Goal: Task Accomplishment & Management: Complete application form

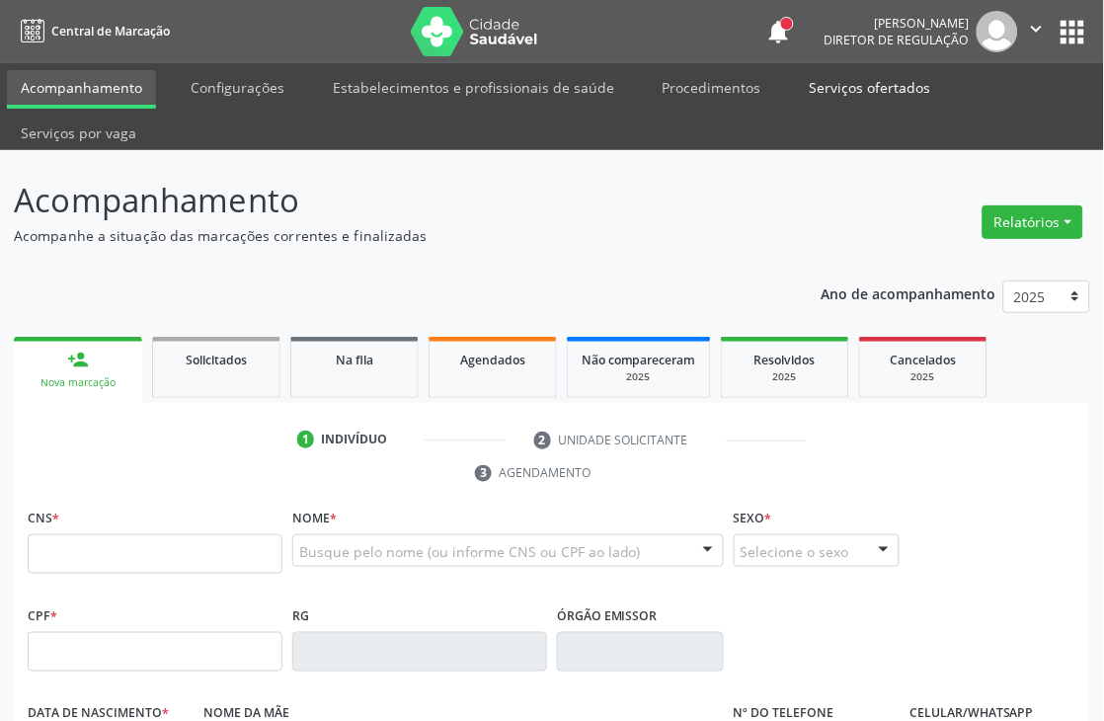
click at [826, 81] on link "Serviços ofertados" at bounding box center [870, 87] width 149 height 35
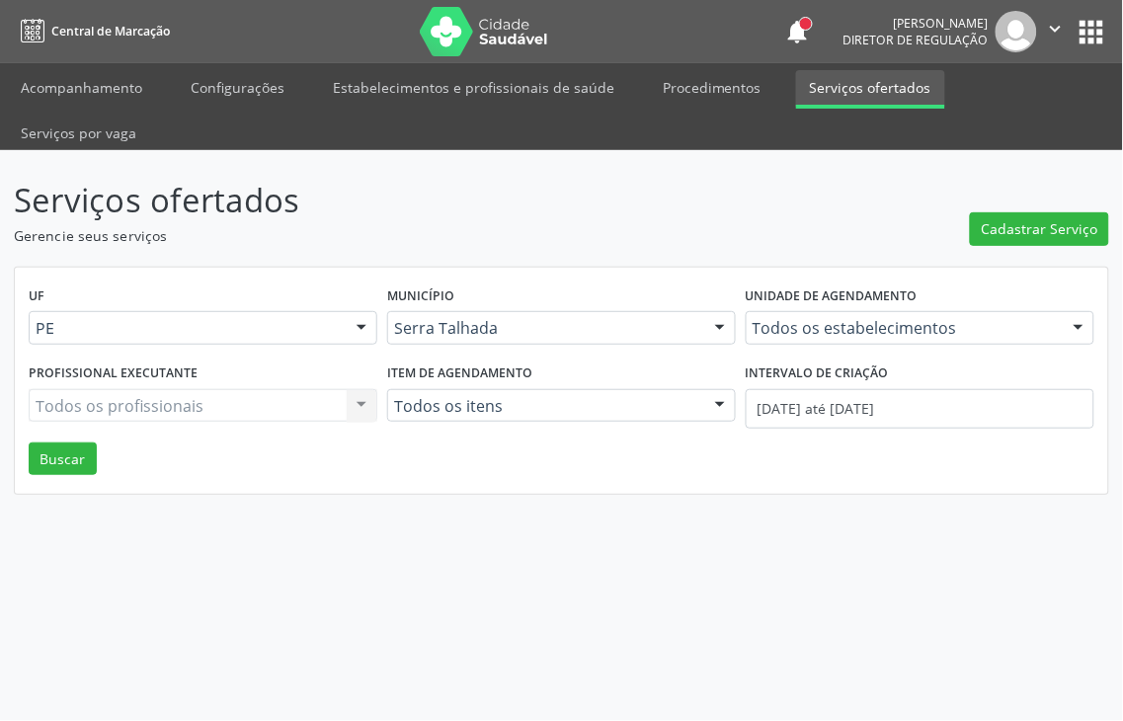
click at [852, 96] on link "Serviços ofertados" at bounding box center [870, 89] width 149 height 39
click at [864, 311] on div "Todos os estabelecimentos Todos os estabelecimentos 3 Grupamento de Bombeiros […" at bounding box center [920, 328] width 349 height 34
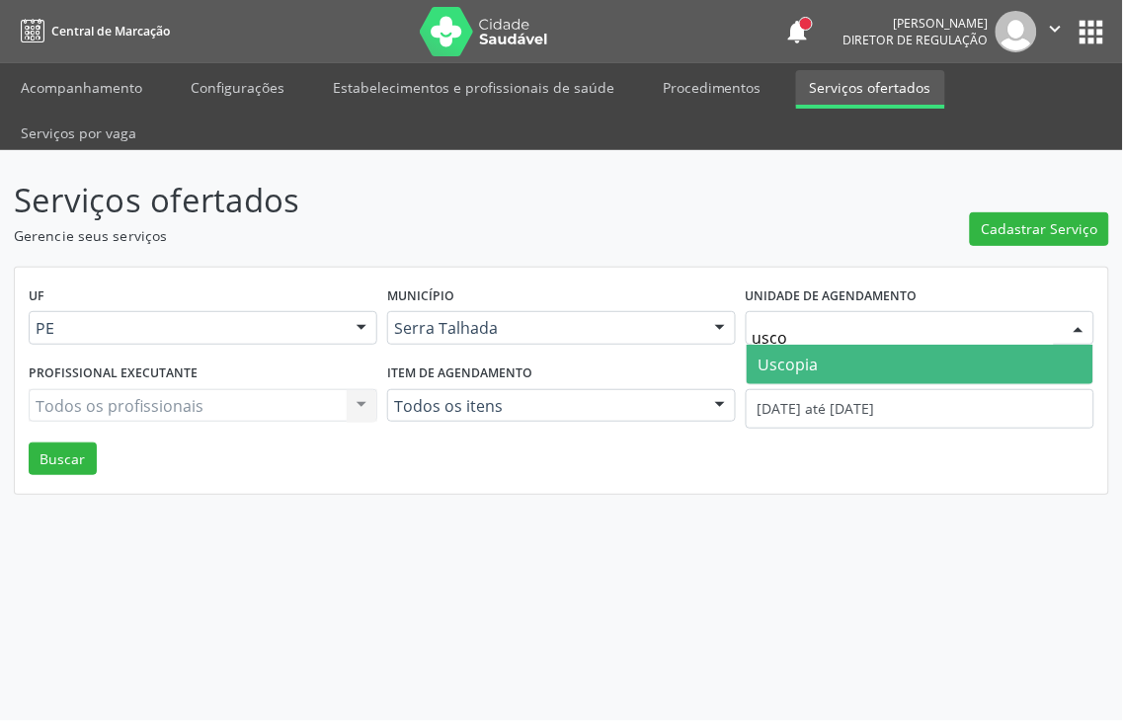
type input "uscop"
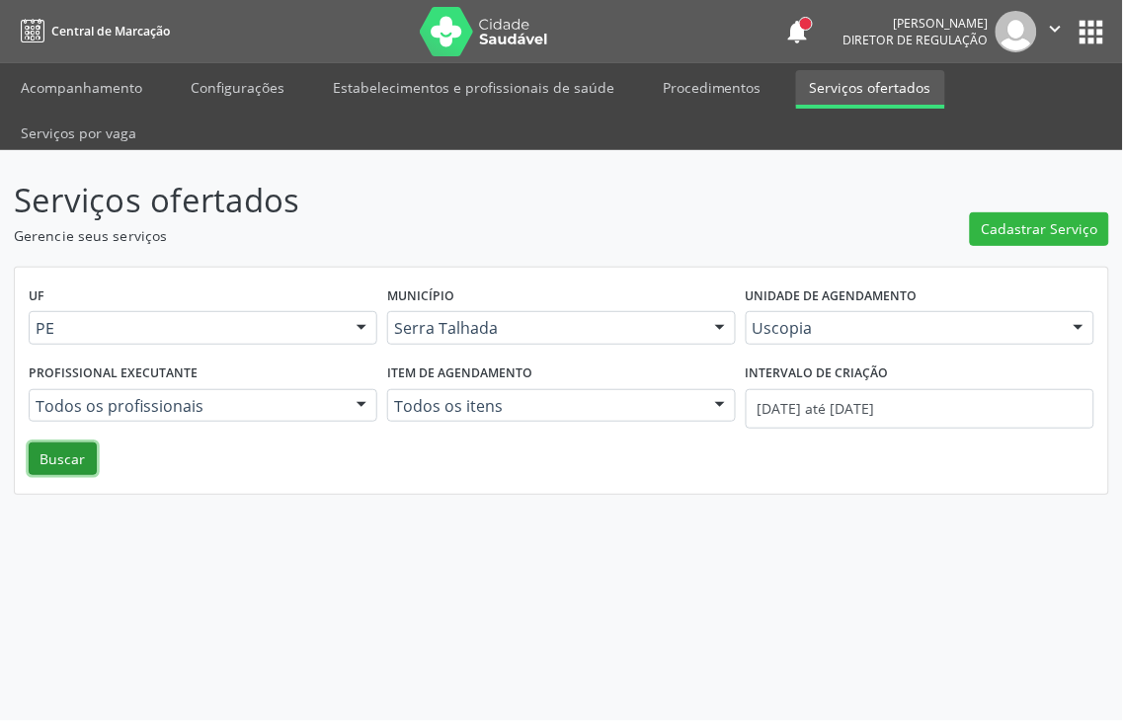
click at [38, 442] on button "Buscar" at bounding box center [63, 459] width 68 height 34
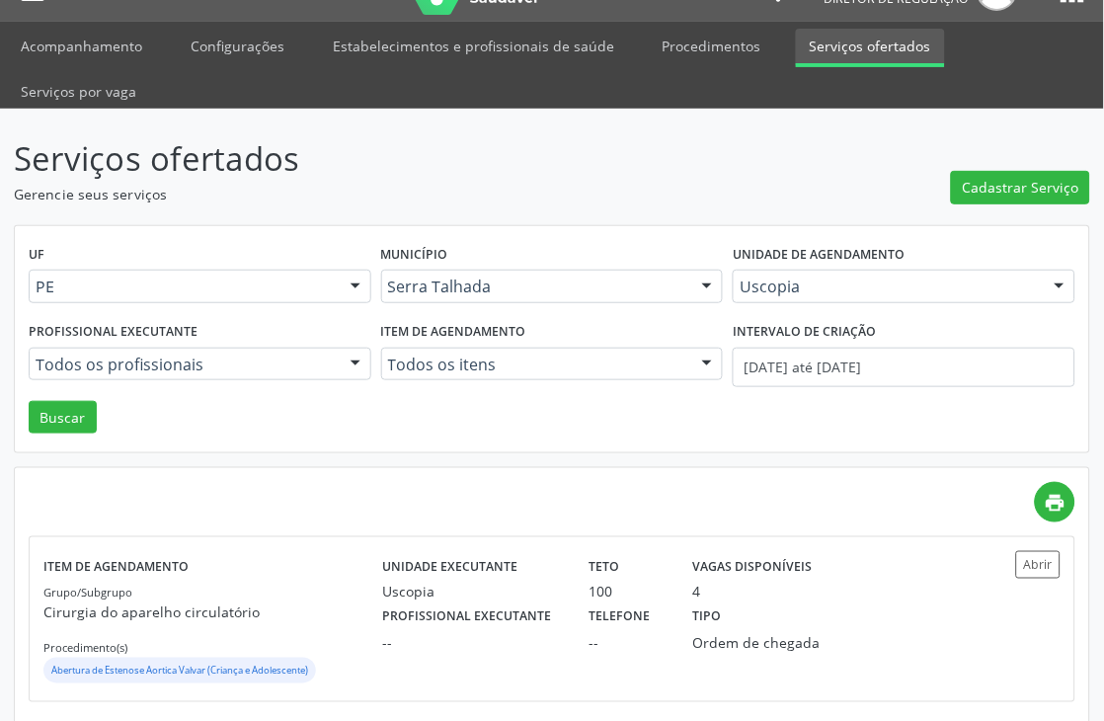
scroll to position [64, 0]
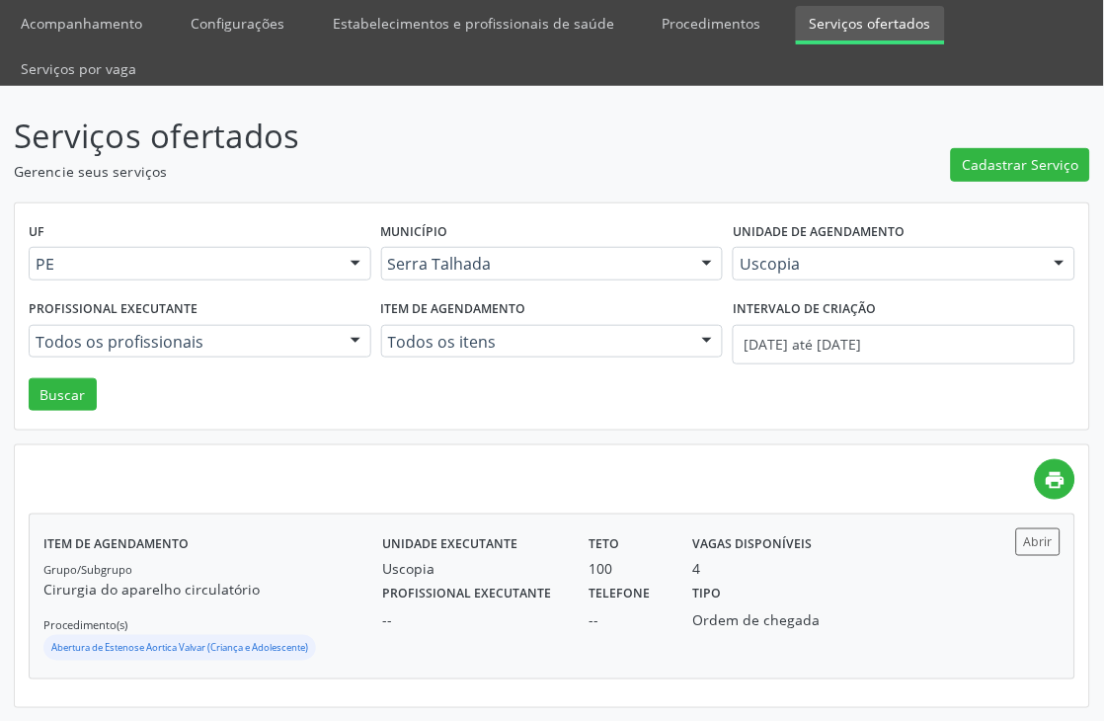
click at [807, 599] on div "Tipo Ordem de chegada" at bounding box center [756, 605] width 155 height 51
click at [692, 15] on link "Procedimentos" at bounding box center [712, 23] width 126 height 35
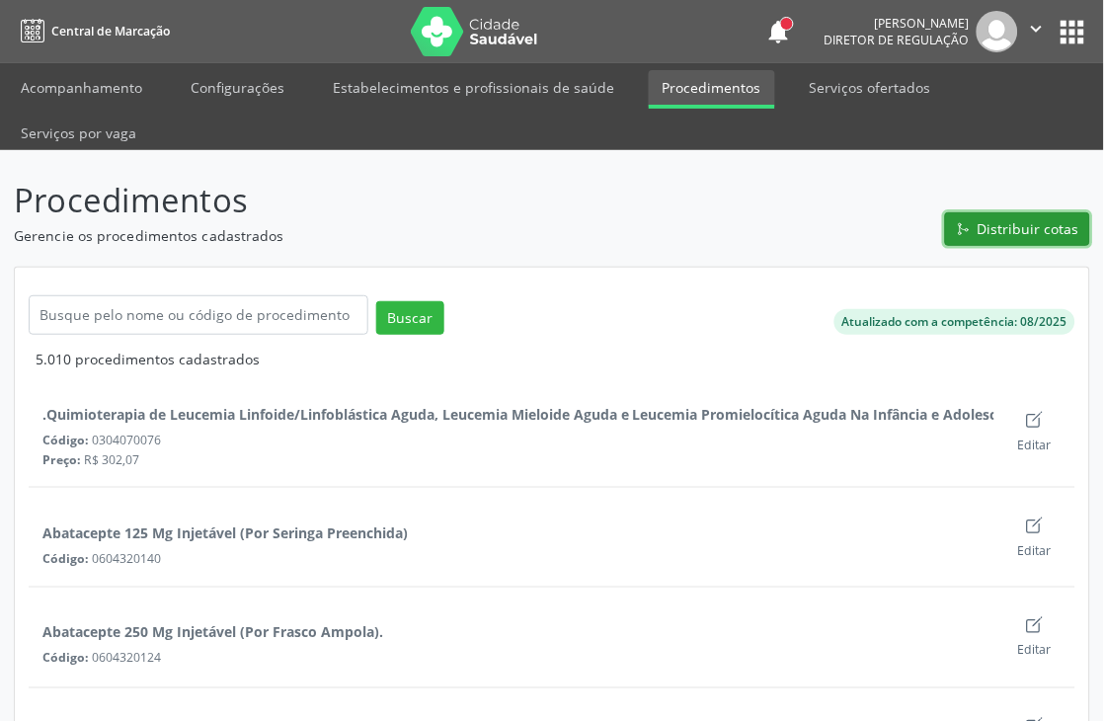
click at [1037, 238] on span "Distribuir cotas" at bounding box center [1029, 228] width 102 height 21
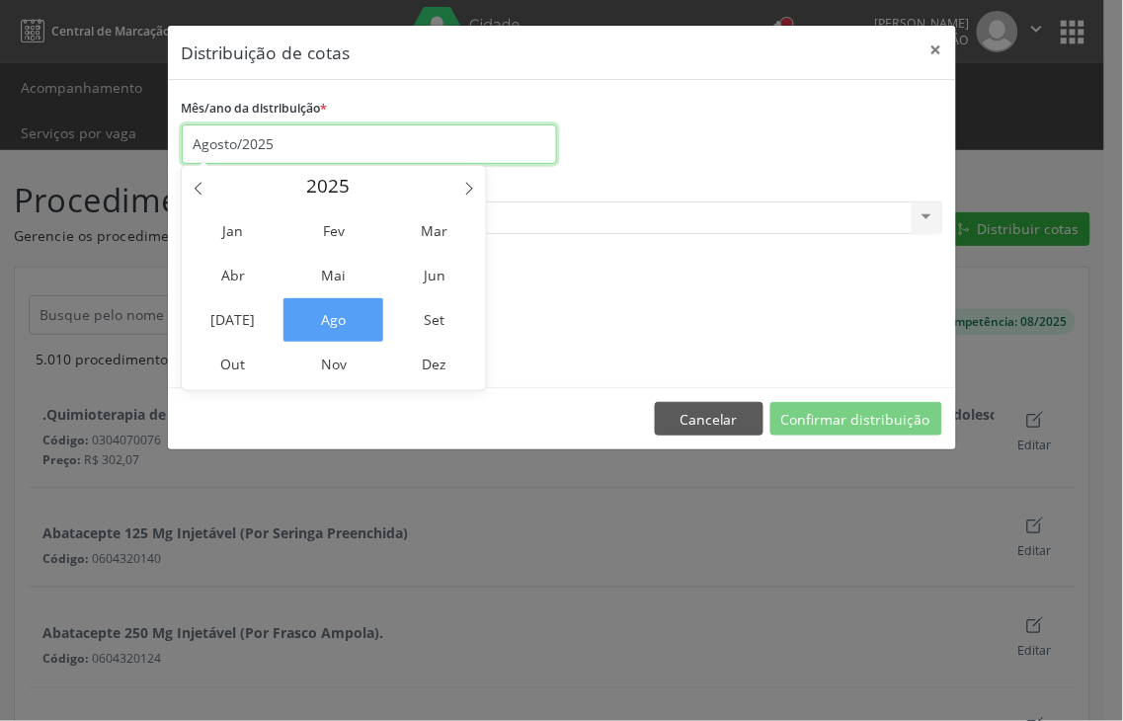
click at [284, 155] on input "Agosto/2025" at bounding box center [369, 144] width 375 height 40
click at [428, 330] on span "Set" at bounding box center [434, 319] width 100 height 43
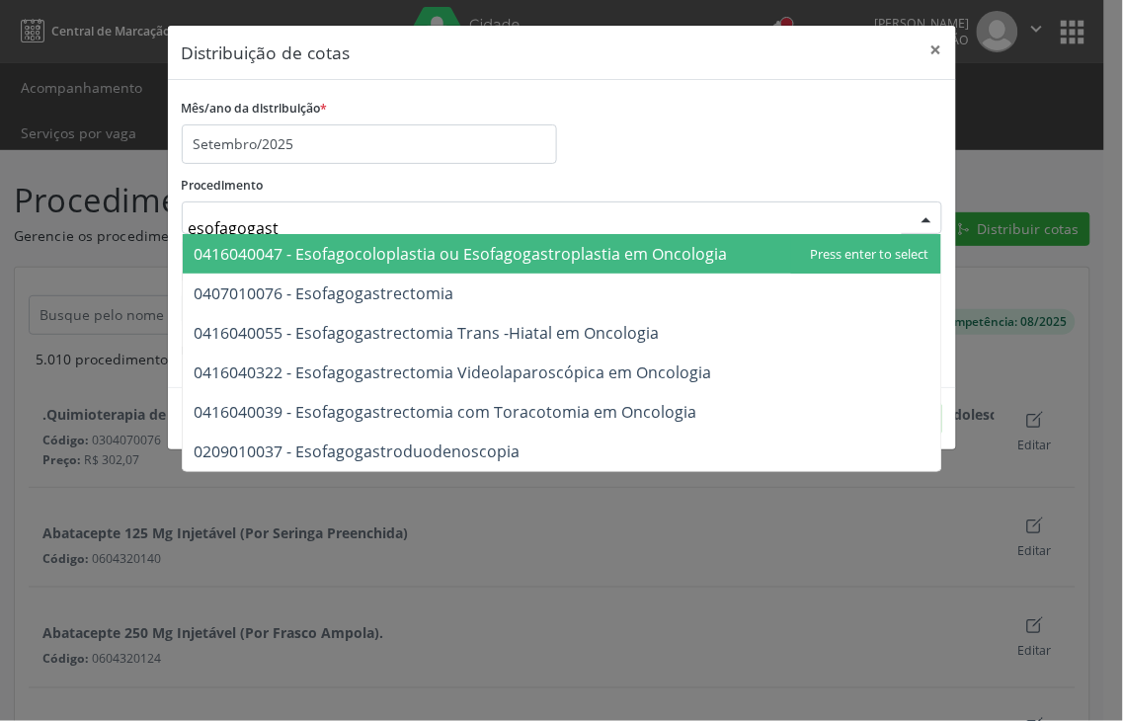
type input "esofagogastr"
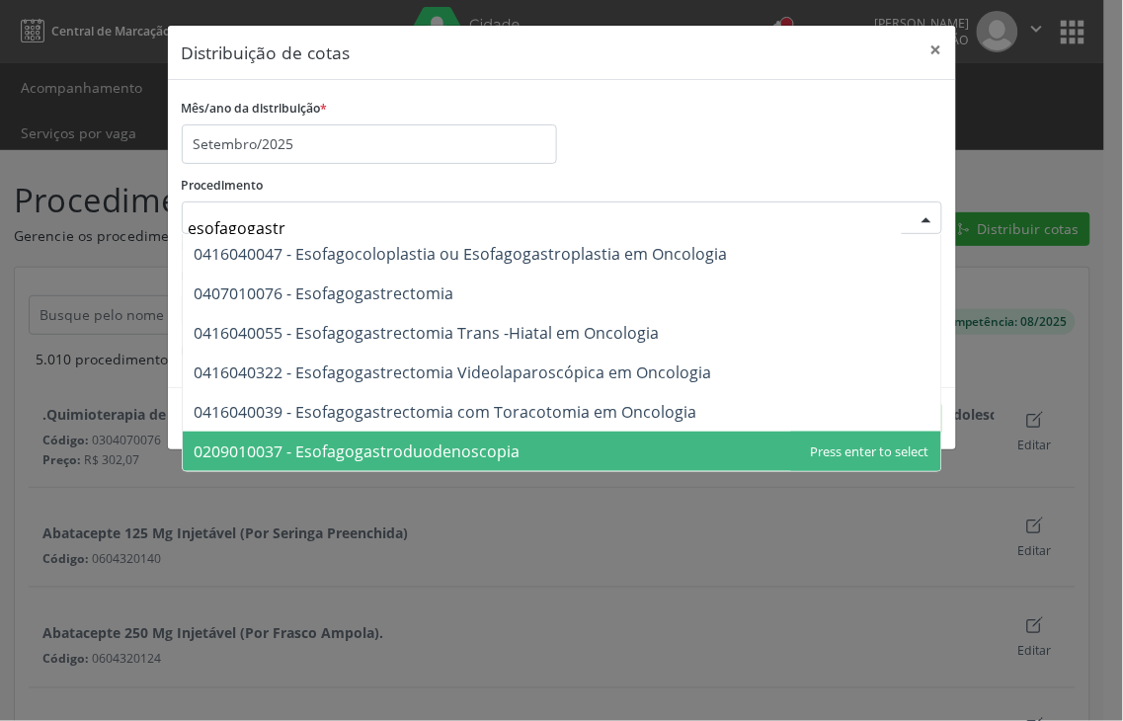
click at [349, 448] on span "0209010037 - Esofagogastroduodenoscopia" at bounding box center [358, 451] width 326 height 22
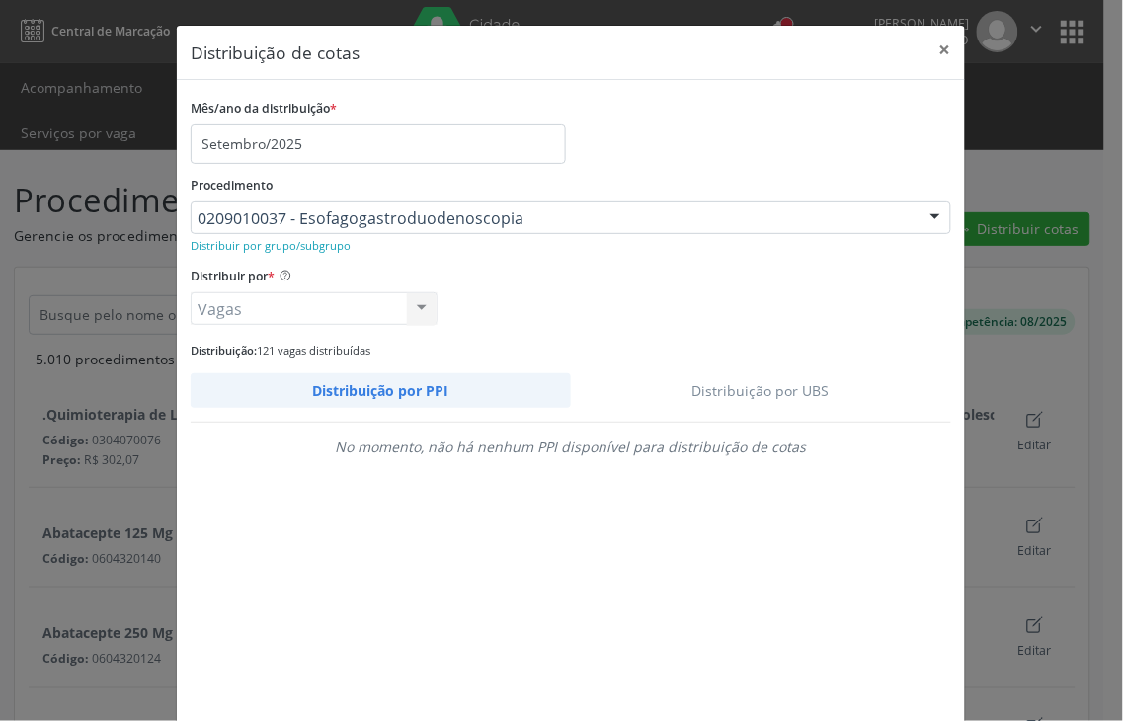
click at [765, 380] on link "Distribuição por UBS" at bounding box center [761, 390] width 381 height 35
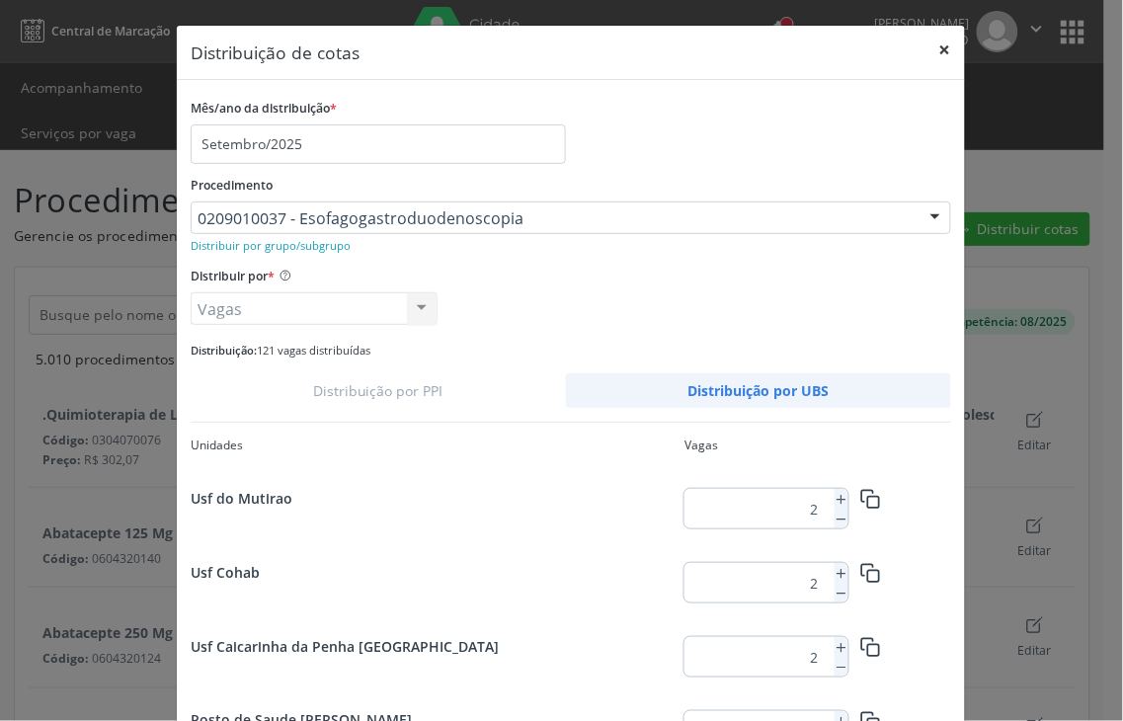
click at [926, 52] on button "×" at bounding box center [945, 50] width 40 height 48
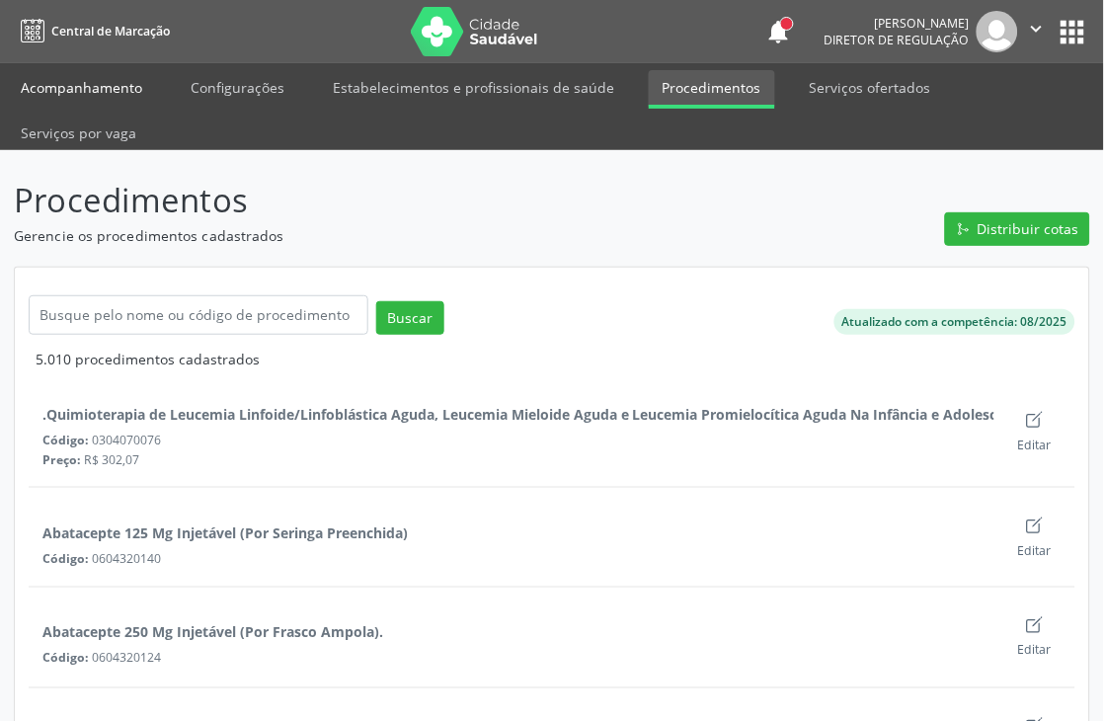
click at [63, 86] on link "Acompanhamento" at bounding box center [81, 87] width 149 height 35
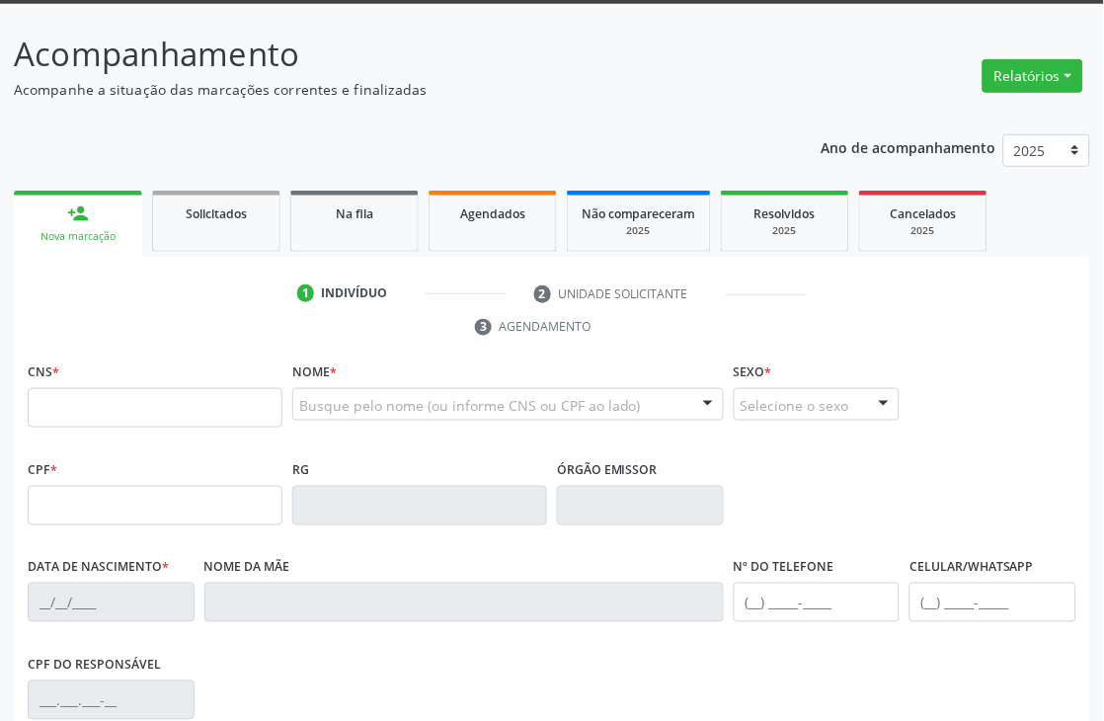
scroll to position [329, 0]
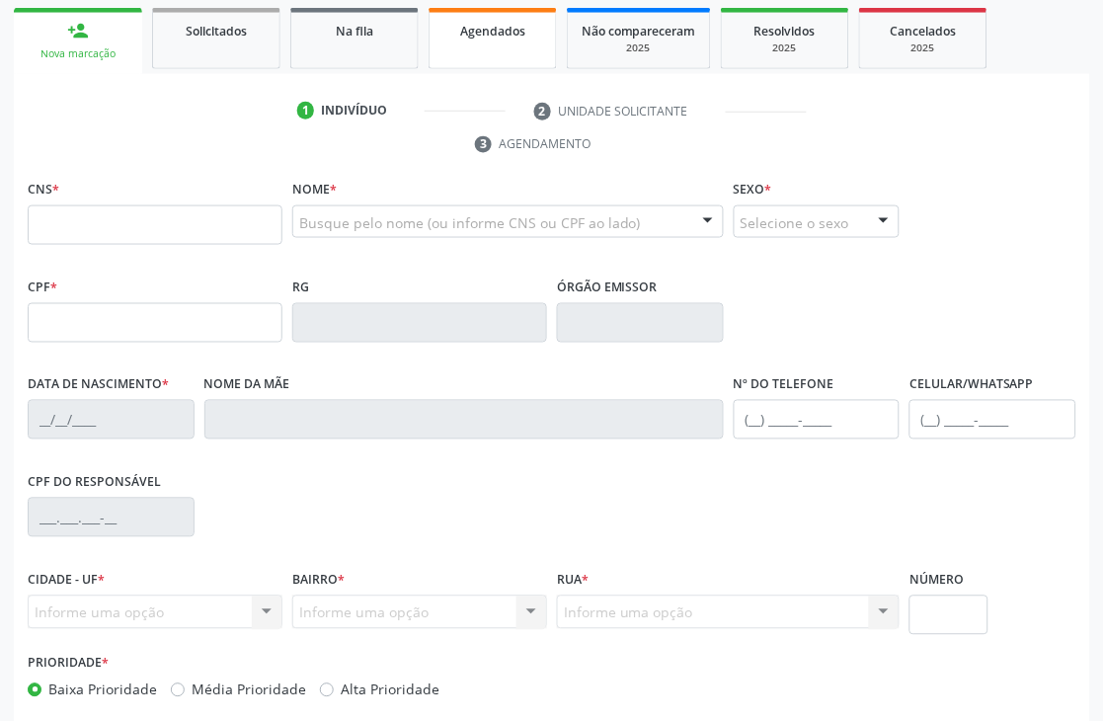
click at [491, 34] on span "Agendados" at bounding box center [492, 31] width 65 height 17
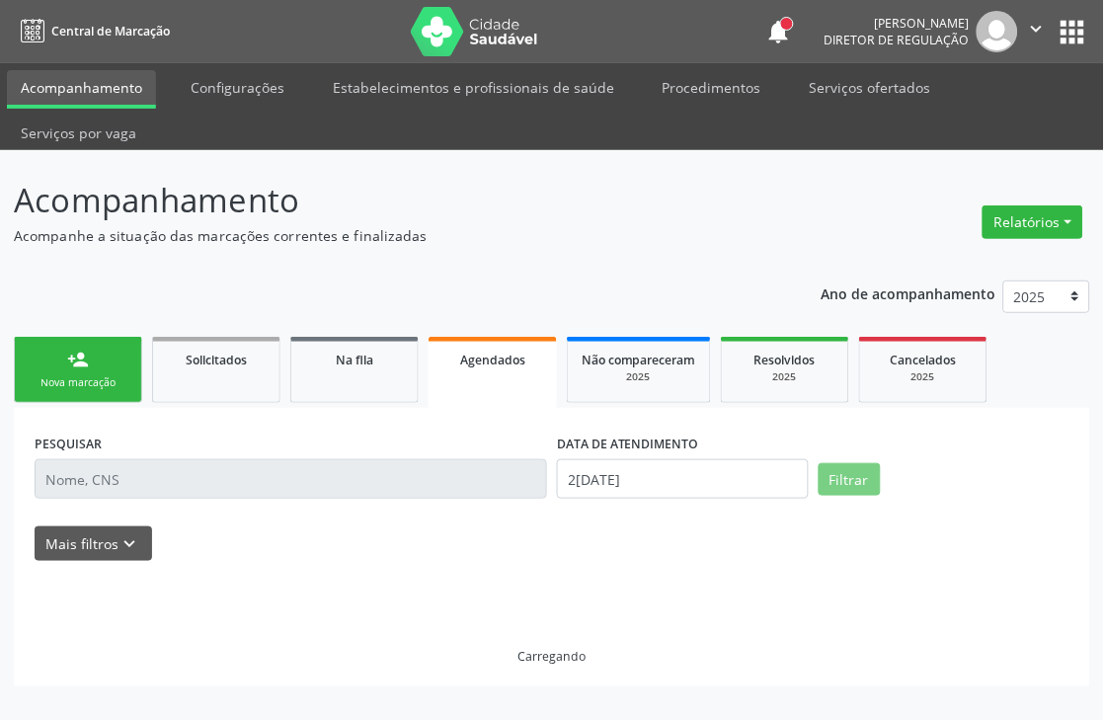
scroll to position [0, 0]
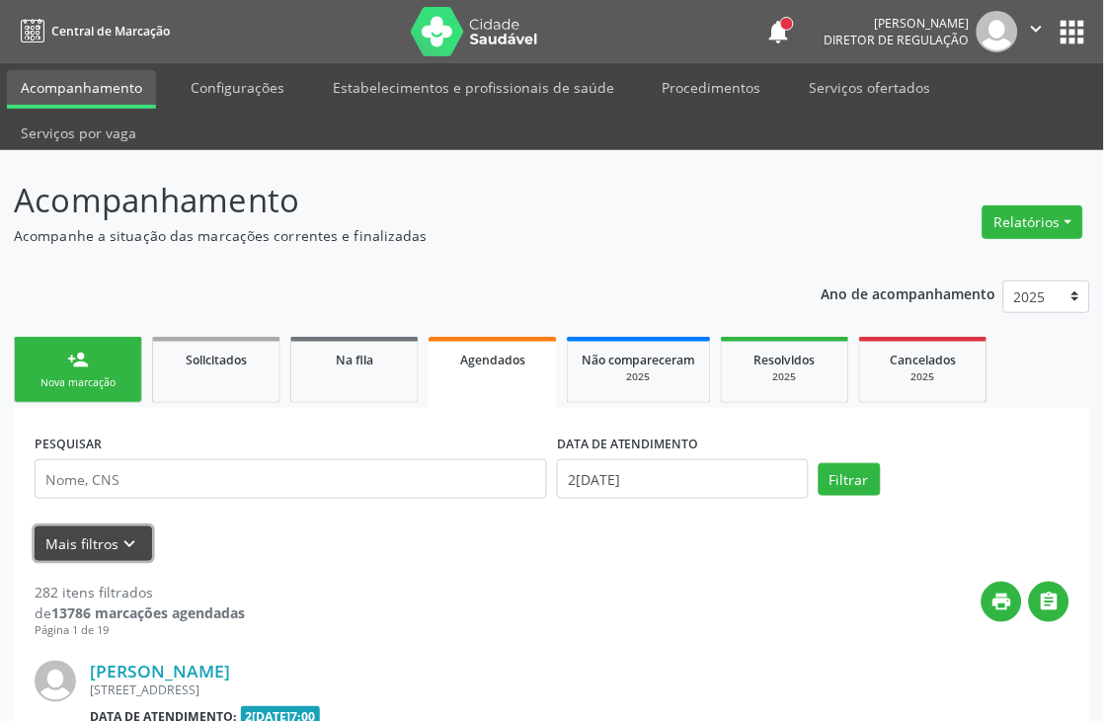
click at [119, 534] on icon "keyboard_arrow_down" at bounding box center [130, 544] width 22 height 22
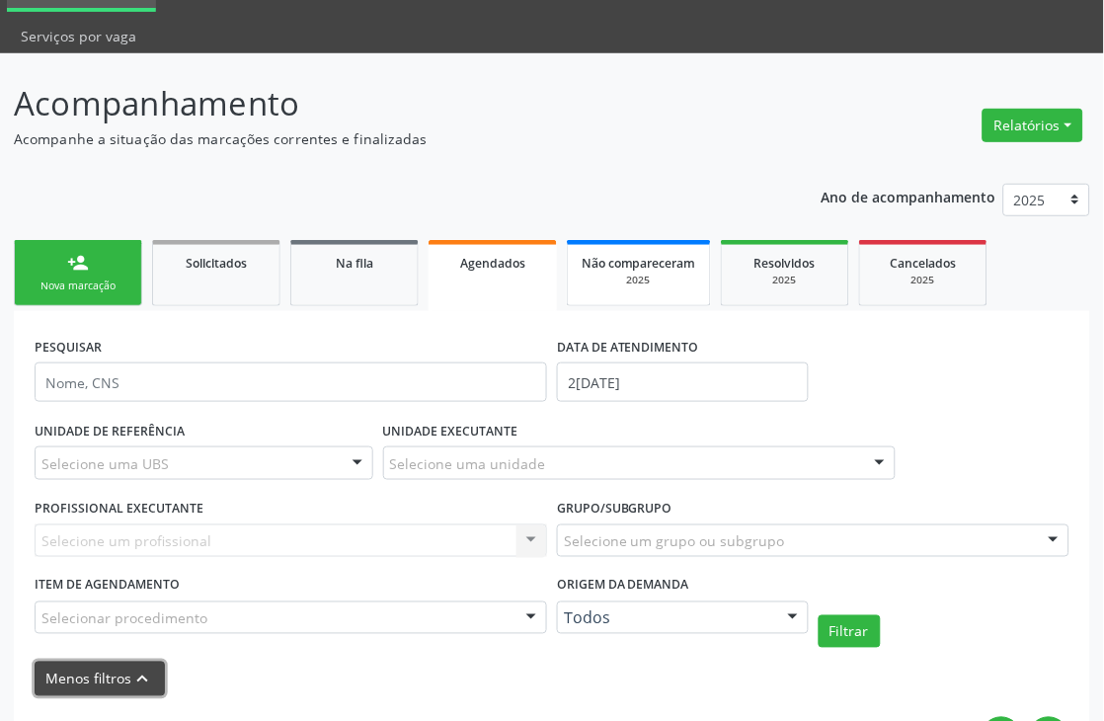
scroll to position [219, 0]
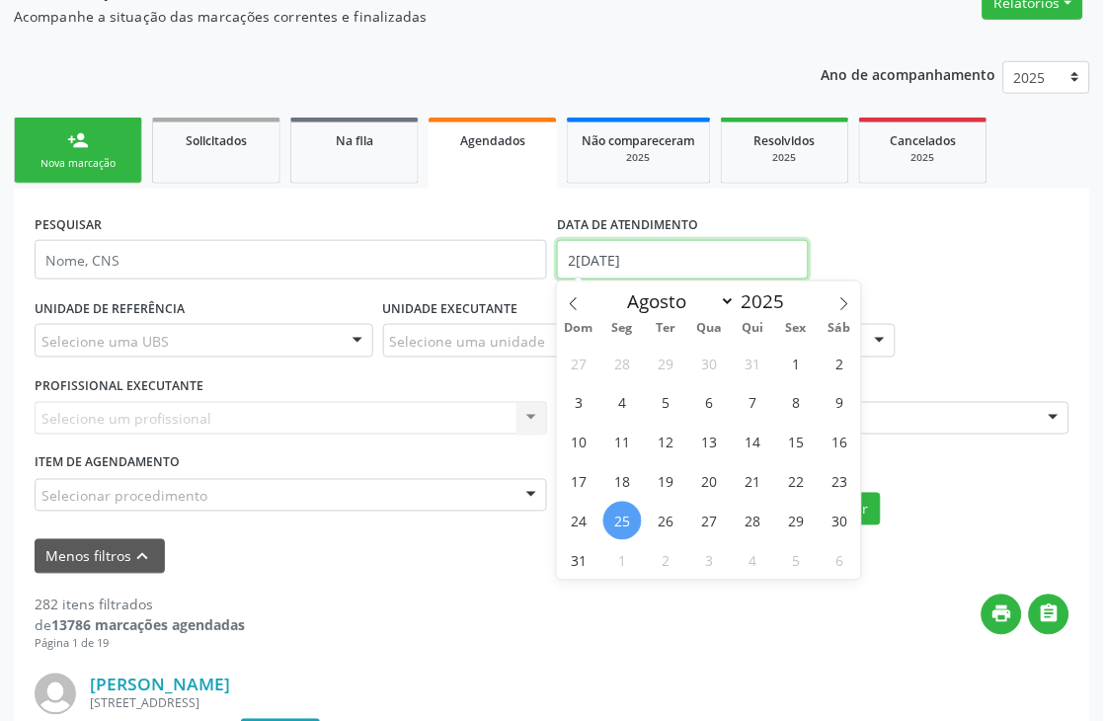
click at [622, 258] on input "25/08/2025" at bounding box center [683, 260] width 252 height 40
click at [845, 298] on icon at bounding box center [844, 304] width 14 height 14
select select "8"
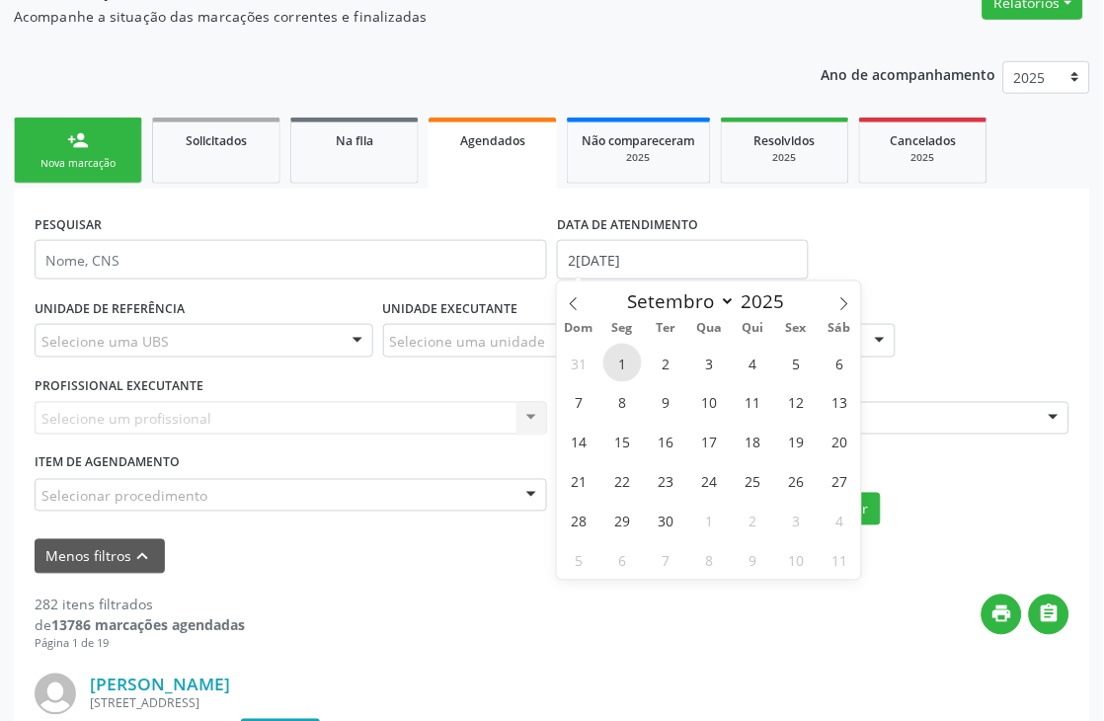
click at [625, 363] on span "1" at bounding box center [622, 363] width 39 height 39
type input "01/09/2025"
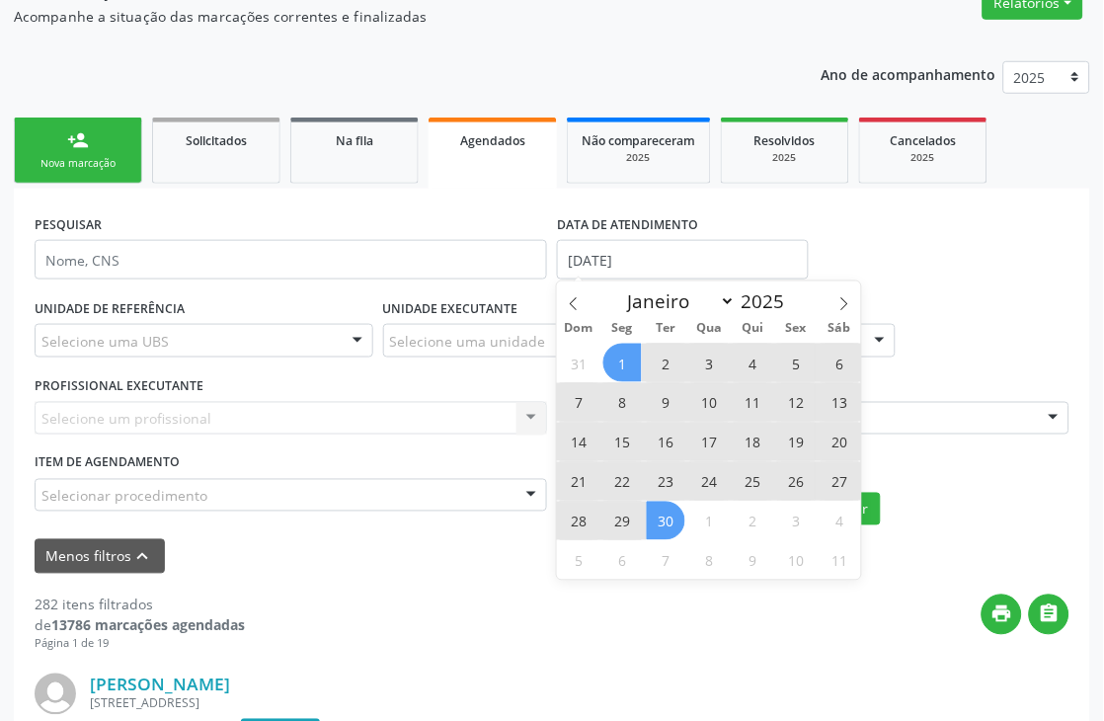
click at [662, 520] on span "30" at bounding box center [666, 521] width 39 height 39
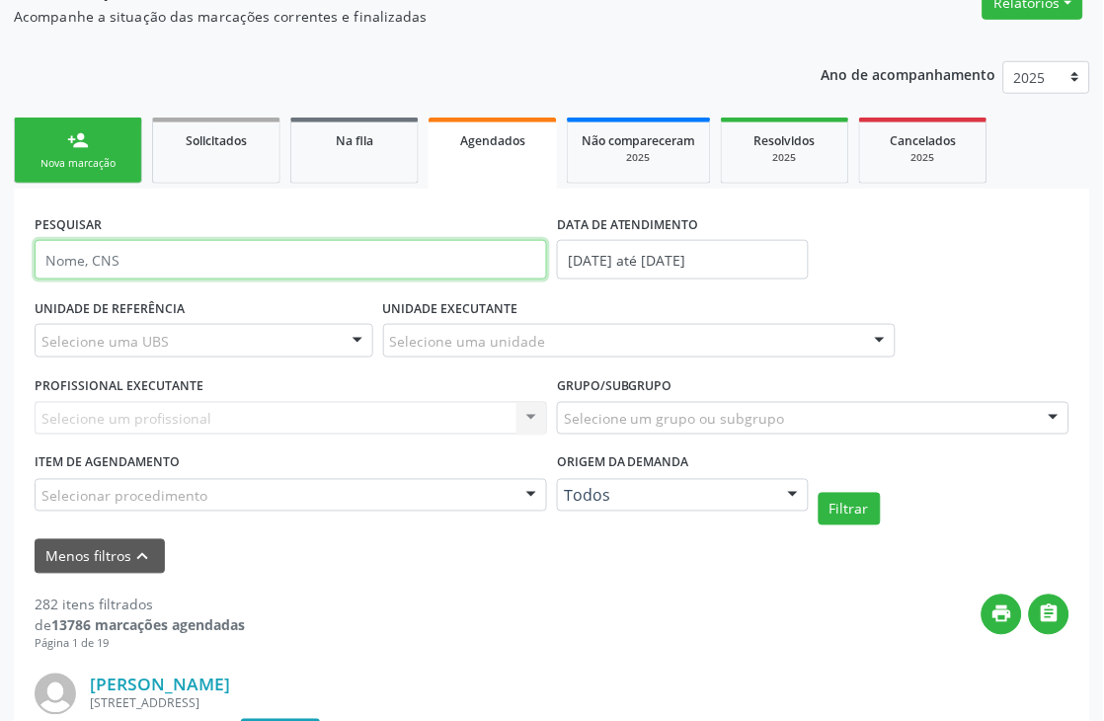
click at [121, 271] on input "text" at bounding box center [291, 260] width 513 height 40
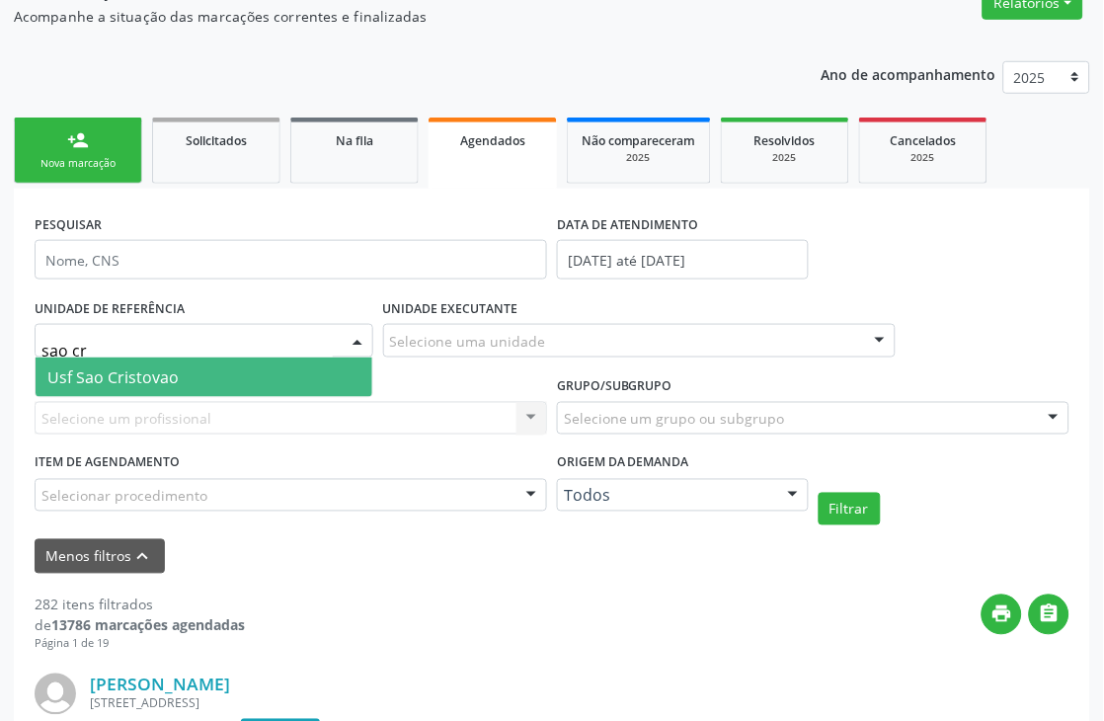
type input "sao cri"
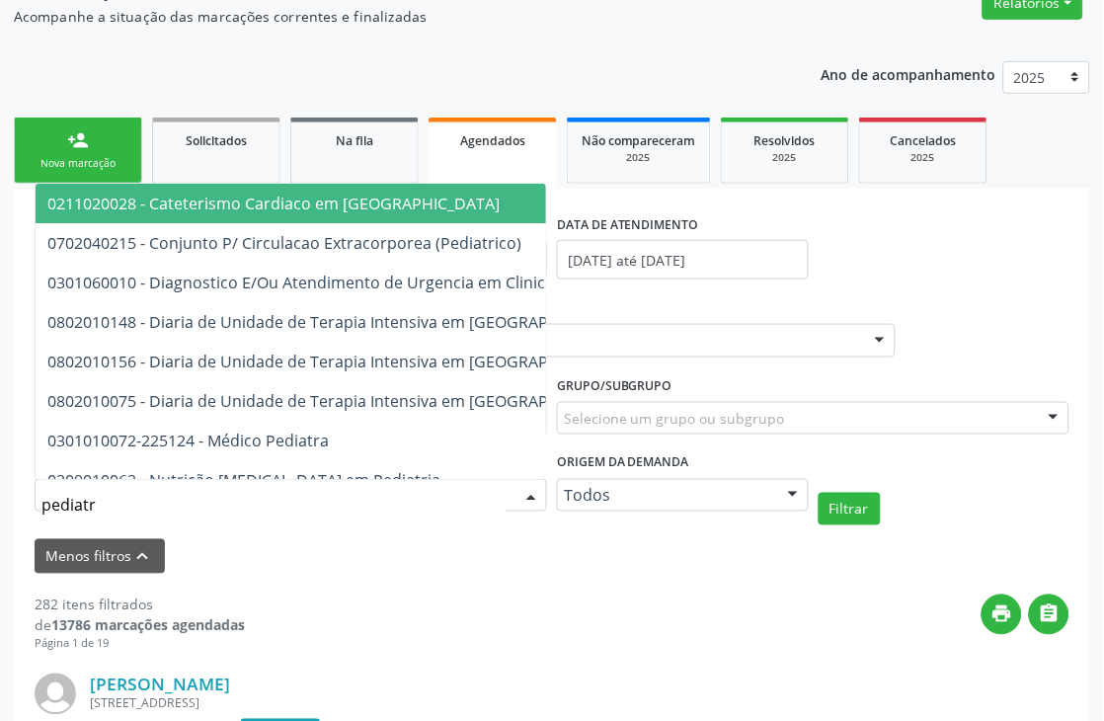
type input "pediatra"
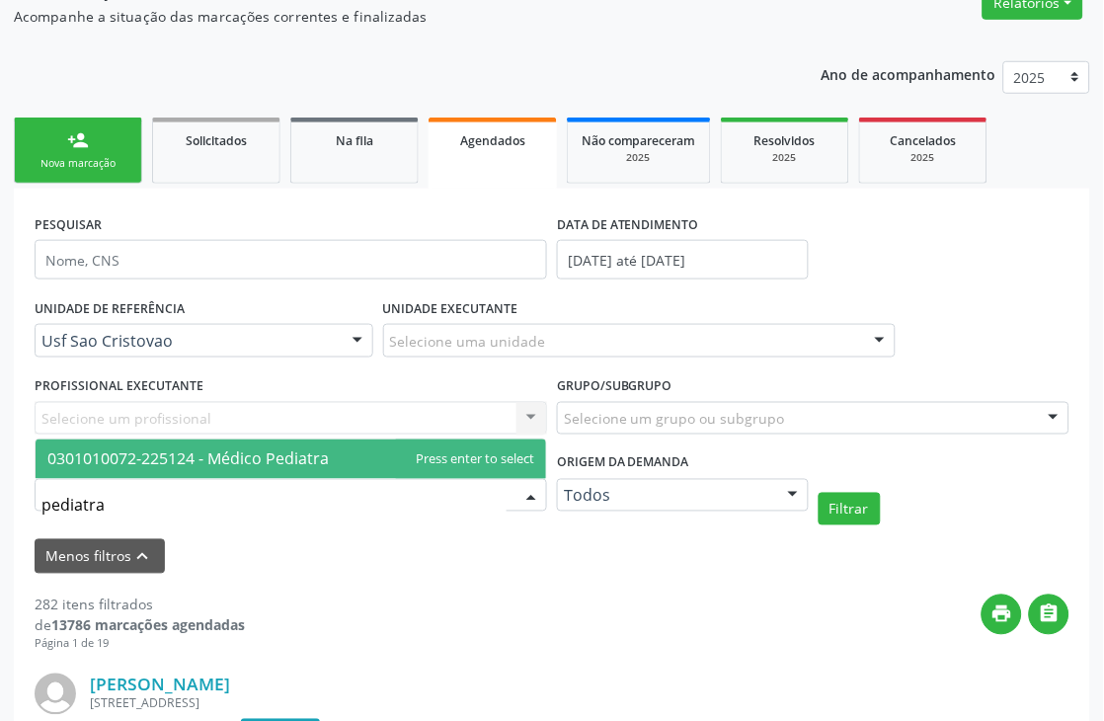
click at [106, 461] on span "0301010072-225124 - Médico Pediatra" at bounding box center [187, 459] width 281 height 22
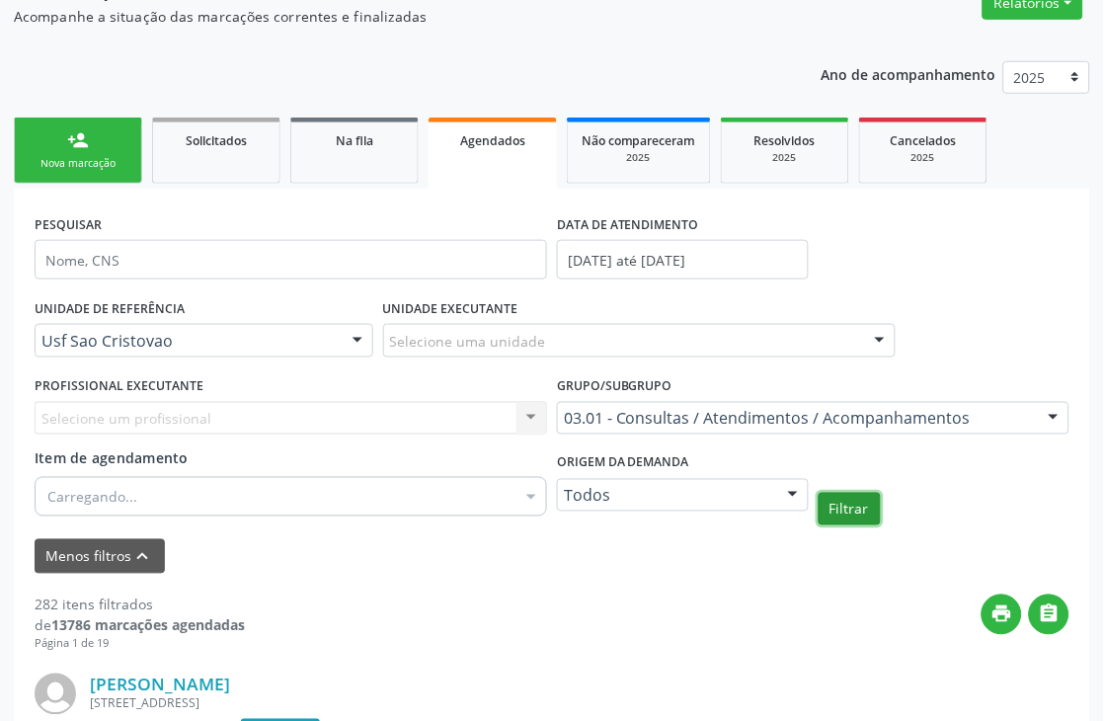
click at [845, 506] on button "Filtrar" at bounding box center [850, 510] width 62 height 34
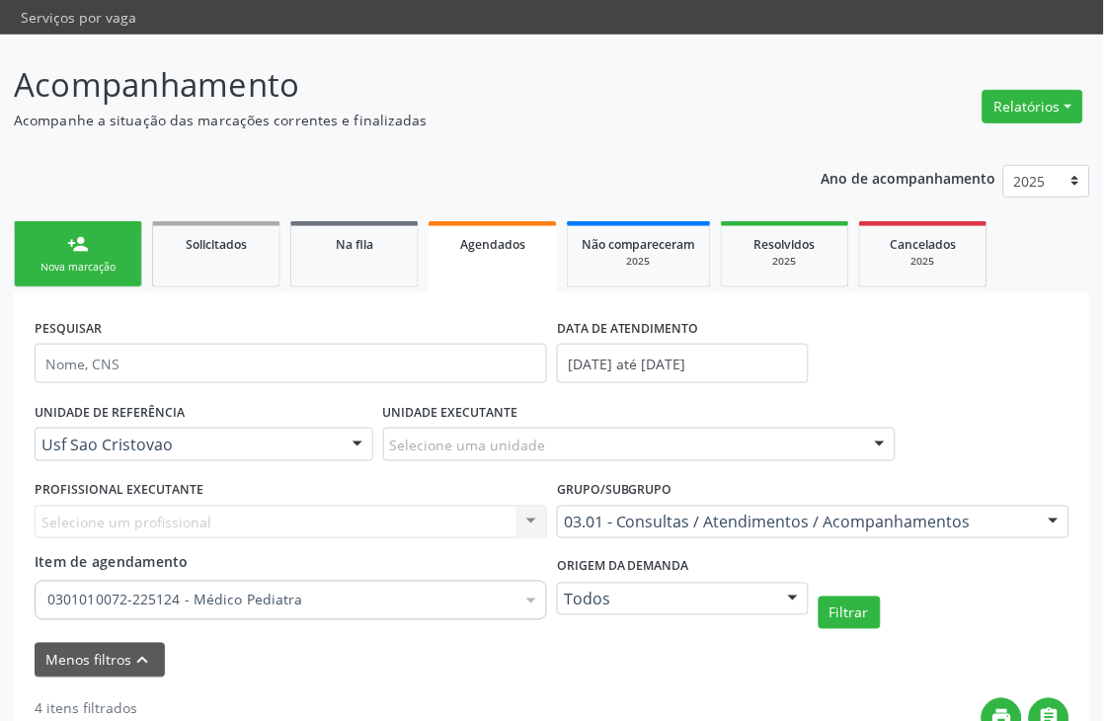
scroll to position [115, 0]
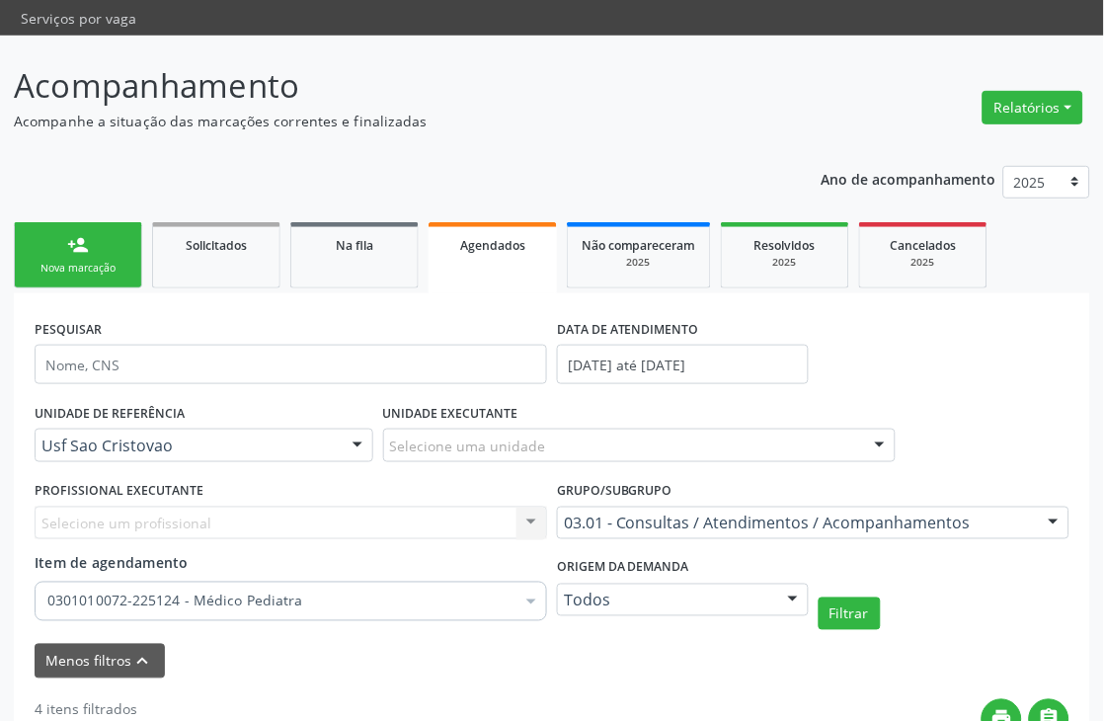
click at [113, 263] on div "Nova marcação" at bounding box center [78, 268] width 99 height 15
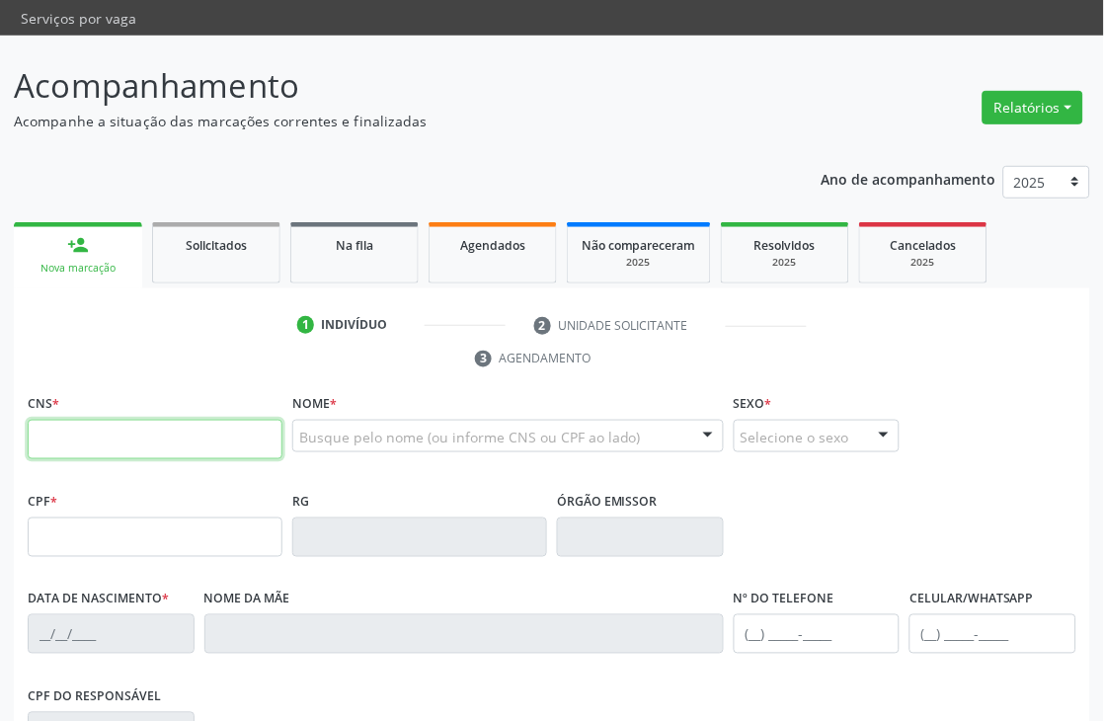
click at [113, 430] on input "text" at bounding box center [155, 440] width 255 height 40
type input "7"
type input "162 5252 6240 0002"
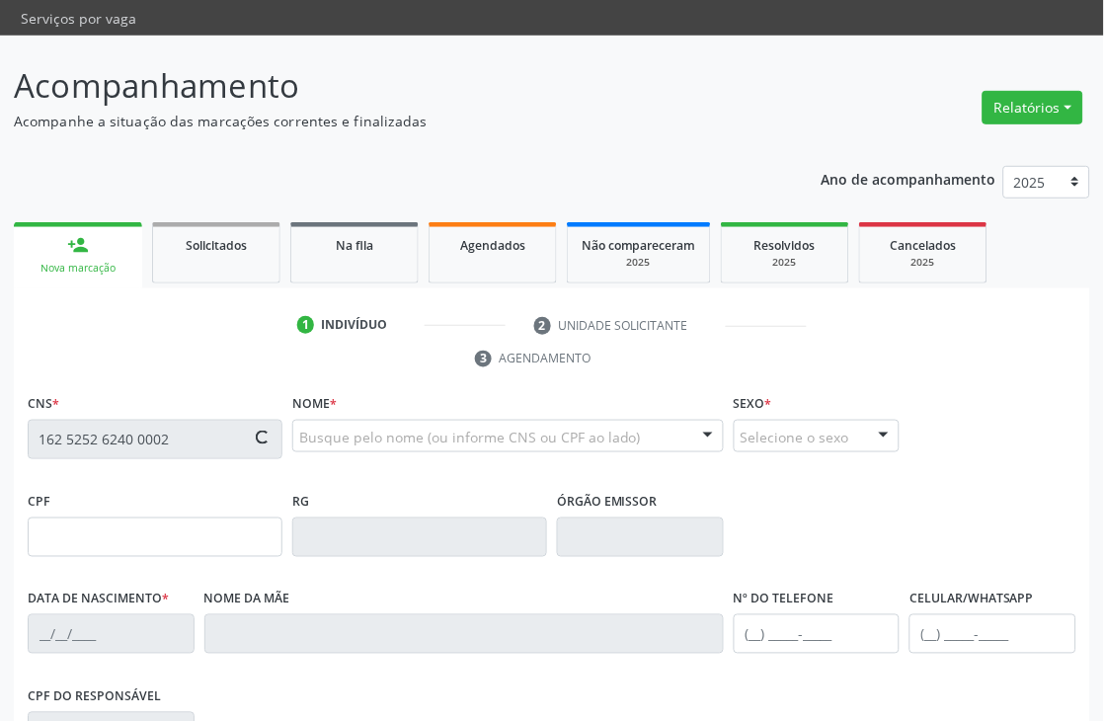
type input "18/01/2000"
type input "Jaqueline Feitosa Gomes"
type input "(87) 9999-9995"
type input "10"
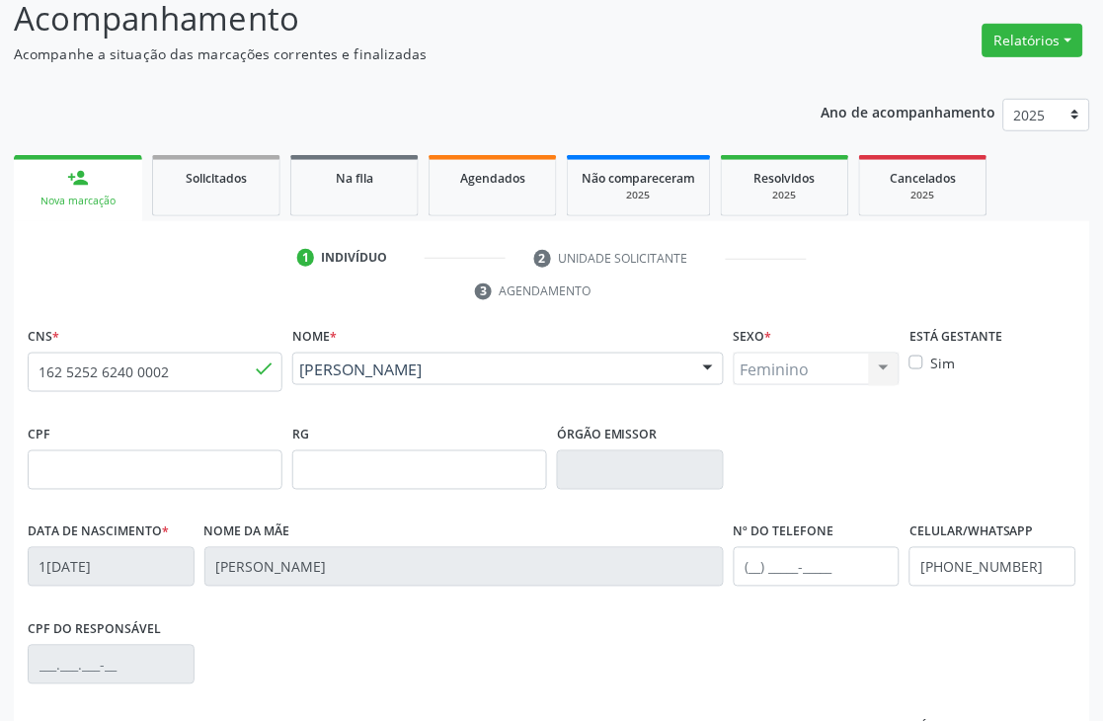
scroll to position [423, 0]
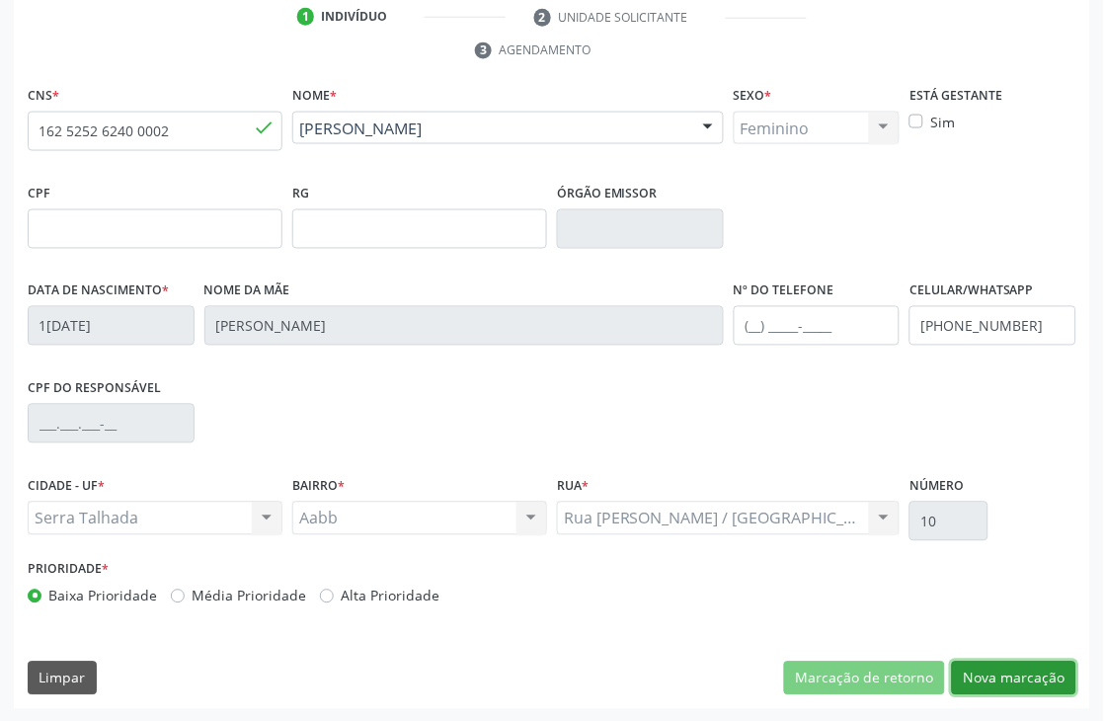
click at [1010, 683] on button "Nova marcação" at bounding box center [1014, 679] width 124 height 34
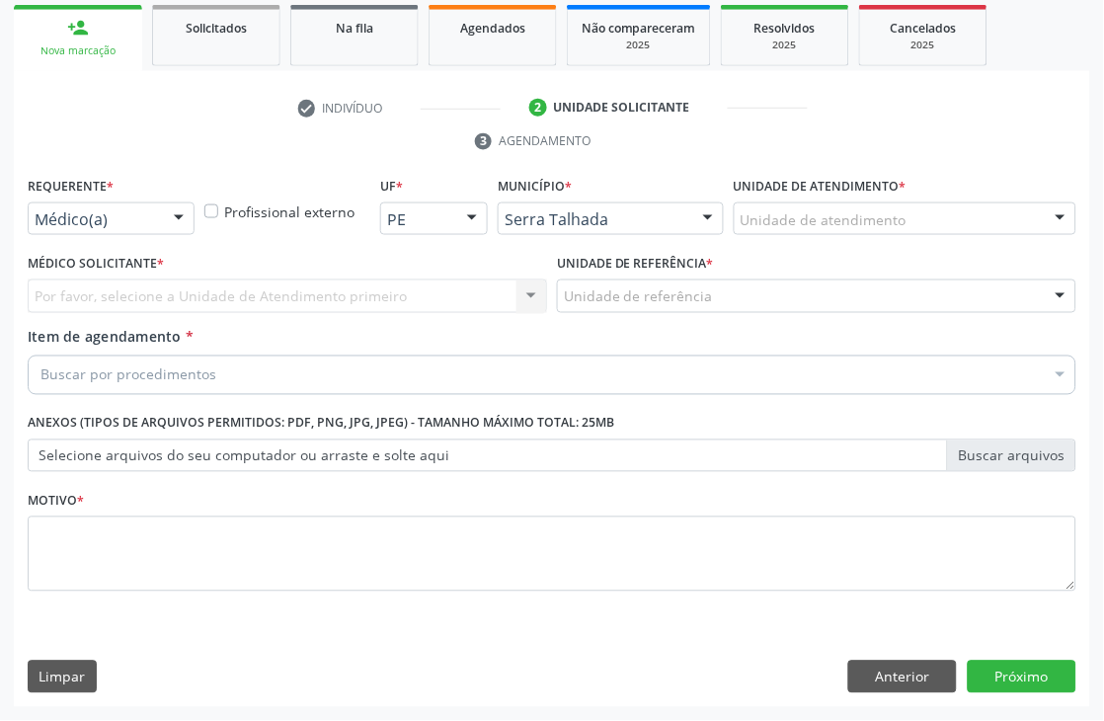
scroll to position [332, 0]
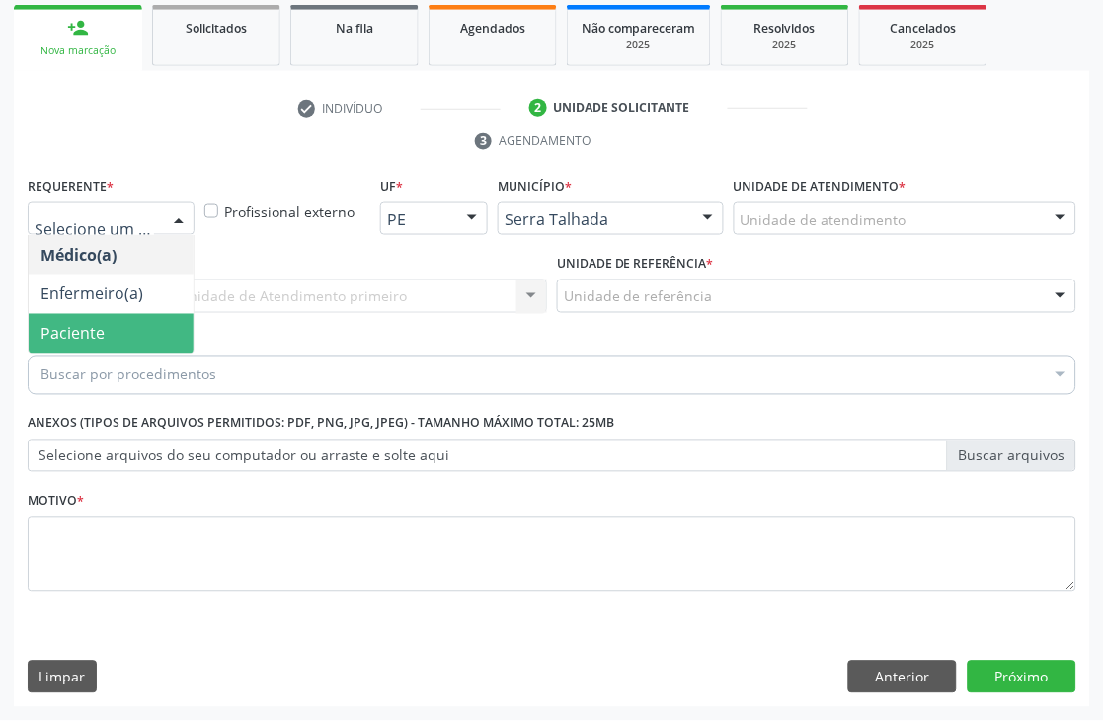
click at [90, 323] on span "Paciente" at bounding box center [72, 334] width 64 height 22
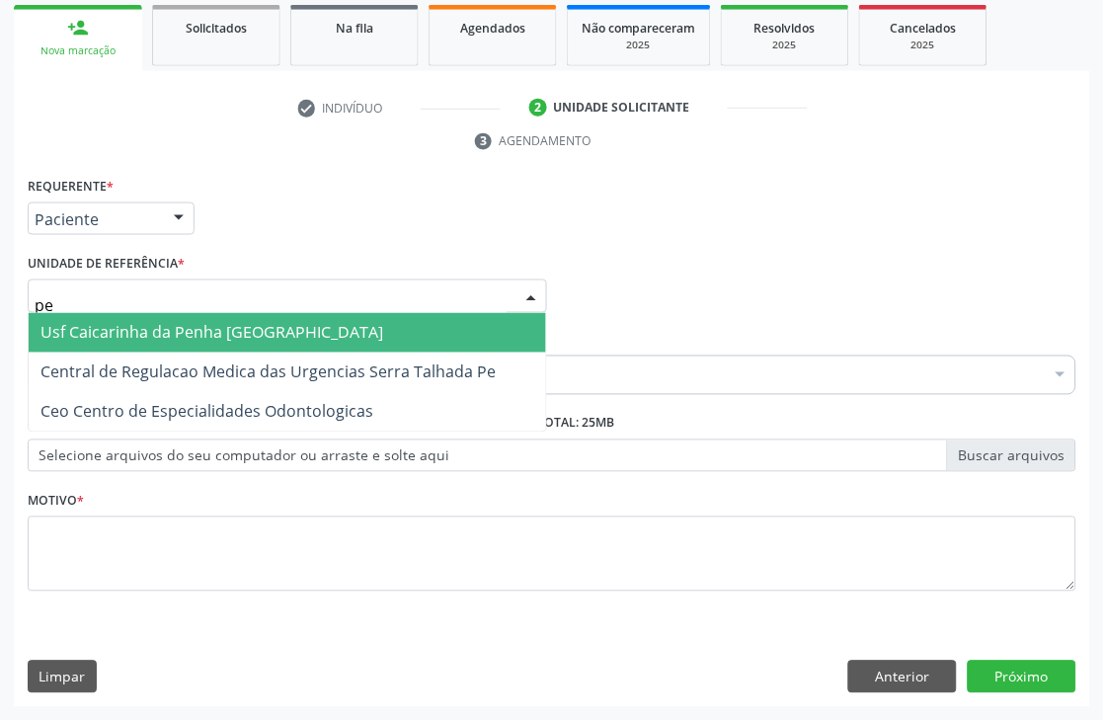
type input "p"
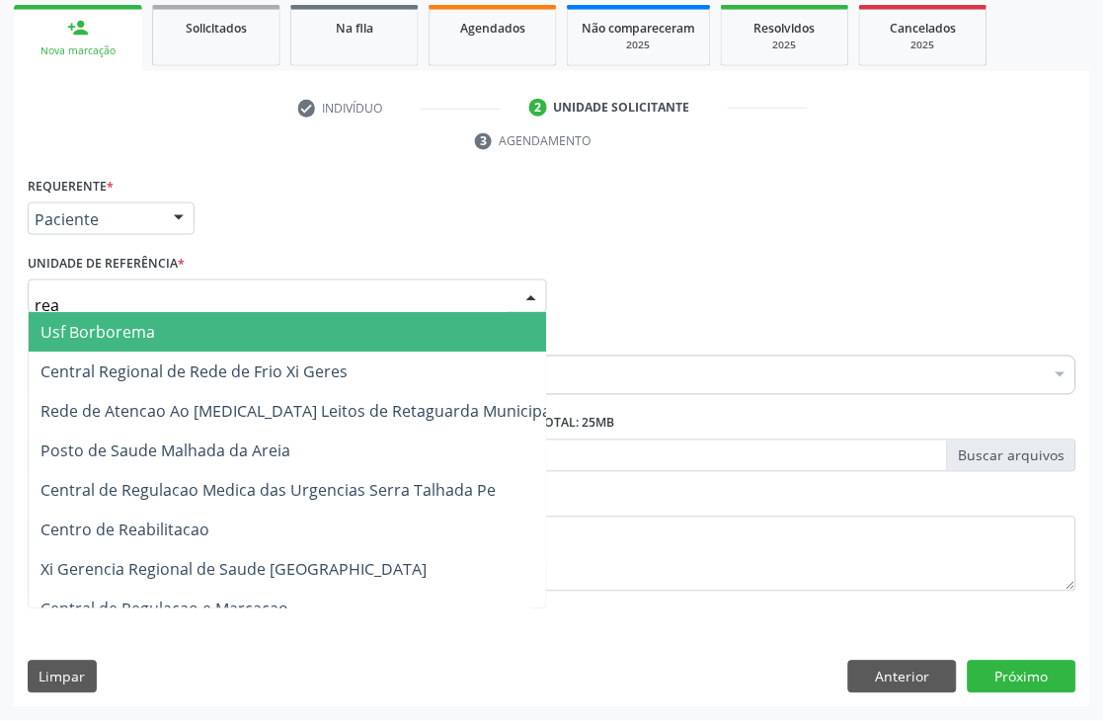
type input "reab"
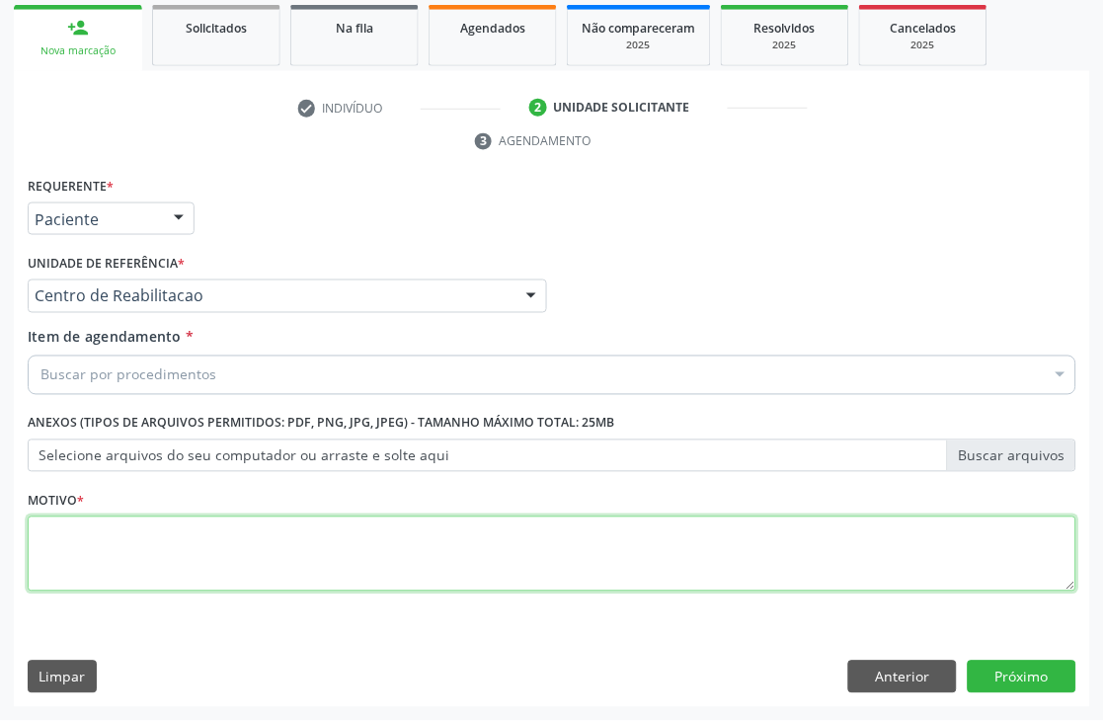
click at [158, 520] on textarea at bounding box center [552, 553] width 1049 height 75
type textarea "."
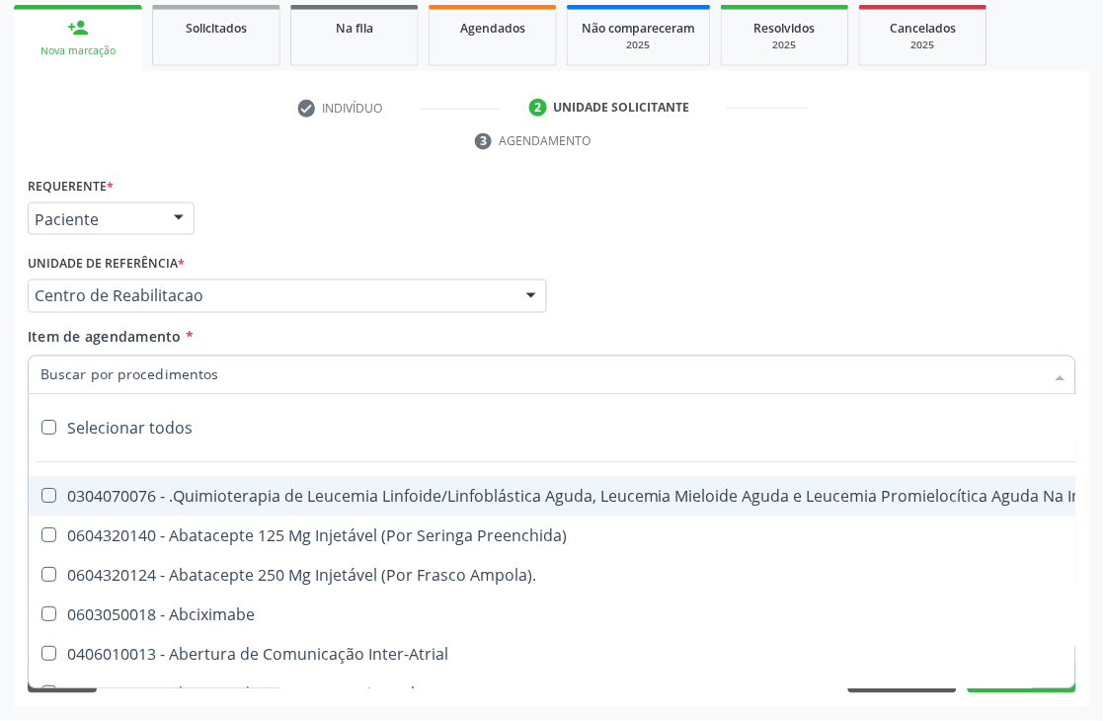
click at [645, 207] on div "Requerente * Paciente Médico(a) Enfermeiro(a) Paciente Nenhum resultado encontr…" at bounding box center [552, 210] width 1059 height 77
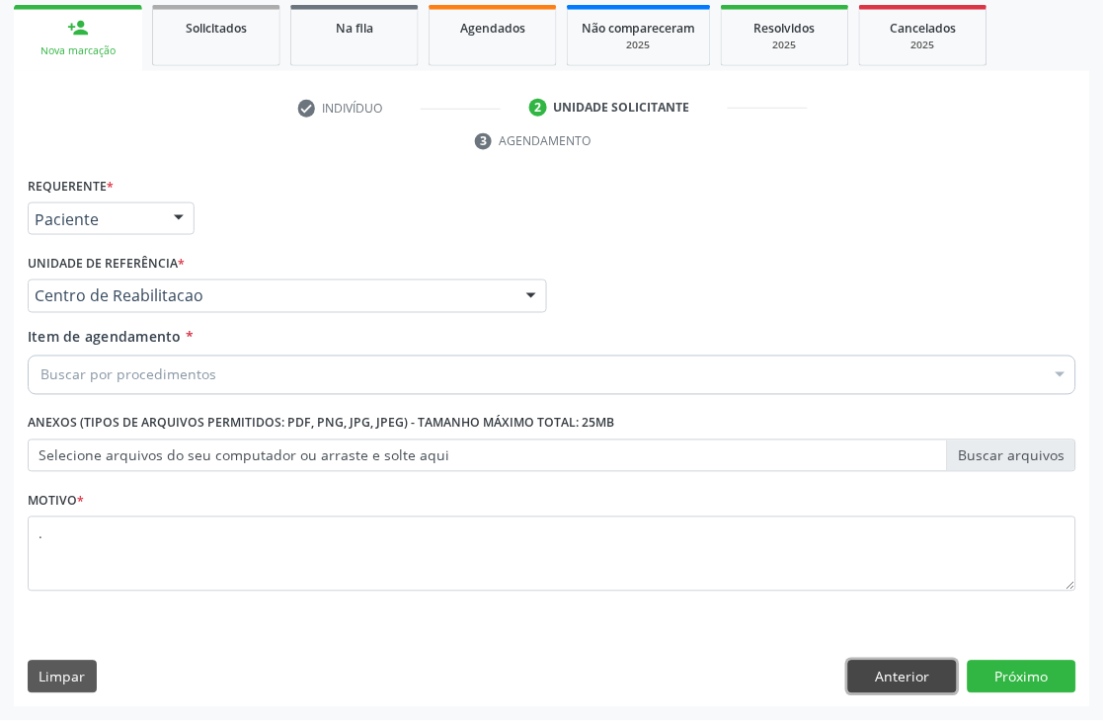
click at [890, 681] on button "Anterior" at bounding box center [902, 678] width 109 height 34
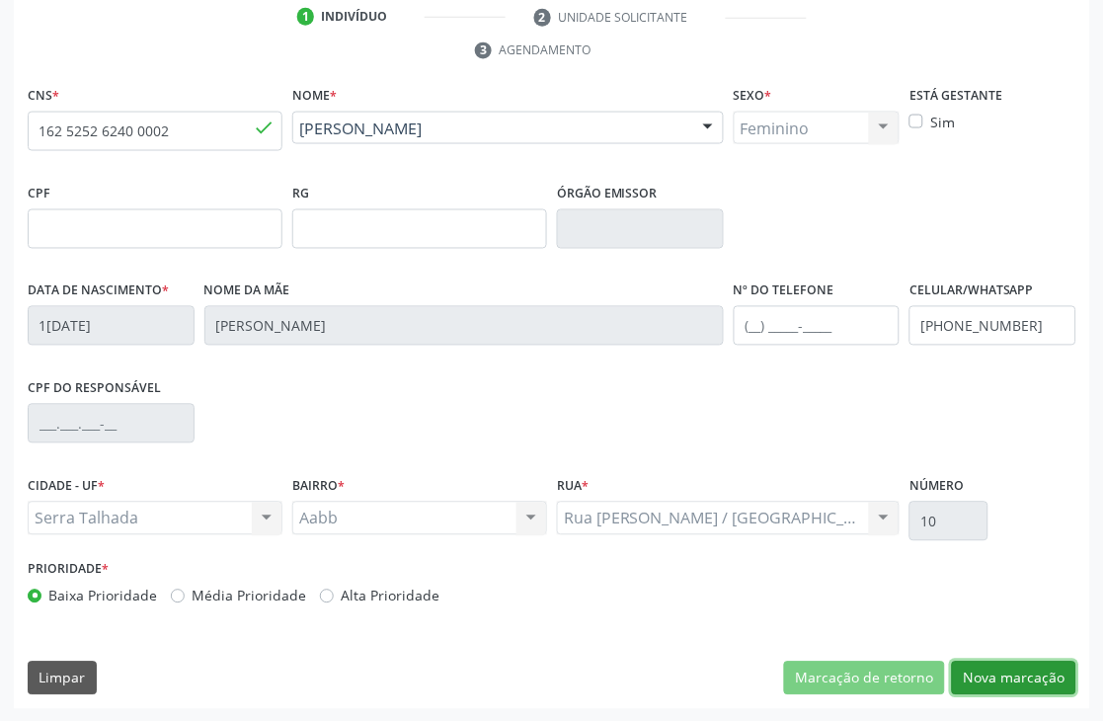
click at [1024, 665] on button "Nova marcação" at bounding box center [1014, 679] width 124 height 34
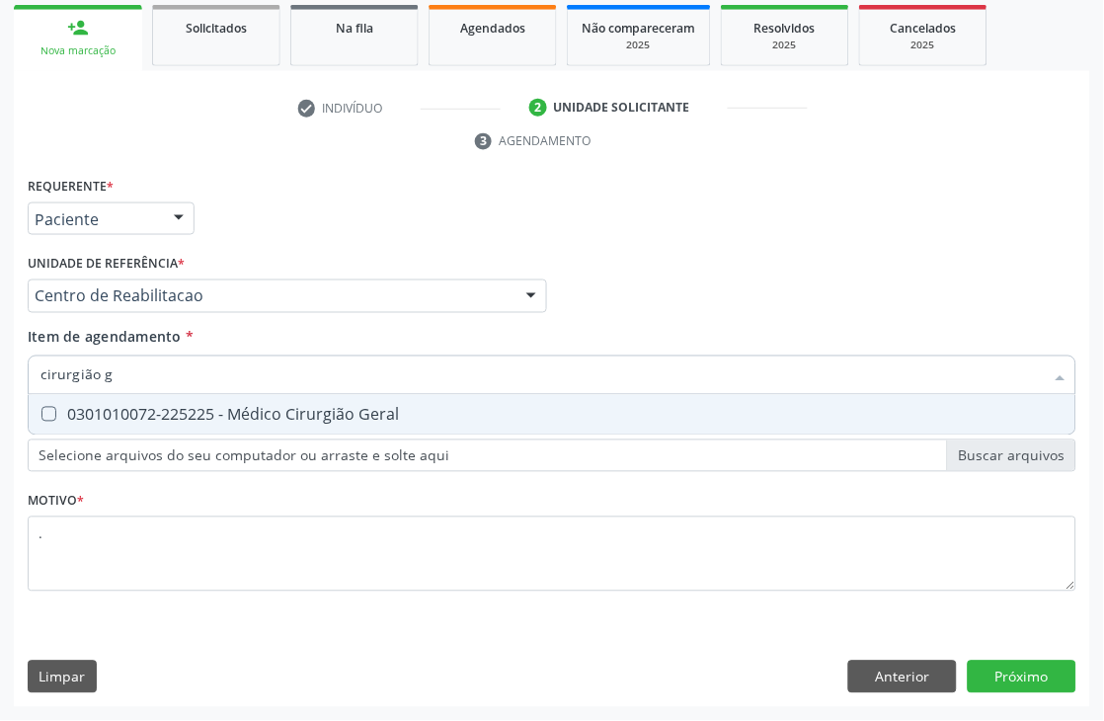
type input "cirurgião ge"
click at [298, 426] on span "0301010072-225225 - Médico Cirurgião Geral" at bounding box center [552, 415] width 1047 height 40
checkbox Geral "true"
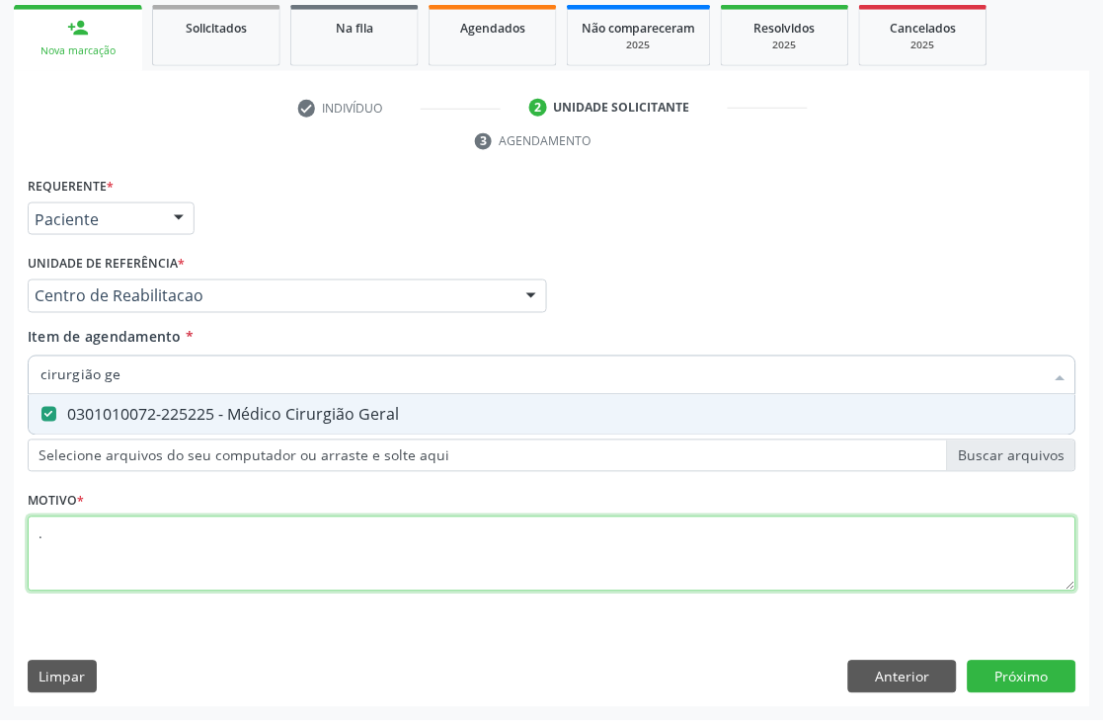
click at [122, 530] on div "Requerente * Paciente Médico(a) Enfermeiro(a) Paciente Nenhum resultado encontr…" at bounding box center [552, 395] width 1049 height 447
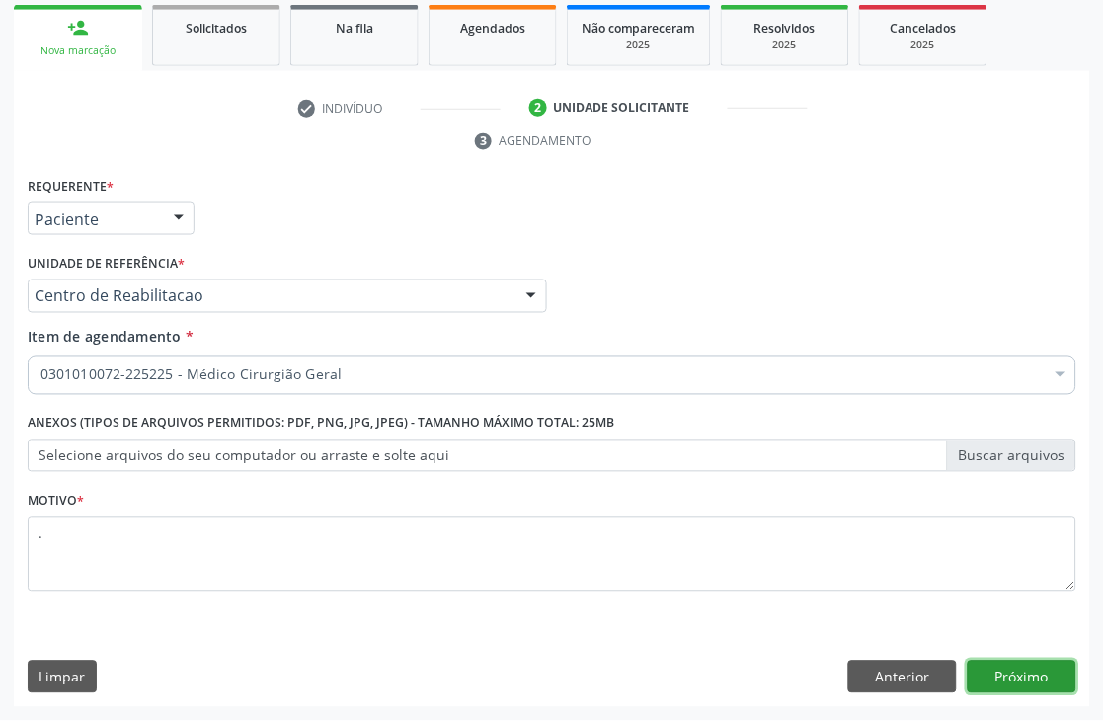
click at [1072, 682] on button "Próximo" at bounding box center [1022, 678] width 109 height 34
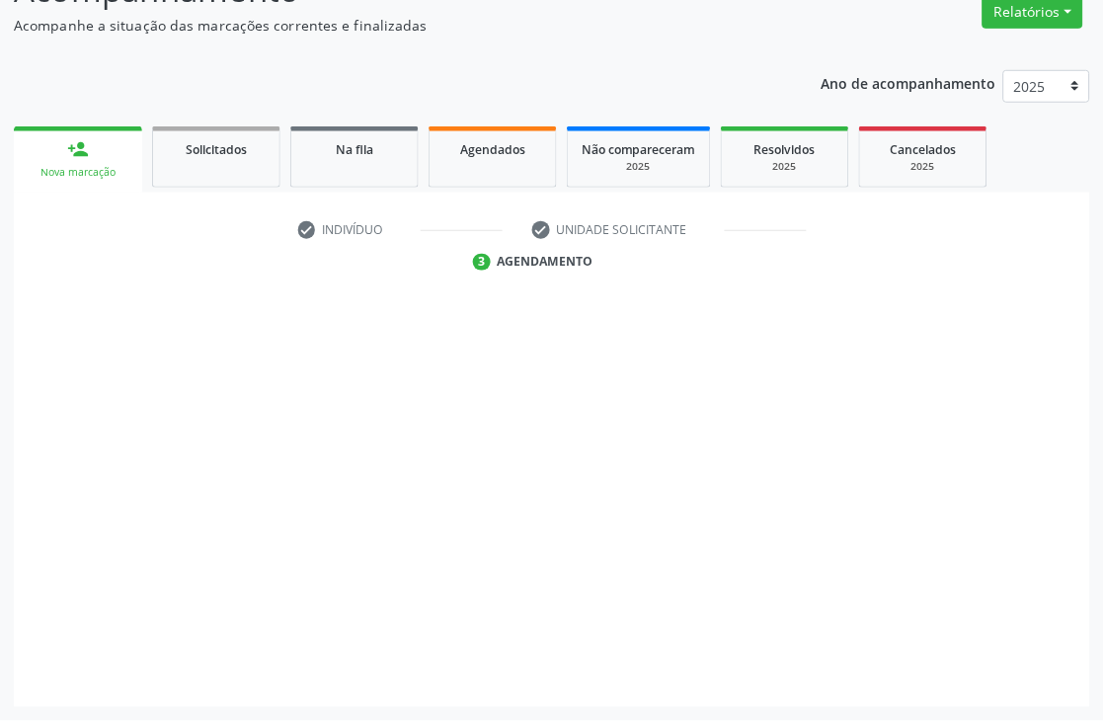
scroll to position [210, 0]
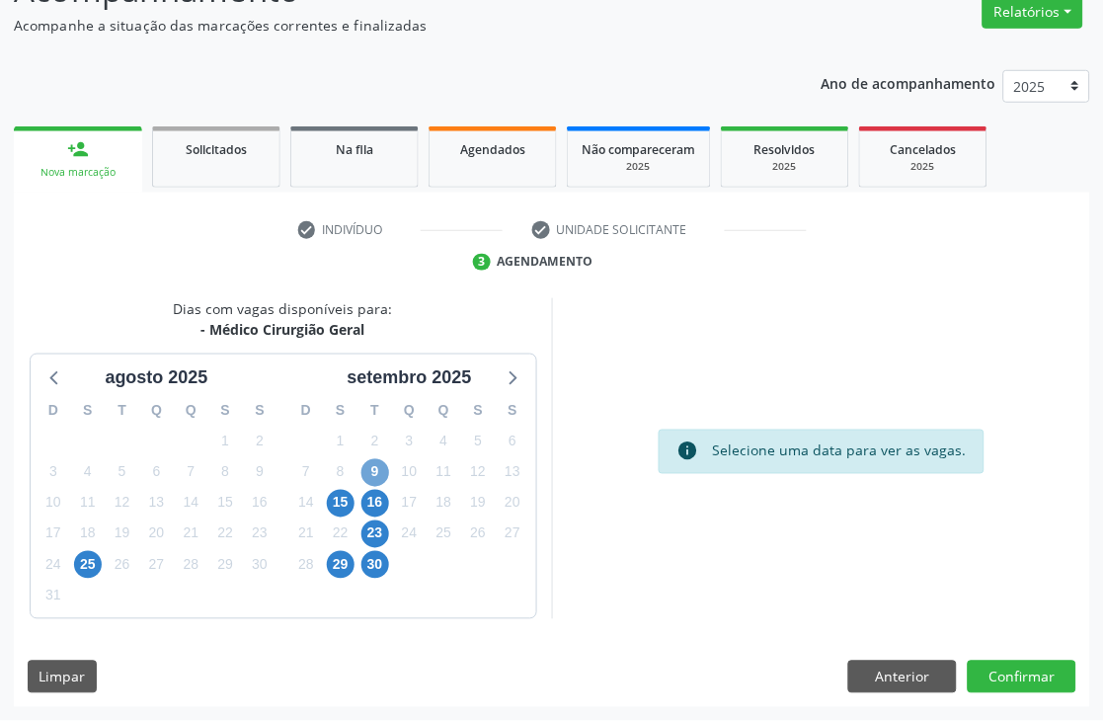
click at [377, 464] on span "9" at bounding box center [375, 473] width 28 height 28
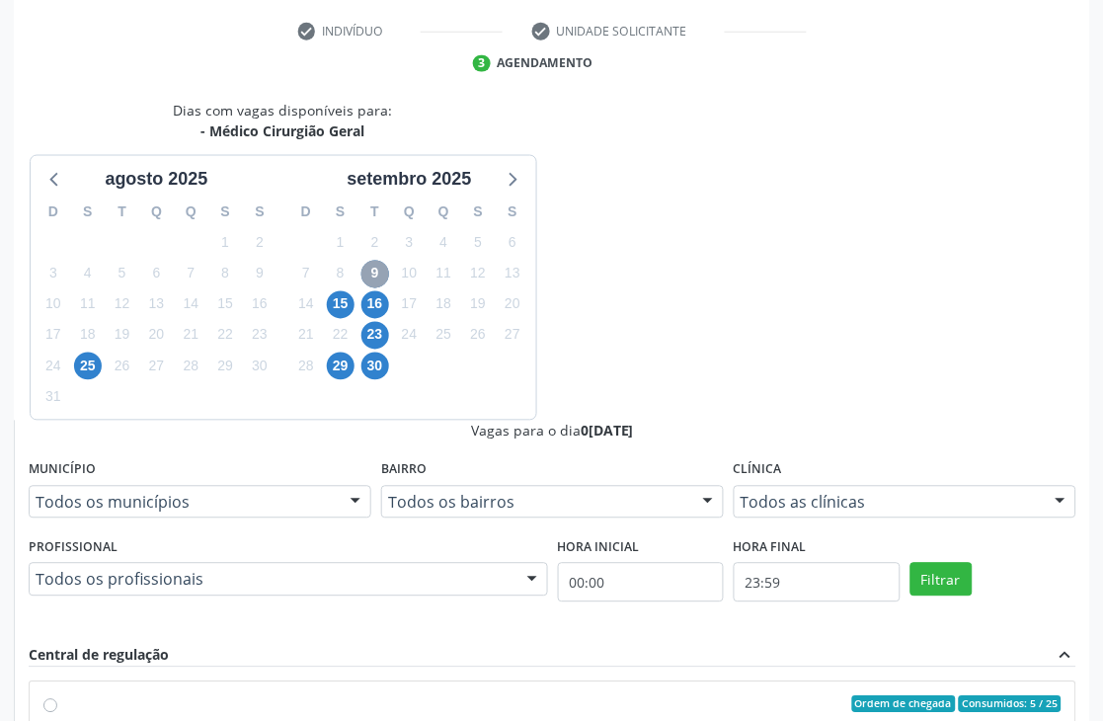
scroll to position [430, 0]
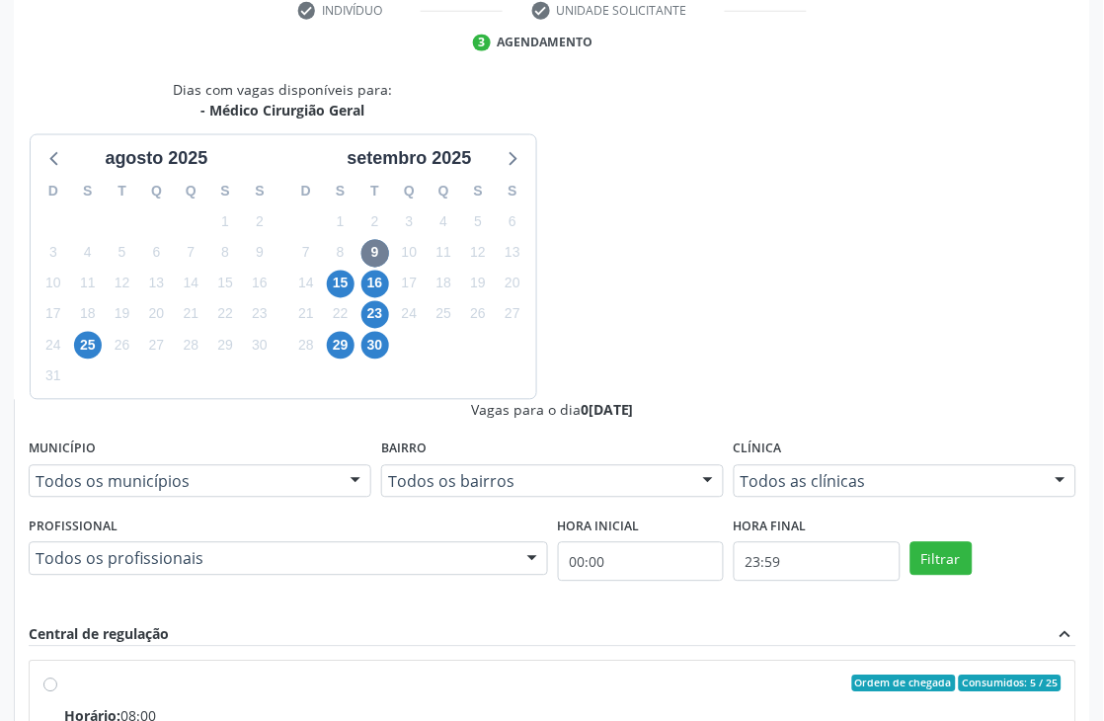
click at [57, 675] on input "Ordem de chegada Consumidos: 5 / 25 Horário: 08:00 Clínica: Hospital Sao Franci…" at bounding box center [50, 684] width 14 height 18
radio input "true"
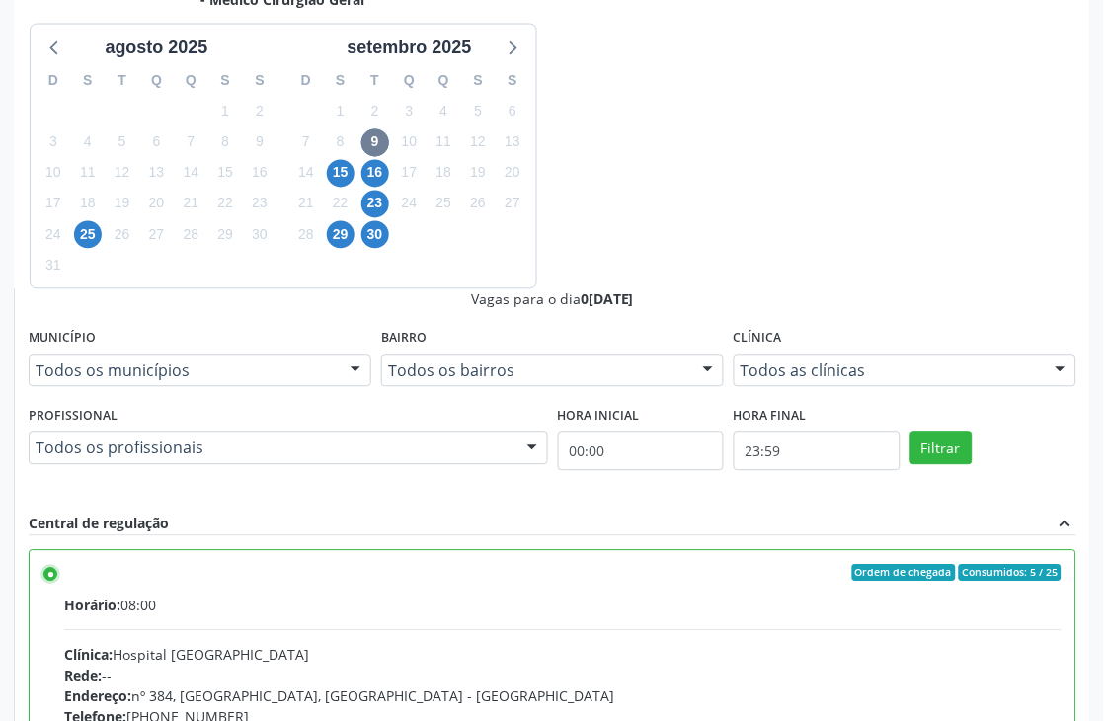
scroll to position [541, 0]
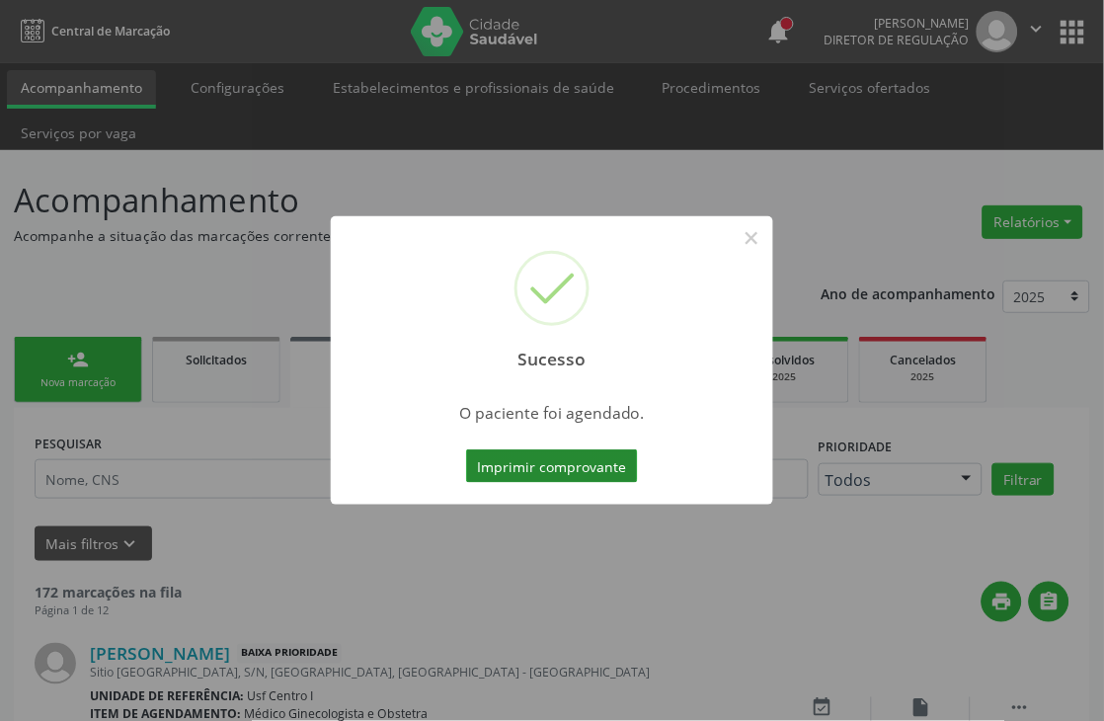
click at [497, 457] on button "Imprimir comprovante" at bounding box center [552, 466] width 172 height 34
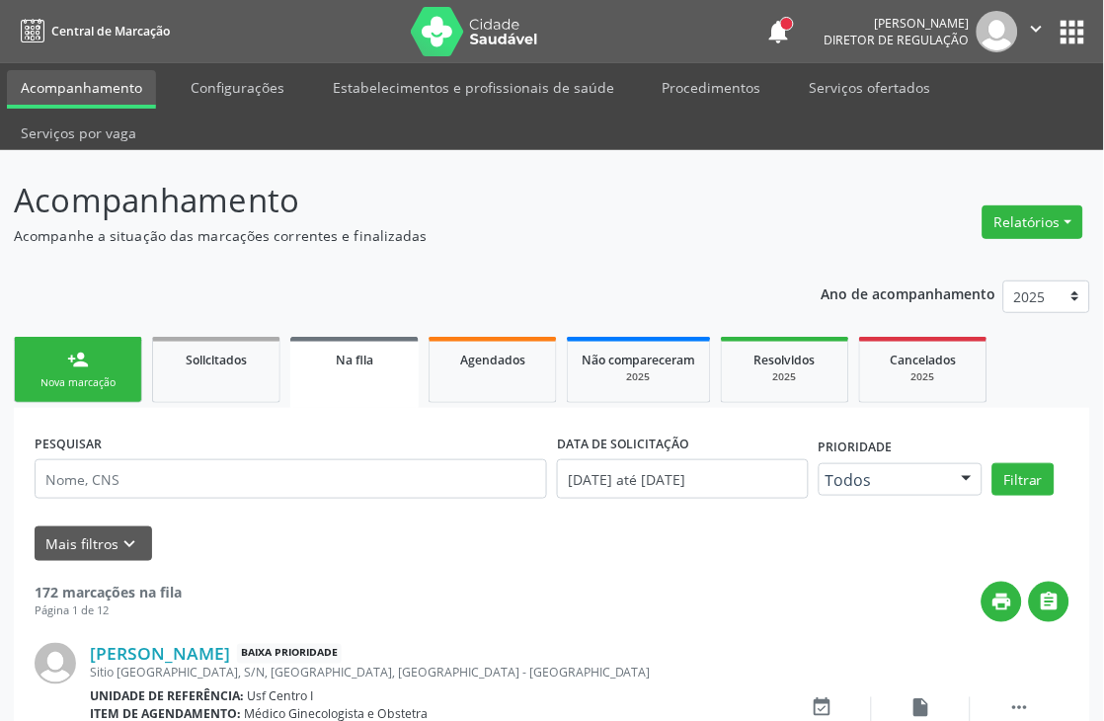
click at [94, 397] on link "person_add Nova marcação" at bounding box center [78, 370] width 128 height 66
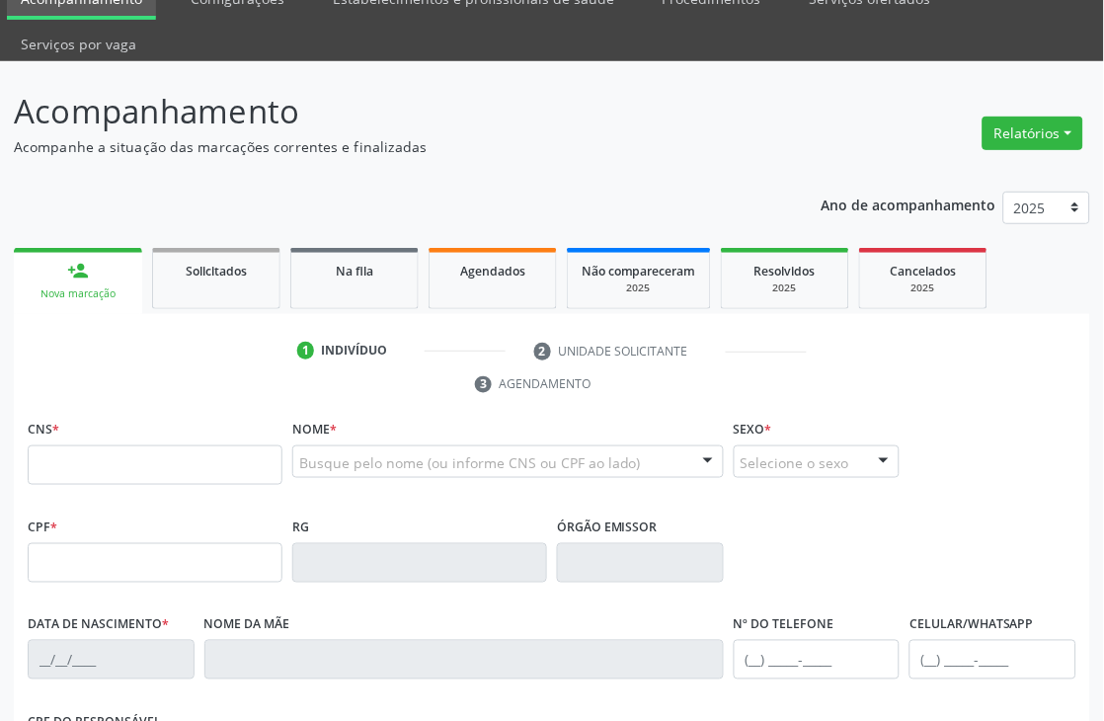
scroll to position [219, 0]
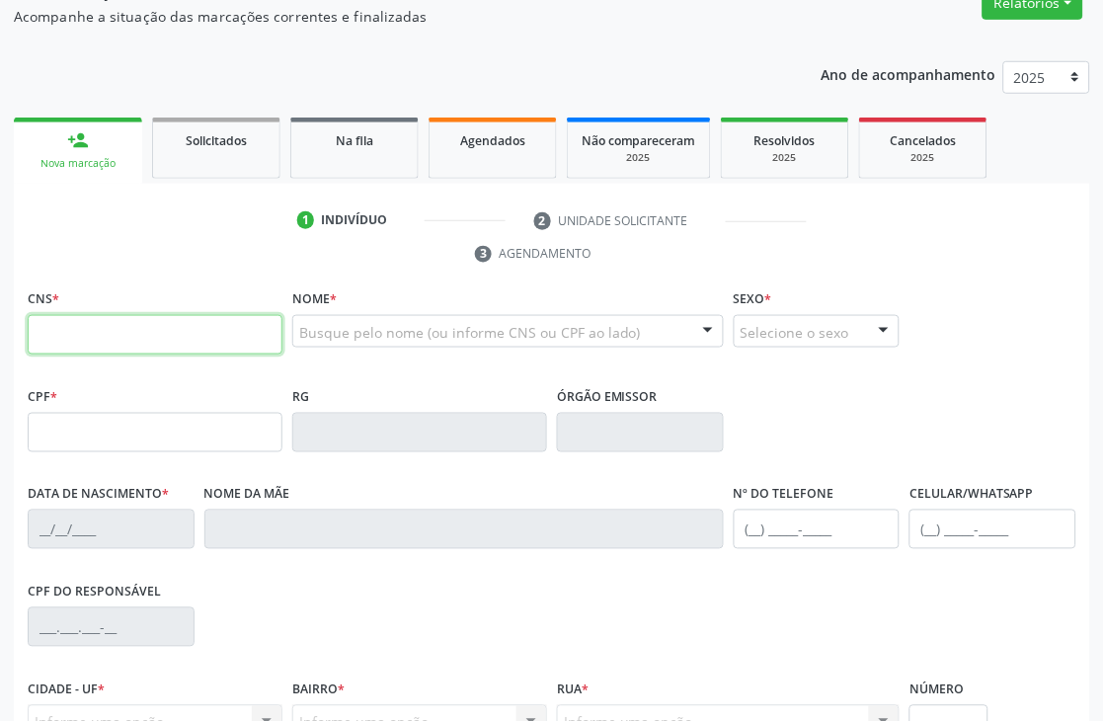
click at [111, 337] on input "text" at bounding box center [155, 335] width 255 height 40
paste input "162 5252 6240 0002"
type input "162 5252 6240 0002"
type input "18/01/2000"
type input "Jaqueline Feitosa Gomes"
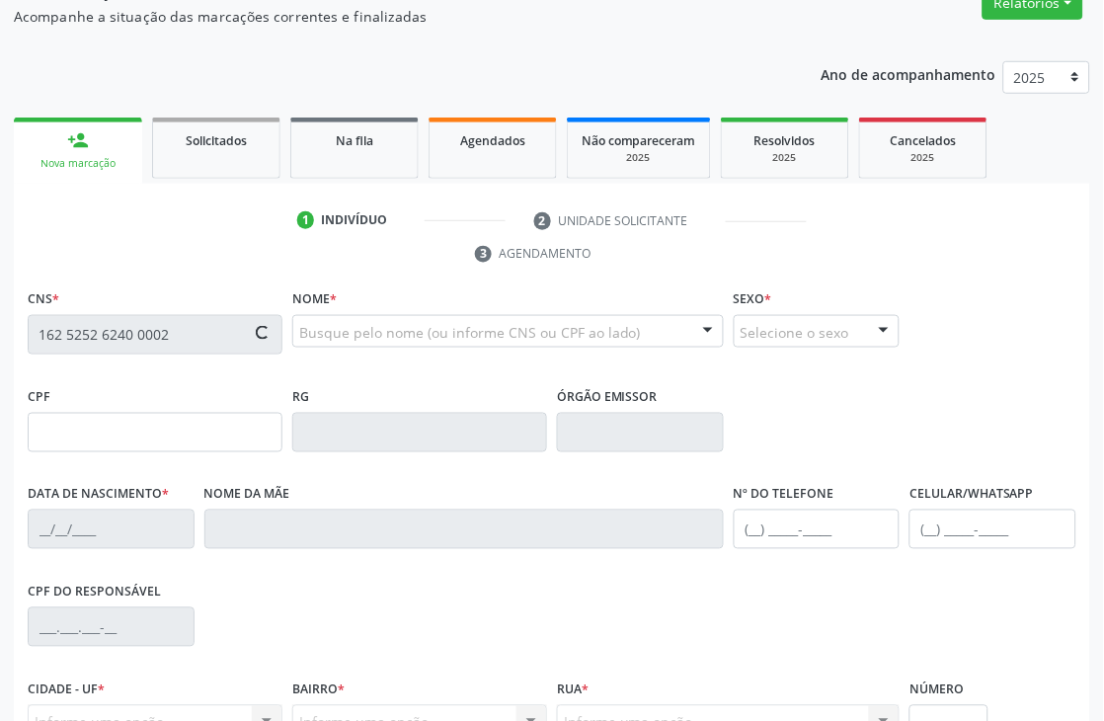
type input "(87) 9999-9995"
type input "10"
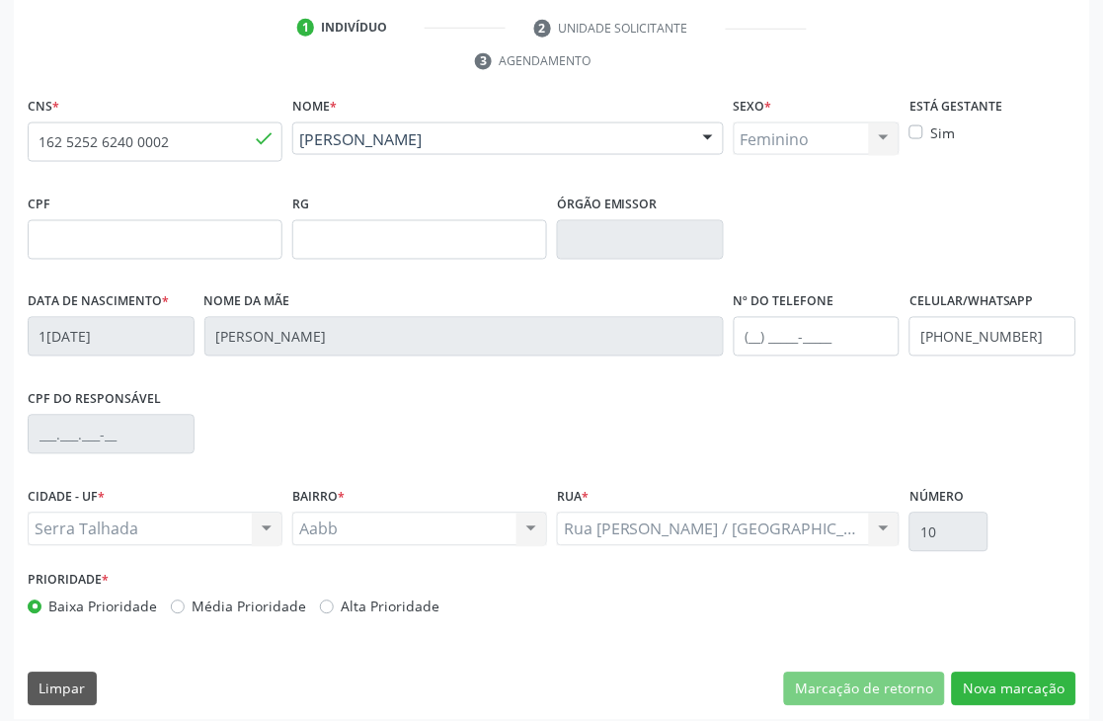
scroll to position [423, 0]
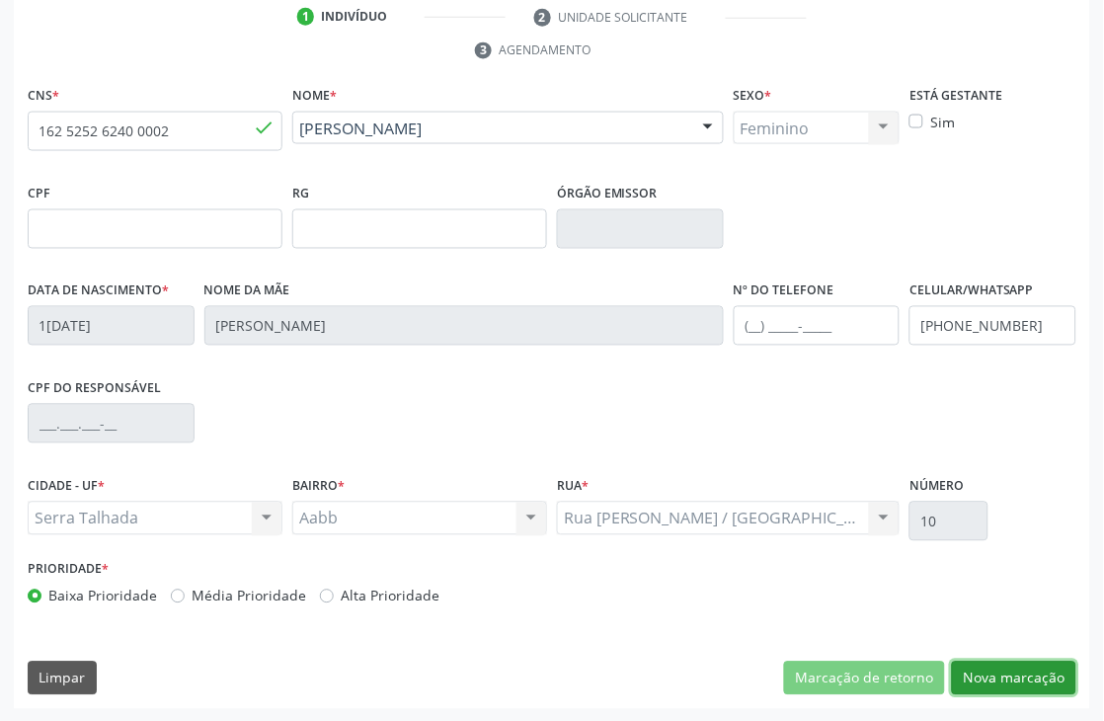
click at [1024, 674] on button "Nova marcação" at bounding box center [1014, 679] width 124 height 34
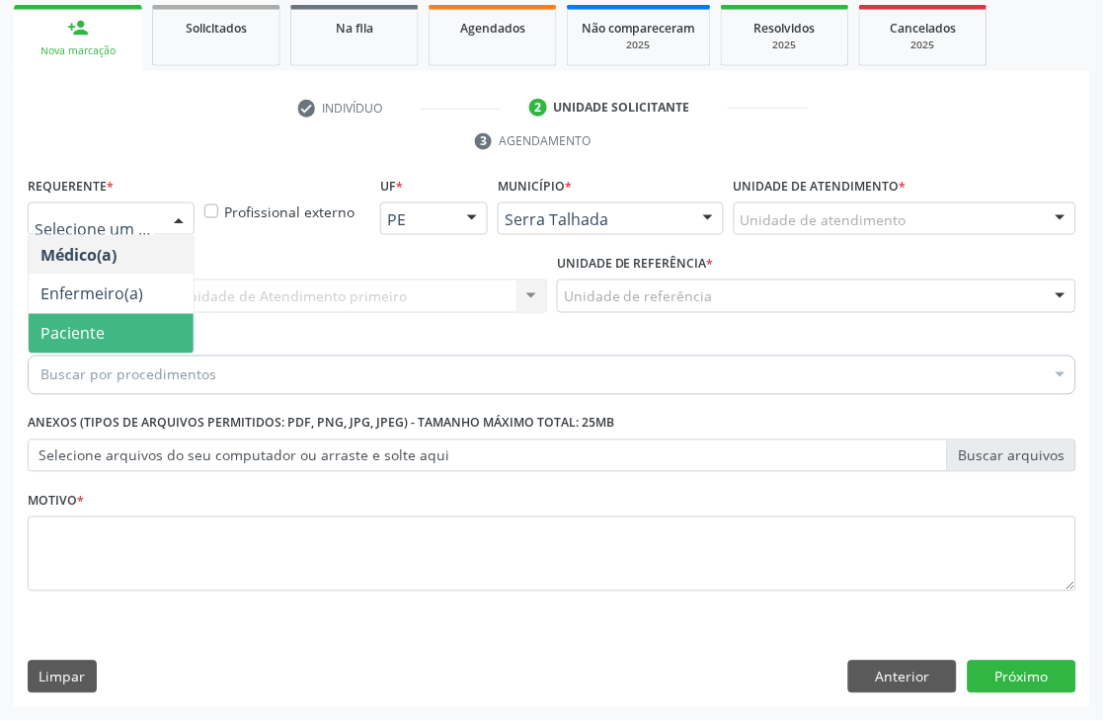
click at [93, 320] on span "Paciente" at bounding box center [111, 334] width 165 height 40
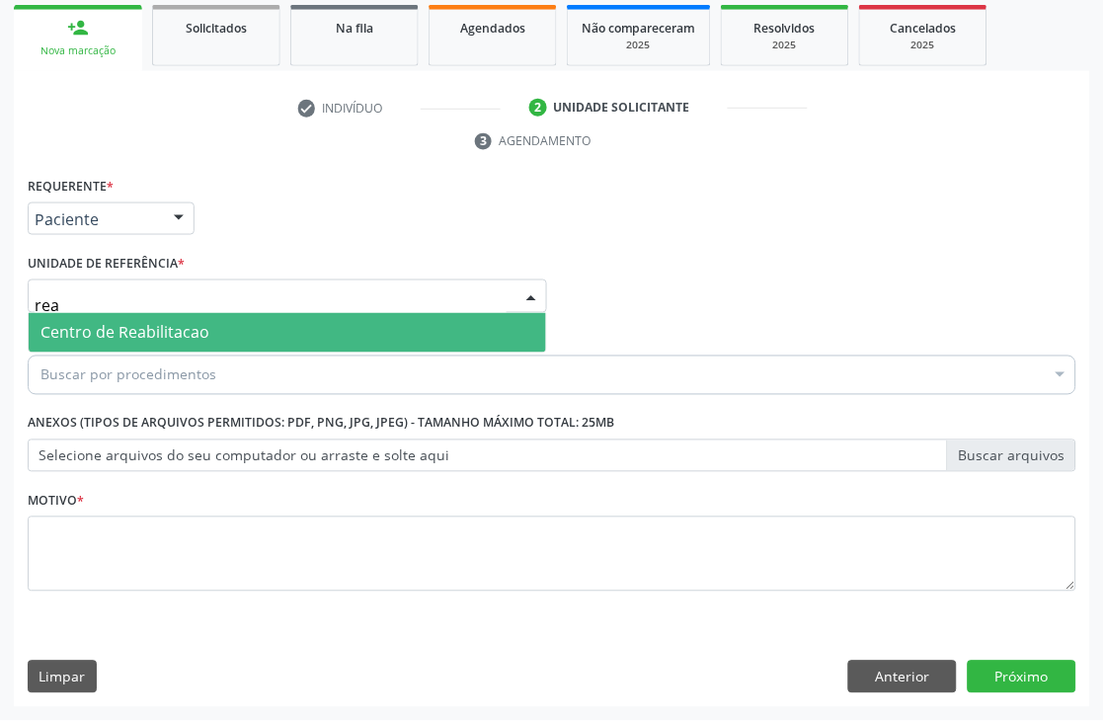
type input "reab"
click at [135, 317] on span "Centro de Reabilitacao" at bounding box center [287, 333] width 517 height 40
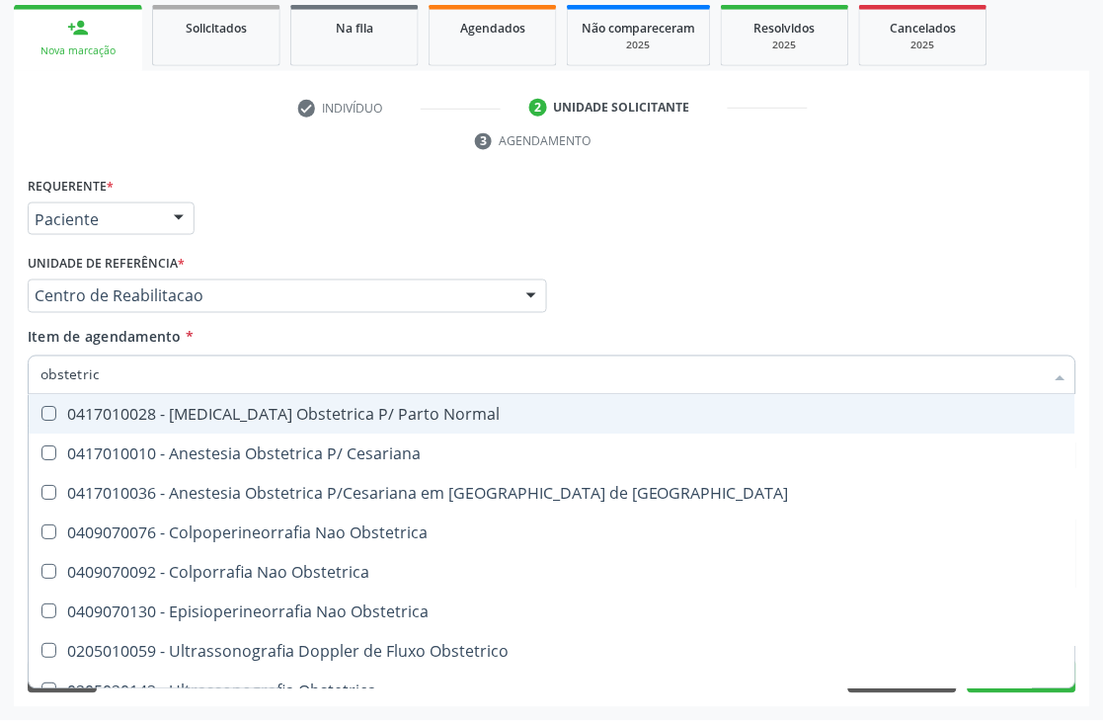
type input "obstetrica"
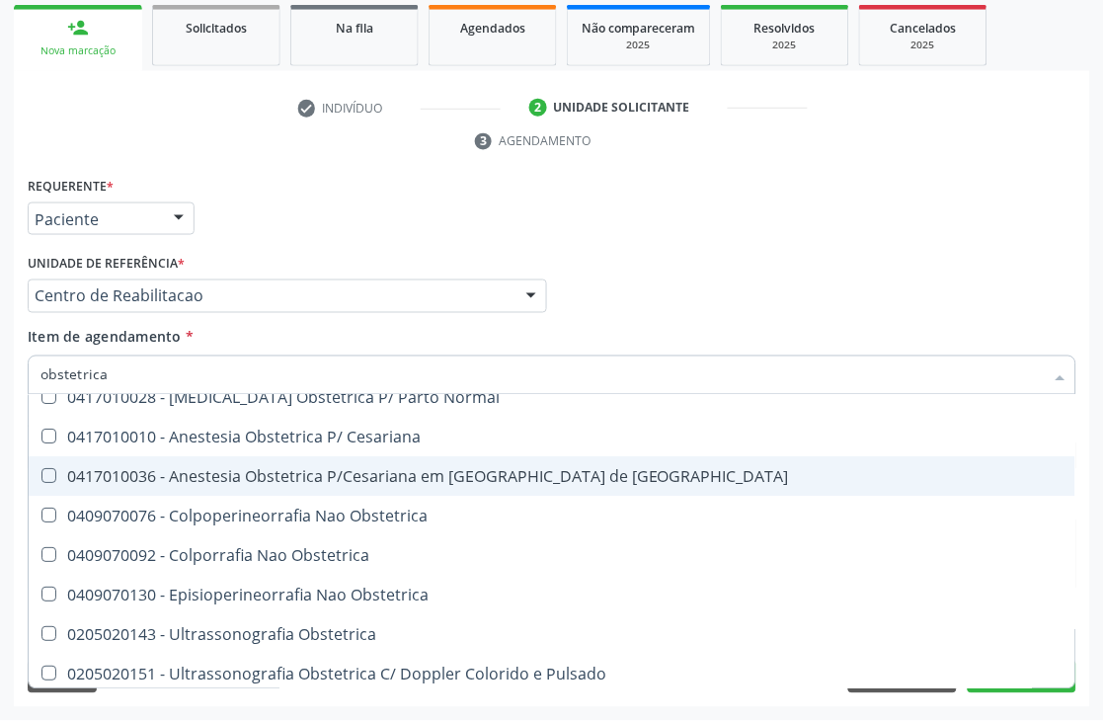
scroll to position [23, 0]
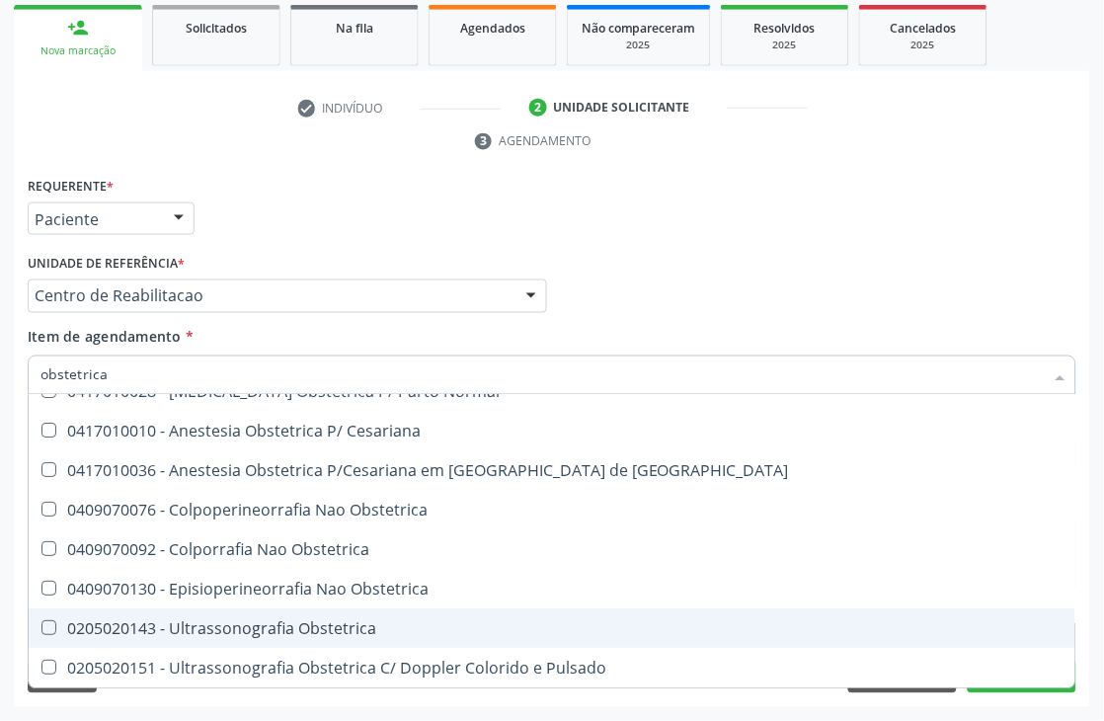
click at [238, 621] on div "0205020143 - Ultrassonografia Obstetrica" at bounding box center [551, 629] width 1023 height 16
checkbox Obstetrica "true"
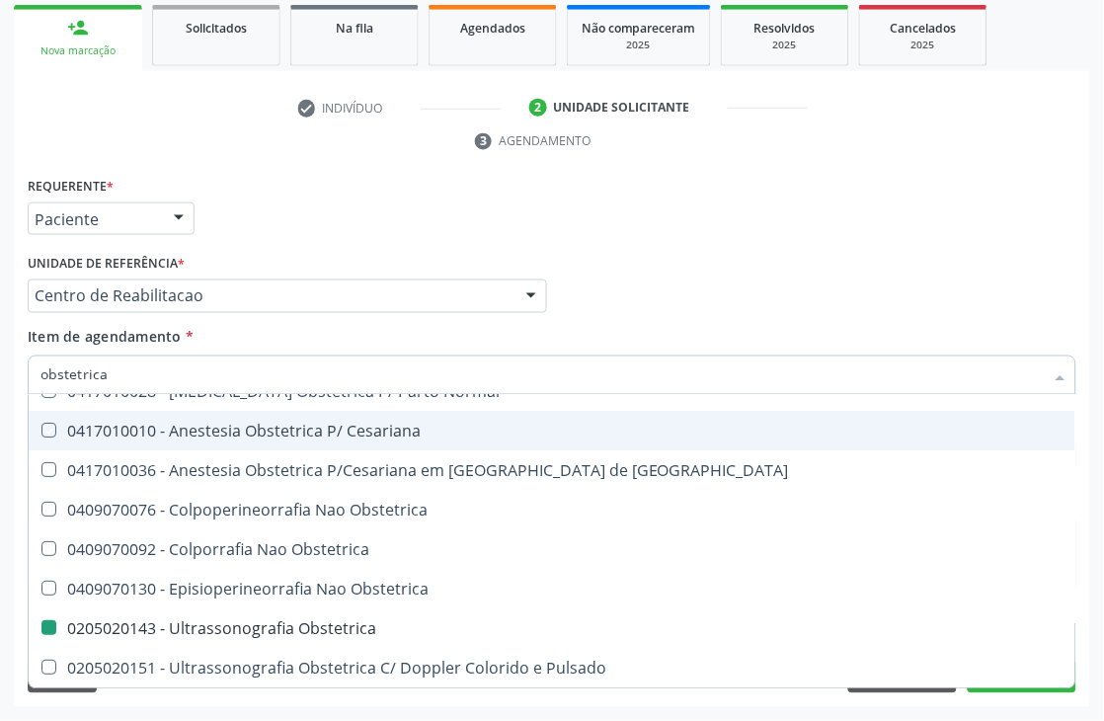
click at [339, 213] on div "Requerente * Paciente Médico(a) Enfermeiro(a) Paciente Nenhum resultado encontr…" at bounding box center [552, 210] width 1059 height 77
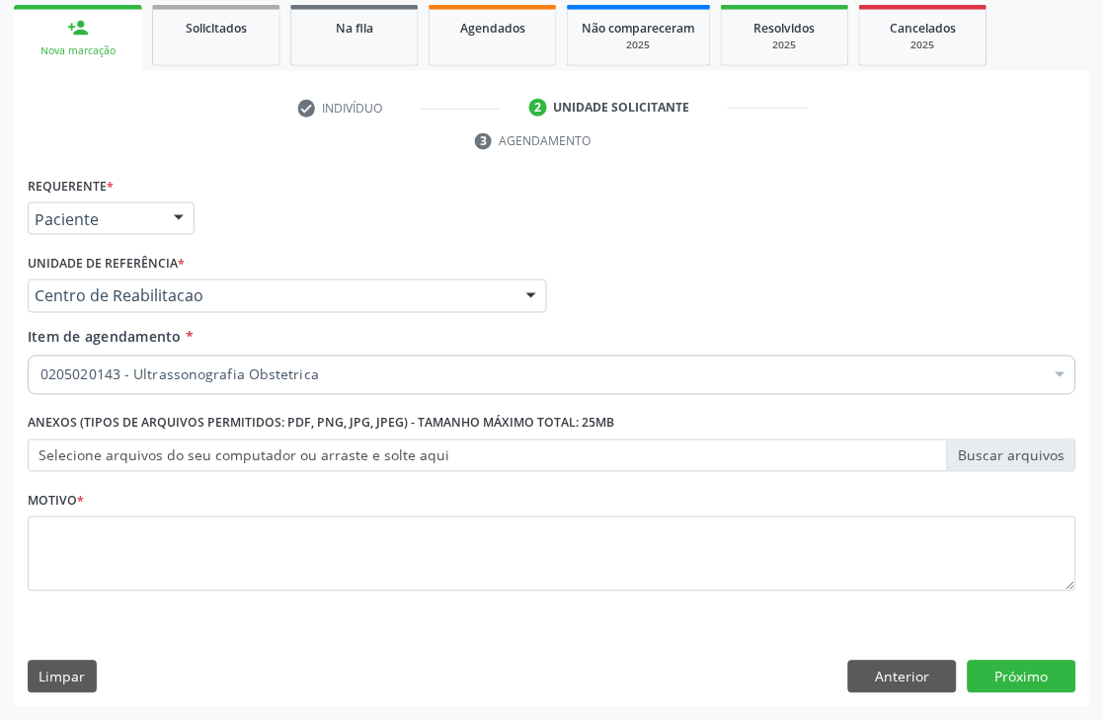
scroll to position [0, 0]
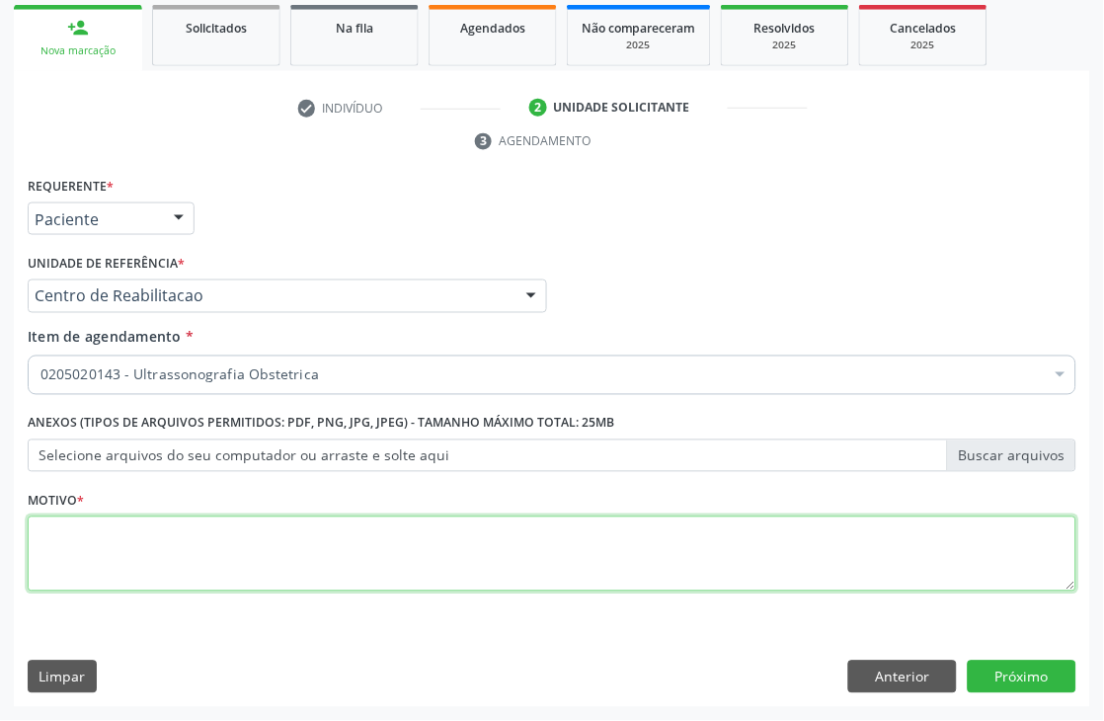
click at [110, 555] on textarea at bounding box center [552, 553] width 1049 height 75
type textarea "."
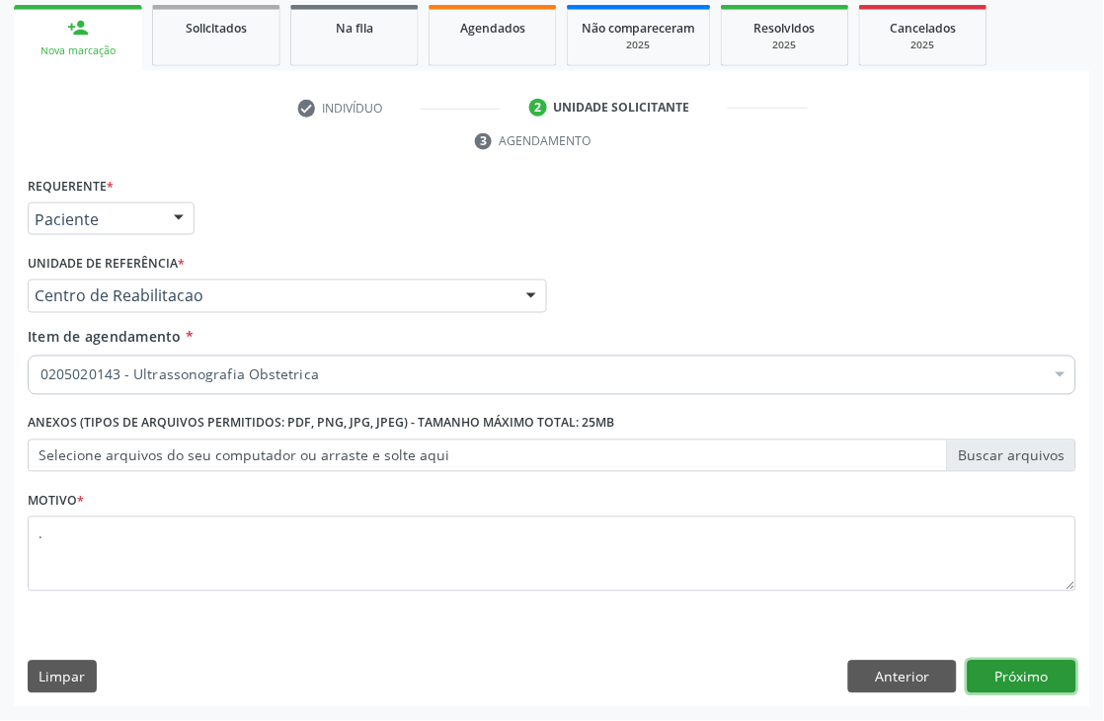
click at [1059, 672] on button "Próximo" at bounding box center [1022, 678] width 109 height 34
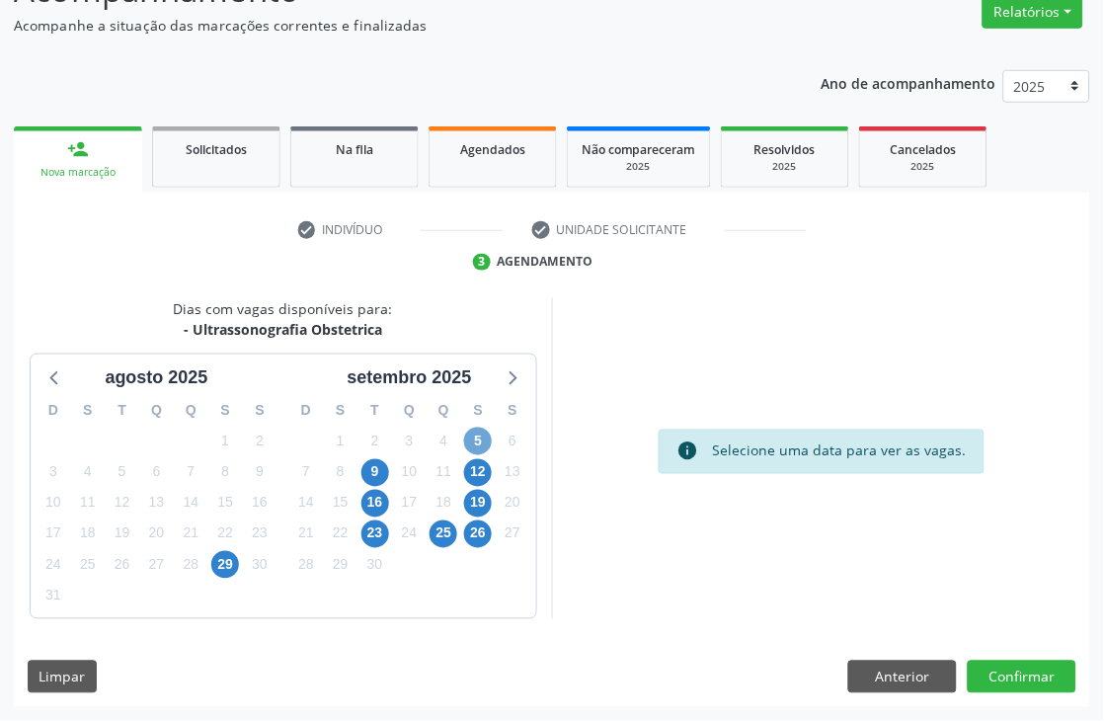
click at [471, 436] on span "5" at bounding box center [478, 442] width 28 height 28
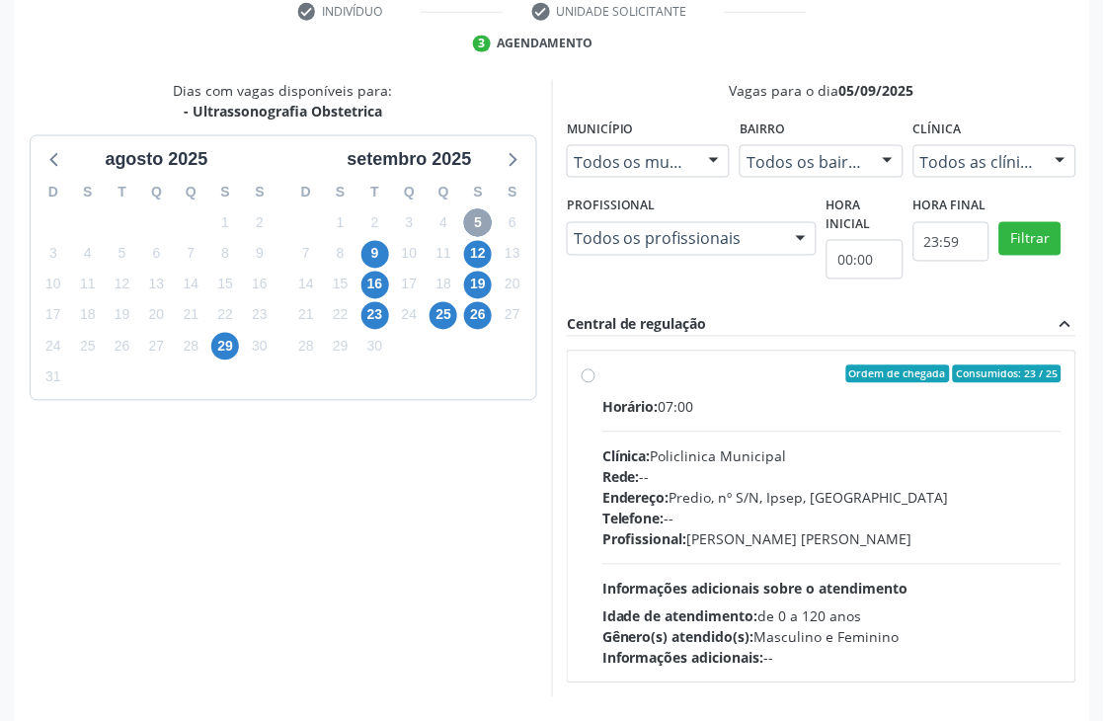
scroll to position [430, 0]
click at [760, 412] on div "Horário: 07:00" at bounding box center [831, 406] width 459 height 21
click at [595, 382] on input "Ordem de chegada Consumidos: 23 / 25 Horário: 07:00 Clínica: Policlinica Munici…" at bounding box center [589, 373] width 14 height 18
radio input "true"
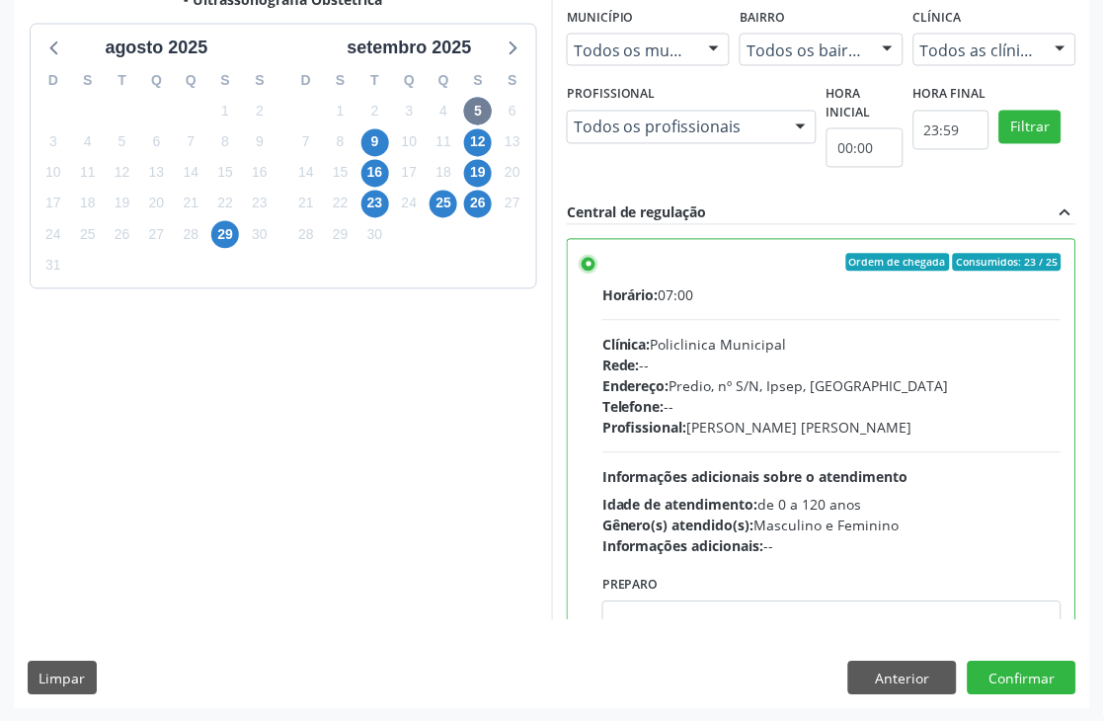
scroll to position [541, 0]
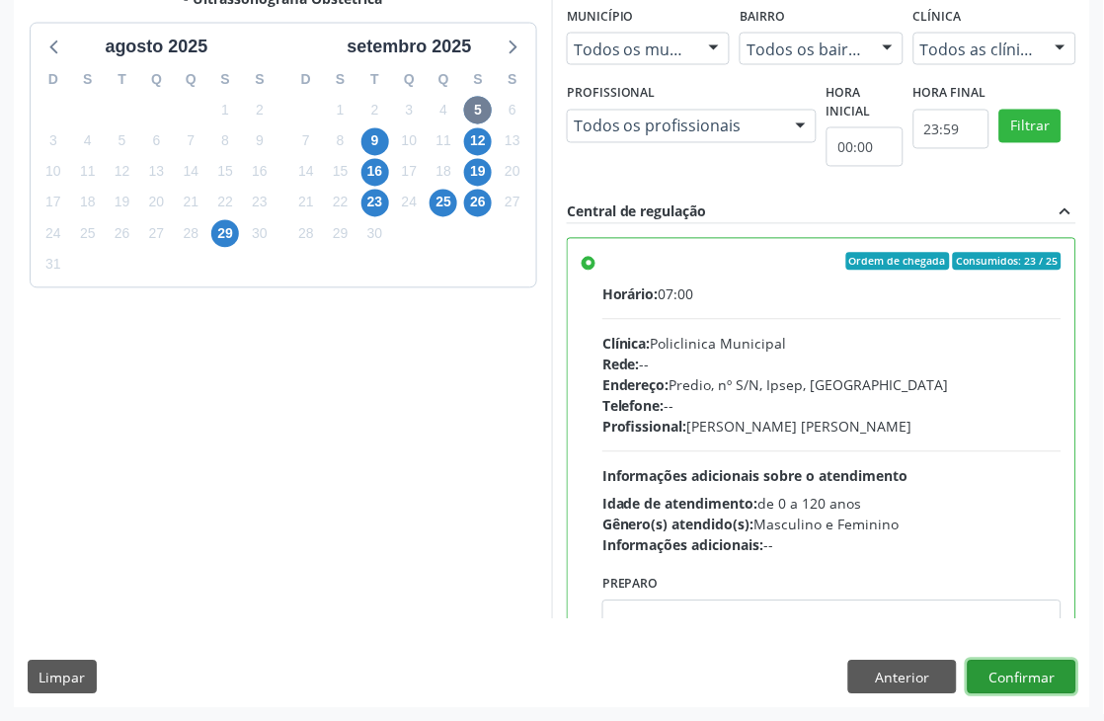
click at [1017, 673] on button "Confirmar" at bounding box center [1022, 678] width 109 height 34
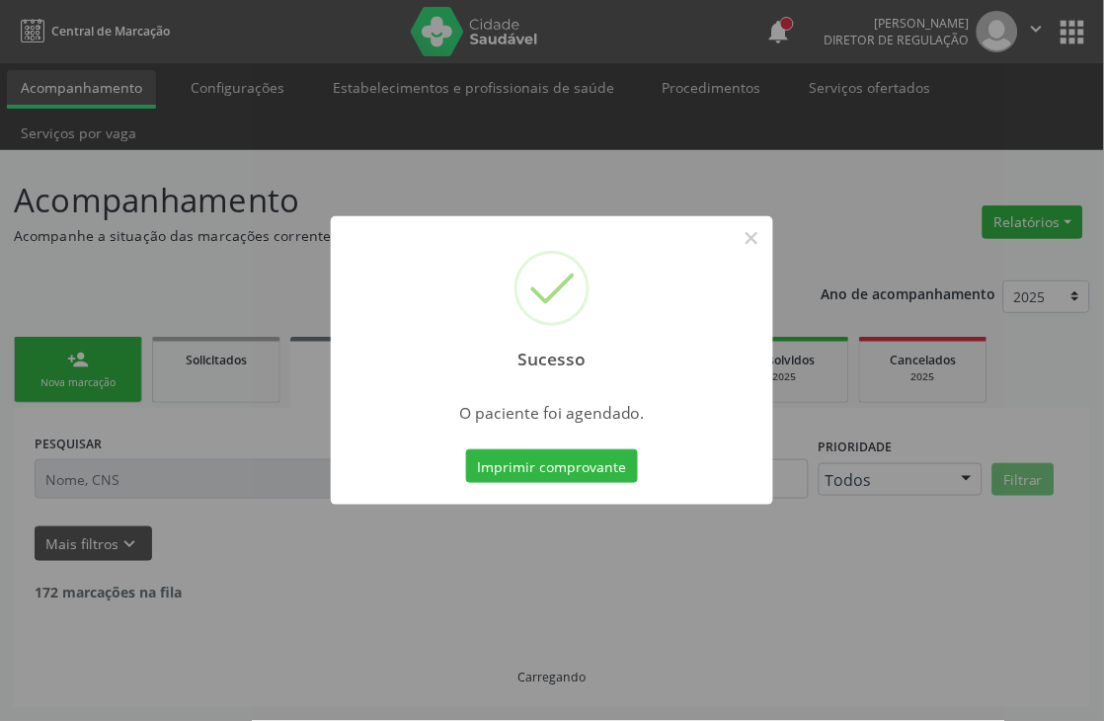
scroll to position [0, 0]
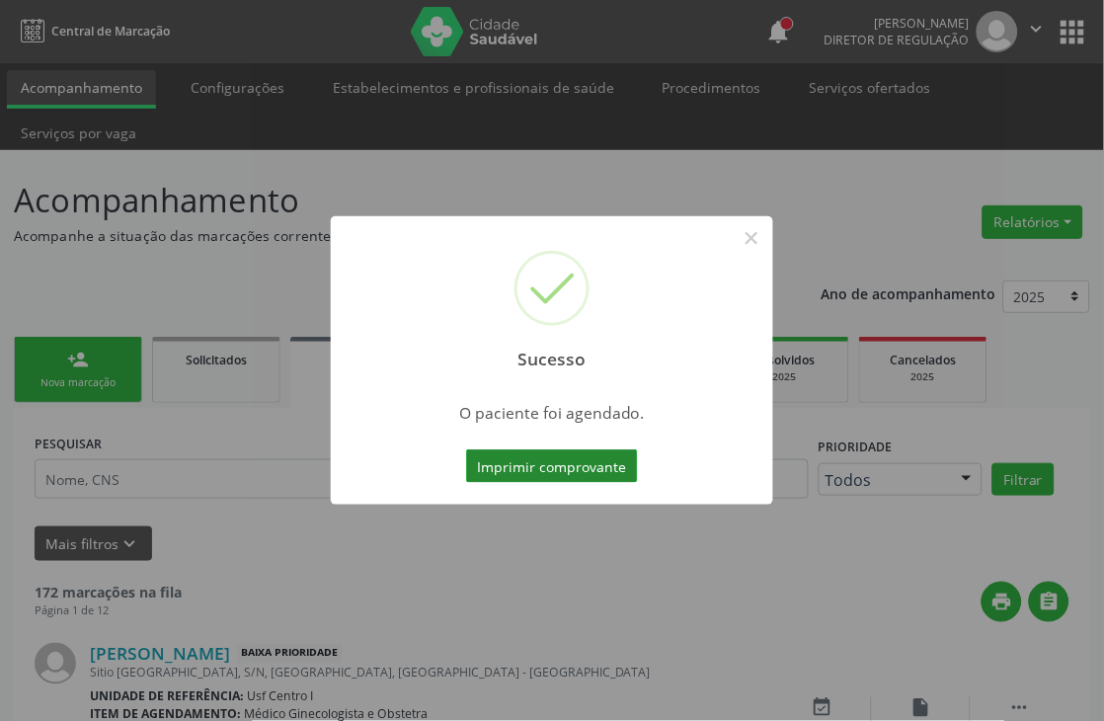
click at [596, 478] on button "Imprimir comprovante" at bounding box center [552, 466] width 172 height 34
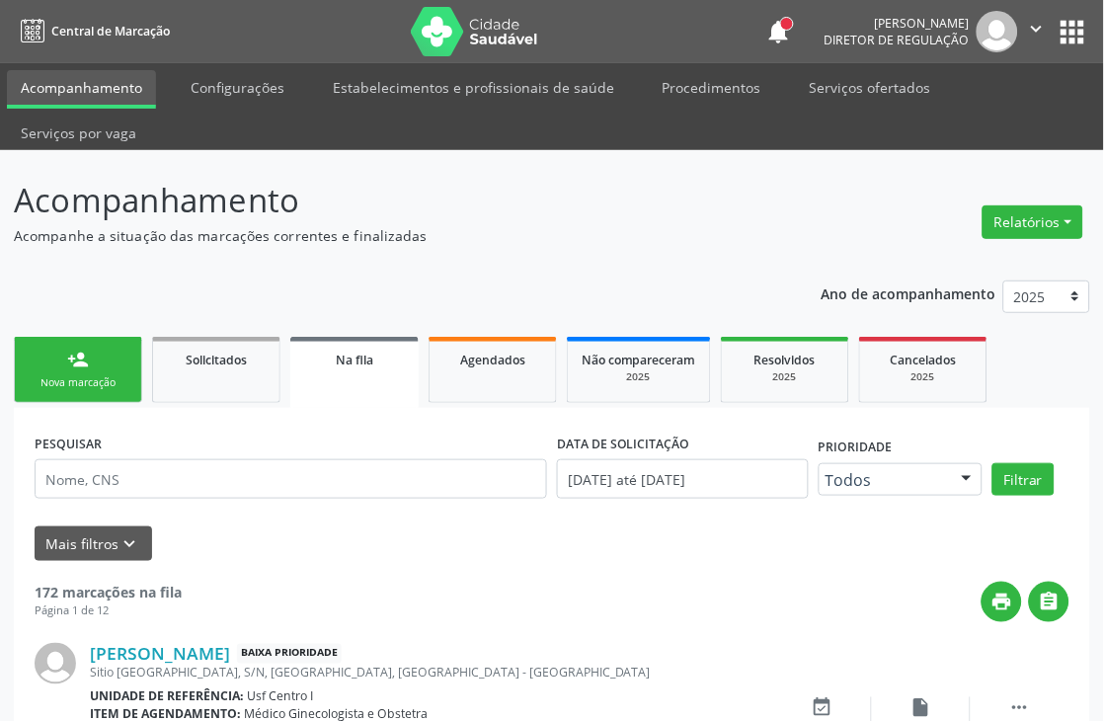
click at [105, 388] on div "Nova marcação" at bounding box center [78, 382] width 99 height 15
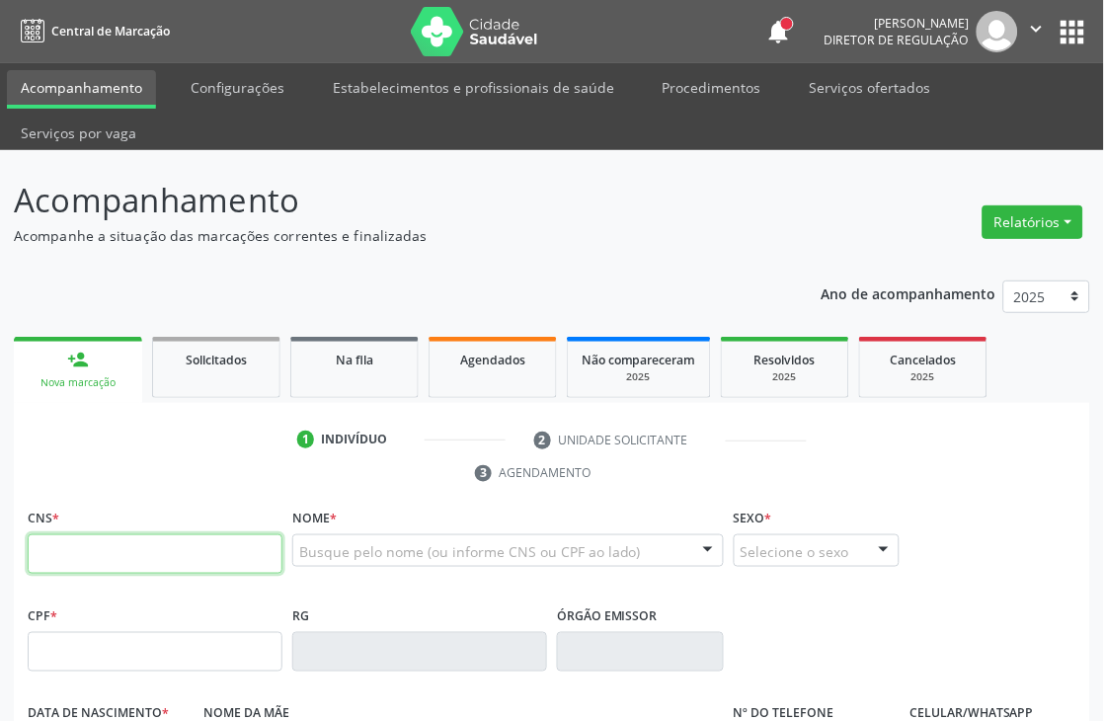
click at [62, 563] on input "text" at bounding box center [155, 554] width 255 height 40
type input "898 0034 1750 1204"
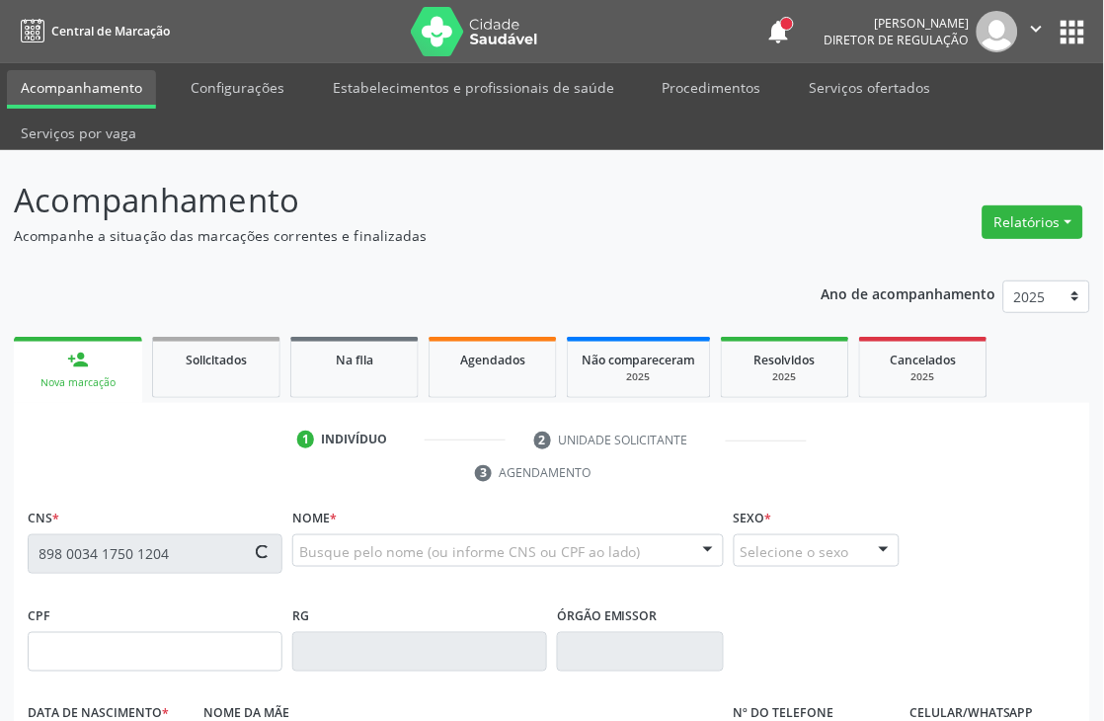
type input "136.420.914-40"
type input "10/03/1998"
type input "Eliane Renata do Nacimento"
type input "(87) 99661-7258"
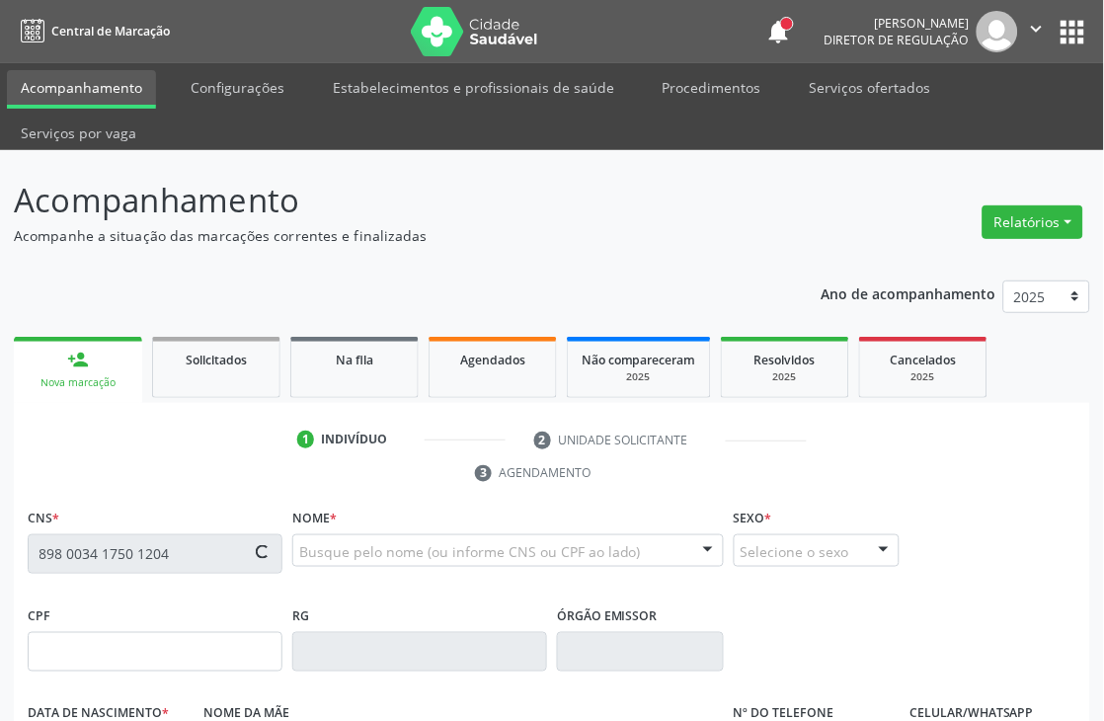
type input "224"
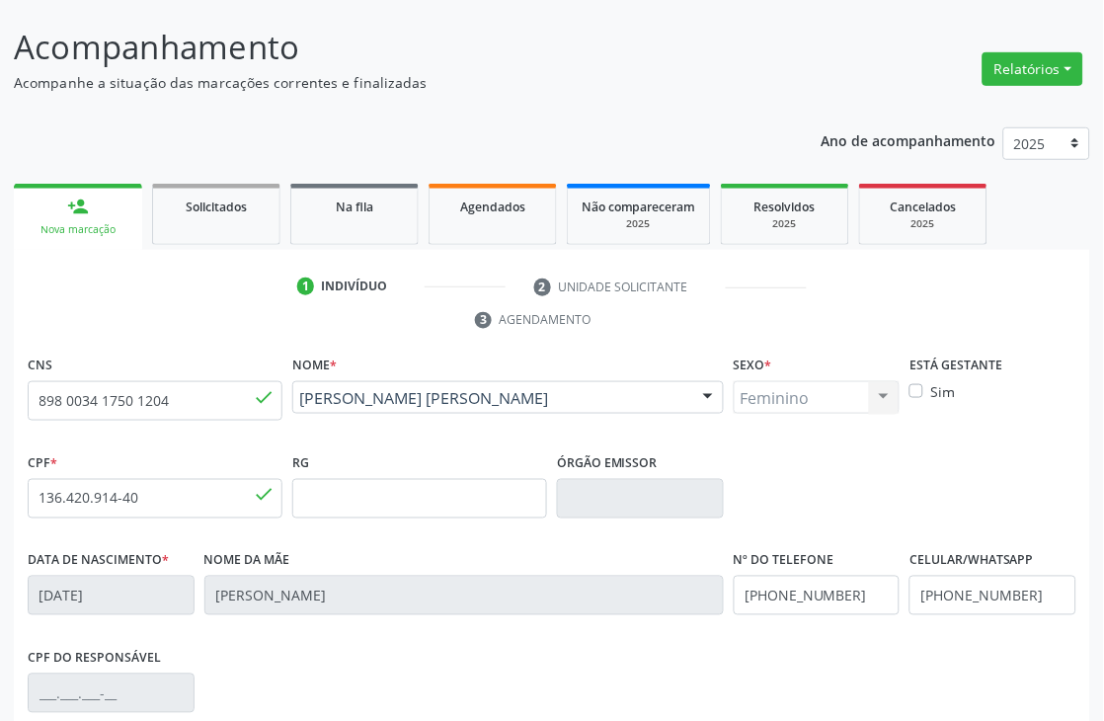
scroll to position [423, 0]
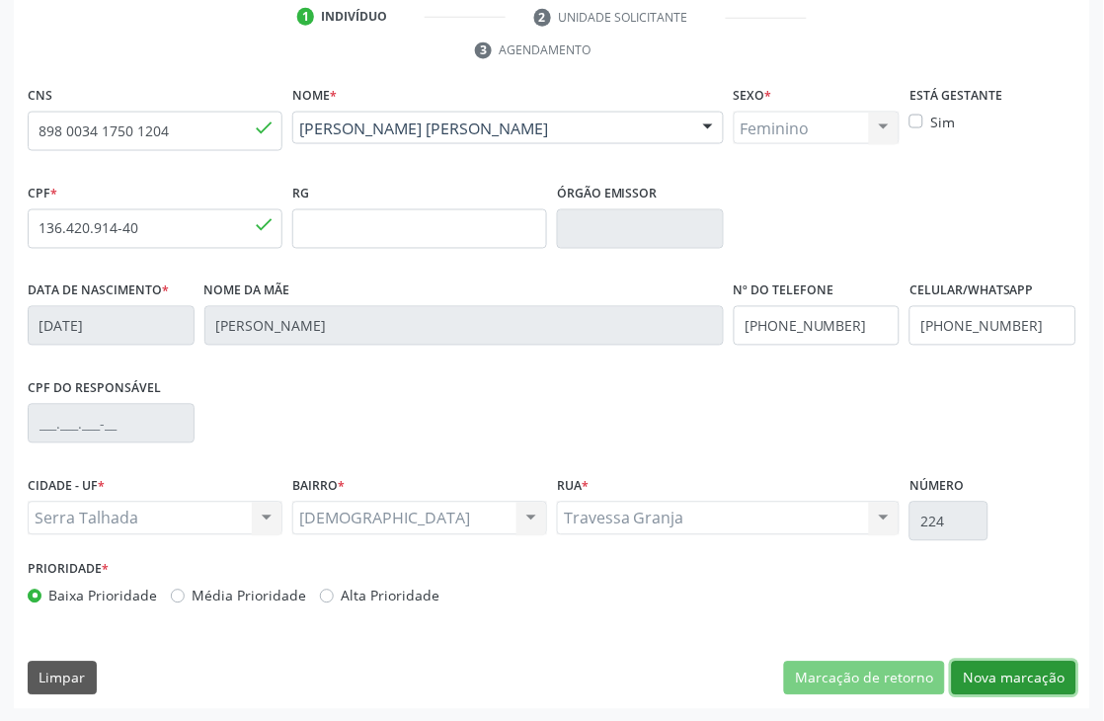
click at [1009, 677] on button "Nova marcação" at bounding box center [1014, 679] width 124 height 34
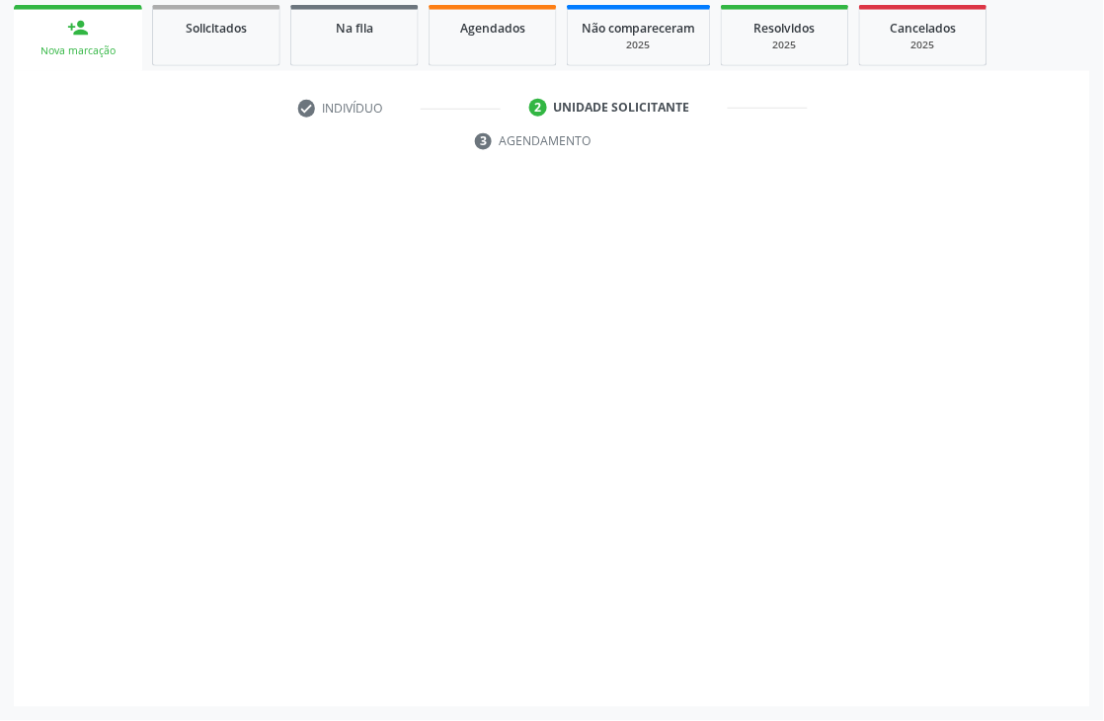
scroll to position [332, 0]
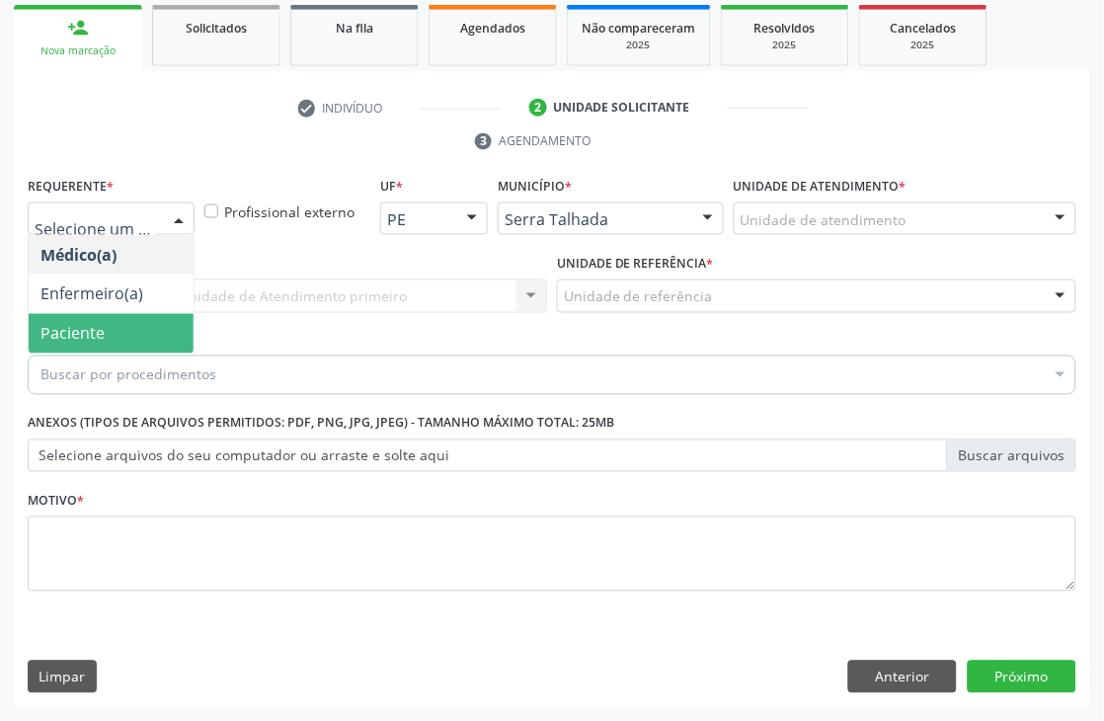
click at [114, 318] on span "Paciente" at bounding box center [111, 334] width 165 height 40
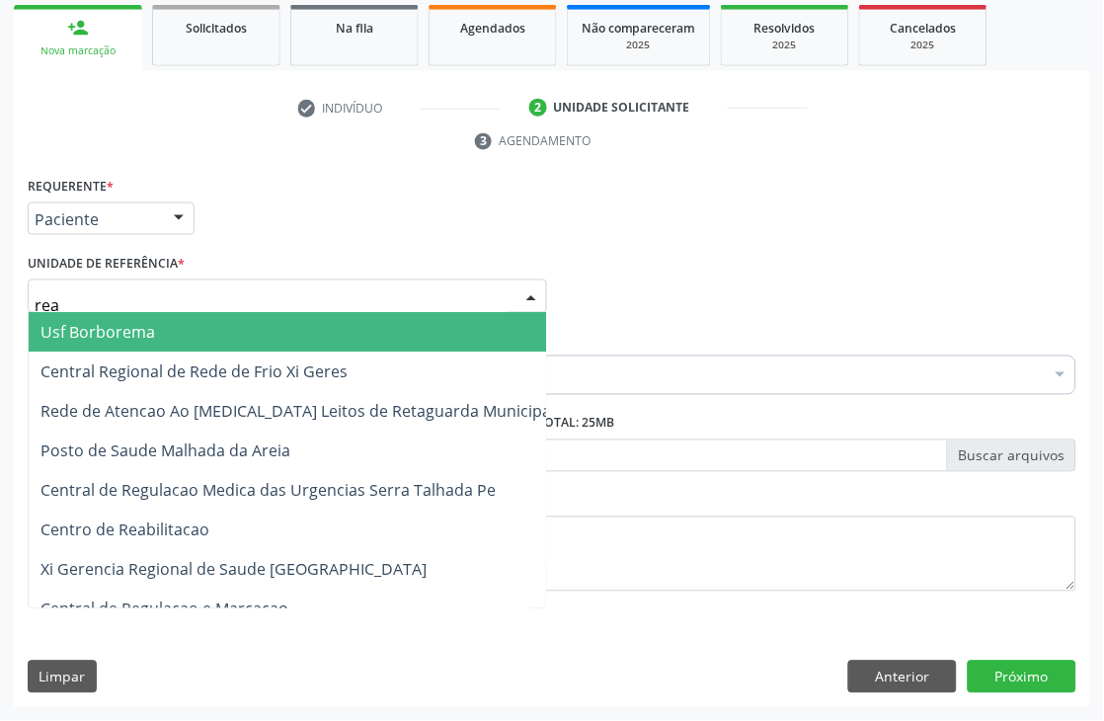
type input "reab"
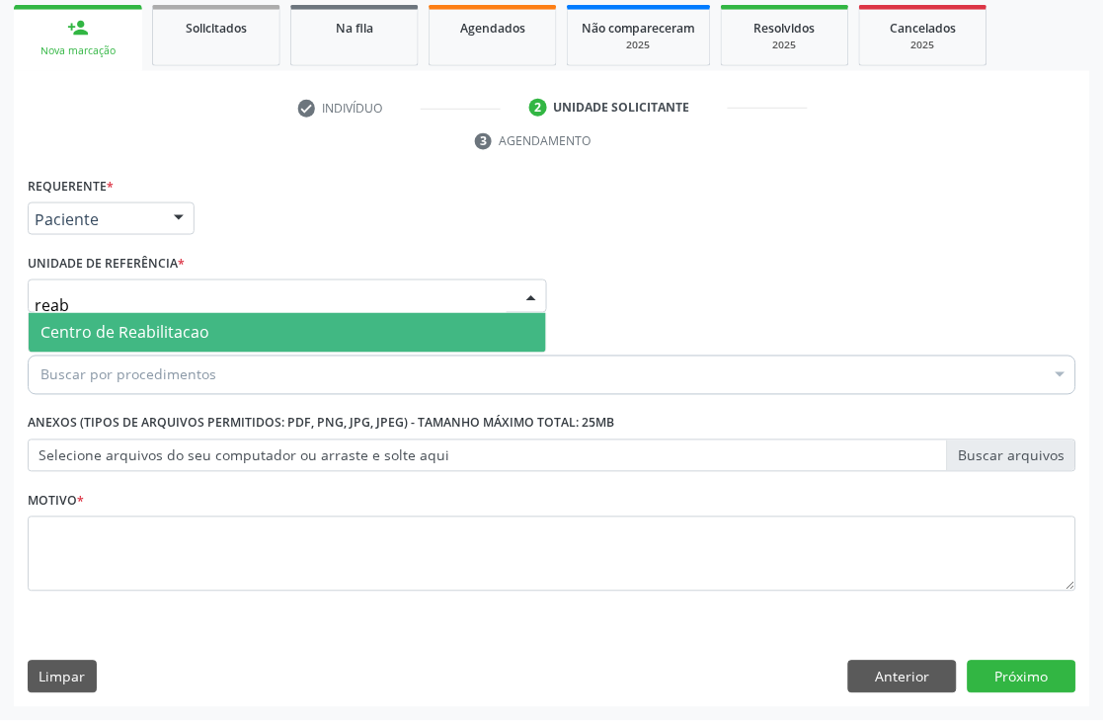
click at [109, 331] on span "Centro de Reabilitacao" at bounding box center [124, 333] width 169 height 22
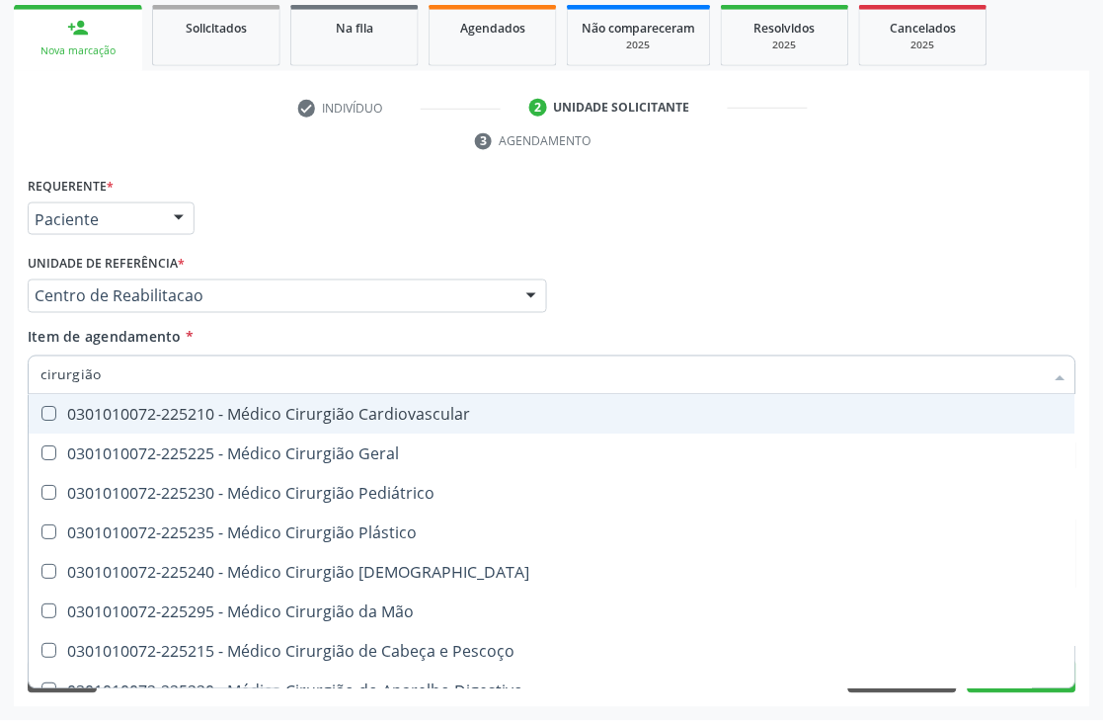
type input "cirurgião g"
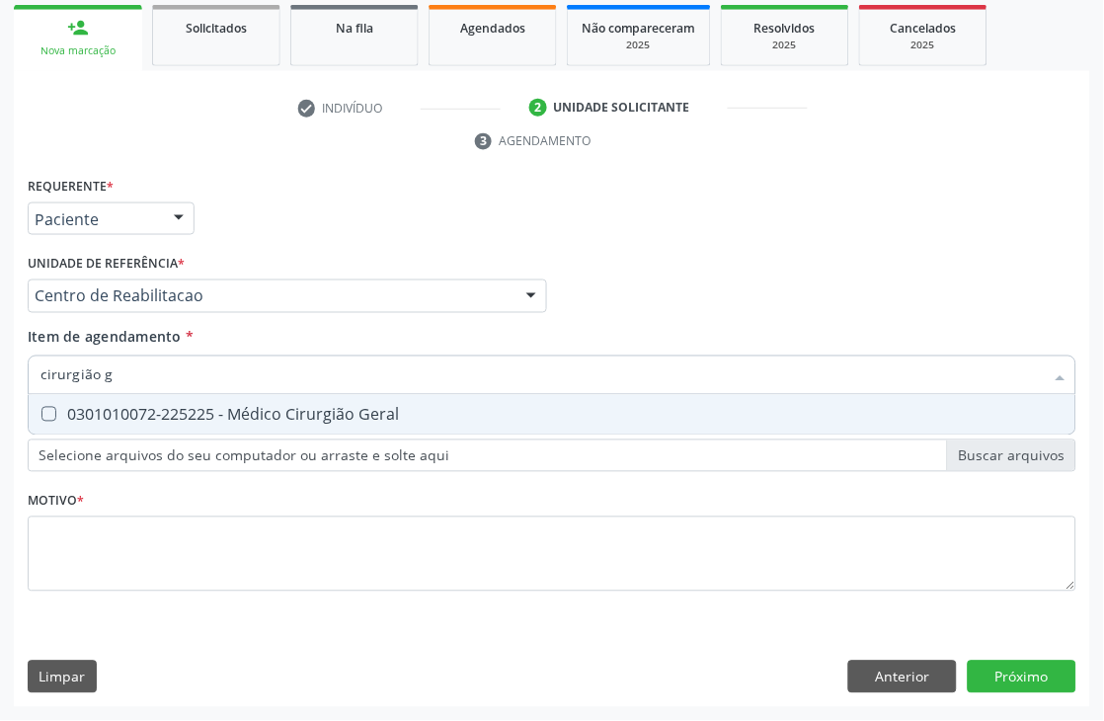
click at [257, 412] on div "0301010072-225225 - Médico Cirurgião Geral" at bounding box center [551, 415] width 1023 height 16
checkbox Geral "true"
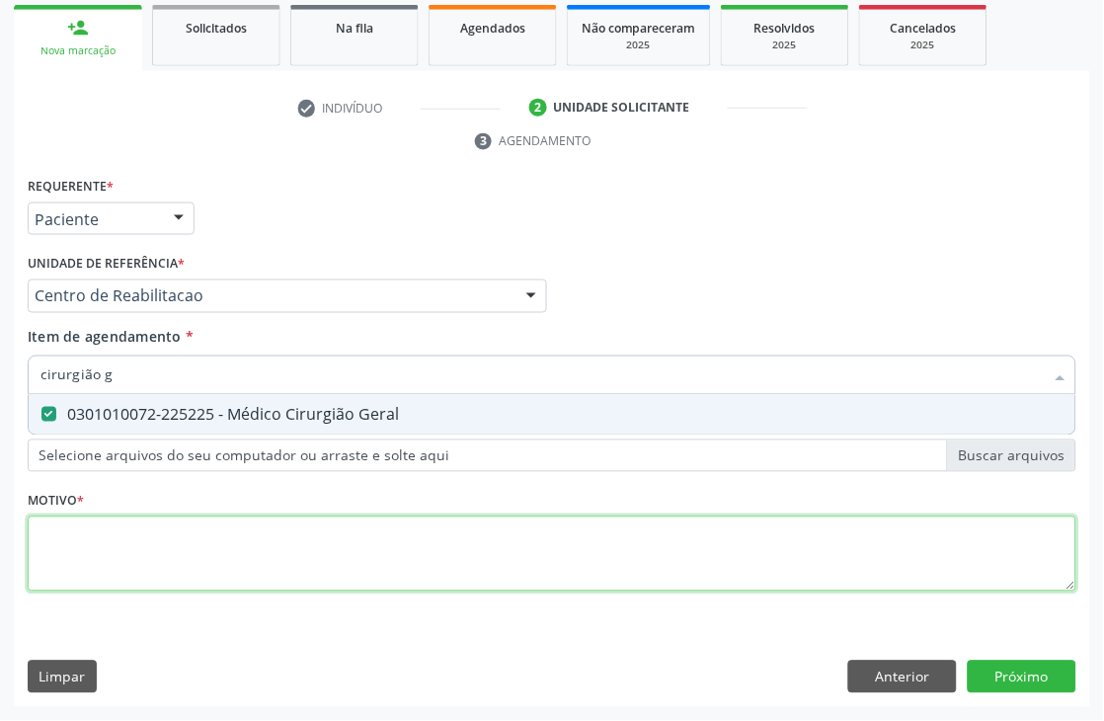
click at [40, 561] on div "Requerente * Paciente Médico(a) Enfermeiro(a) Paciente Nenhum resultado encontr…" at bounding box center [552, 395] width 1049 height 447
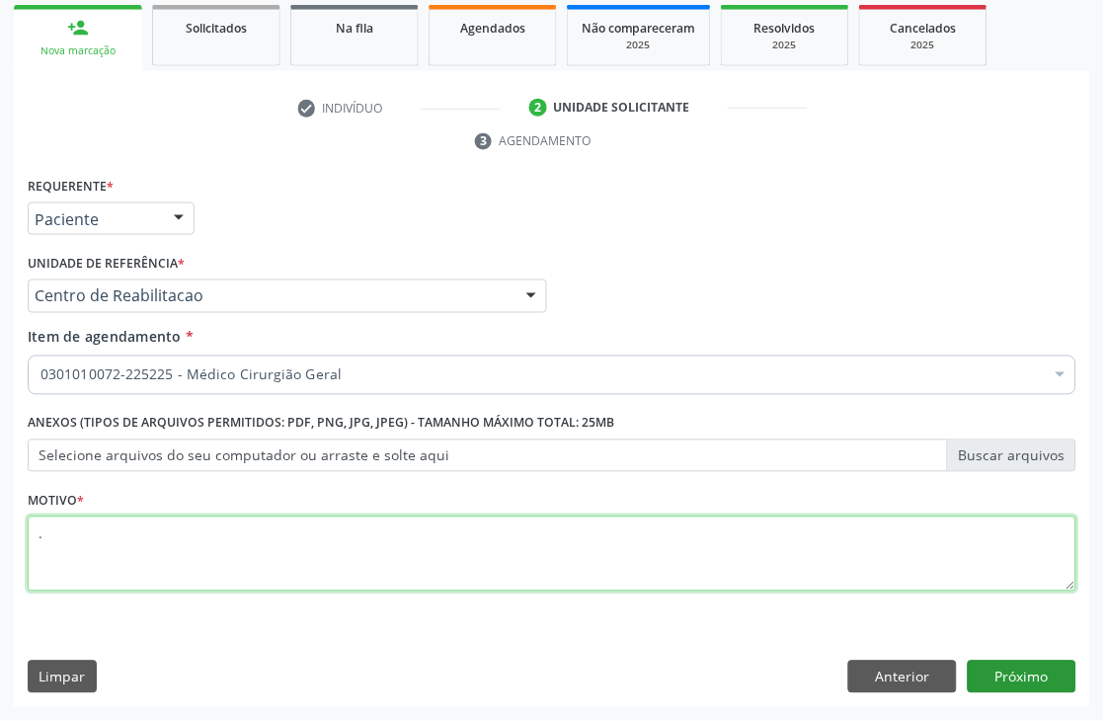
type textarea "."
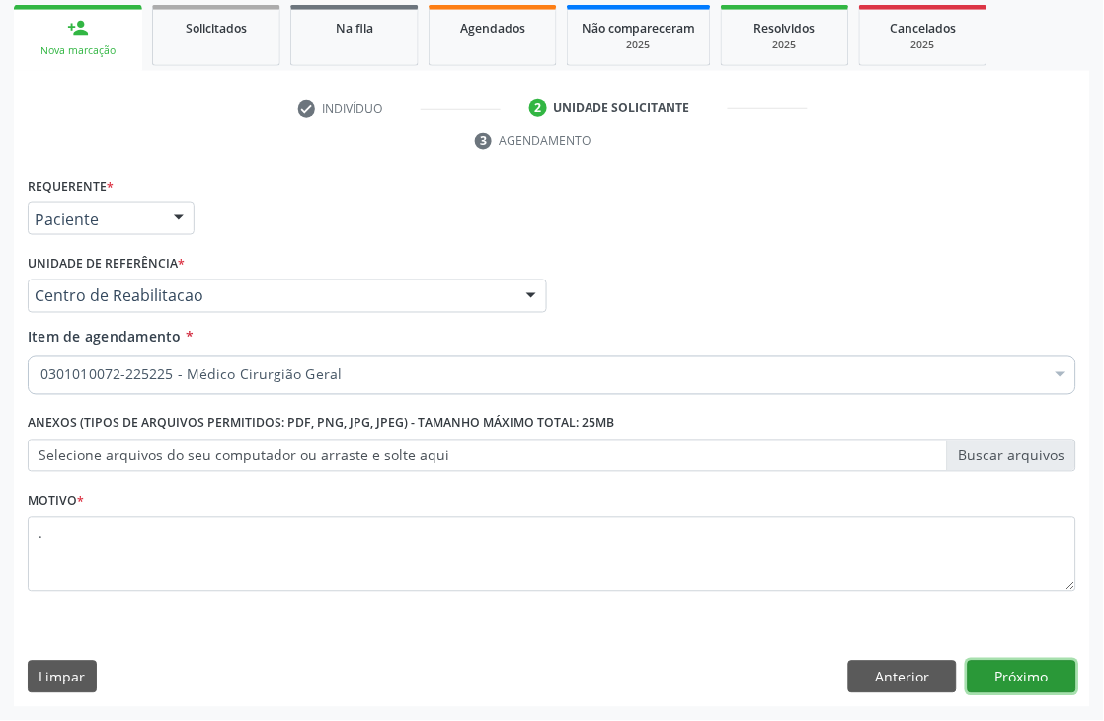
click at [1033, 684] on button "Próximo" at bounding box center [1022, 678] width 109 height 34
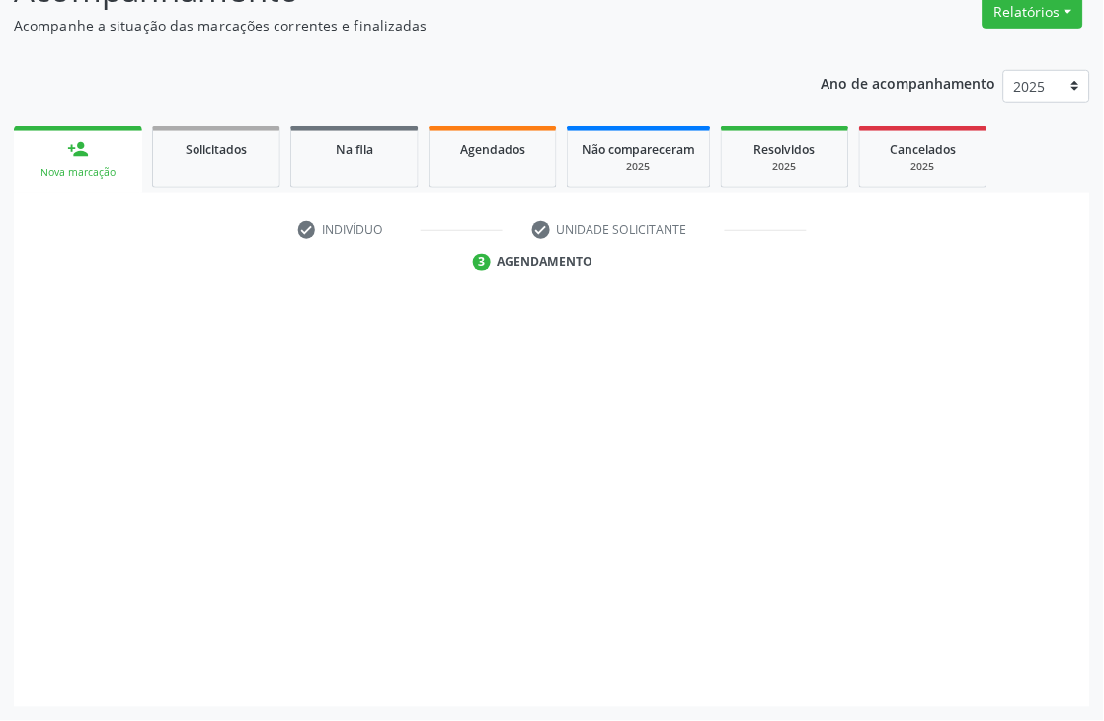
scroll to position [210, 0]
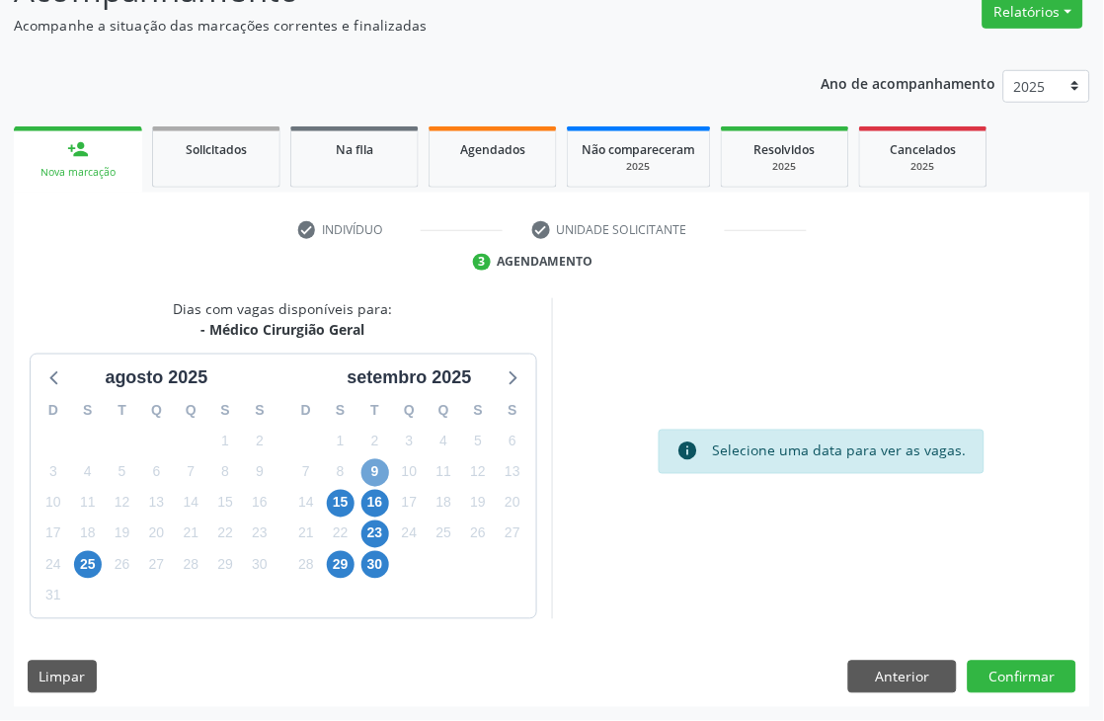
click at [376, 477] on span "9" at bounding box center [375, 473] width 28 height 28
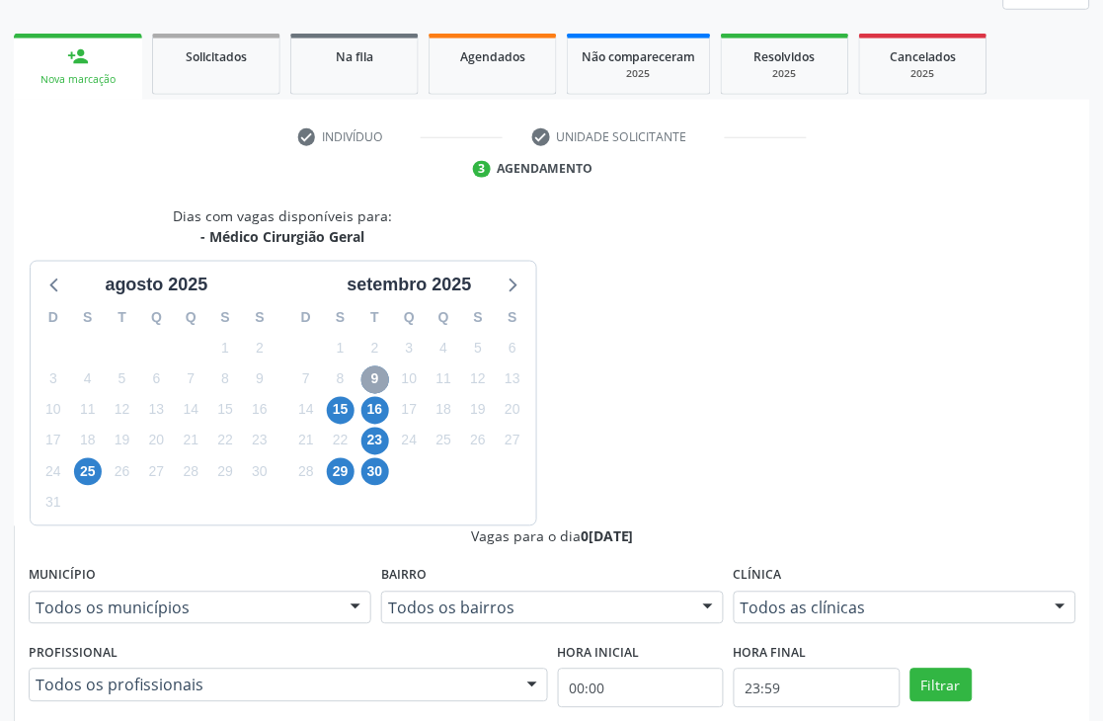
scroll to position [430, 0]
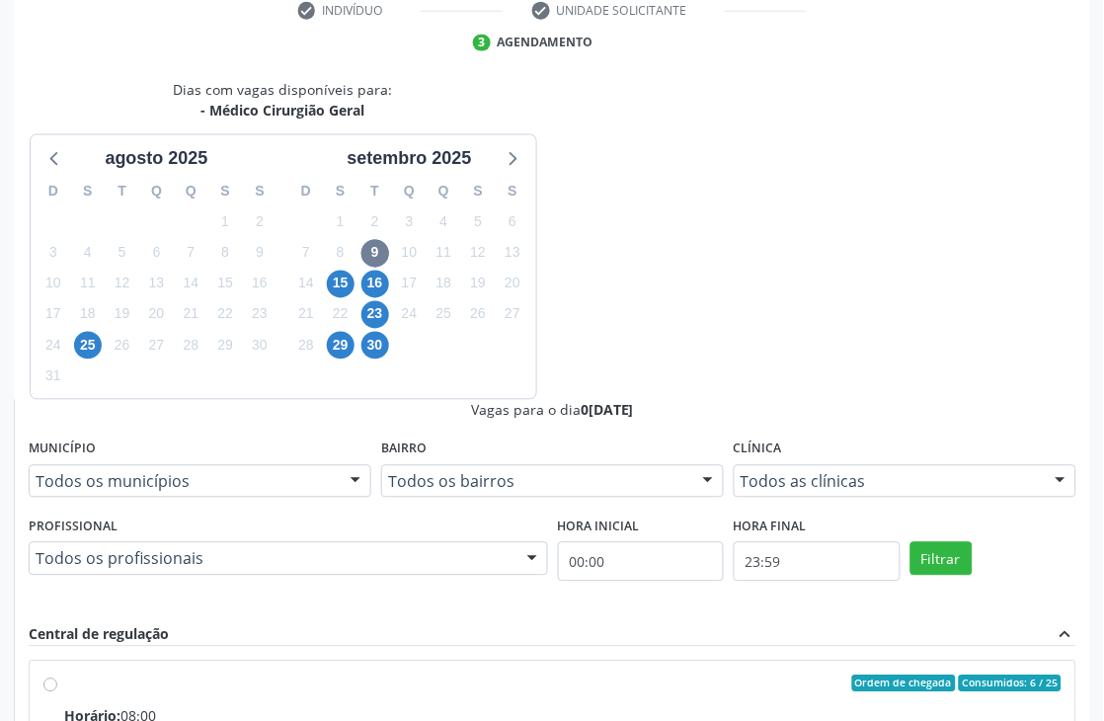
click at [676, 706] on div "Horário: 08:00" at bounding box center [562, 716] width 997 height 21
click at [57, 675] on input "Ordem de chegada Consumidos: 6 / 25 Horário: 08:00 Clínica: Hospital Sao Franci…" at bounding box center [50, 684] width 14 height 18
radio input "true"
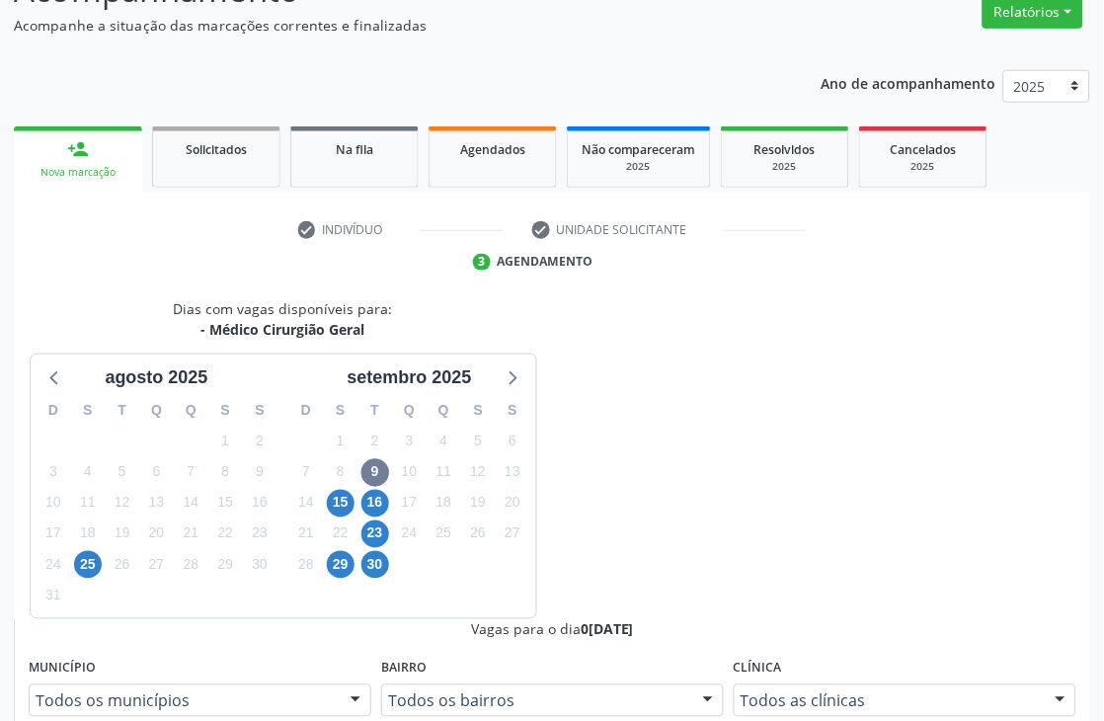
scroll to position [541, 0]
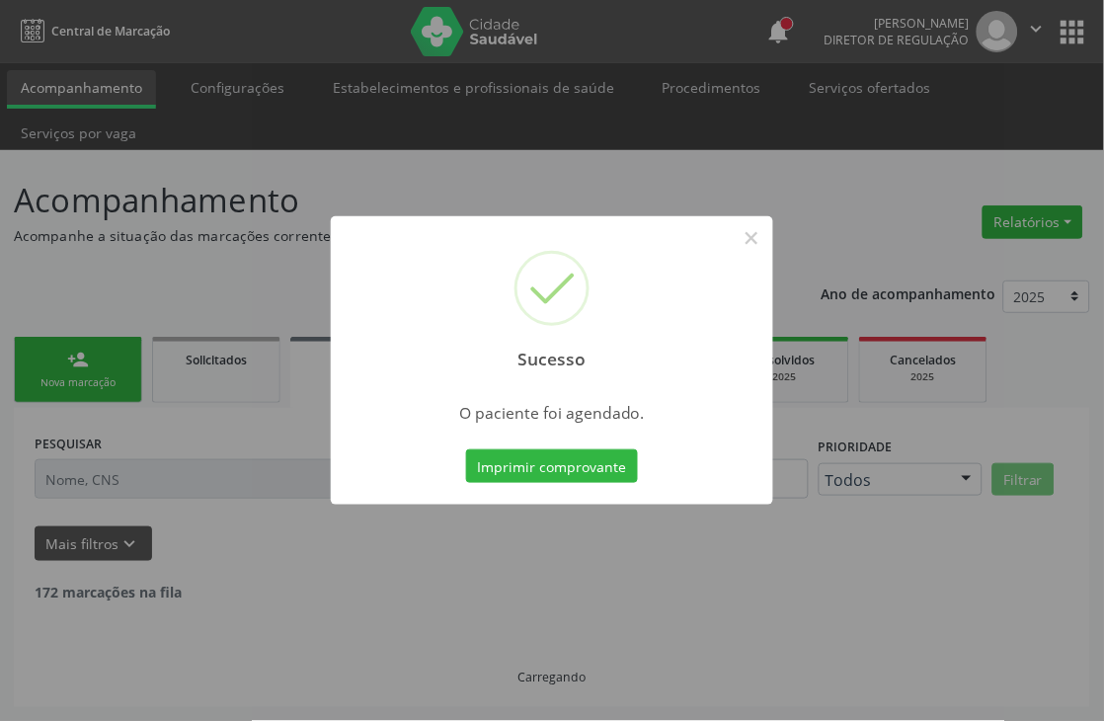
scroll to position [0, 0]
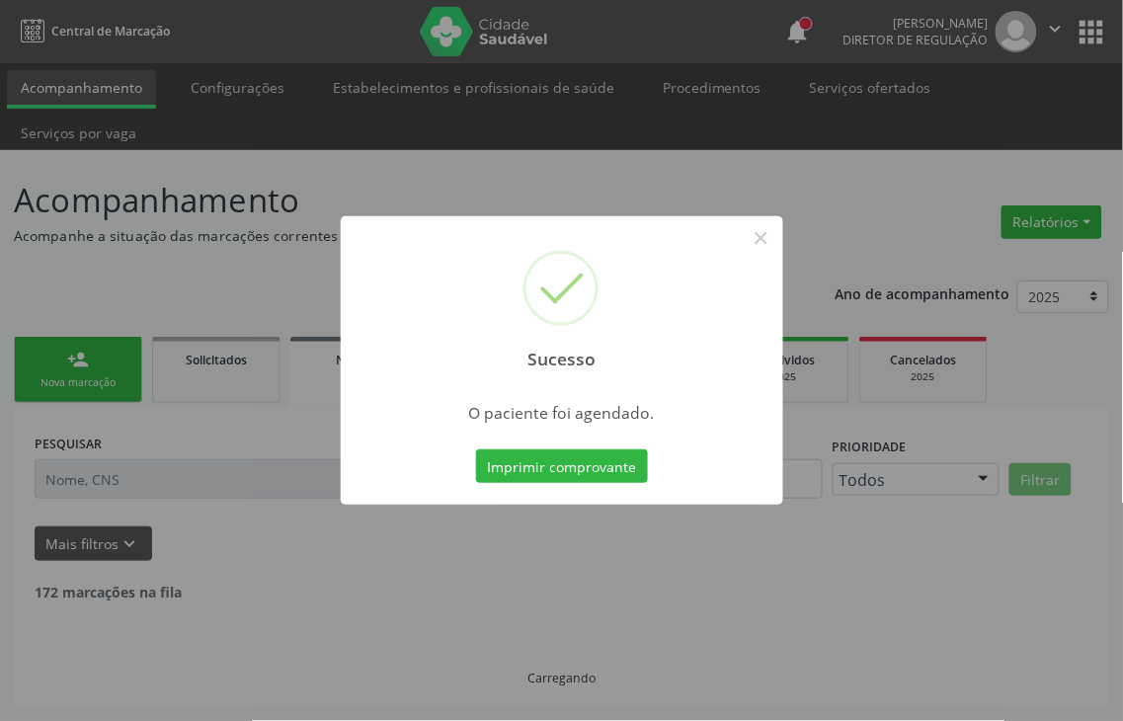
click at [524, 489] on div "Sucesso × O paciente foi agendado. Imprimir comprovante Cancel" at bounding box center [562, 360] width 442 height 288
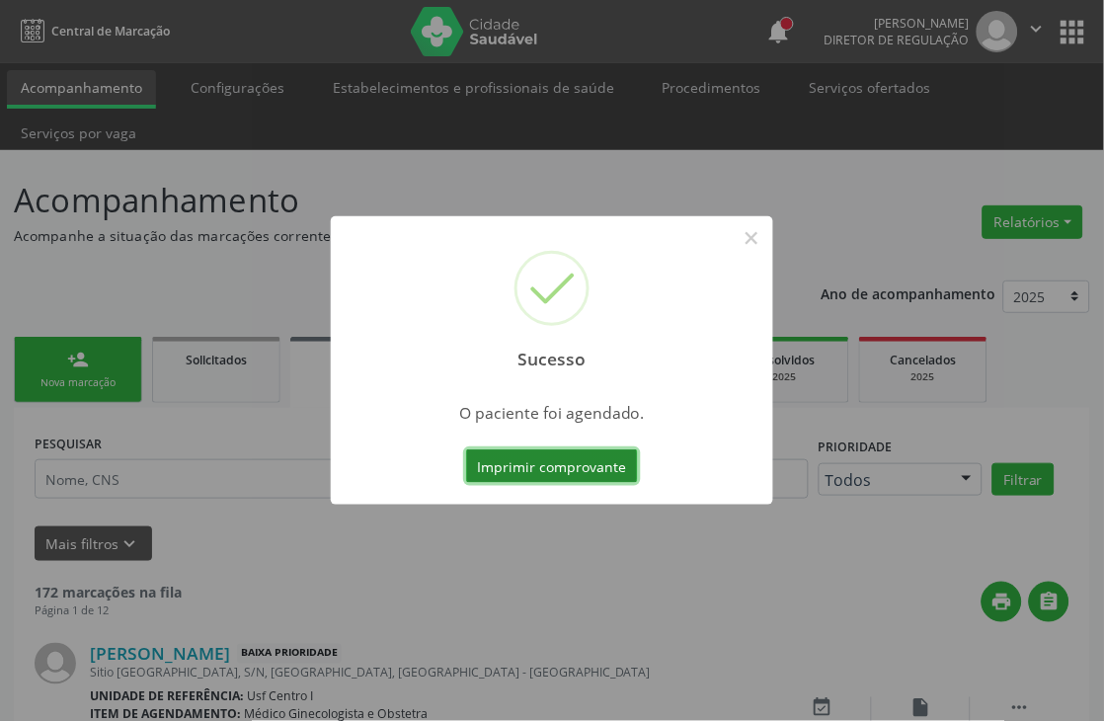
click at [525, 469] on button "Imprimir comprovante" at bounding box center [552, 466] width 172 height 34
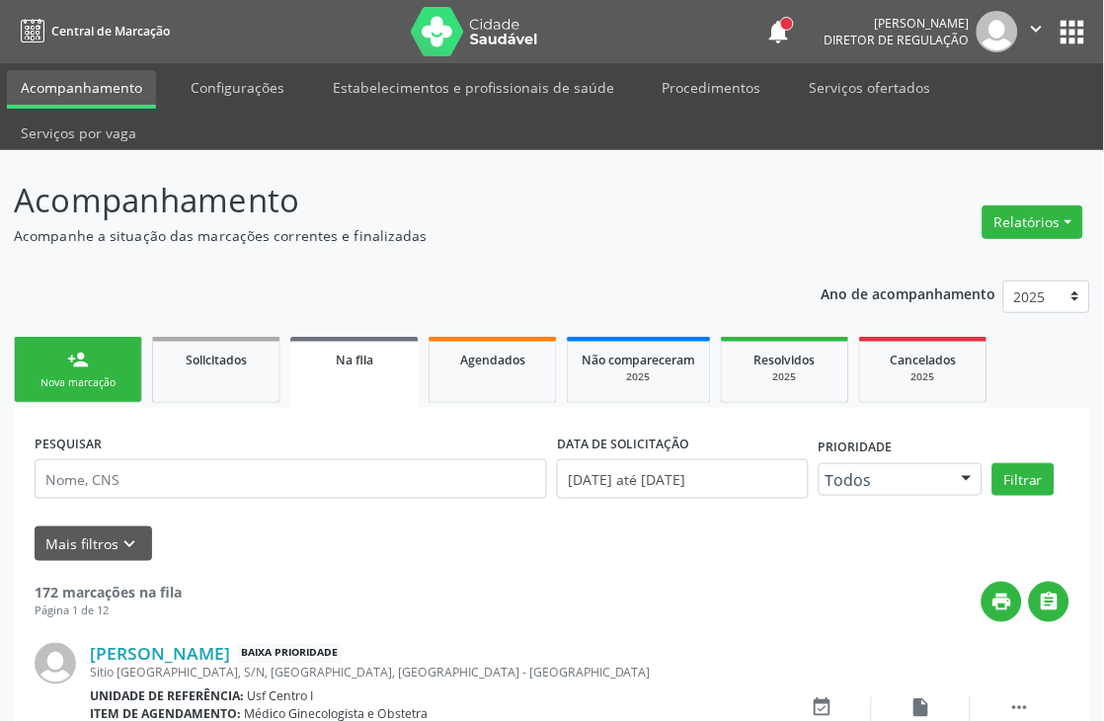
click at [50, 383] on div "Nova marcação" at bounding box center [78, 382] width 99 height 15
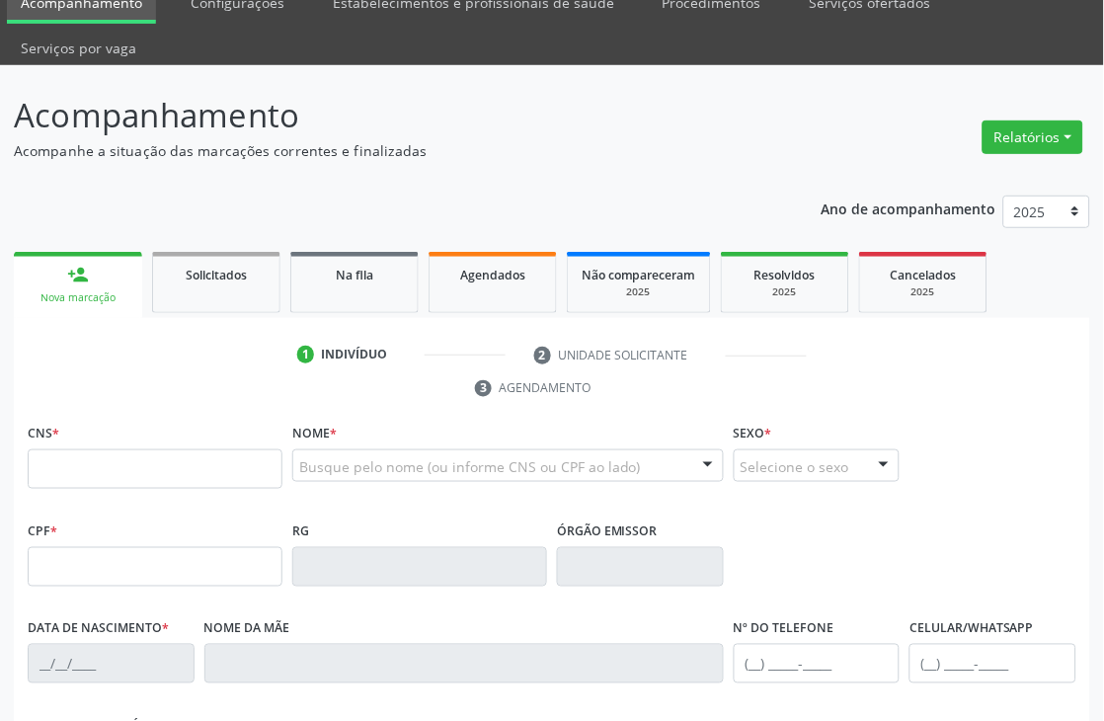
scroll to position [219, 0]
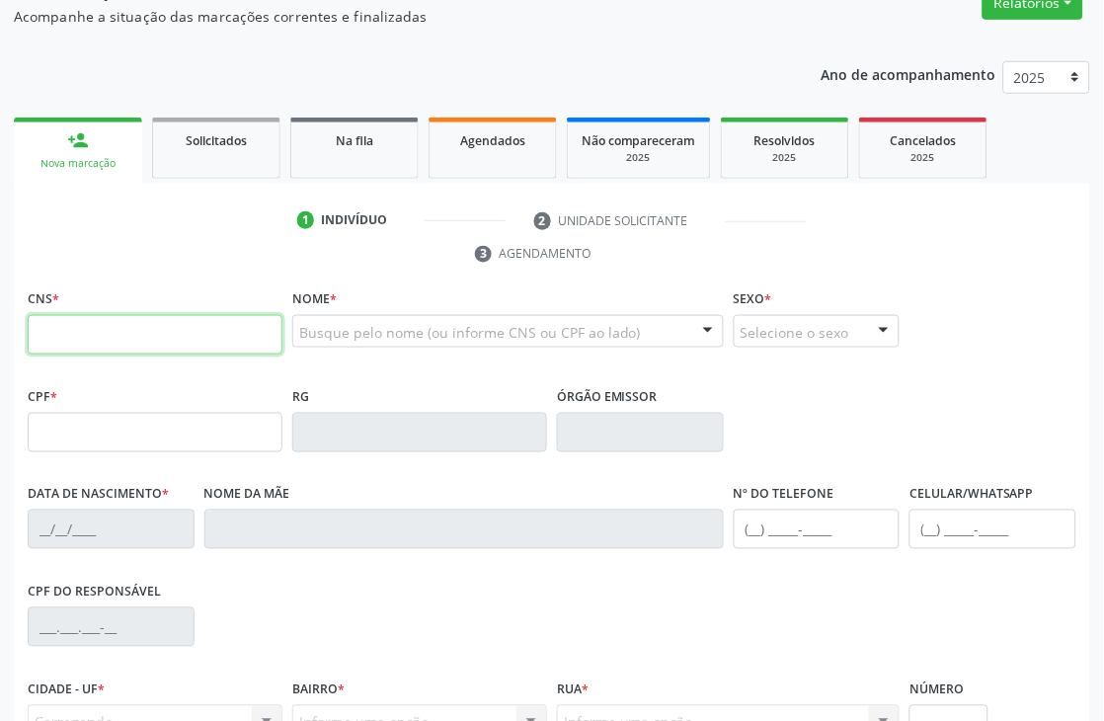
click at [131, 319] on input "text" at bounding box center [155, 335] width 255 height 40
type input "702 8086 1944 3260"
type input "834.381.494-00"
type input "18/06/1963"
type input "Maria de Lourdes Pereira da Silva"
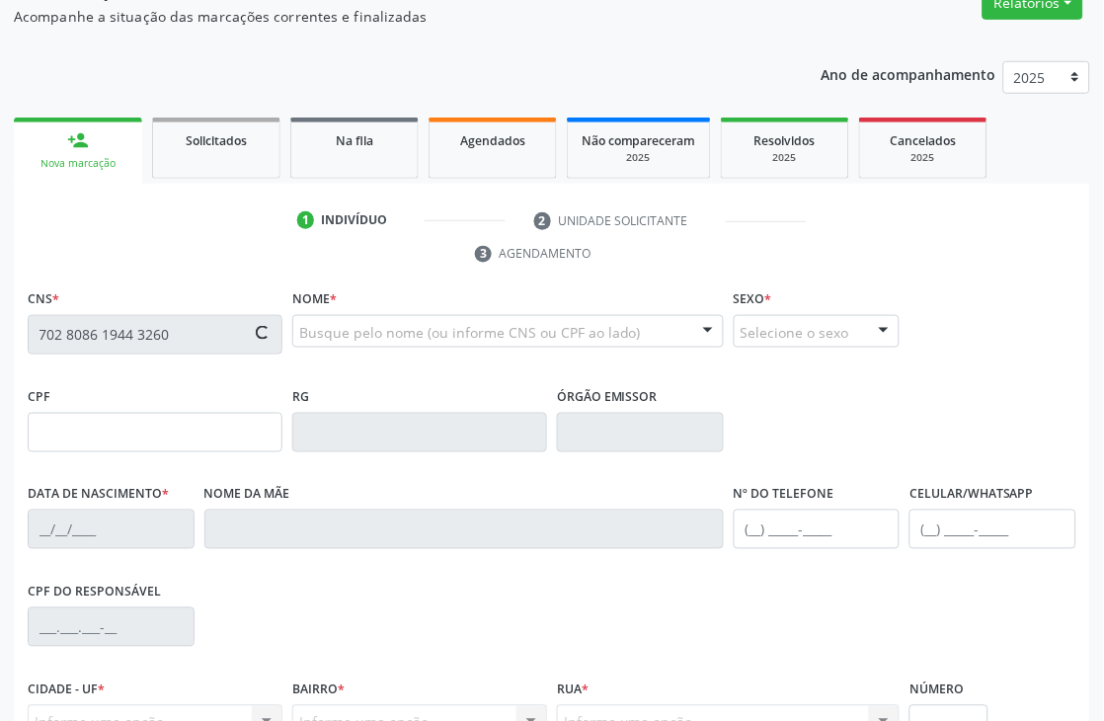
type input "(87) 99999-9999"
type input "051.789.074-77"
type input "S/N"
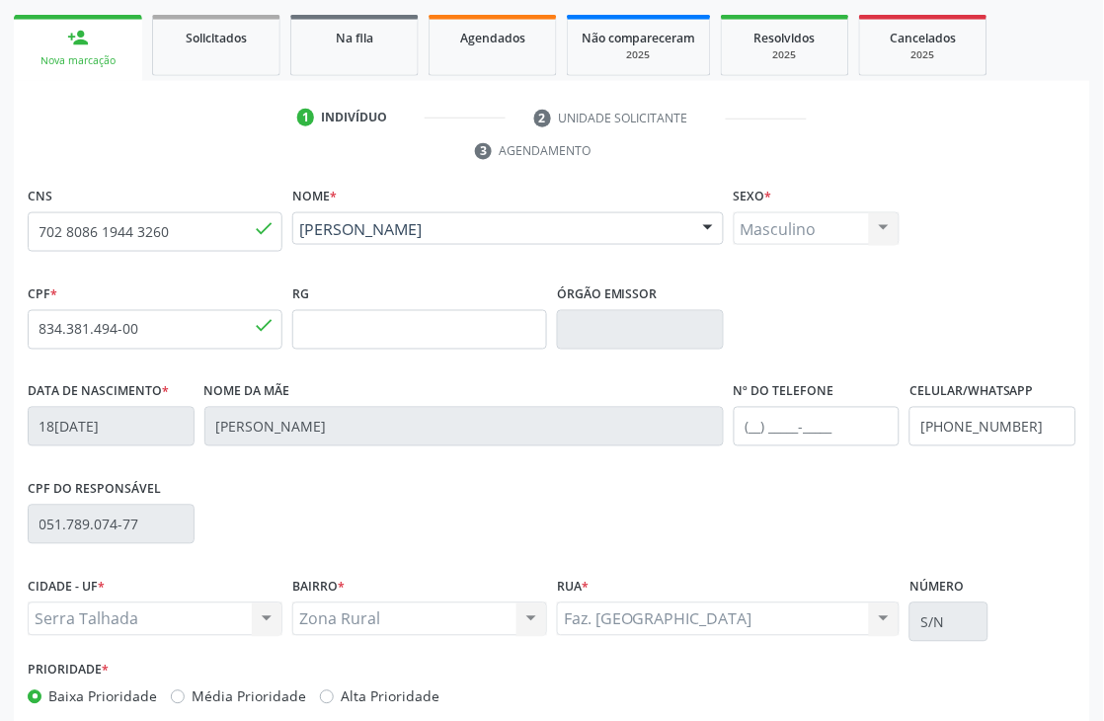
scroll to position [423, 0]
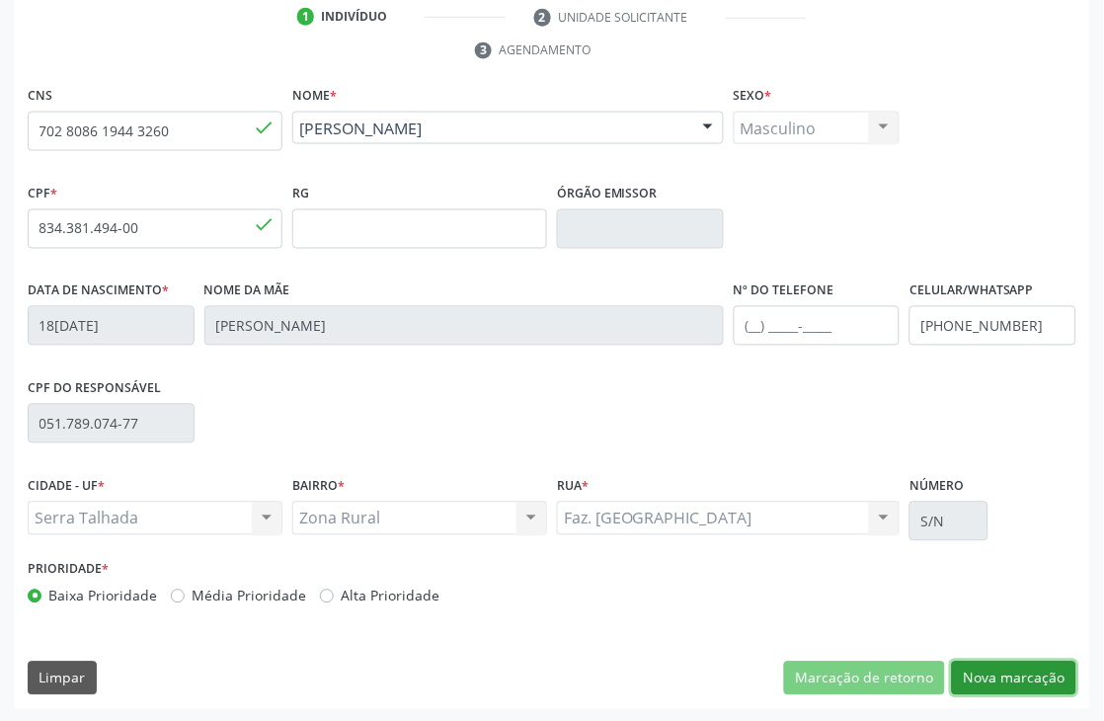
click at [1025, 672] on button "Nova marcação" at bounding box center [1014, 679] width 124 height 34
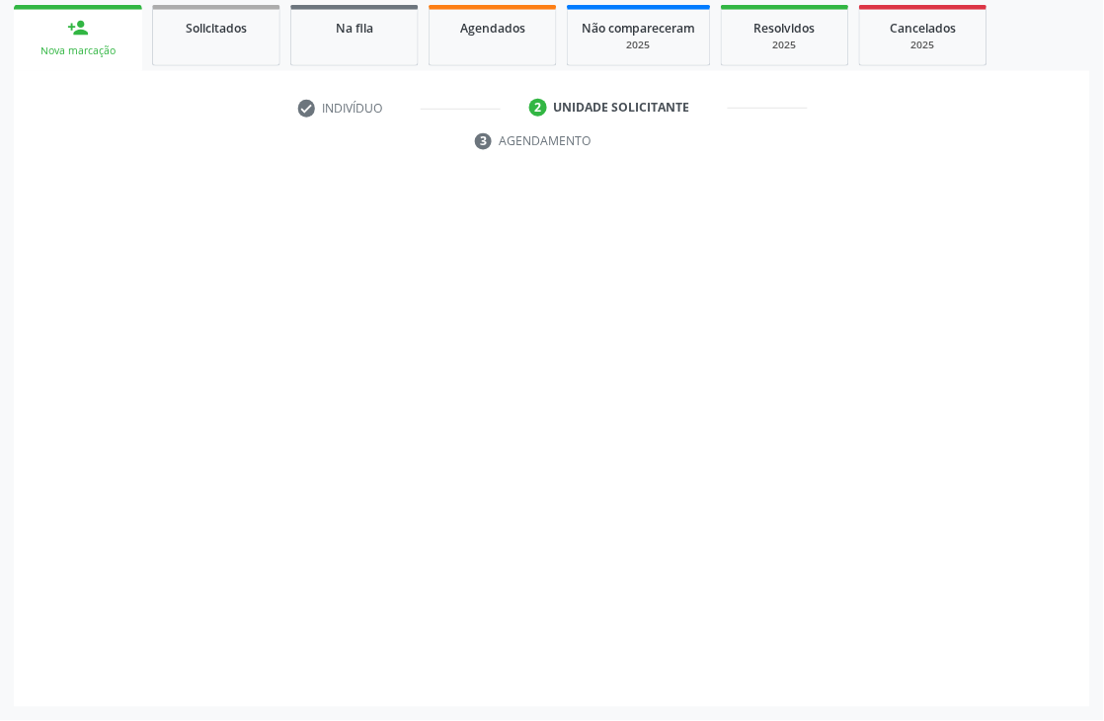
scroll to position [332, 0]
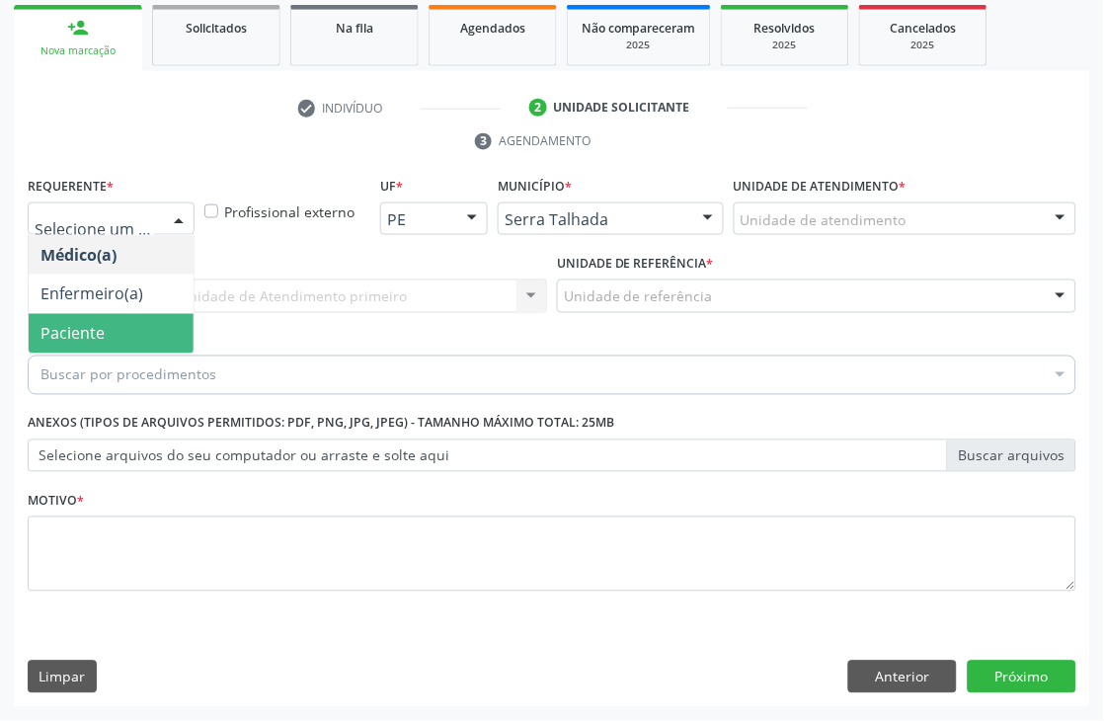
click at [81, 336] on span "Paciente" at bounding box center [72, 334] width 64 height 22
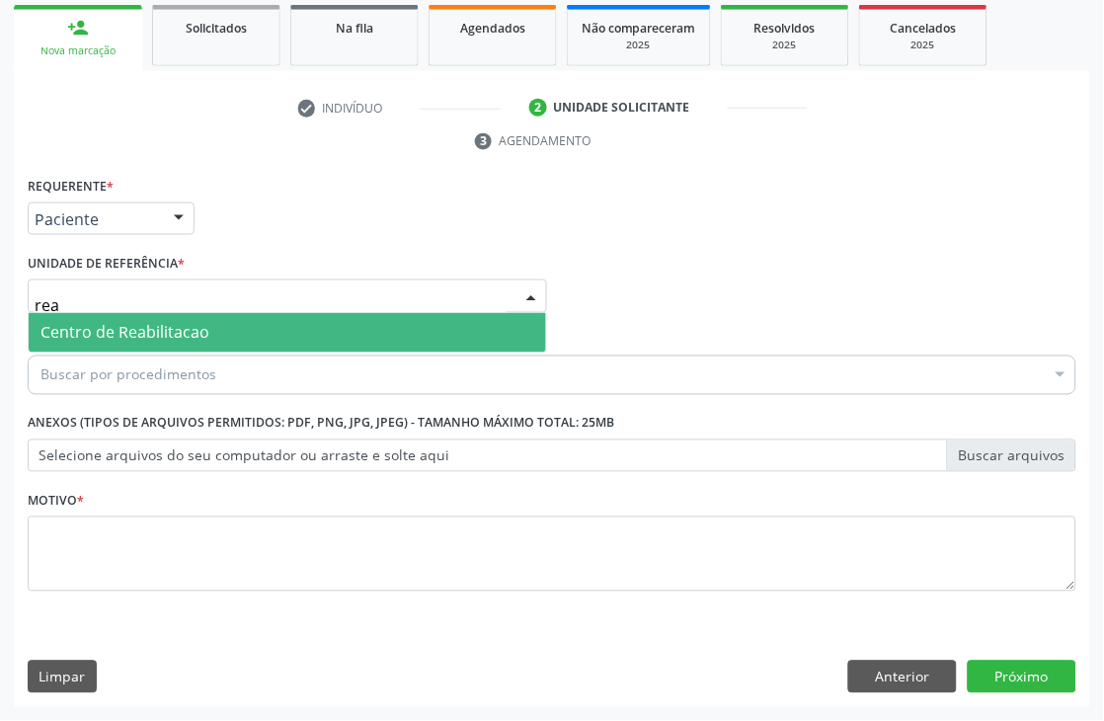
type input "reab"
click at [250, 321] on span "Centro de Reabilitacao" at bounding box center [287, 333] width 517 height 40
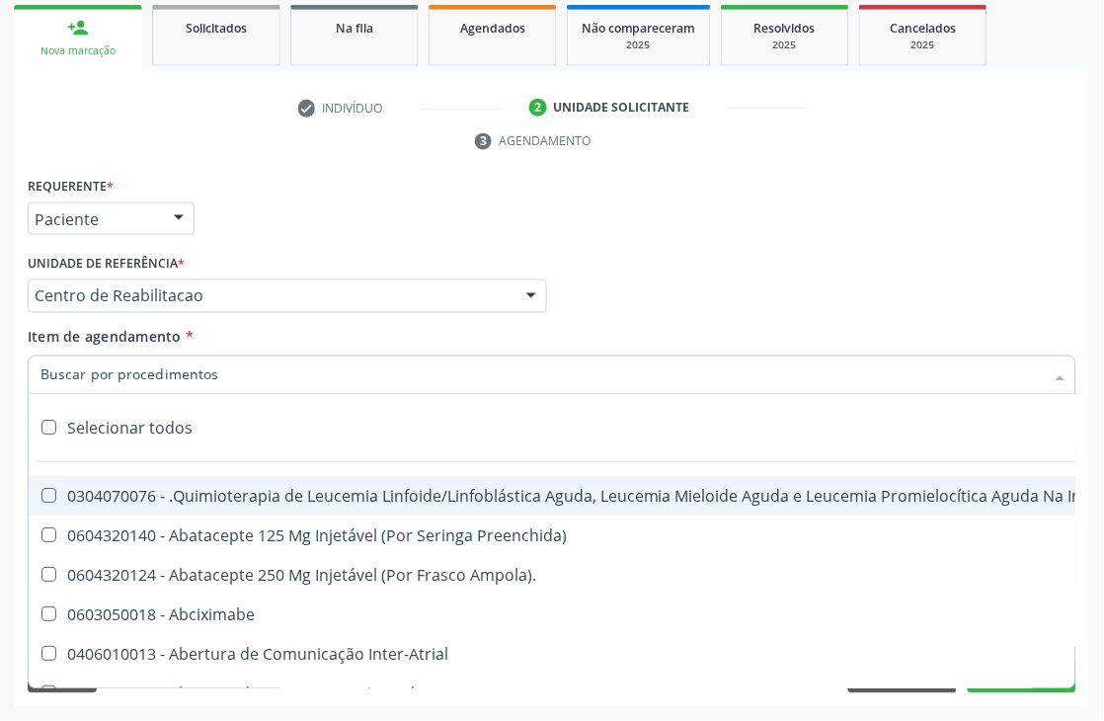
click at [145, 370] on input "Item de agendamento *" at bounding box center [541, 376] width 1003 height 40
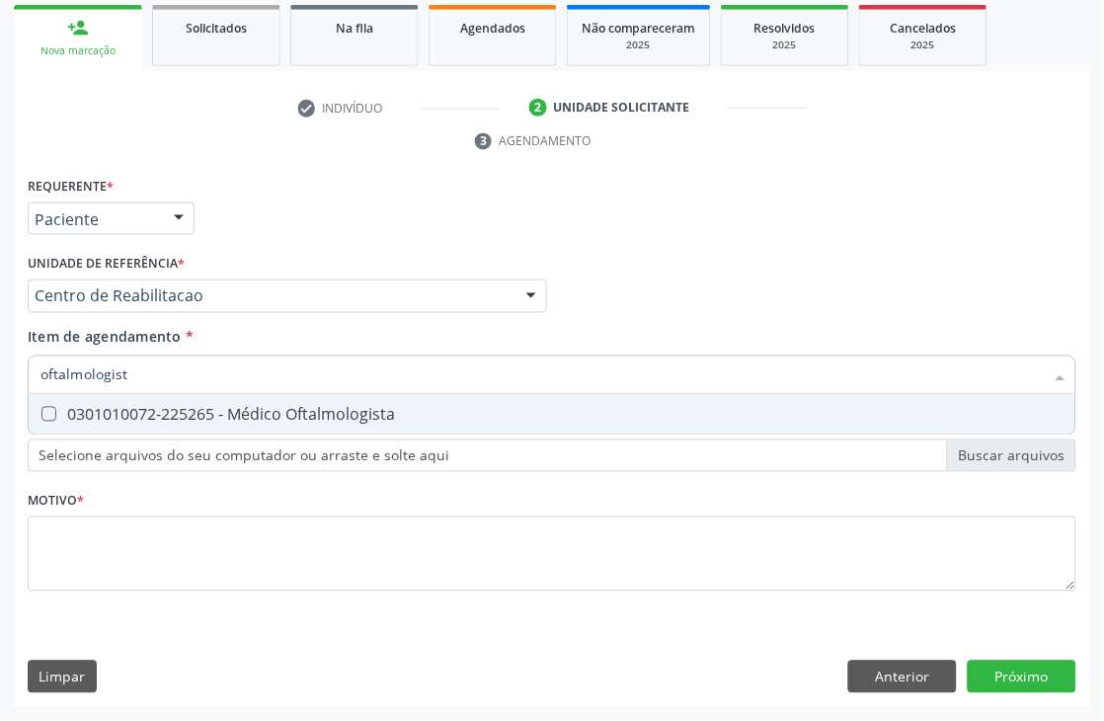
type input "oftalmologista"
click at [124, 416] on div "0301010072-225265 - Médico Oftalmologista" at bounding box center [551, 415] width 1023 height 16
checkbox Oftalmologista "true"
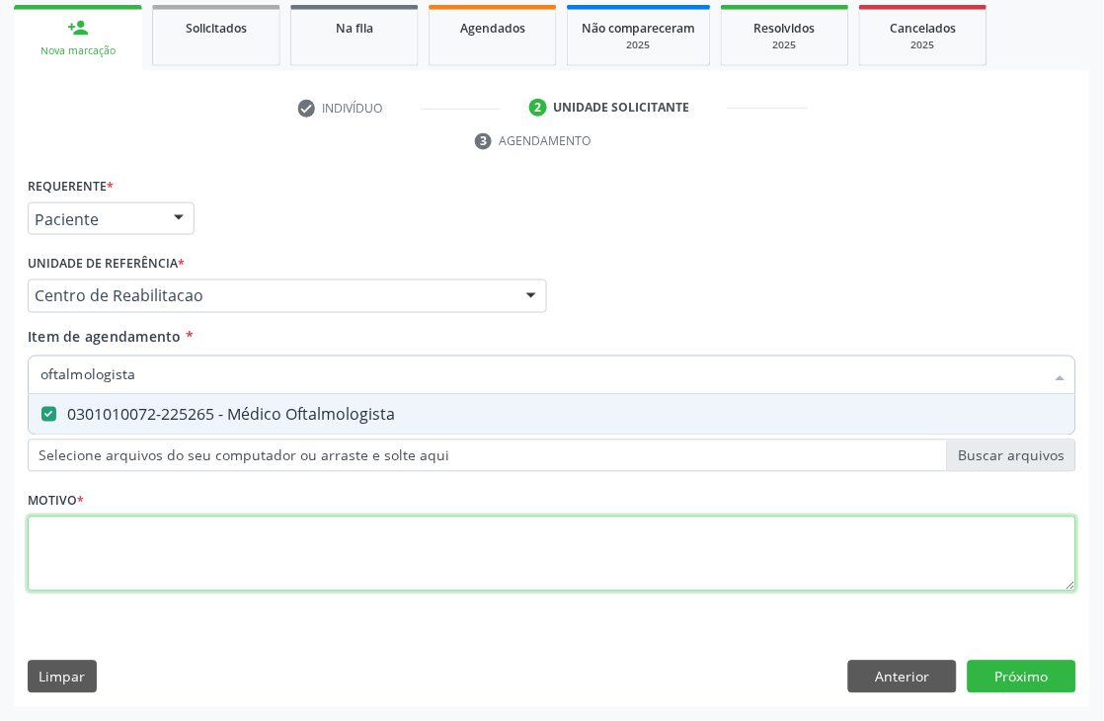
click at [42, 536] on div "Requerente * Paciente Médico(a) Enfermeiro(a) Paciente Nenhum resultado encontr…" at bounding box center [552, 395] width 1049 height 447
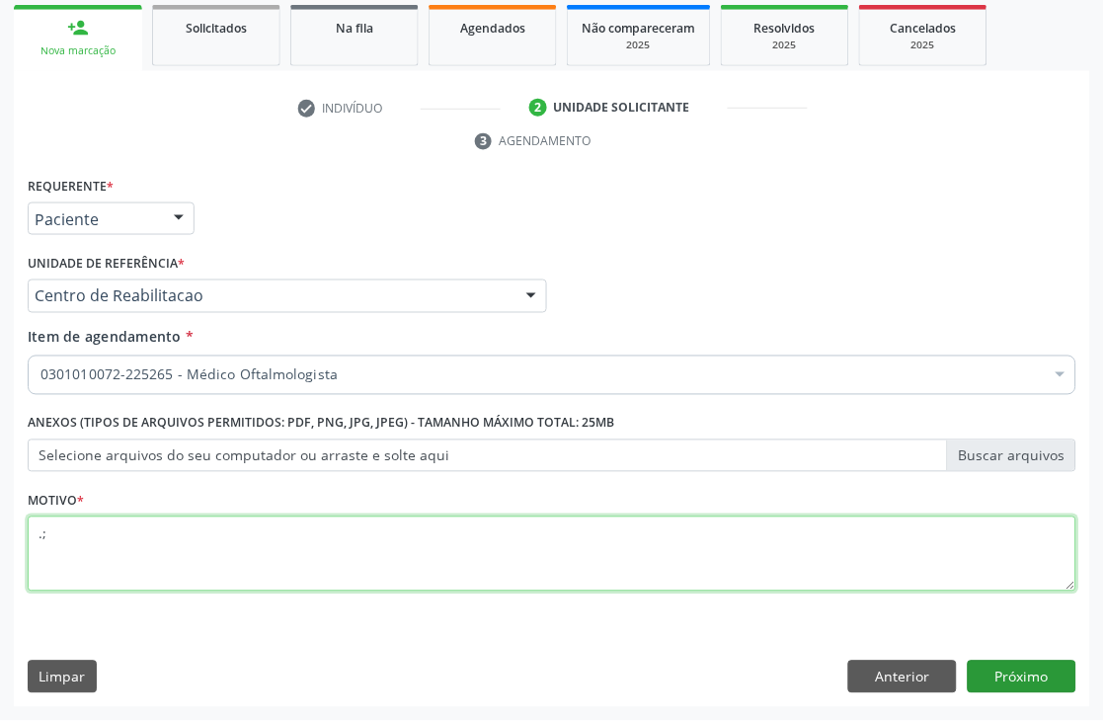
type textarea ".;"
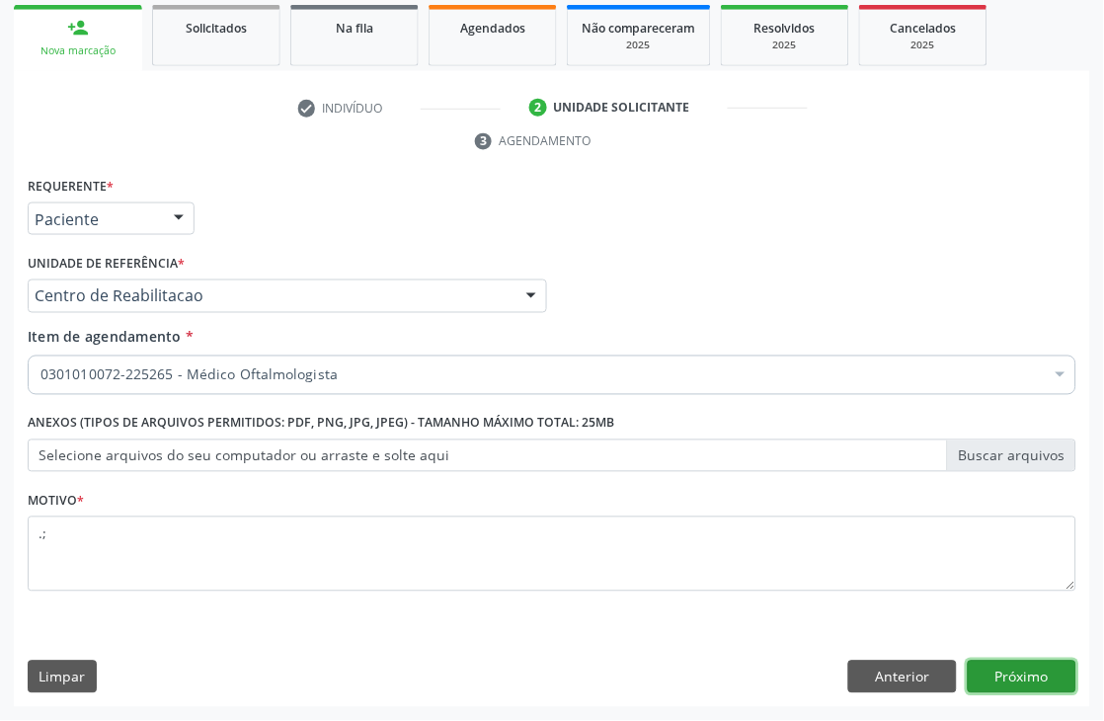
click at [1012, 676] on button "Próximo" at bounding box center [1022, 678] width 109 height 34
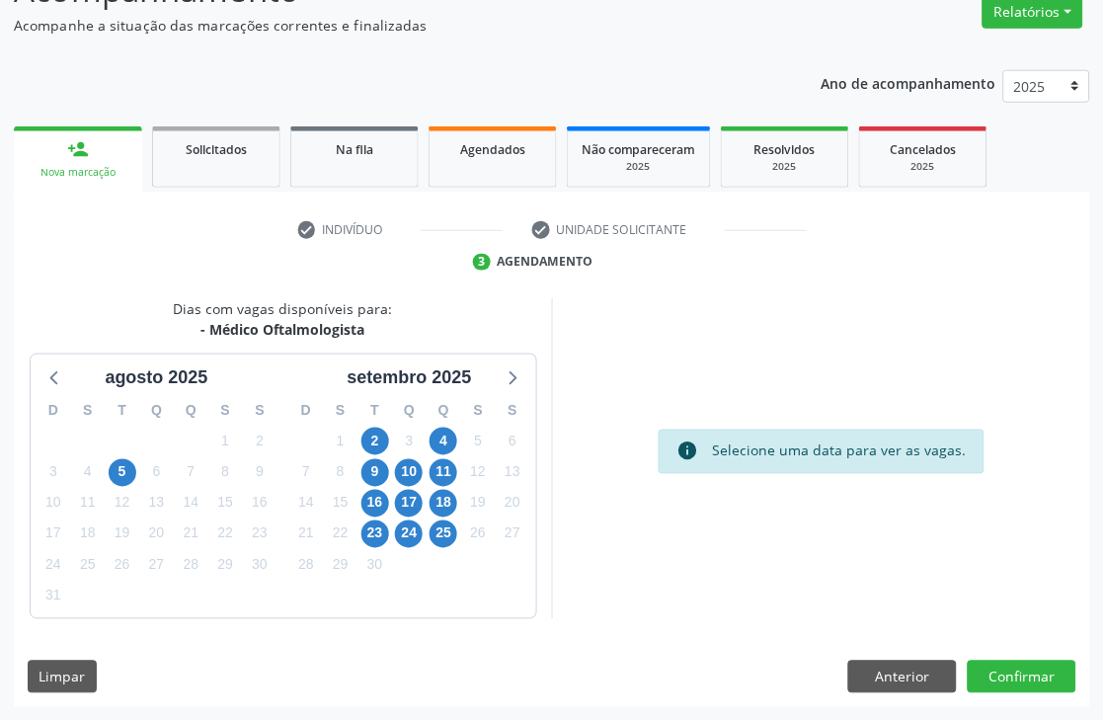
scroll to position [210, 0]
click at [370, 447] on span "2" at bounding box center [375, 442] width 28 height 28
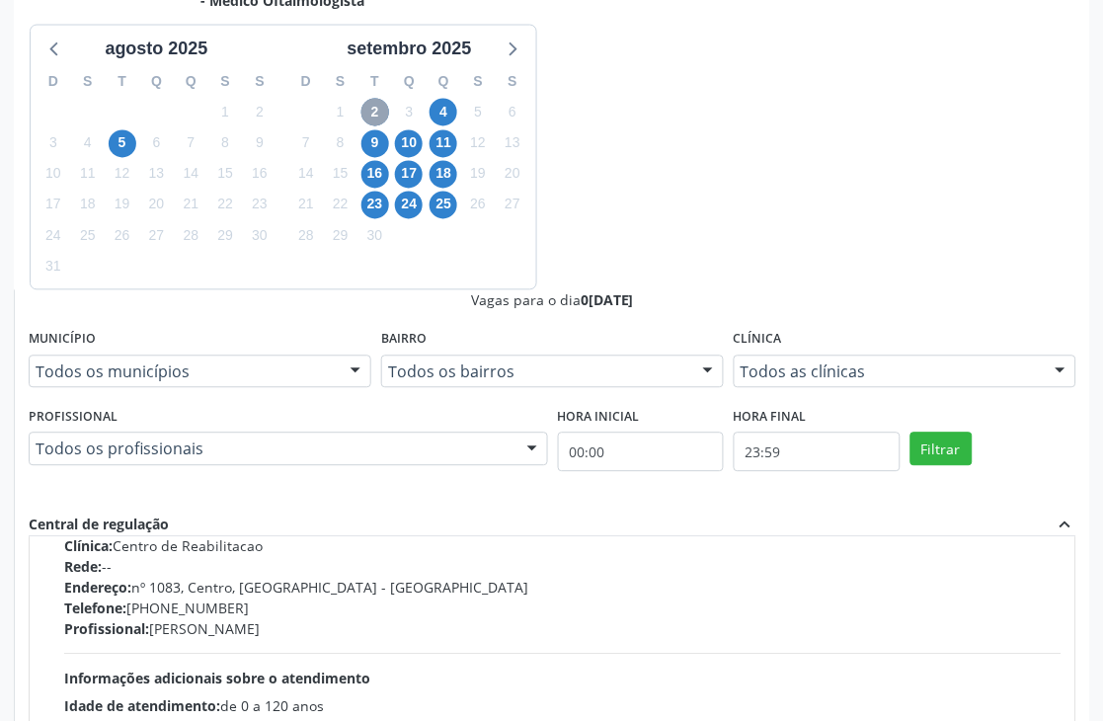
scroll to position [0, 0]
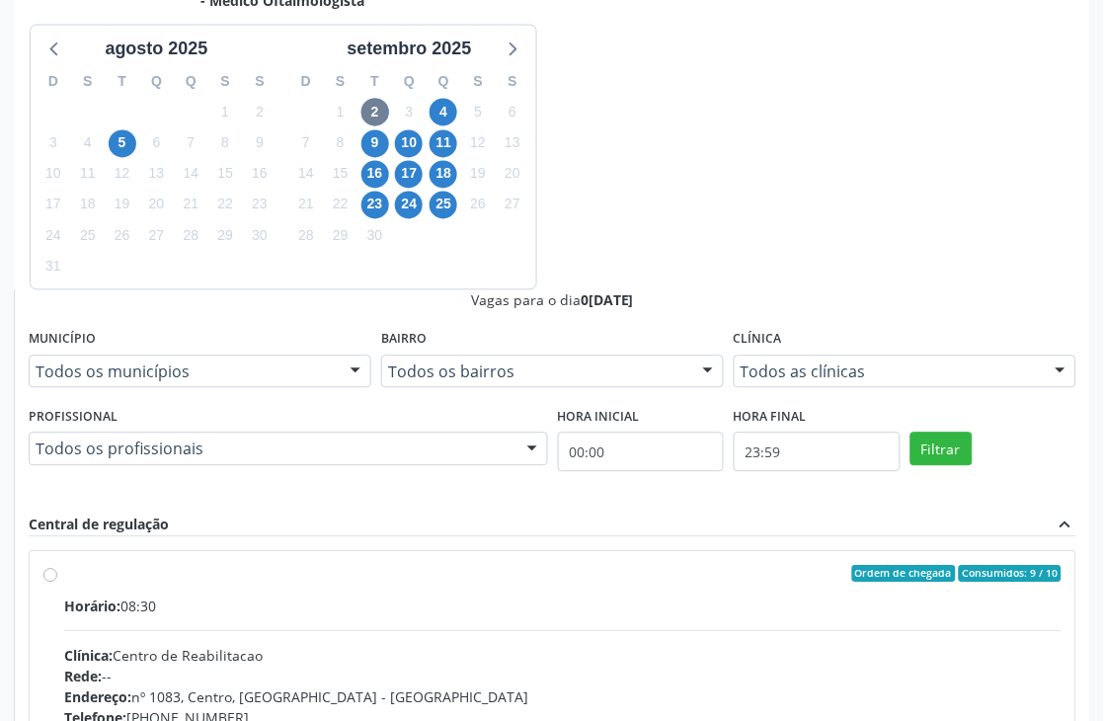
click at [746, 596] on div "Horário: 08:30 Clínica: Centro de Reabilitacao Rede: -- Endereço: nº 1083, Cent…" at bounding box center [562, 732] width 997 height 272
click at [57, 566] on input "Ordem de chegada Consumidos: 9 / 10 Horário: 08:30 Clínica: Centro de Reabilita…" at bounding box center [50, 575] width 14 height 18
radio input "true"
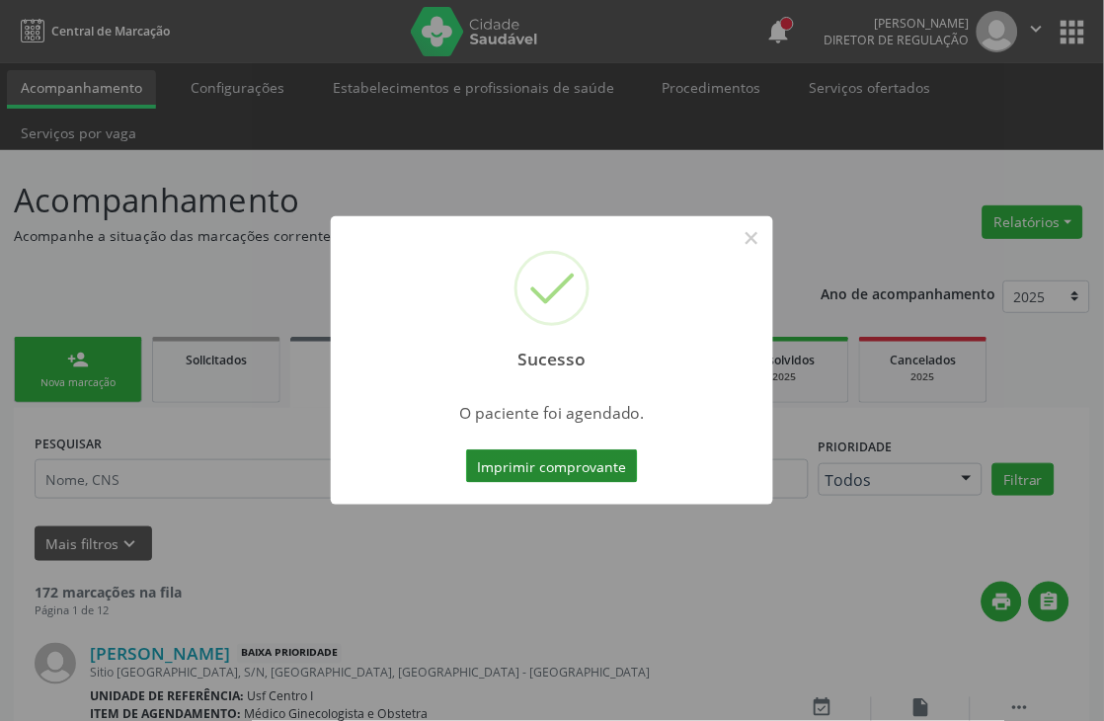
click at [540, 464] on button "Imprimir comprovante" at bounding box center [552, 466] width 172 height 34
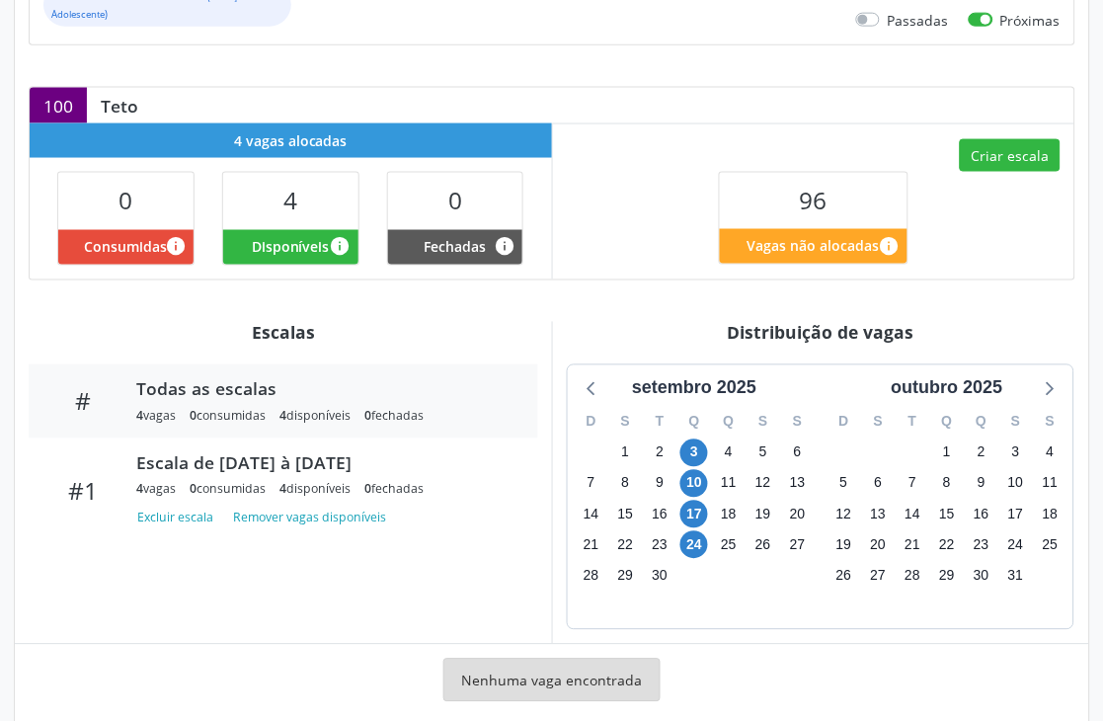
scroll to position [438, 0]
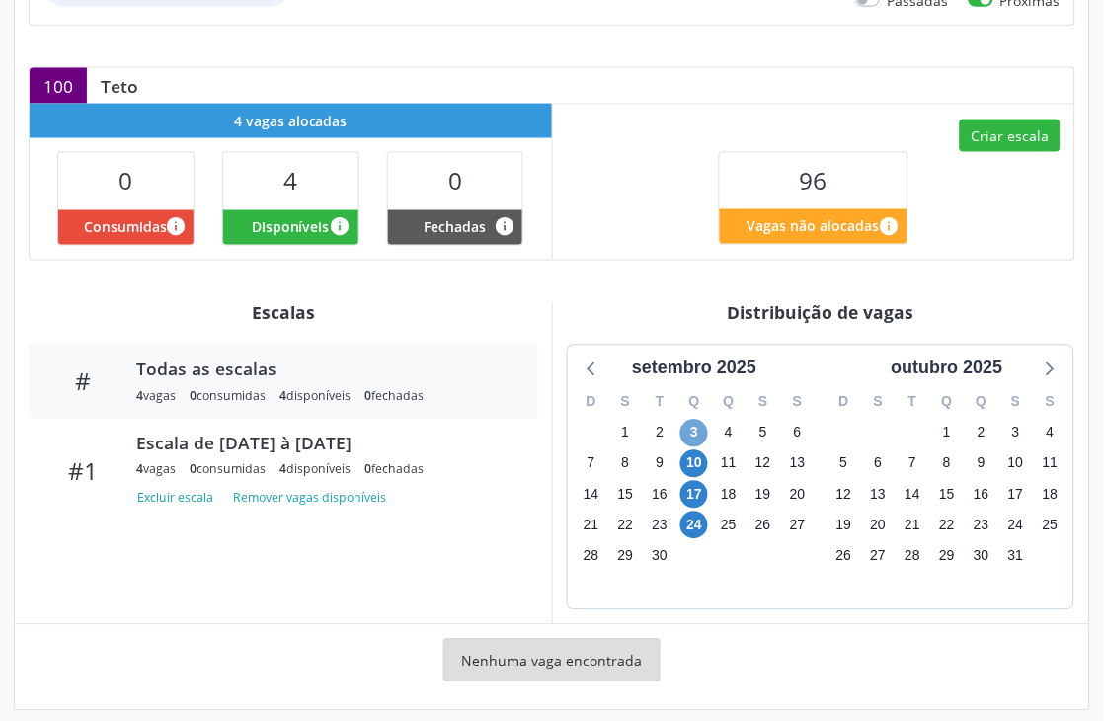
click at [689, 442] on span "3" at bounding box center [694, 434] width 28 height 28
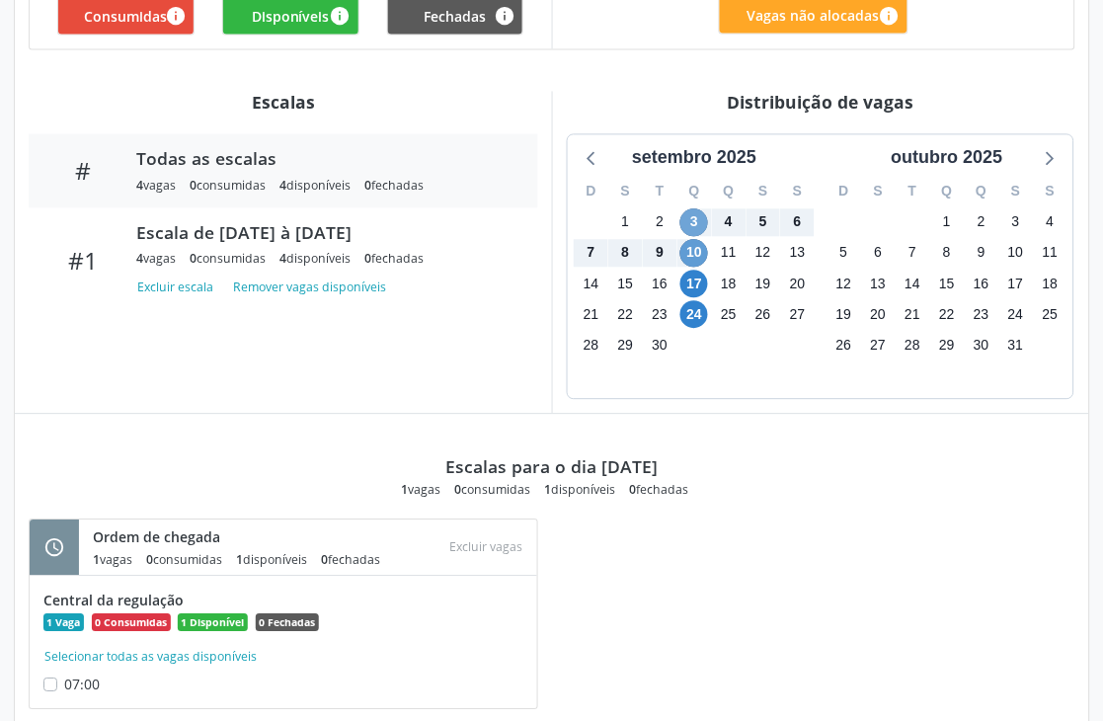
scroll to position [702, 0]
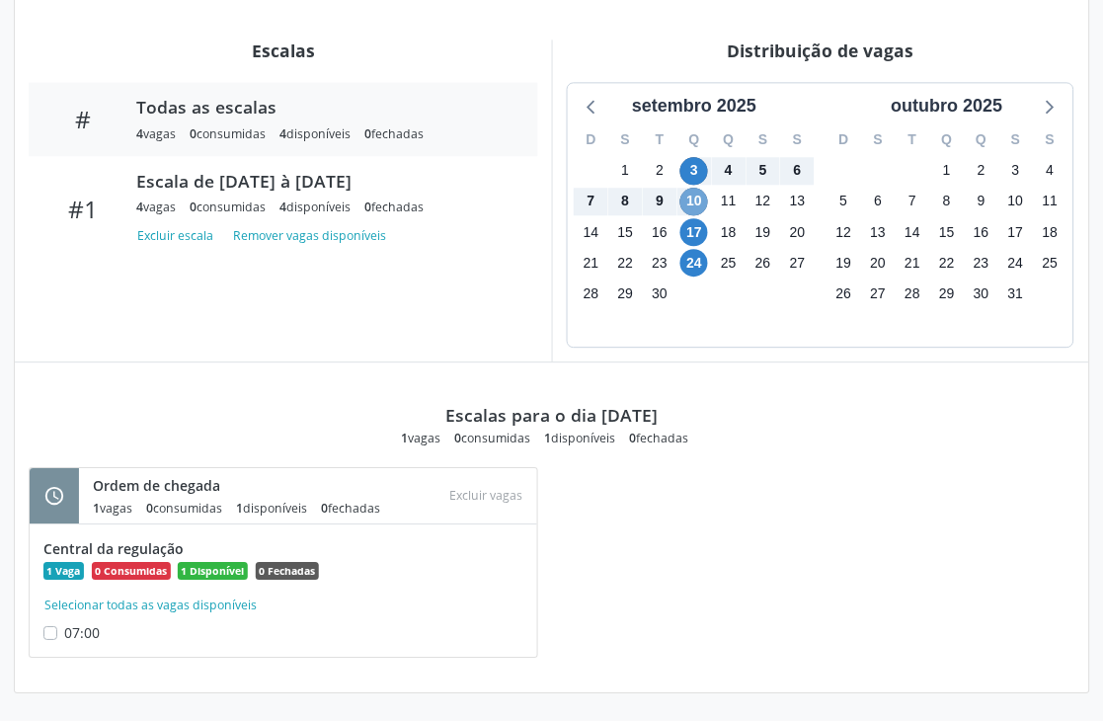
click at [702, 196] on span "10" at bounding box center [694, 202] width 28 height 28
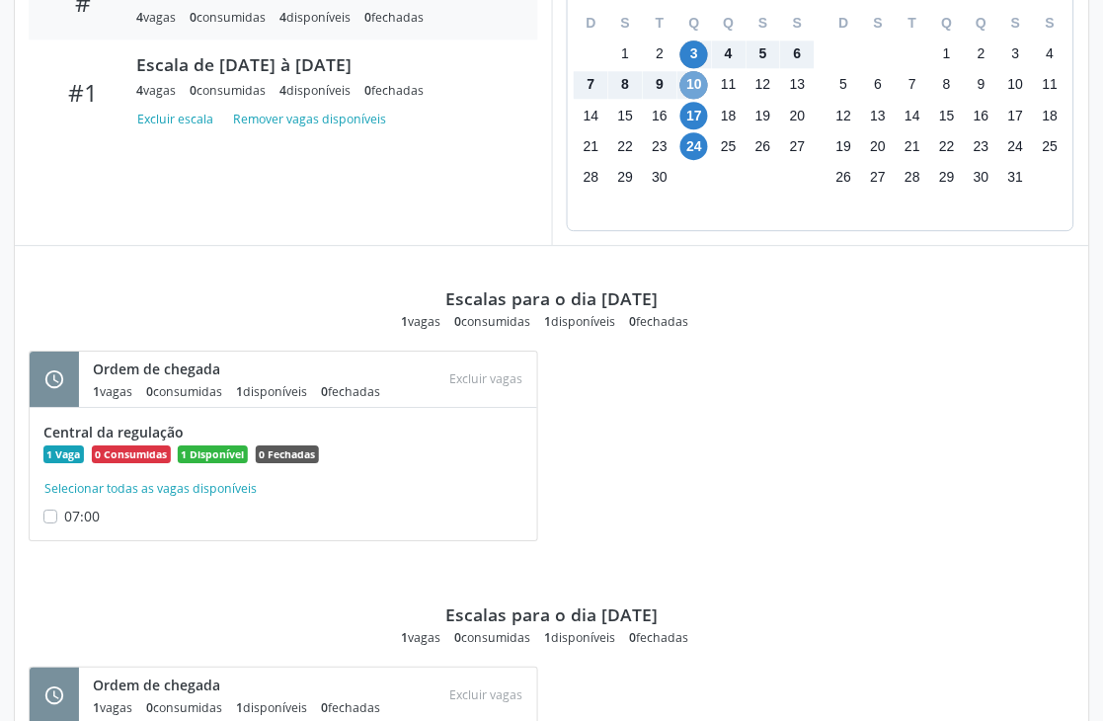
scroll to position [797, 0]
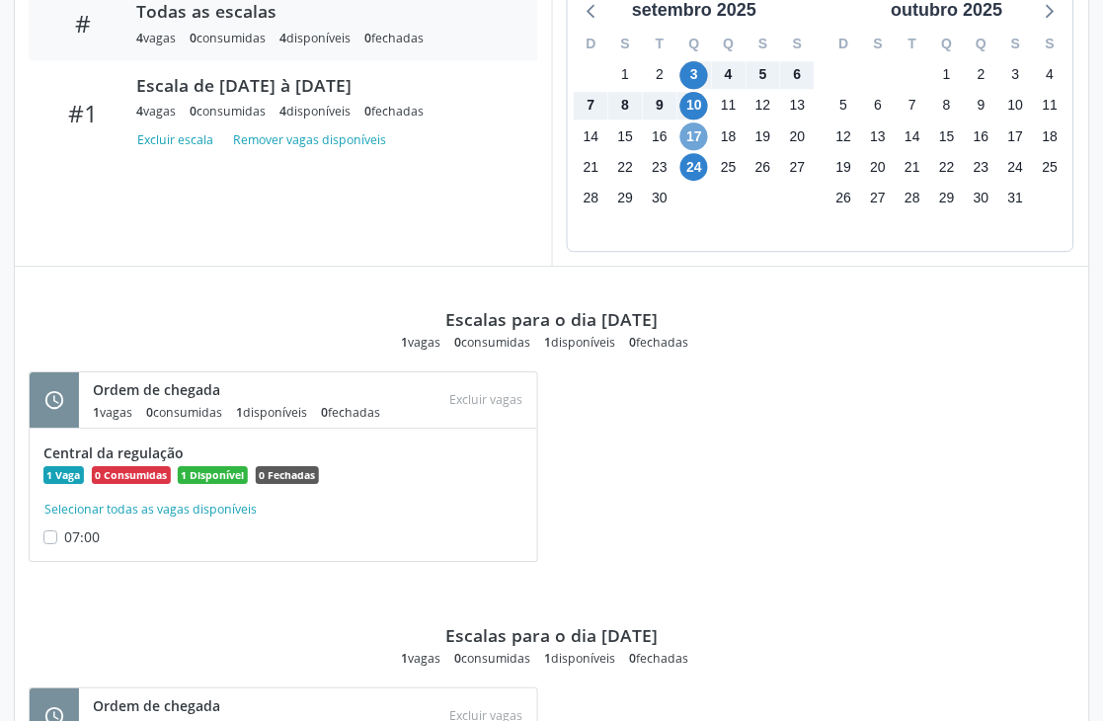
click at [702, 140] on span "17" at bounding box center [694, 136] width 28 height 28
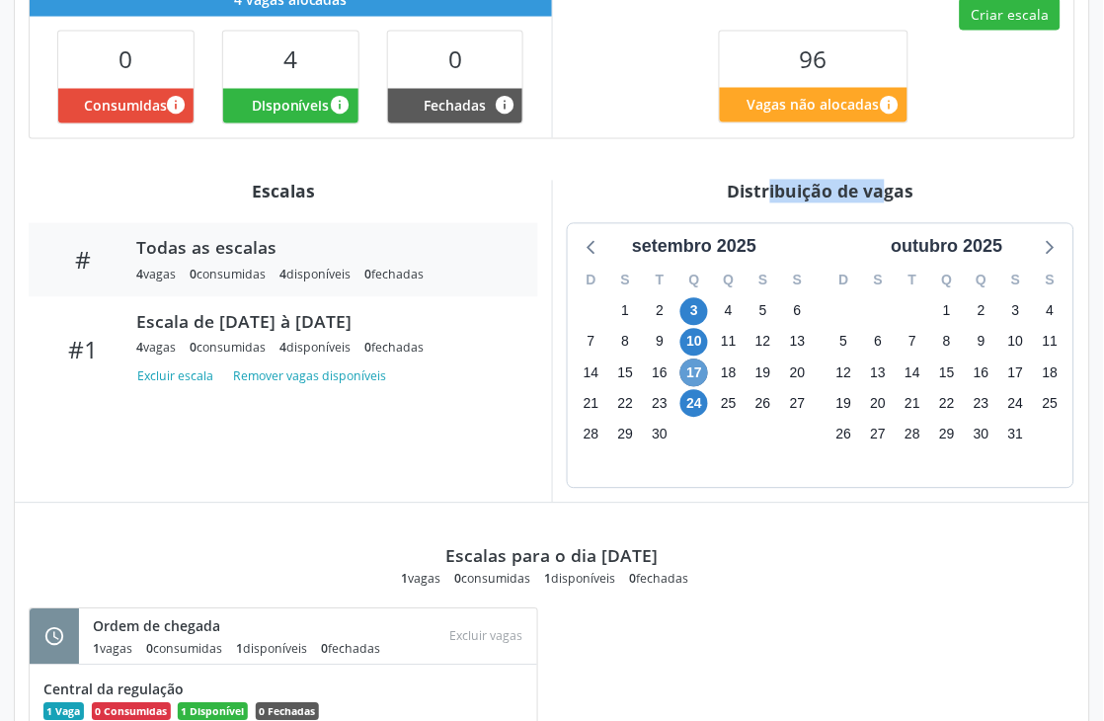
click at [702, 140] on div "Item de agendamento Grupo/Subgrupo Cirurgia do aparelho circulatório Procedimen…" at bounding box center [552, 429] width 1074 height 1443
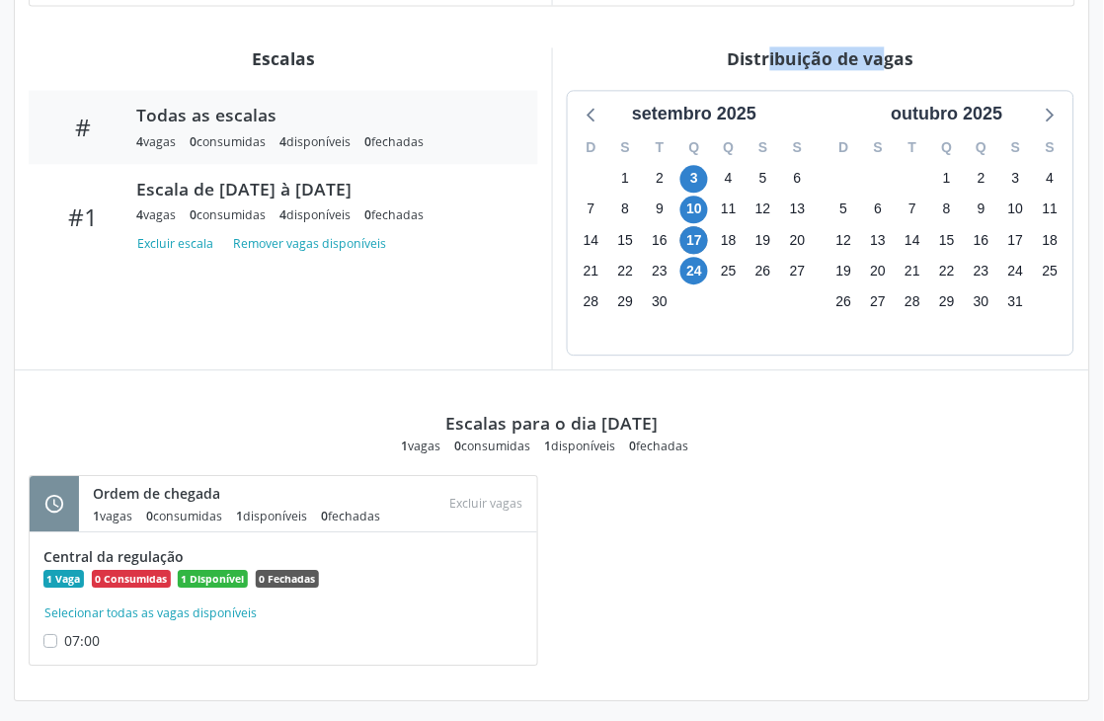
scroll to position [702, 0]
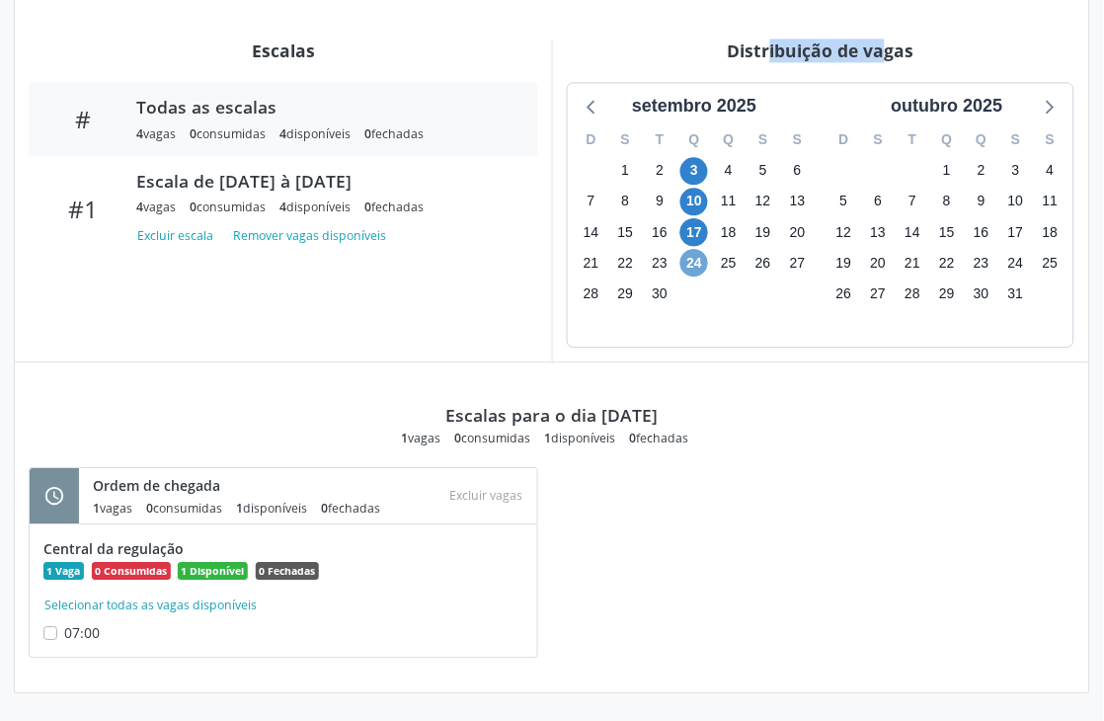
click at [692, 267] on span "24" at bounding box center [694, 263] width 28 height 28
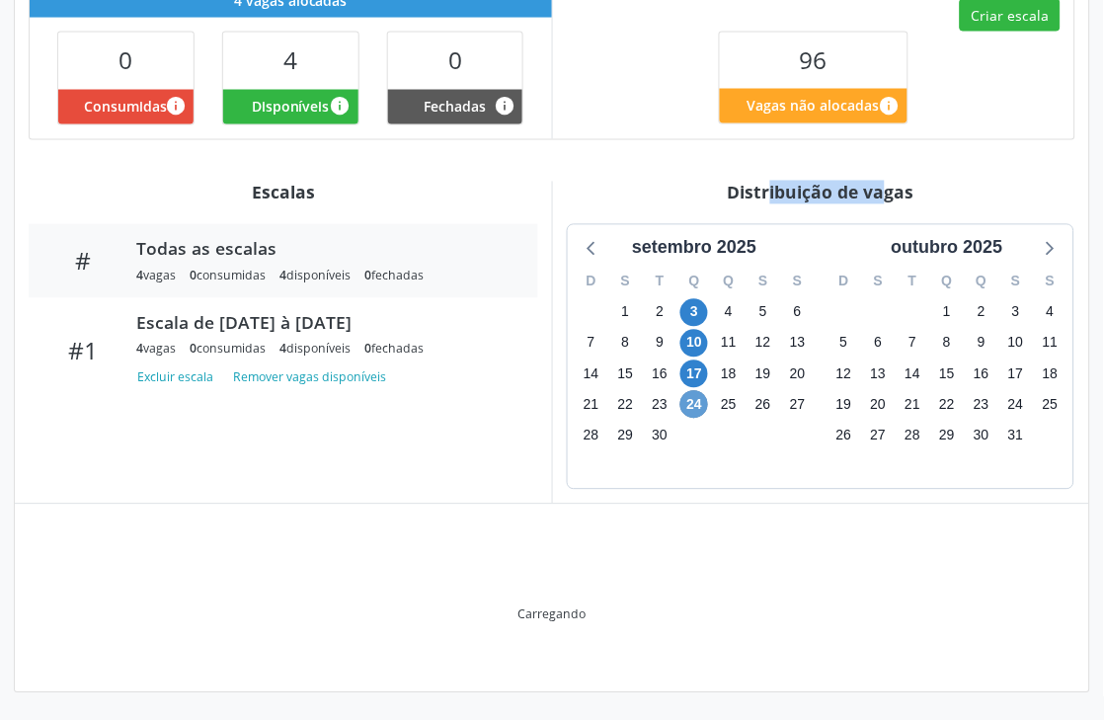
click at [692, 267] on div "Q" at bounding box center [694, 282] width 35 height 31
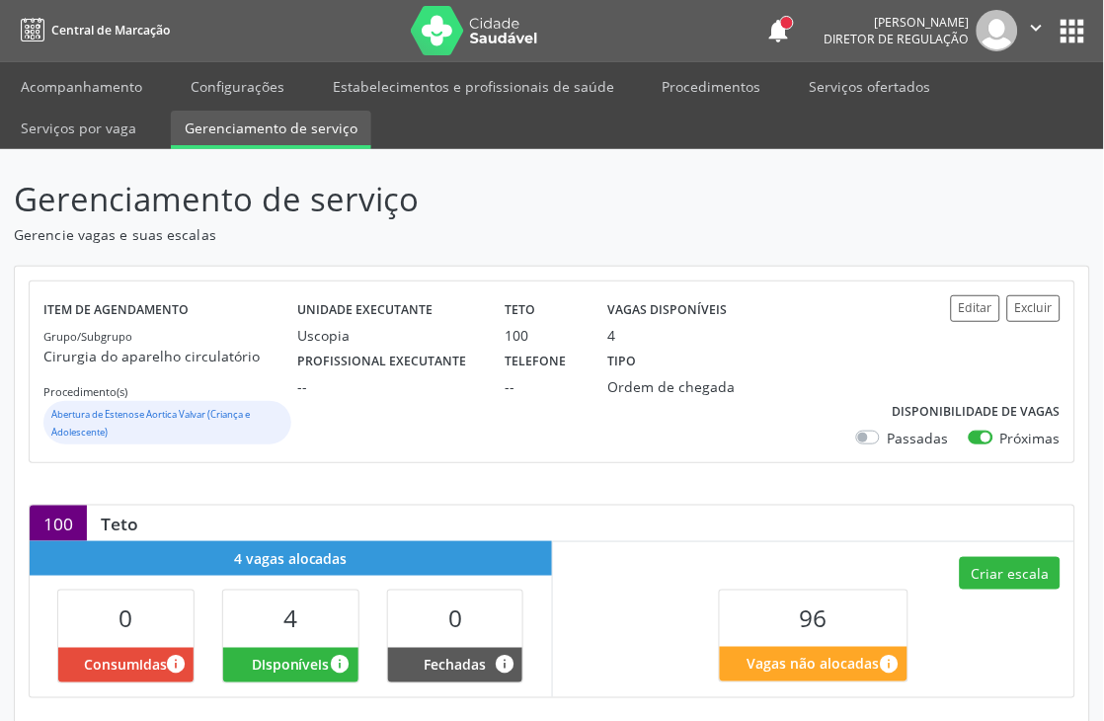
scroll to position [0, 0]
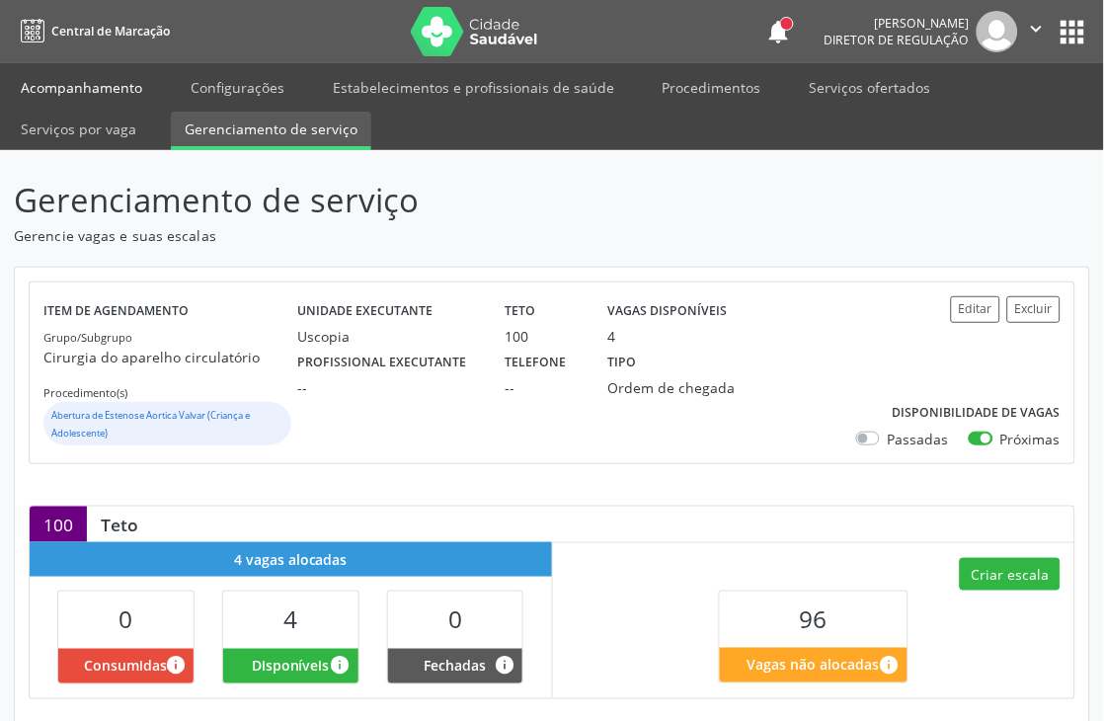
click at [85, 84] on link "Acompanhamento" at bounding box center [81, 87] width 149 height 35
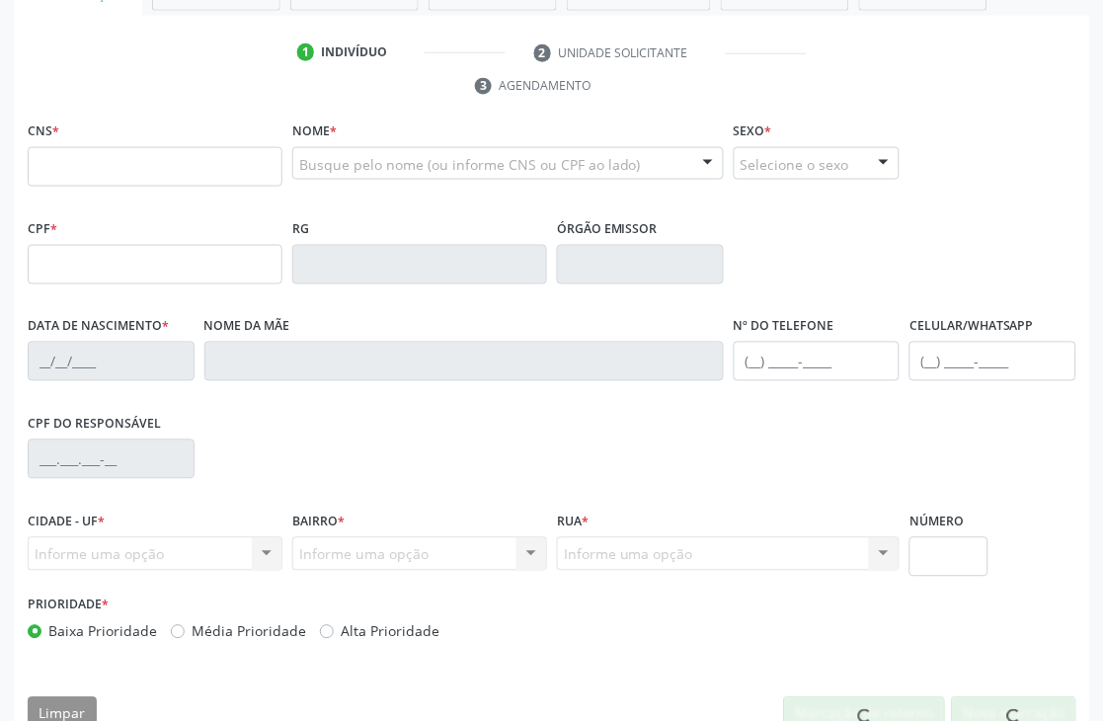
scroll to position [423, 0]
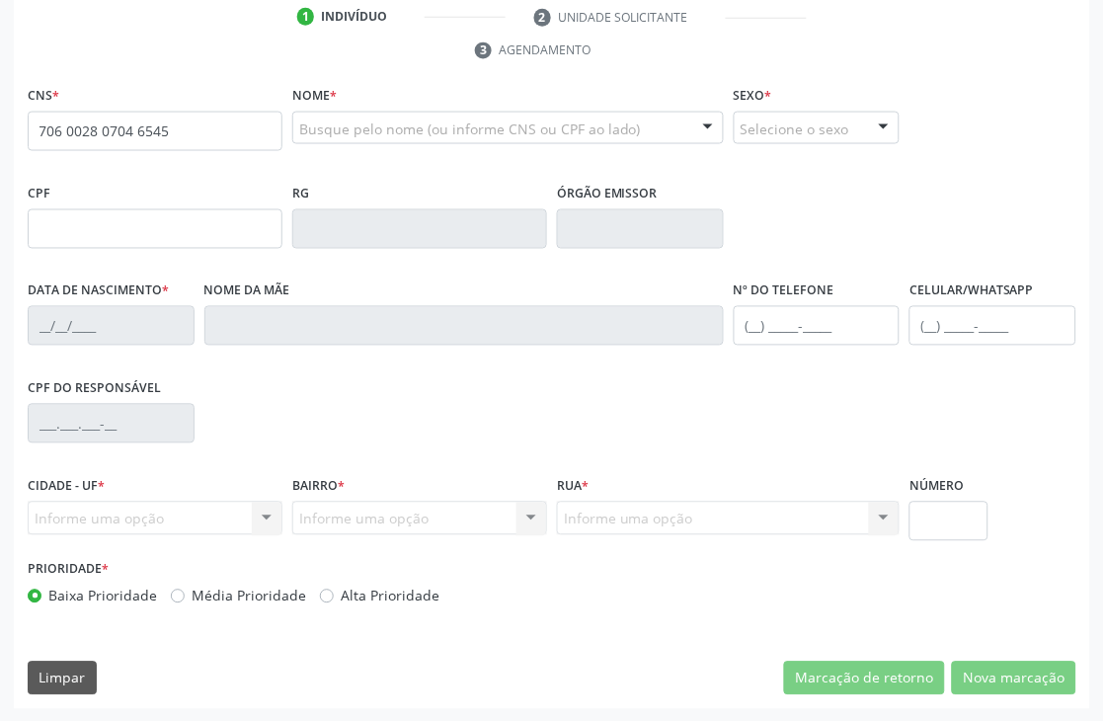
type input "706 0028 0704 6545"
type input "07/04/1978"
type input "Severina Filomena Neta"
type input "[PHONE_NUMBER]"
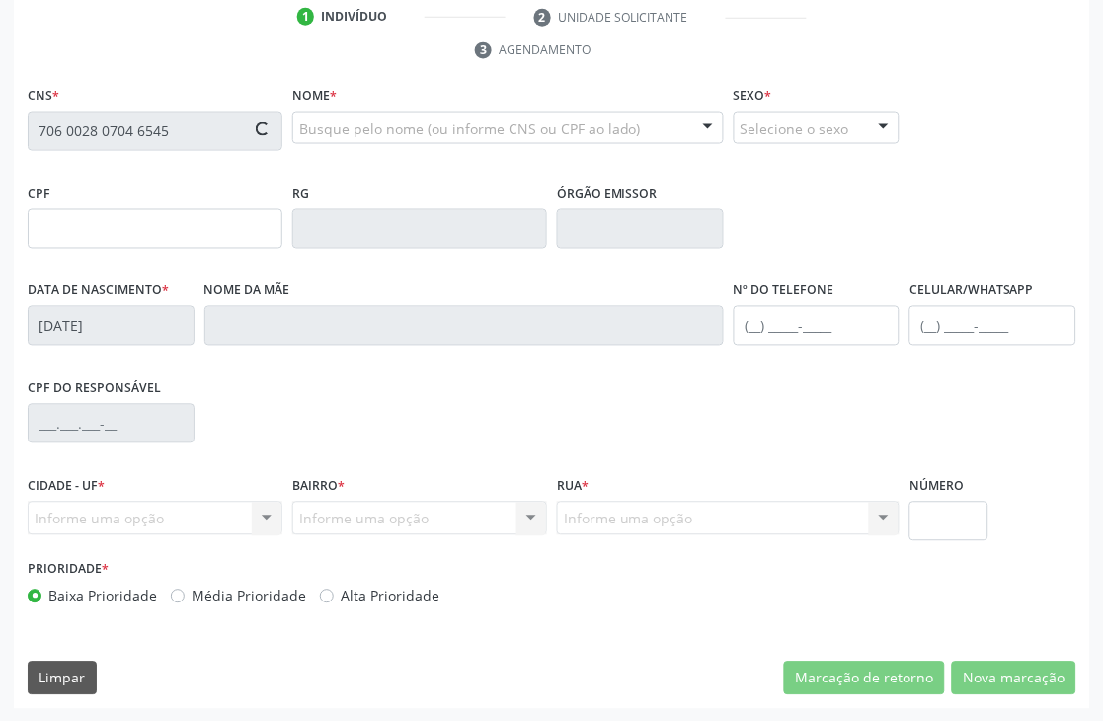
type input "S/N"
type input "779.303.985-87"
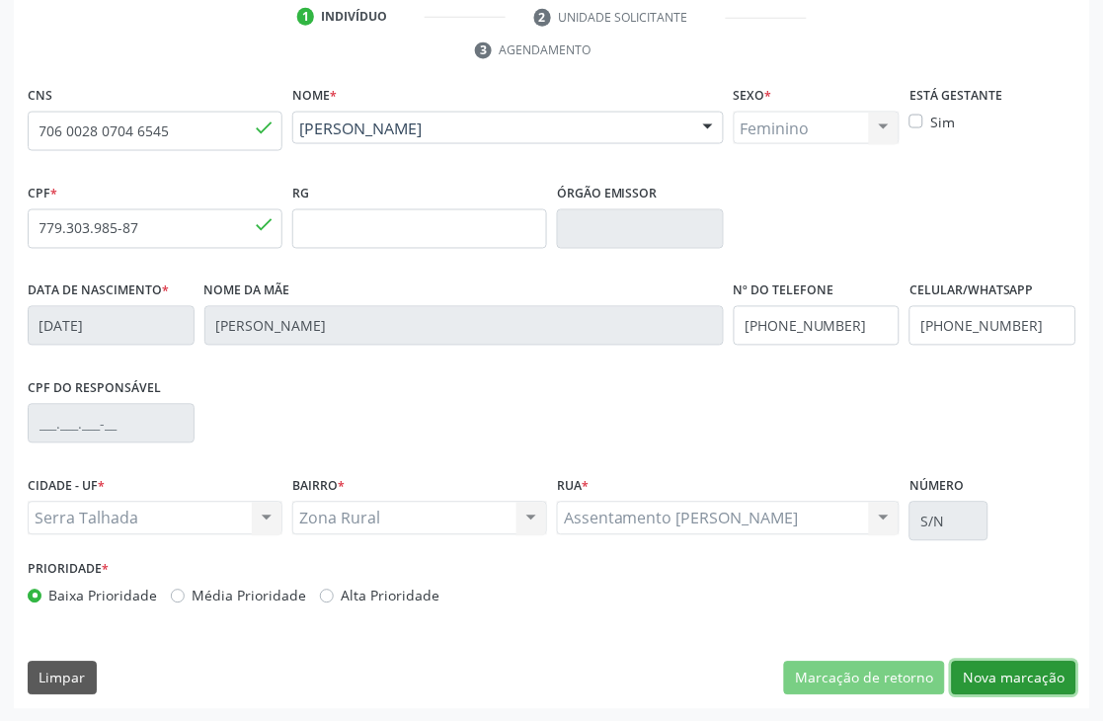
click at [1028, 674] on button "Nova marcação" at bounding box center [1014, 679] width 124 height 34
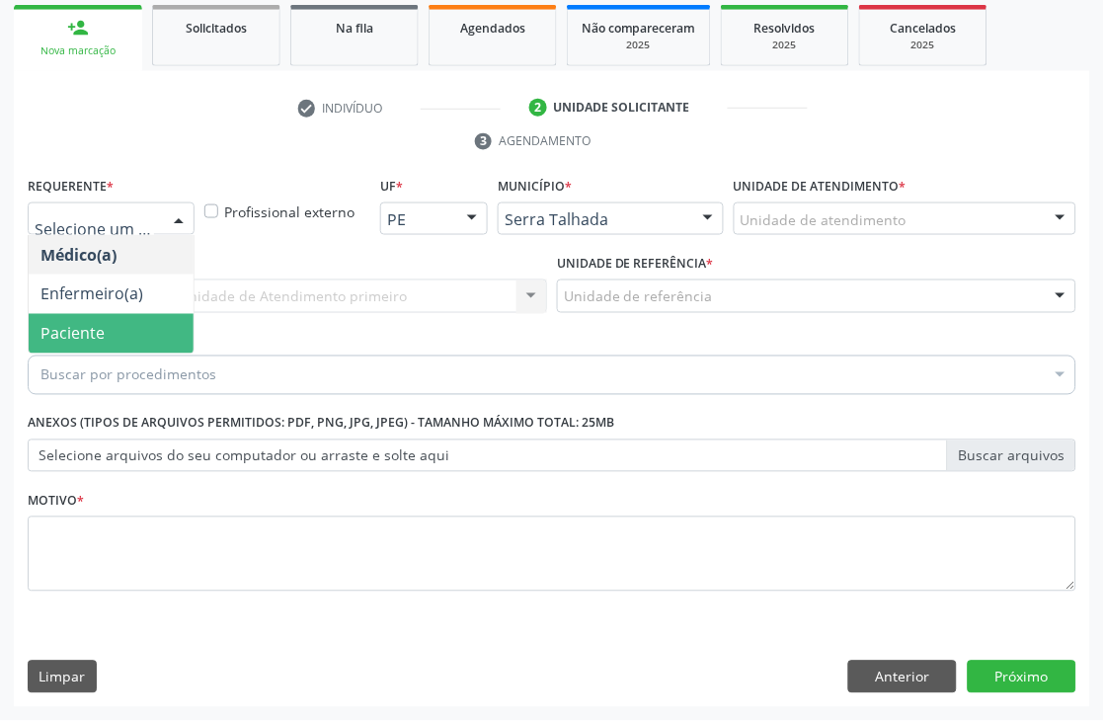
click at [72, 346] on span "Paciente" at bounding box center [111, 334] width 165 height 40
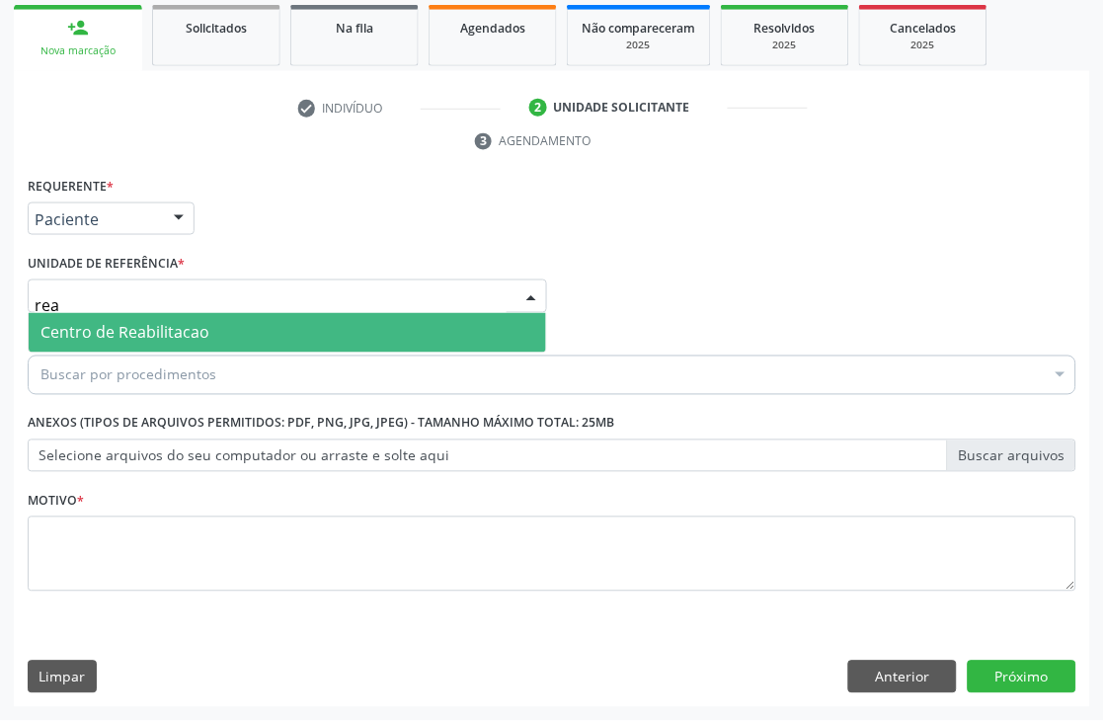
type input "reab"
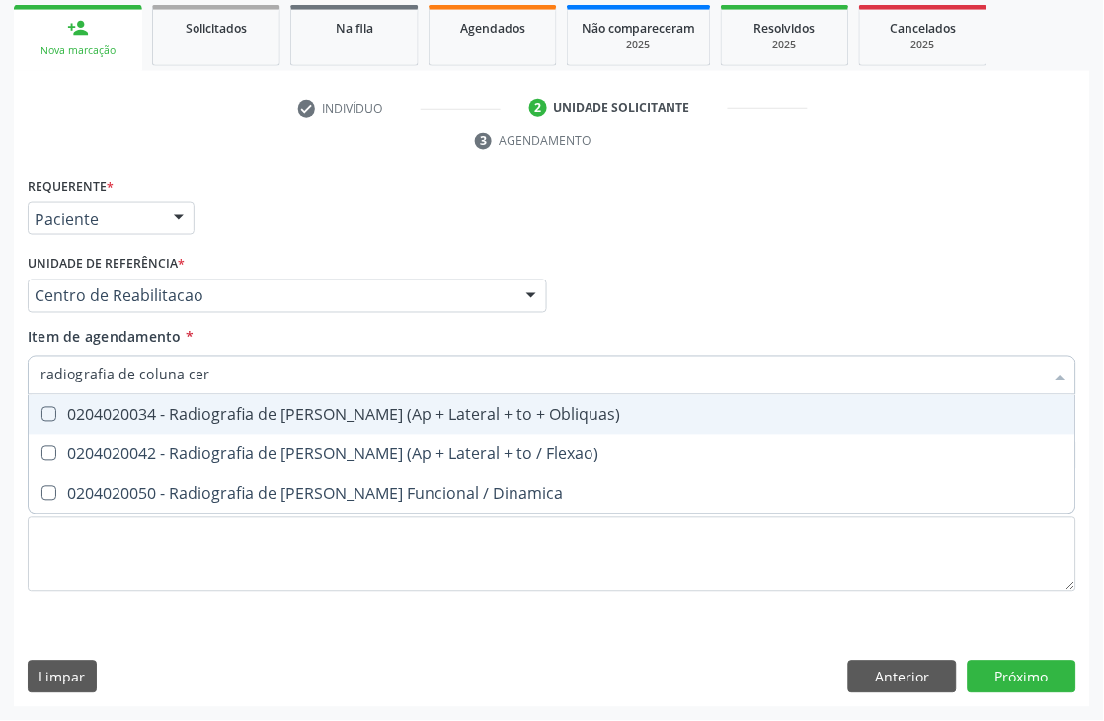
type input "radiografia de coluna cerv"
click at [116, 409] on div "0204020034 - Radiografia de [PERSON_NAME] (Ap + Lateral + to + Obliquas)" at bounding box center [551, 415] width 1023 height 16
checkbox Obliquas\) "true"
type input "radiografia de coluna l"
checkbox Lombo-Sacra "false"
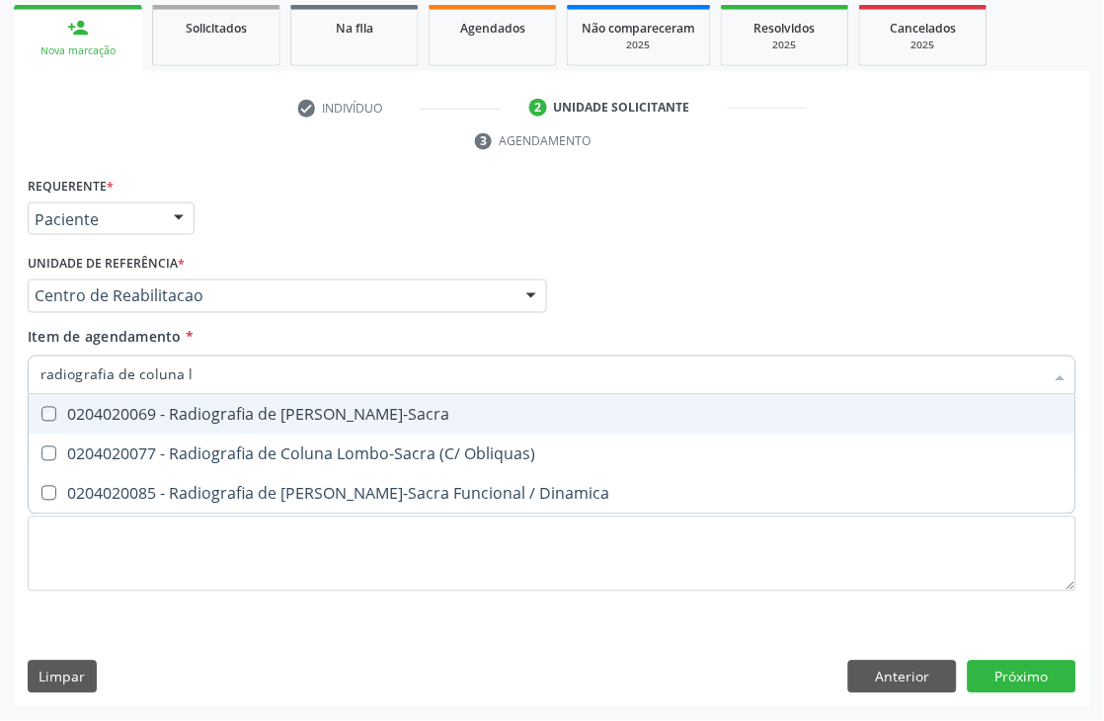
type input "radiografia de coluna"
checkbox Lombo-Sacra "true"
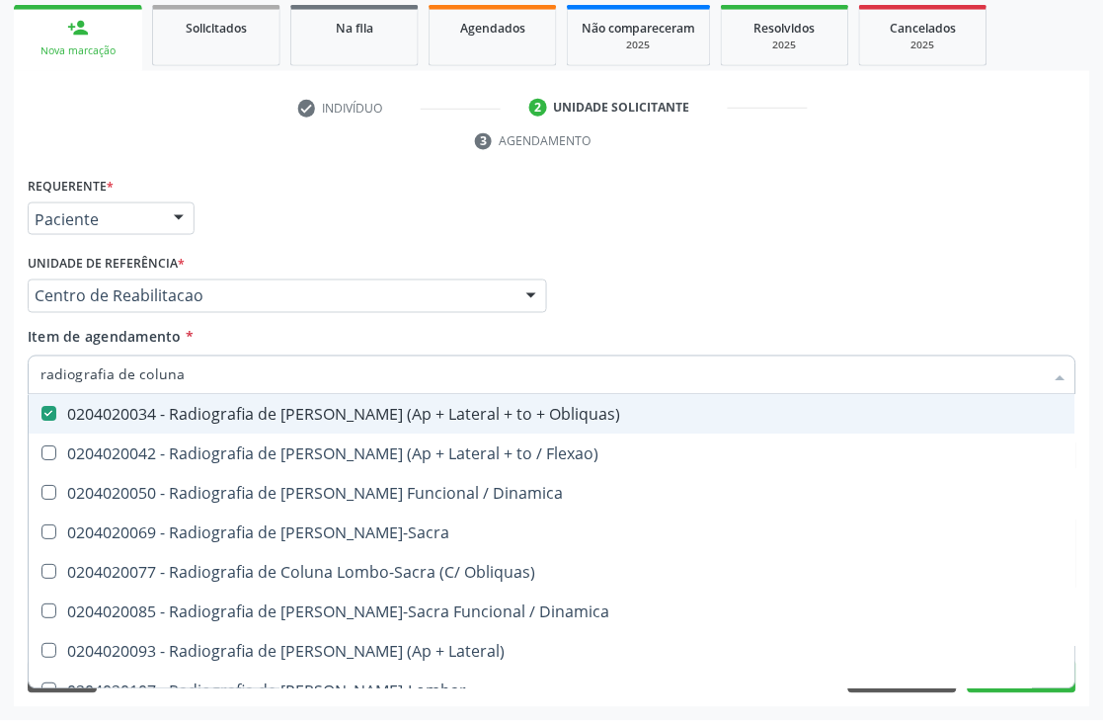
type input "radiografia de coluna t"
checkbox Obliquas\) "false"
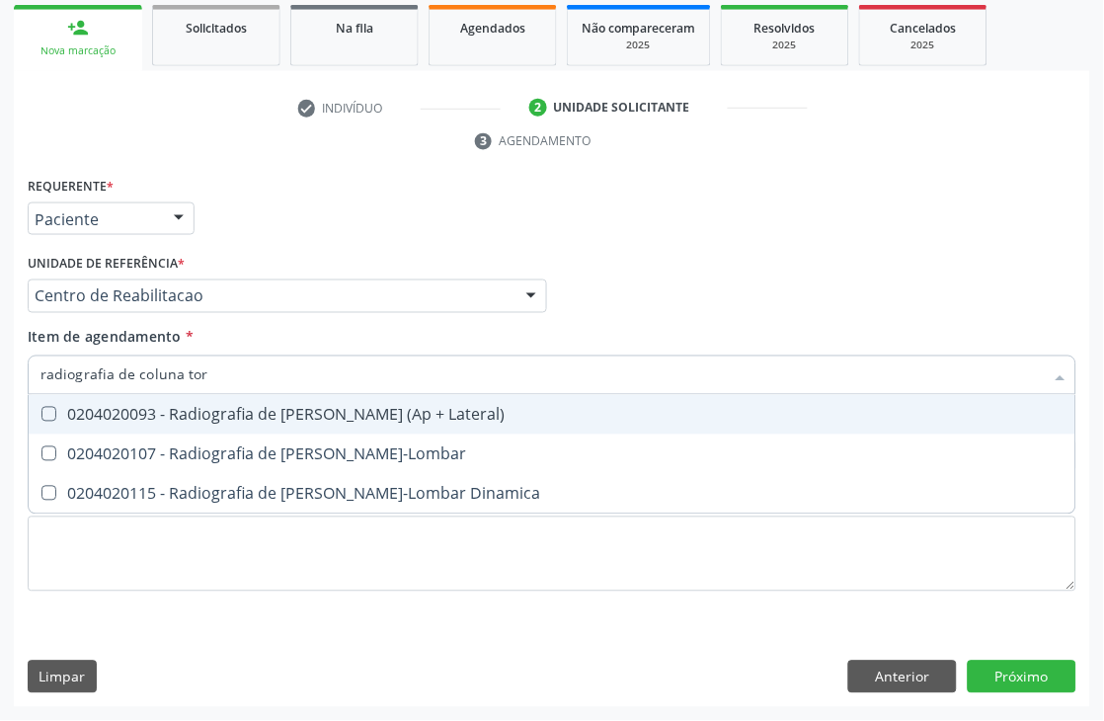
type input "radiografia de coluna tora"
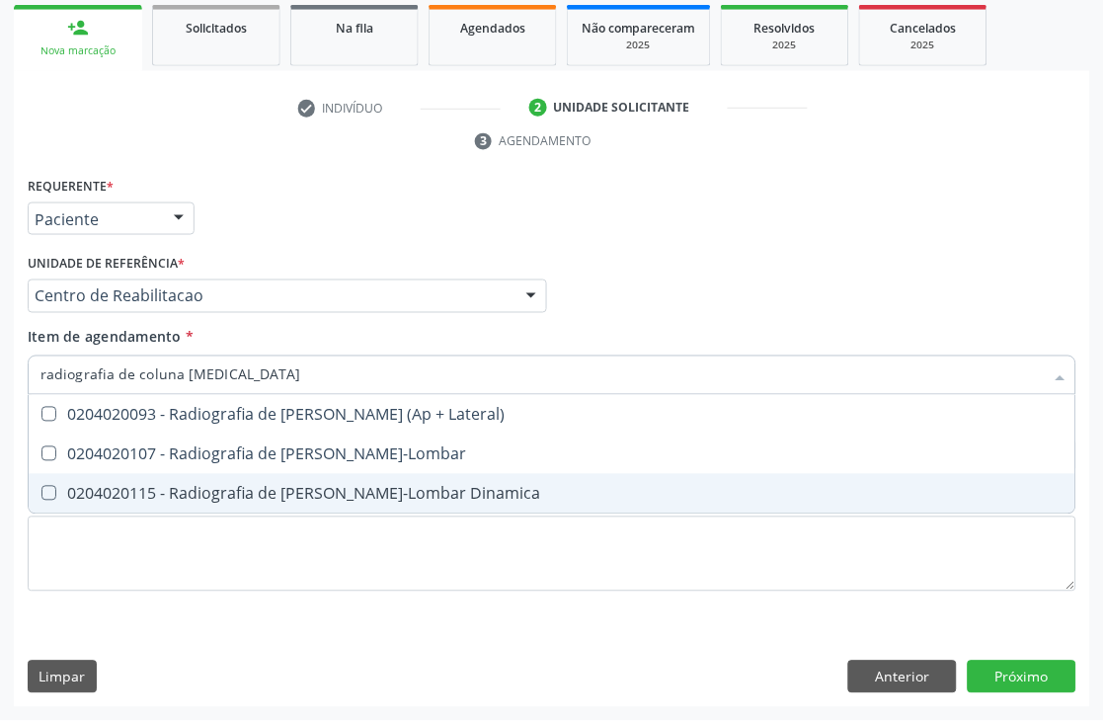
click at [230, 486] on div "0204020115 - Radiografia de Coluna Toraco-Lombar Dinamica" at bounding box center [551, 494] width 1023 height 16
checkbox Dinamica "true"
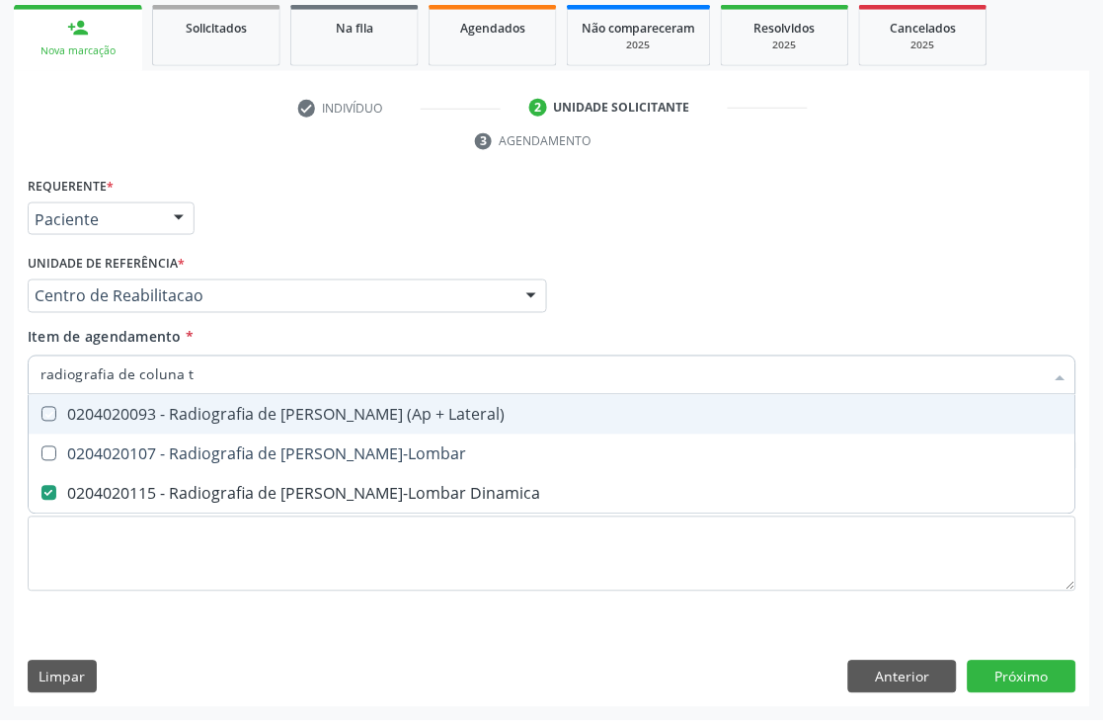
type input "radiografia de coluna"
checkbox Lateral\) "true"
checkbox Dinamica "false"
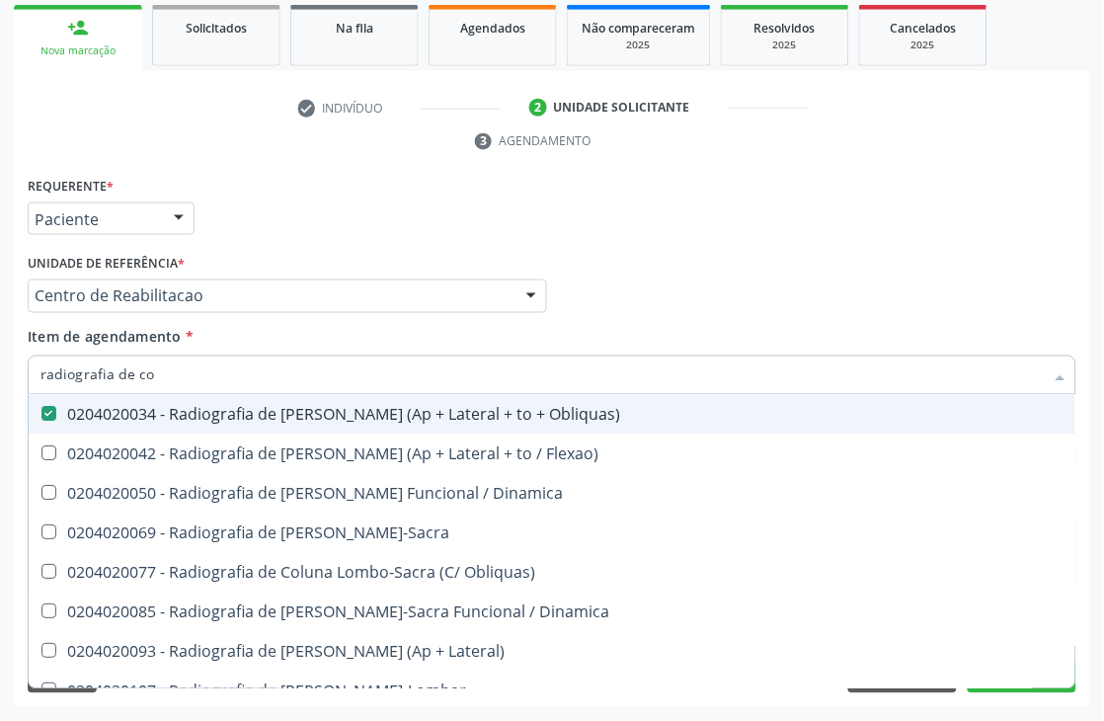
type input "radiografia de c"
checkbox Obliquas\) "false"
checkbox Lombo-Sacra "true"
checkbox Dinamica "false"
checkbox Hemitorax\) "true"
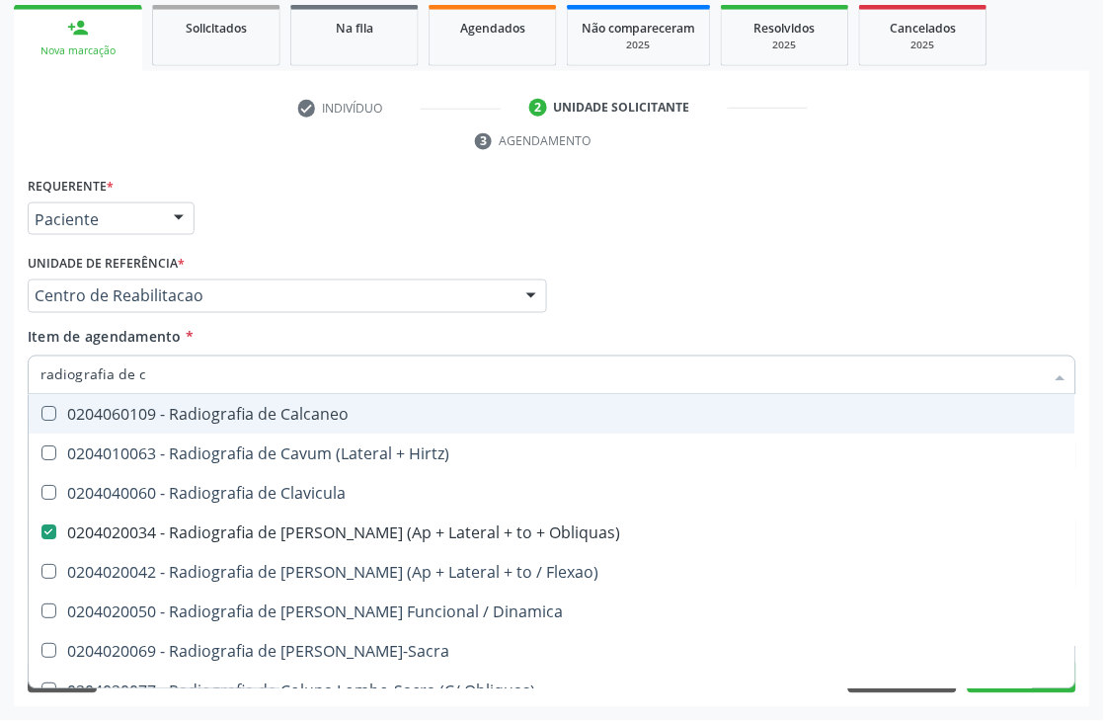
type input "radiografia de"
checkbox Obliquas\) "false"
checkbox Dinamica "false"
checkbox Hirtz\) "true"
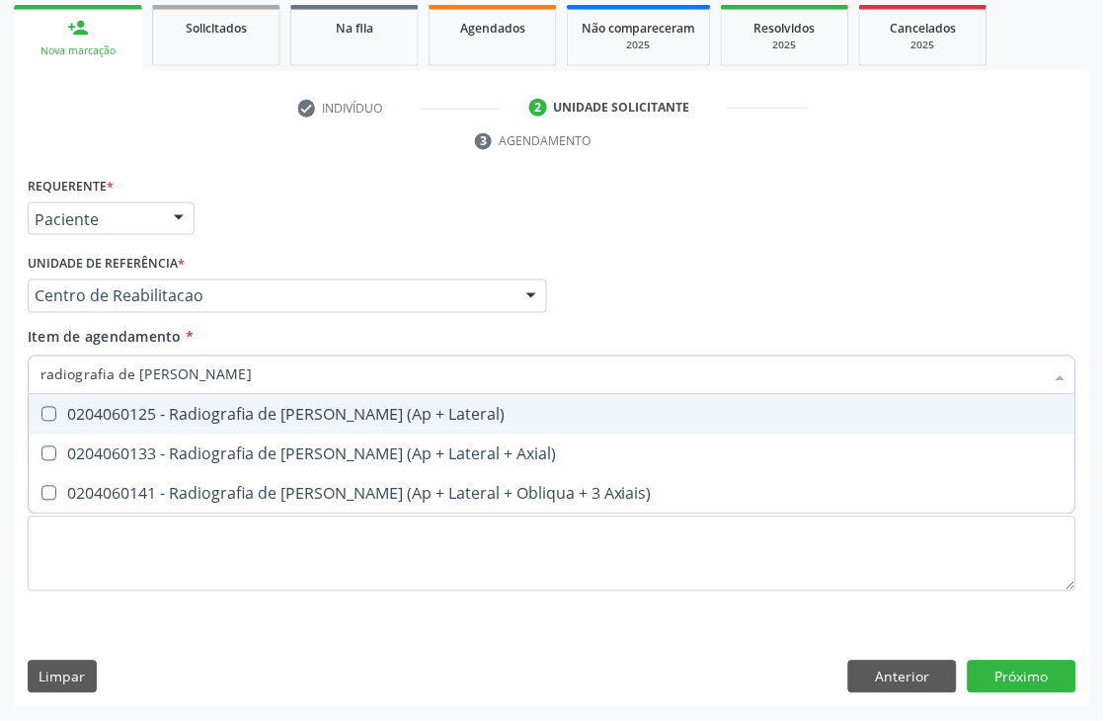
type input "radiografia de joe"
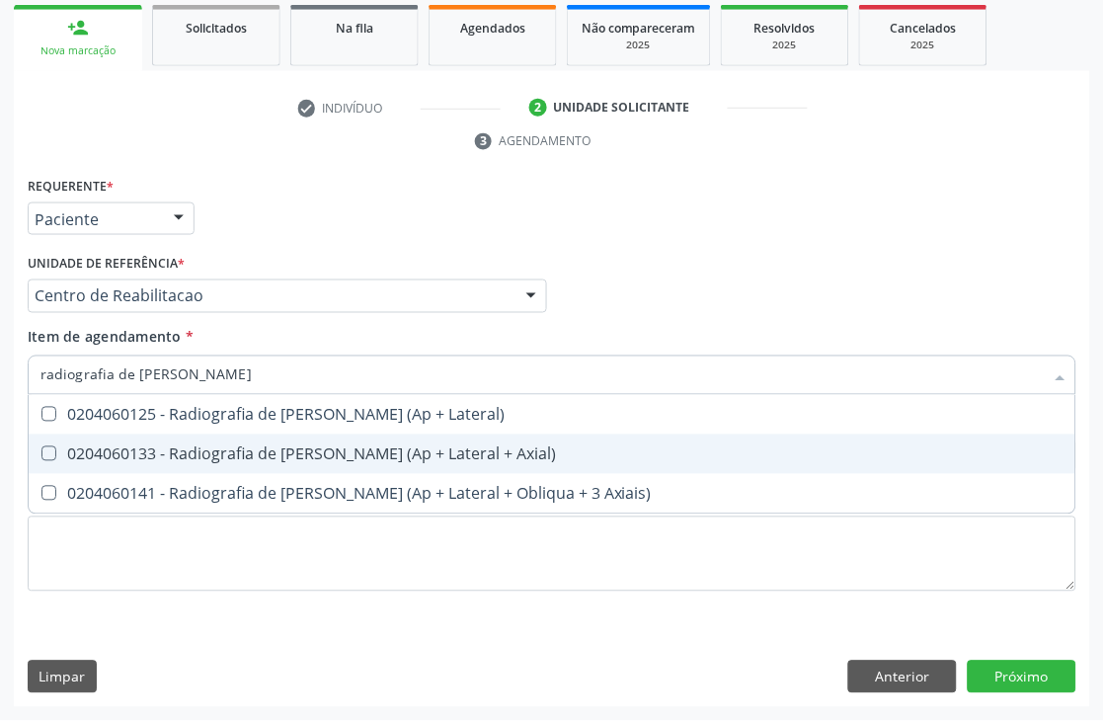
click at [239, 435] on span "0204060133 - Radiografia de [PERSON_NAME] (Ap + Lateral + Axial)" at bounding box center [552, 455] width 1047 height 40
checkbox Axial\) "true"
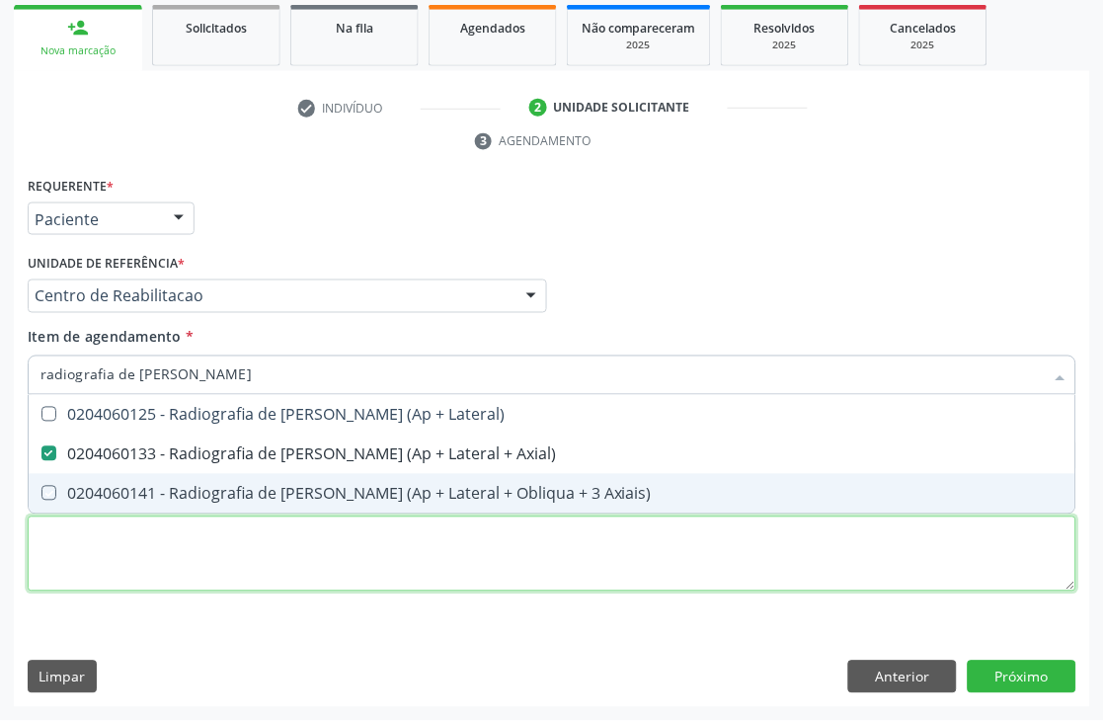
click at [272, 570] on div "Requerente * Paciente Médico(a) Enfermeiro(a) Paciente Nenhum resultado encontr…" at bounding box center [552, 395] width 1049 height 447
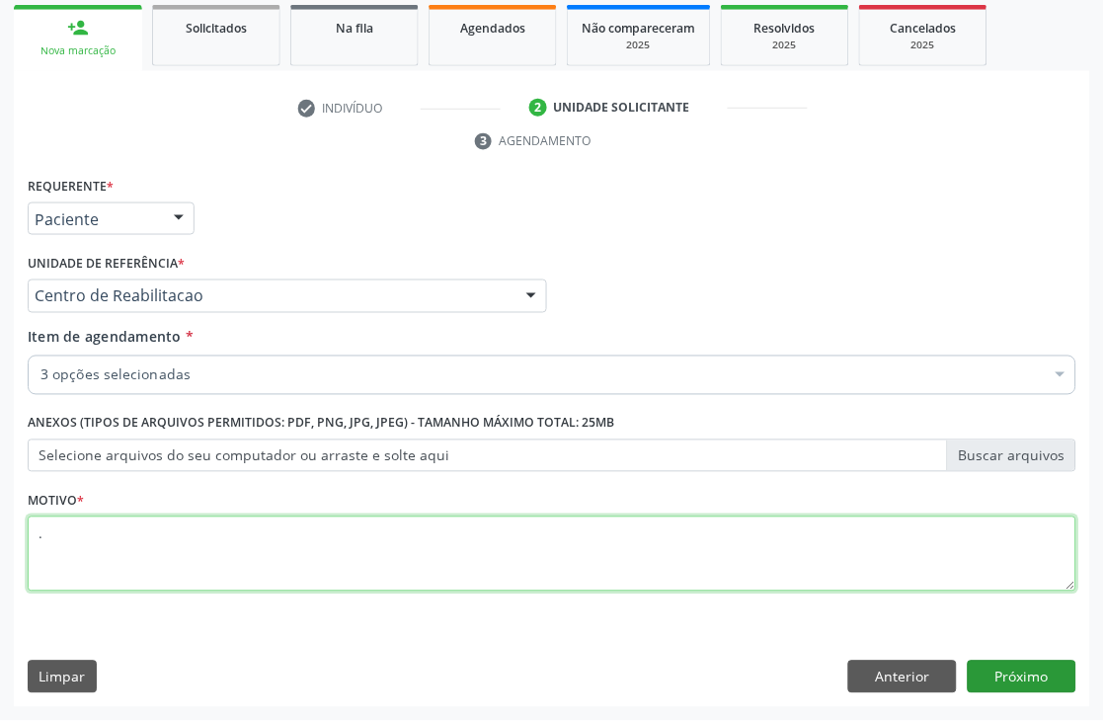
type textarea "."
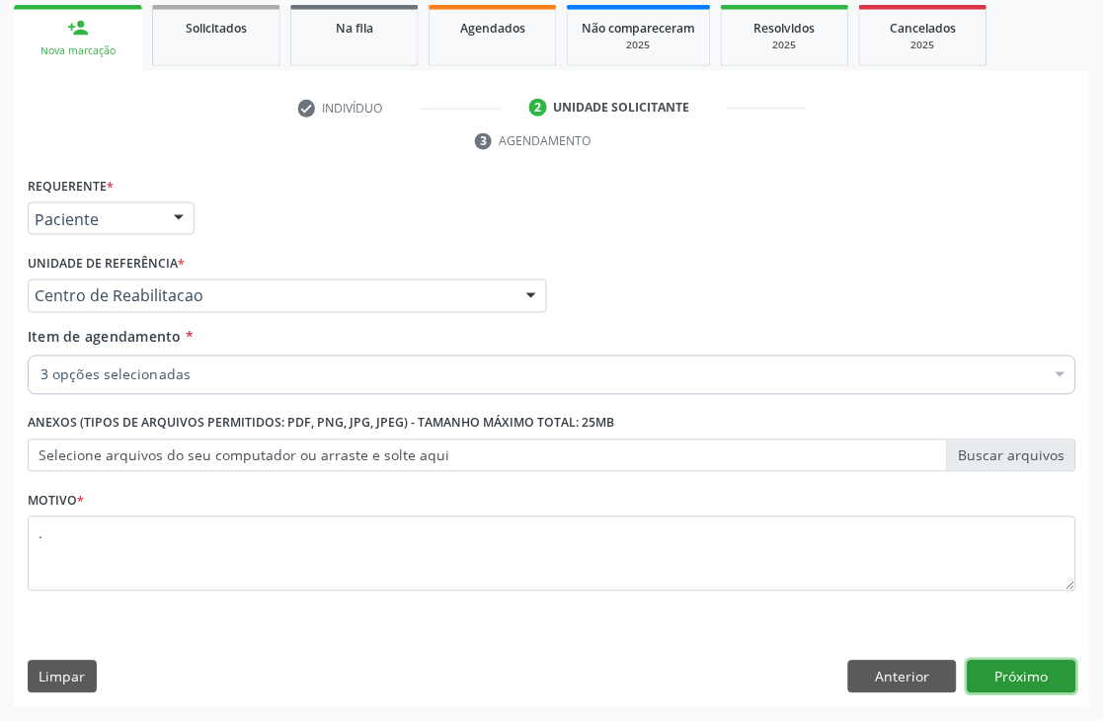
click at [1035, 683] on button "Próximo" at bounding box center [1022, 678] width 109 height 34
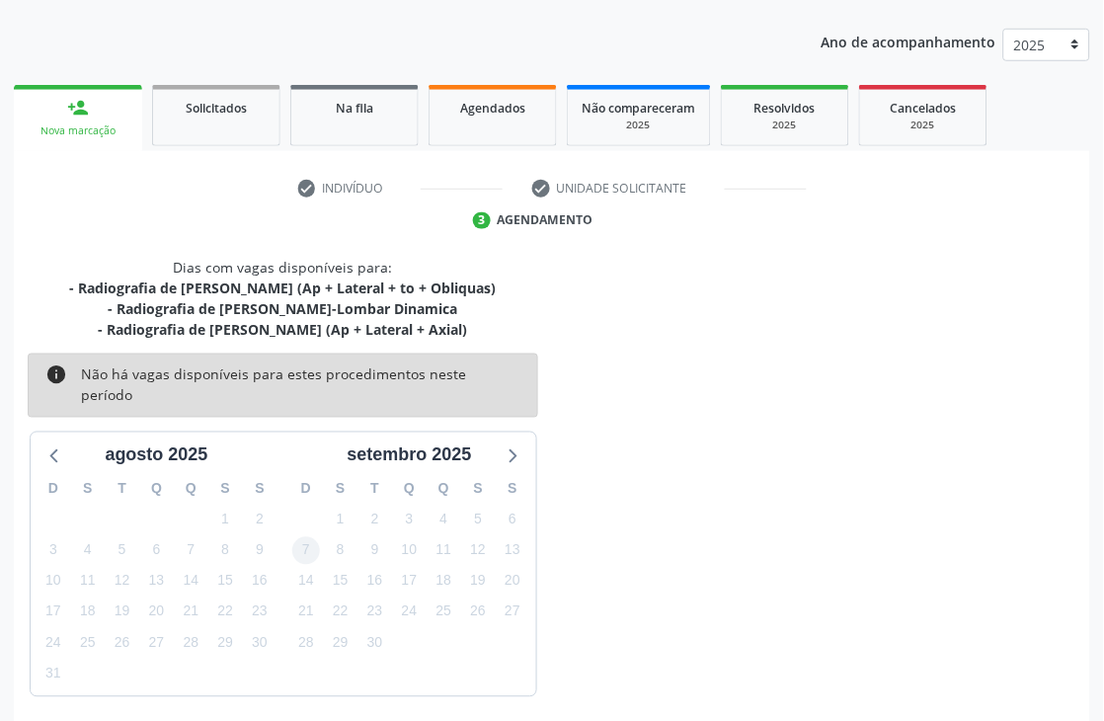
scroll to position [310, 0]
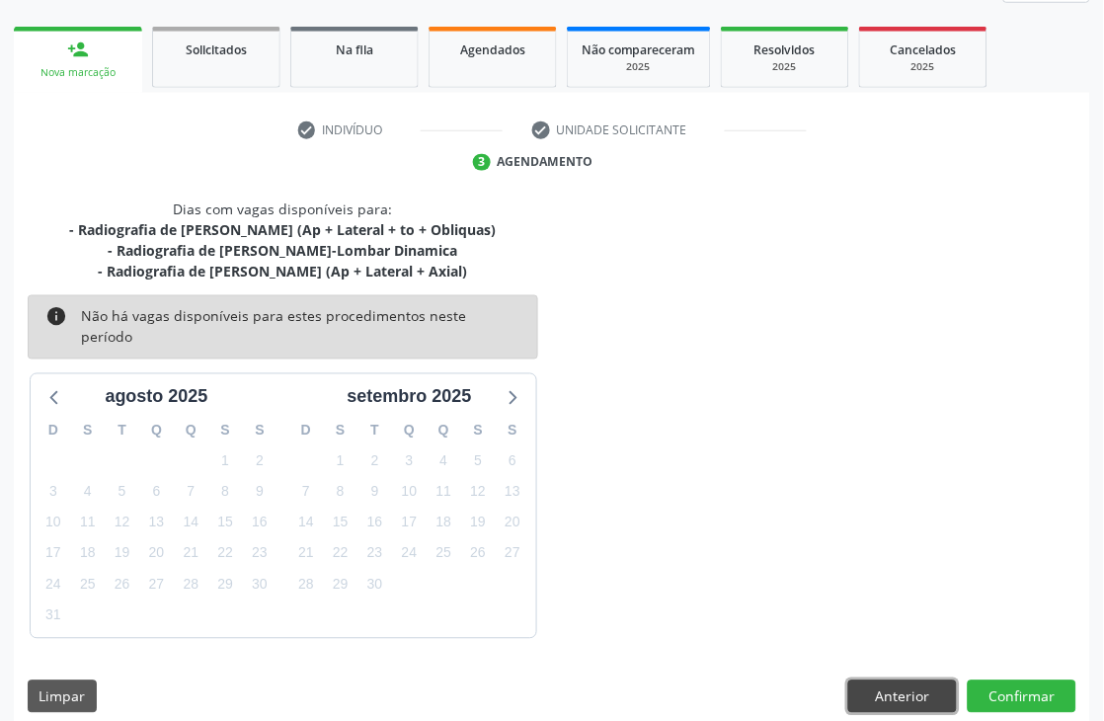
click at [919, 680] on button "Anterior" at bounding box center [902, 697] width 109 height 34
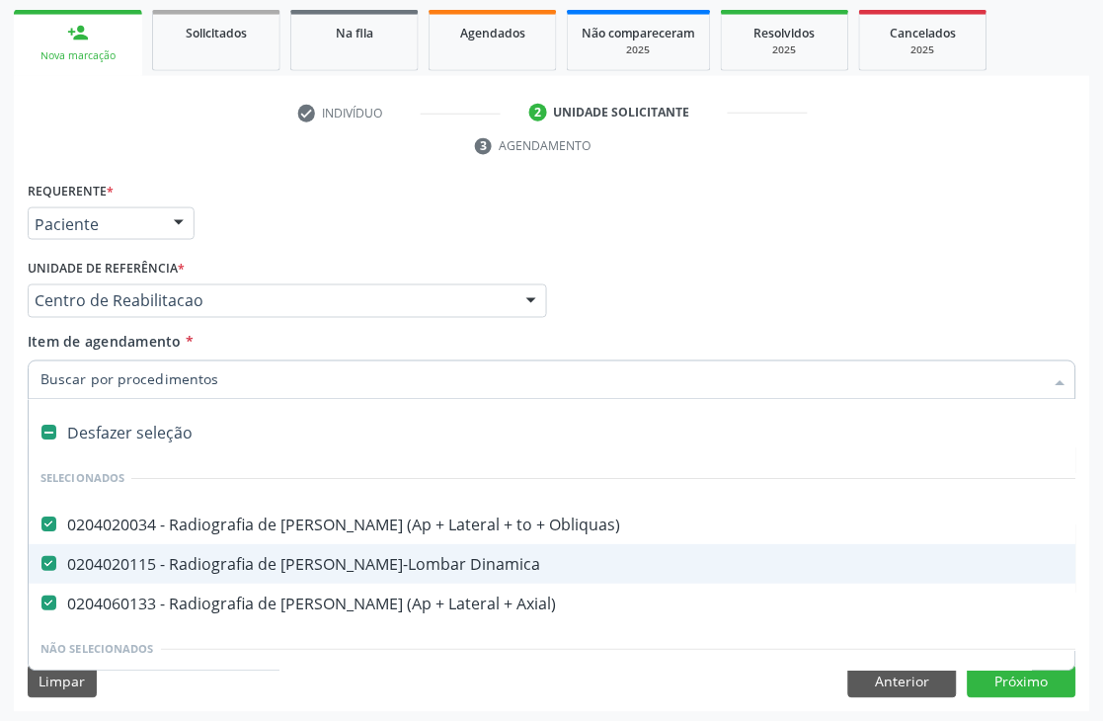
scroll to position [332, 0]
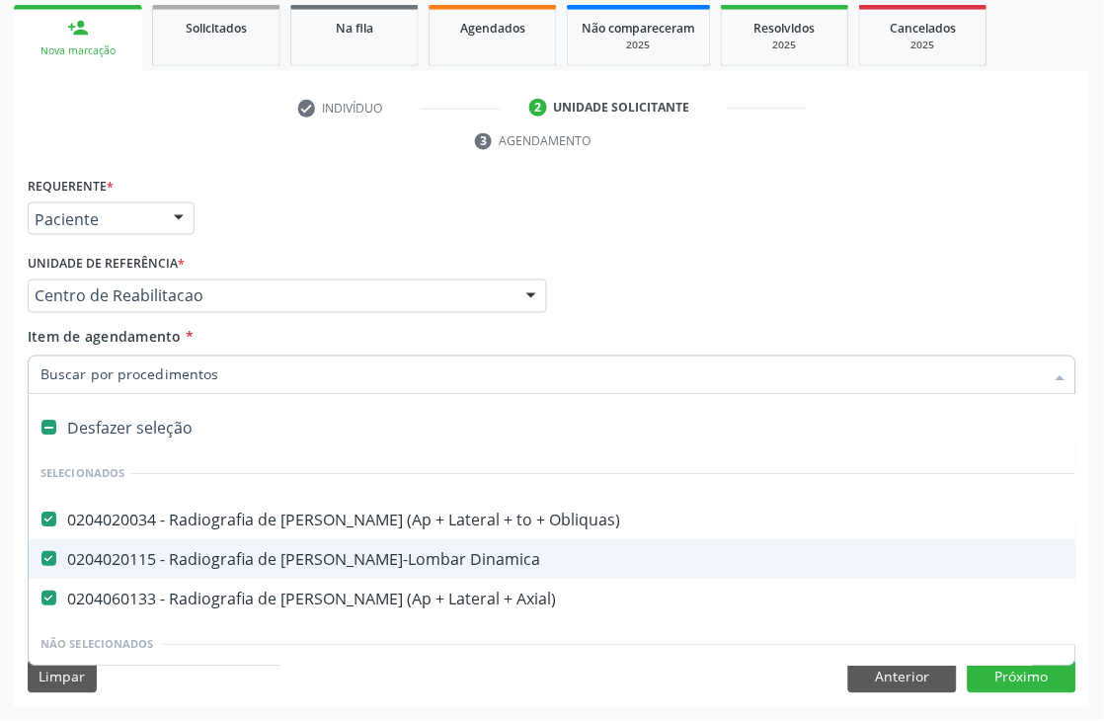
click at [336, 558] on div "0204020115 - Radiografia de Coluna Toraco-Lombar Dinamica" at bounding box center [809, 560] width 1538 height 16
checkbox Dinamica "false"
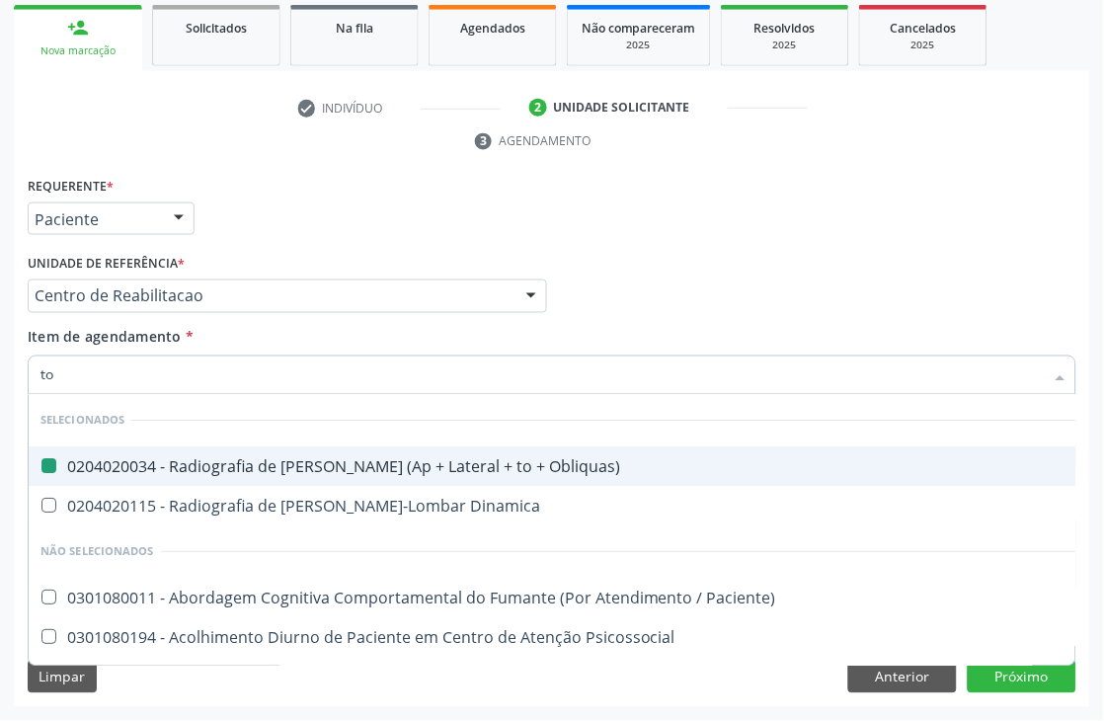
type input "tor"
checkbox Obliquas\) "false"
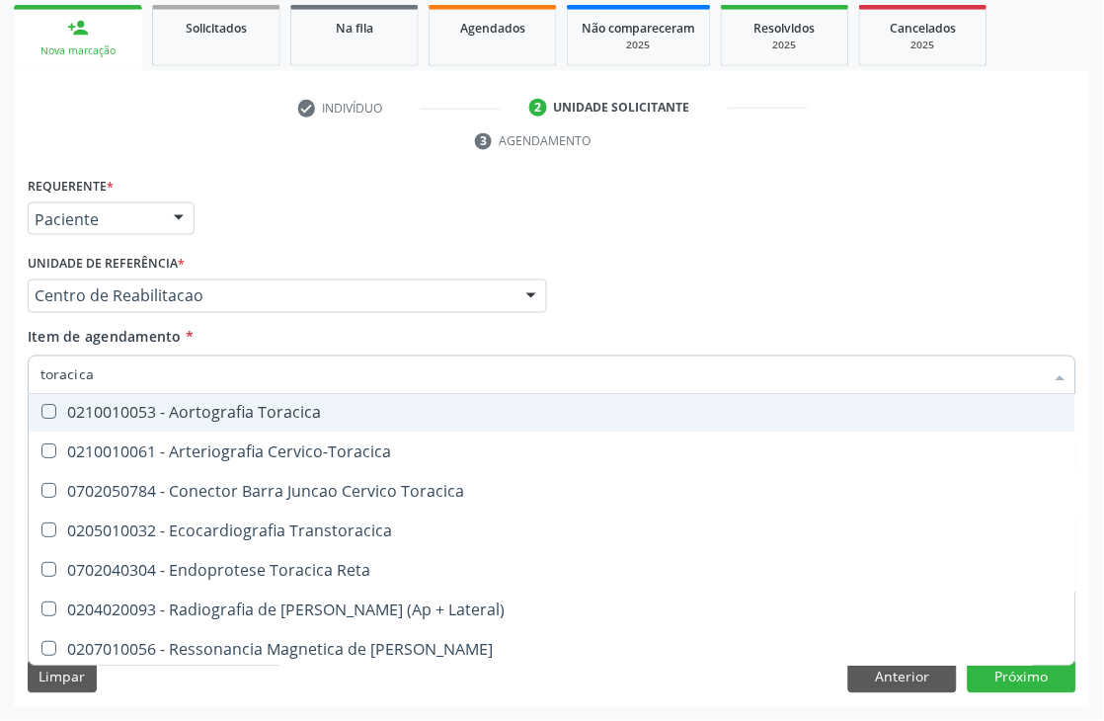
scroll to position [110, 0]
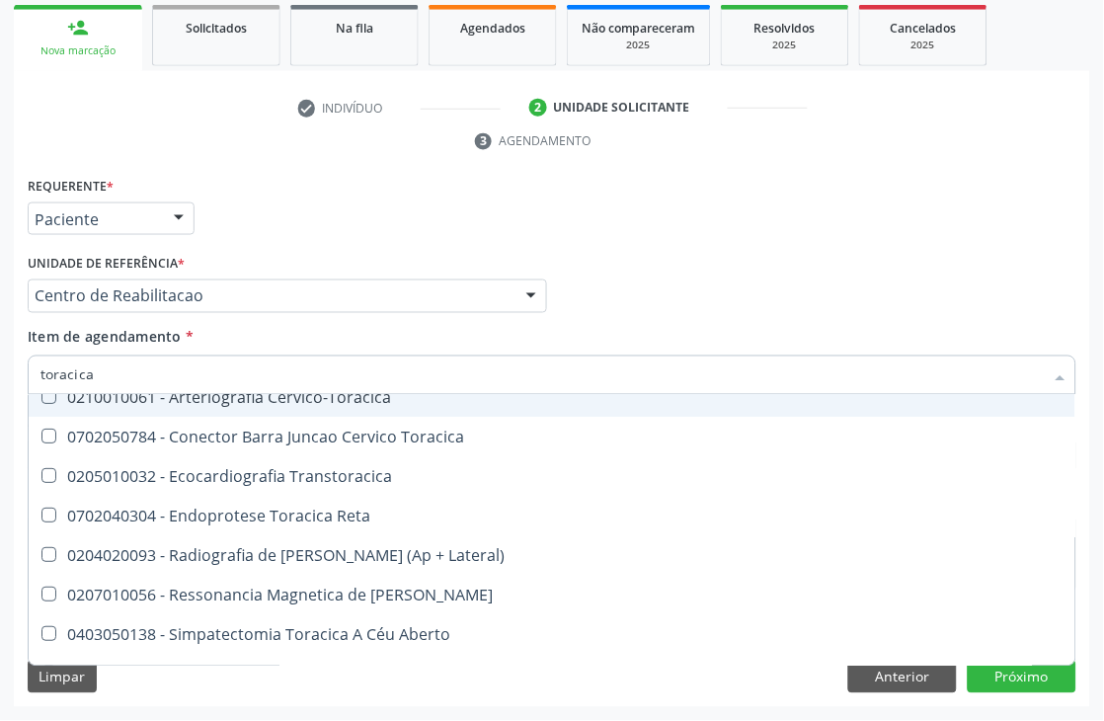
click at [128, 372] on input "toracica" at bounding box center [541, 376] width 1003 height 40
type input "ra"
checkbox Toracica "true"
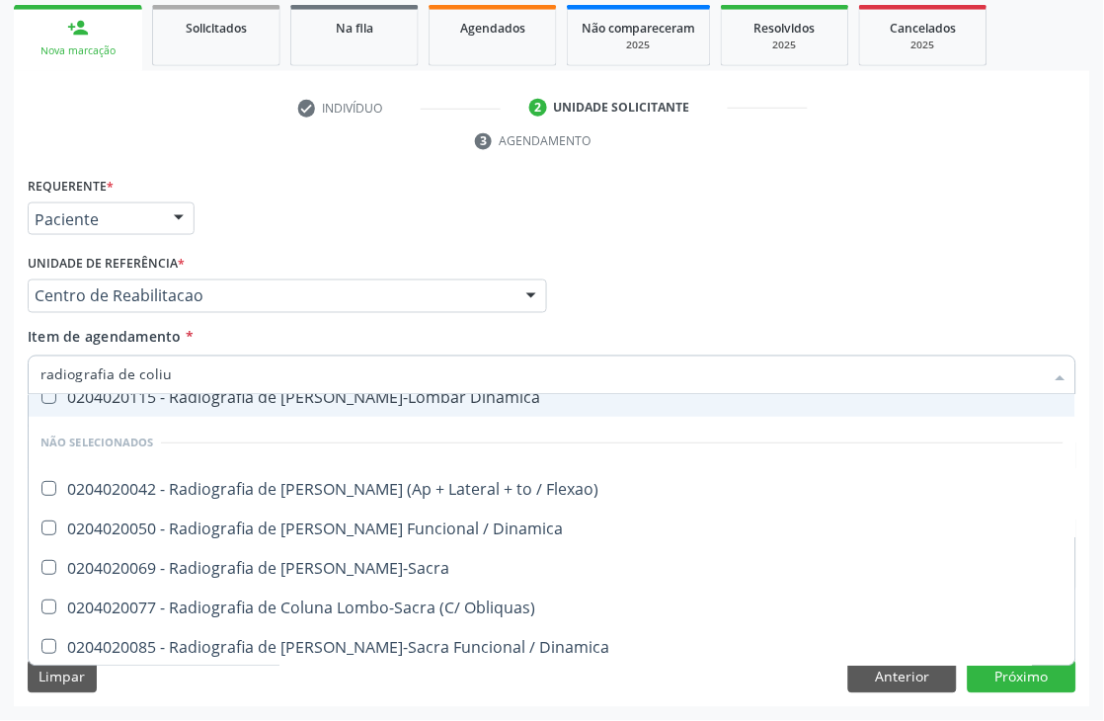
scroll to position [0, 0]
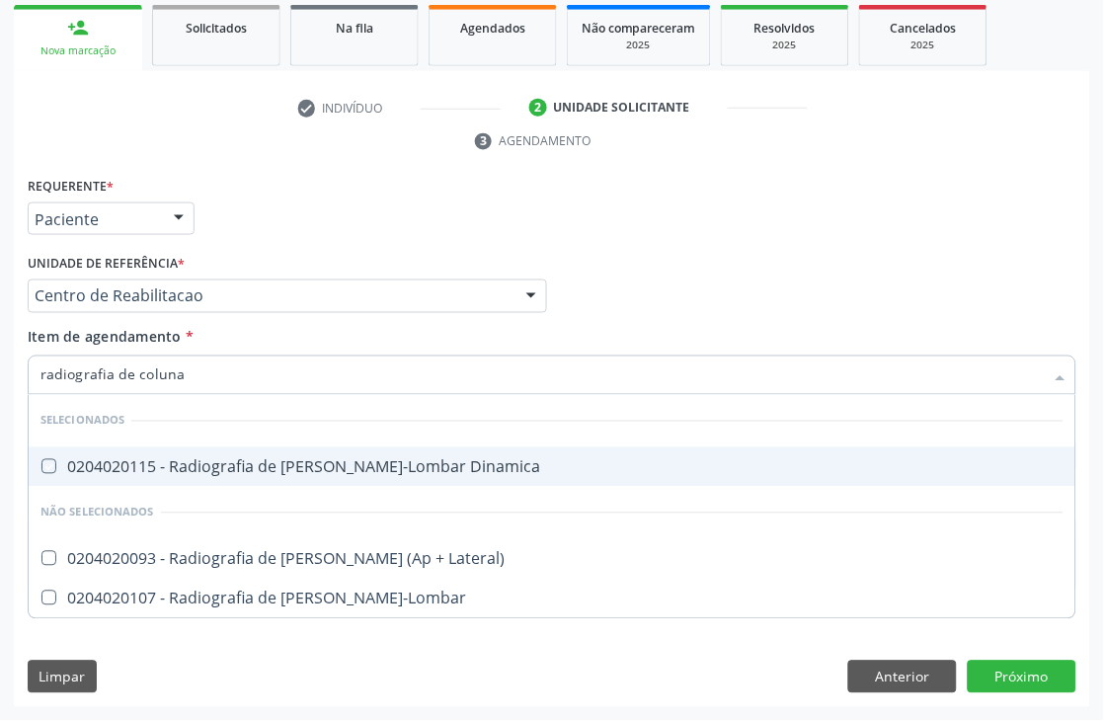
type input "radiografia de coluna t"
checkbox Dinamica "false"
type input "radiografia de coluna to"
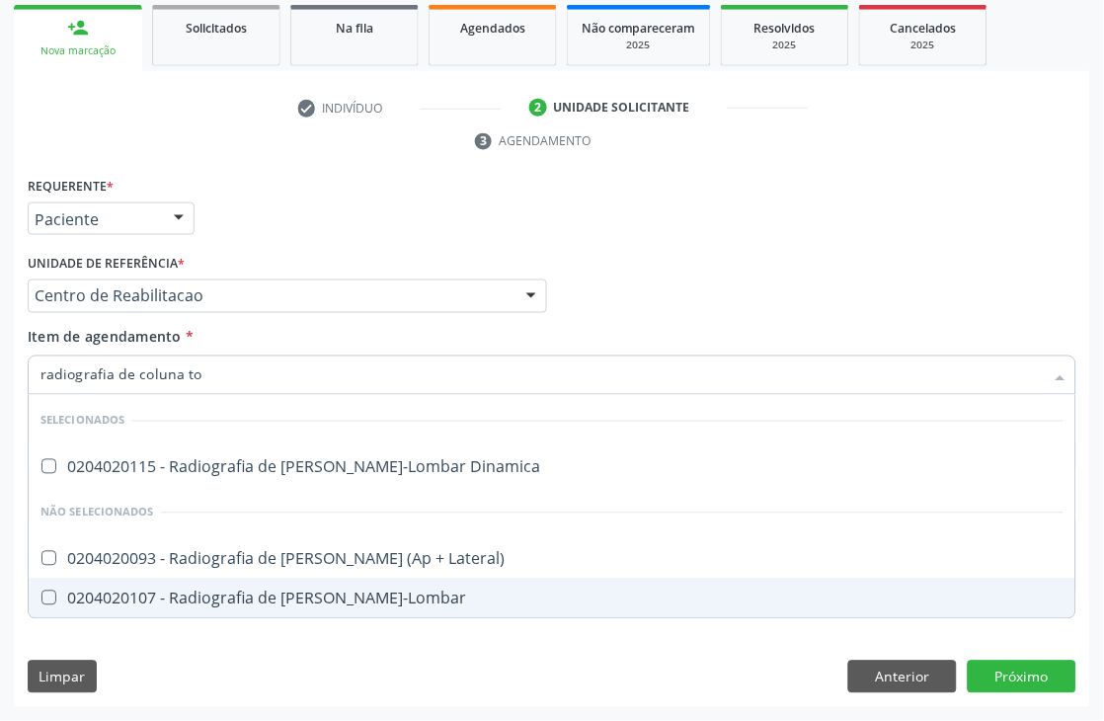
click at [220, 591] on div "0204020107 - Radiografia de Coluna Toraco-Lombar" at bounding box center [551, 599] width 1023 height 16
checkbox Toraco-Lombar "true"
click at [1015, 673] on button "Próximo" at bounding box center [1022, 678] width 109 height 34
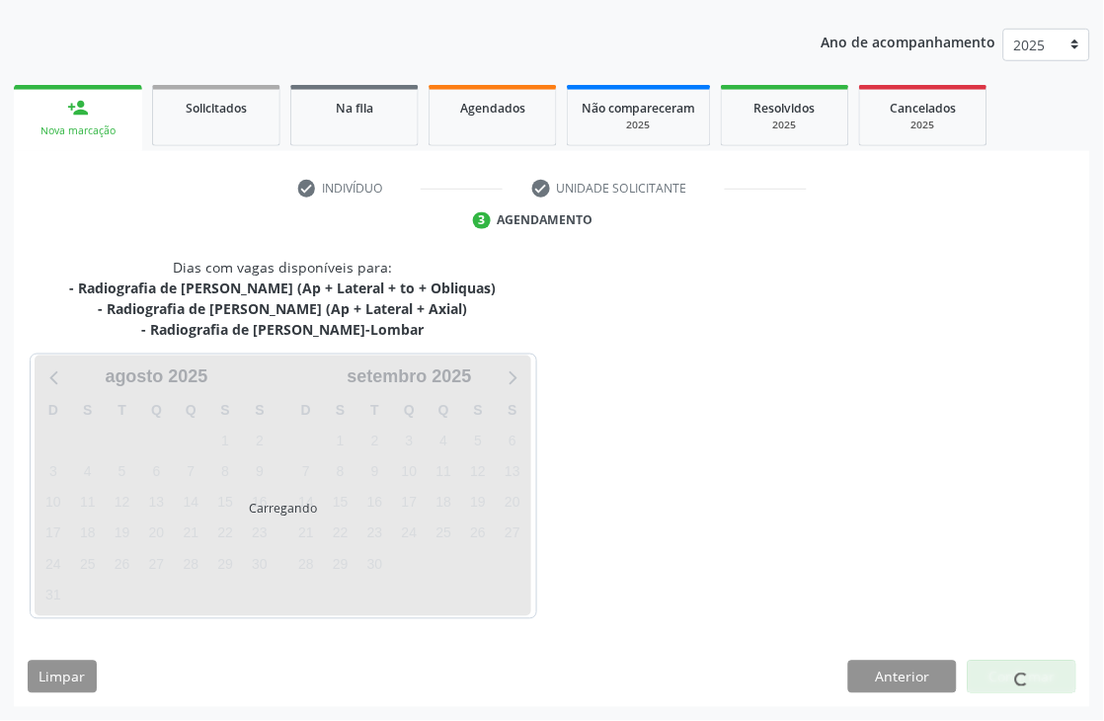
scroll to position [252, 0]
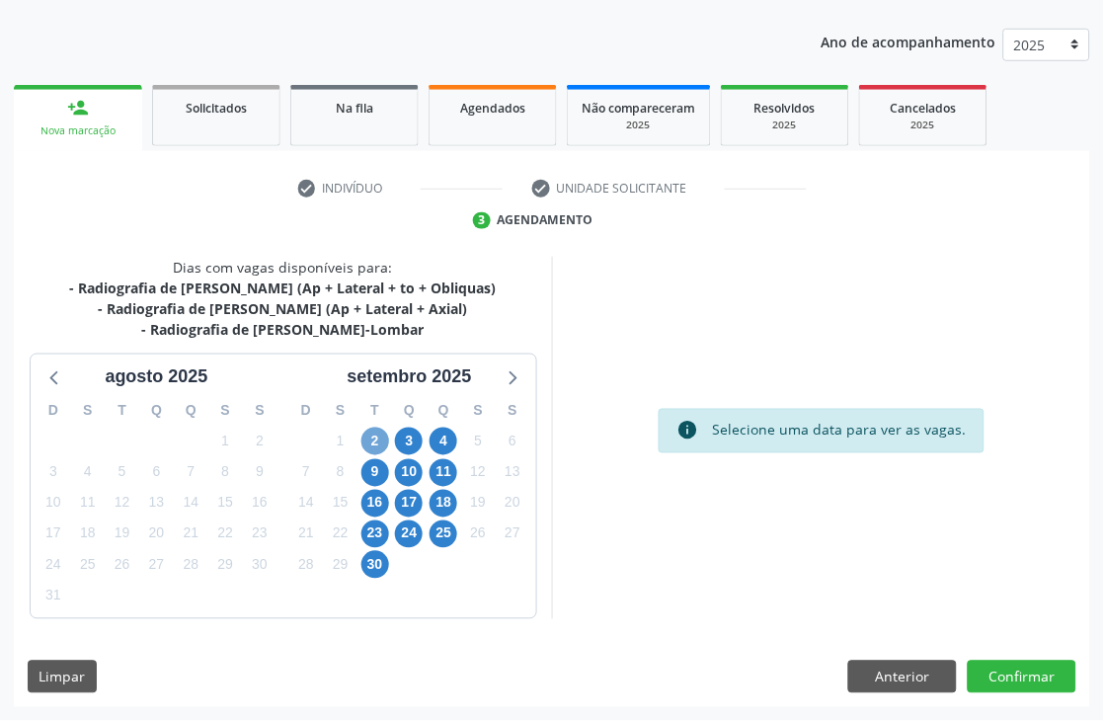
click at [371, 440] on span "2" at bounding box center [375, 442] width 28 height 28
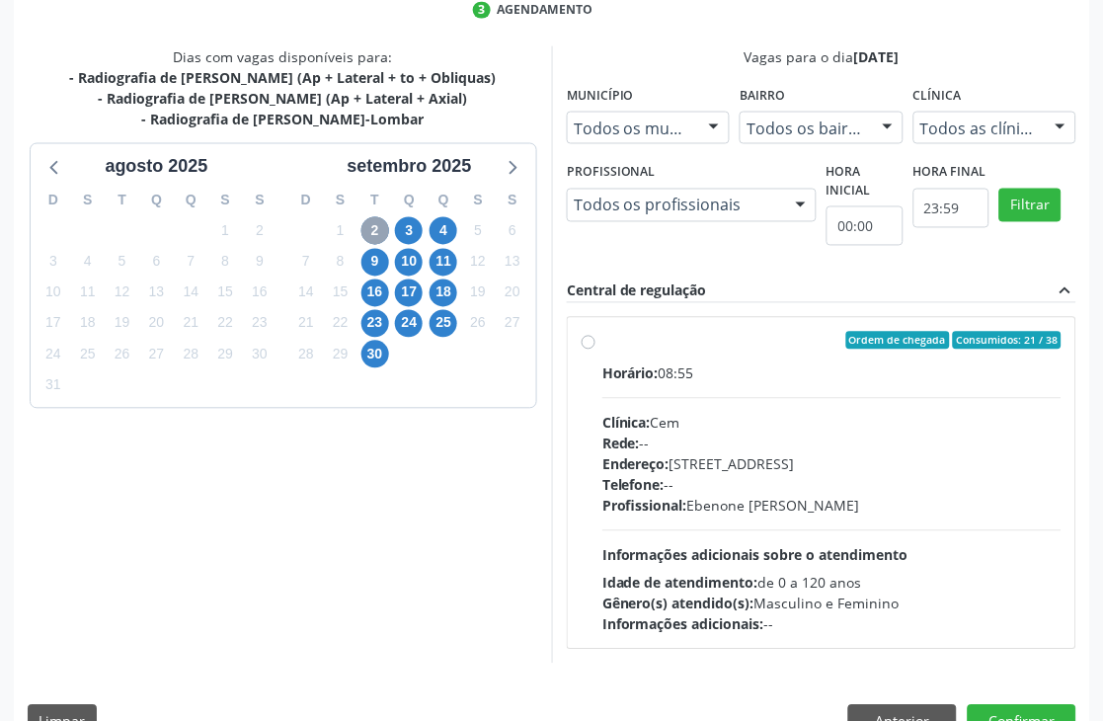
scroll to position [471, 0]
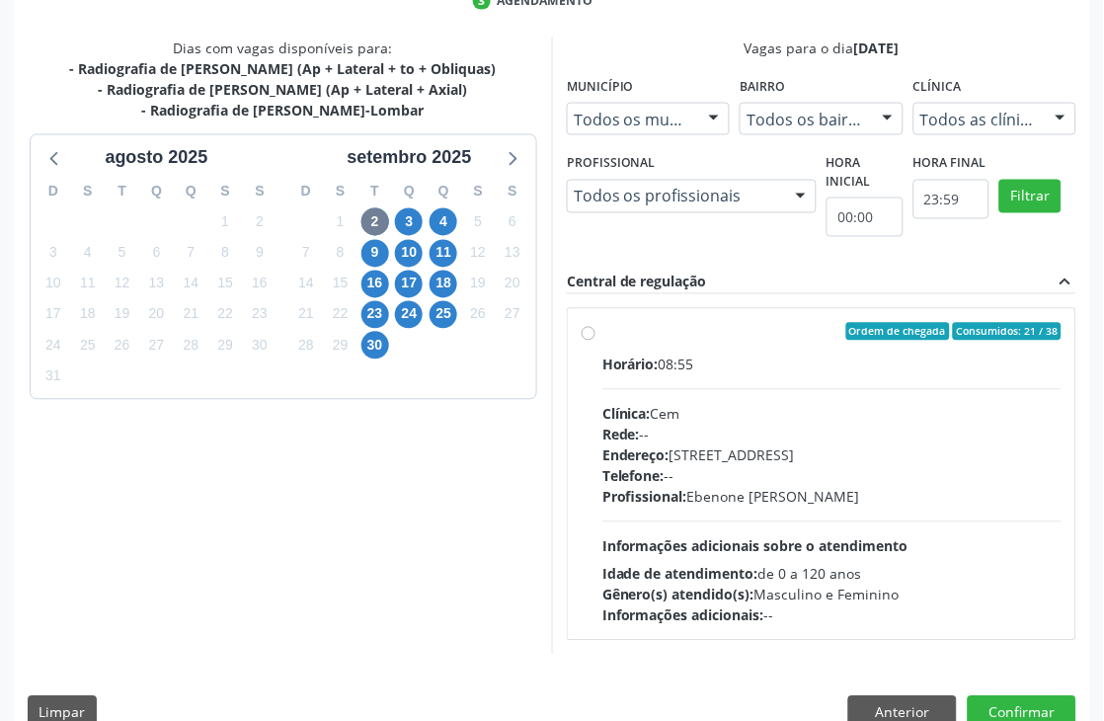
click at [670, 476] on div "Telefone: --" at bounding box center [831, 476] width 459 height 21
click at [595, 341] on input "Ordem de chegada Consumidos: 21 / 38 Horário: 08:55 Clínica: Cem Rede: -- Ender…" at bounding box center [589, 332] width 14 height 18
radio input "true"
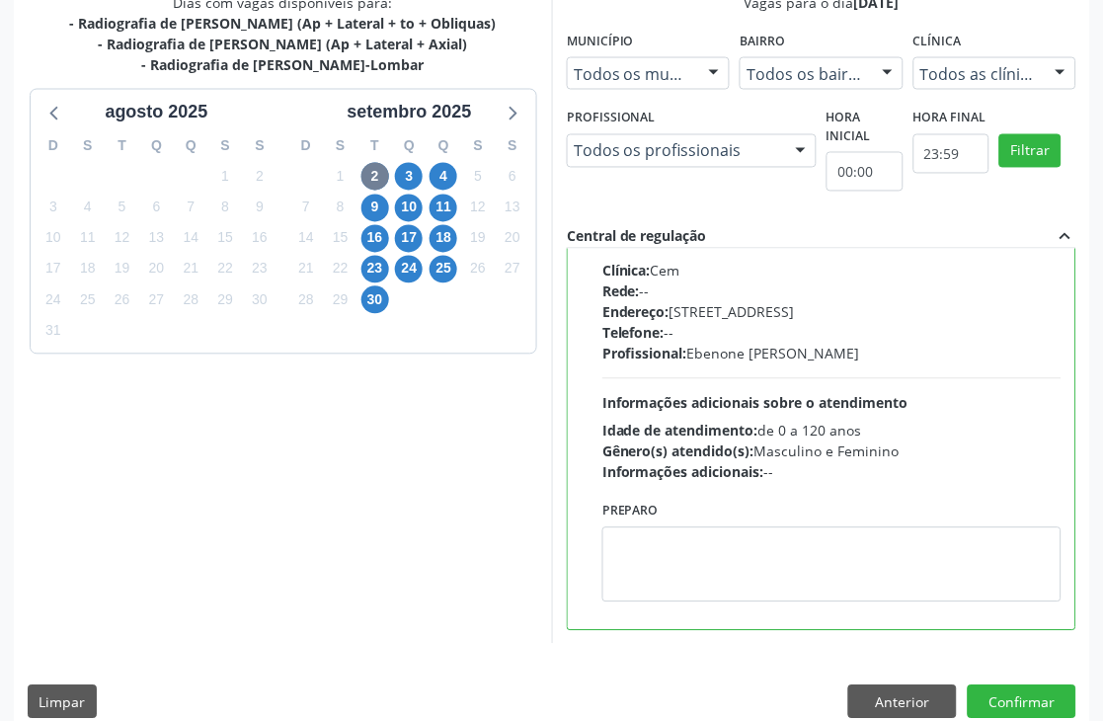
scroll to position [541, 0]
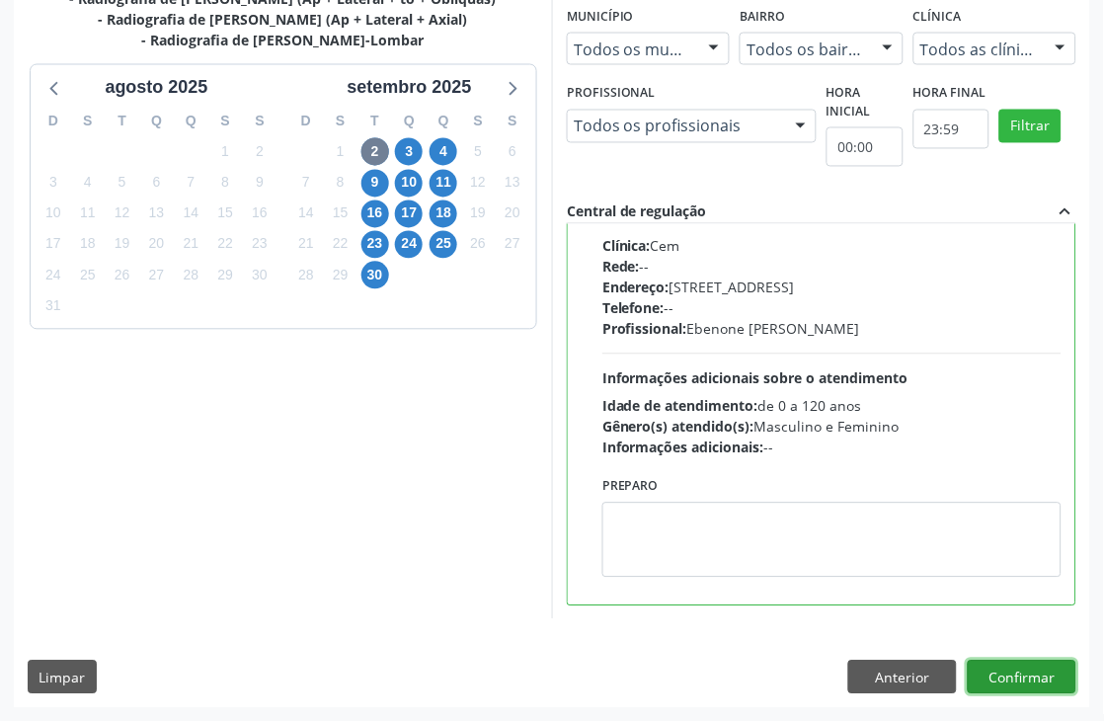
click at [1040, 687] on button "Confirmar" at bounding box center [1022, 678] width 109 height 34
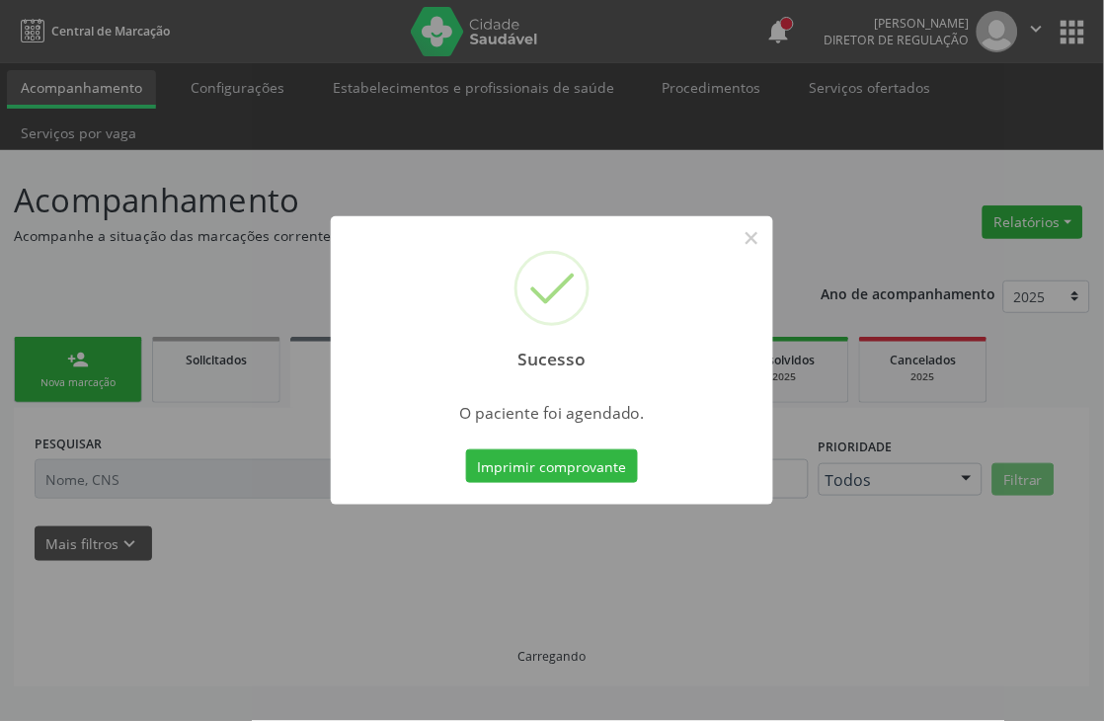
scroll to position [0, 0]
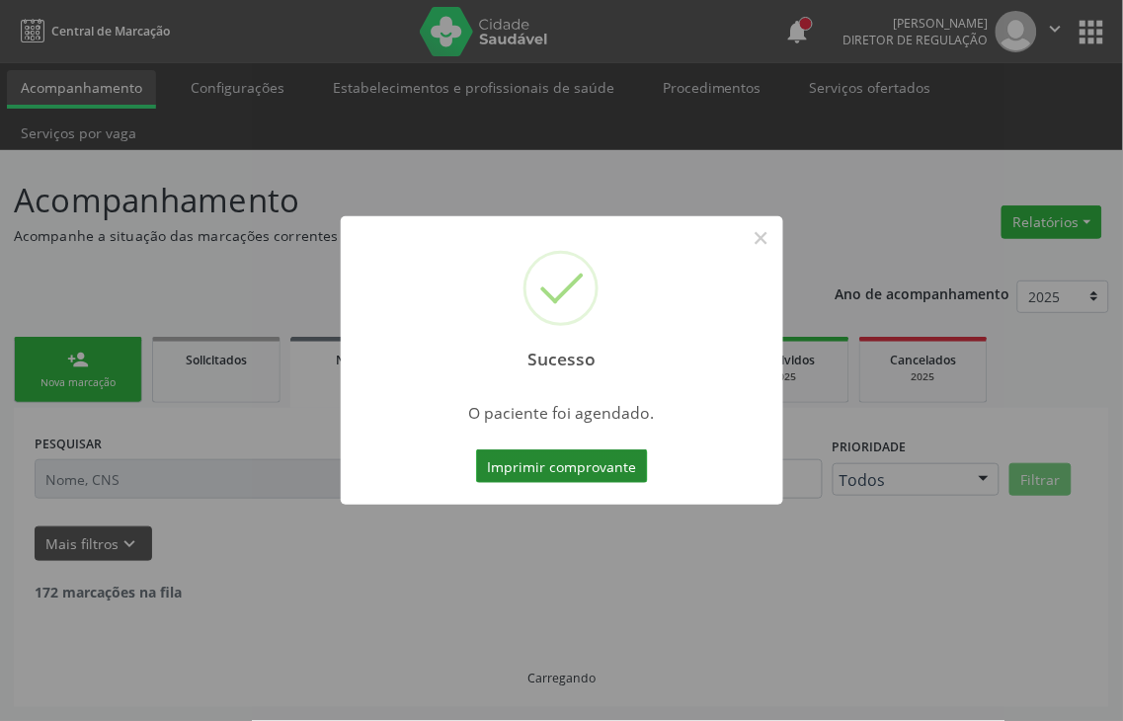
click at [568, 476] on button "Imprimir comprovante" at bounding box center [562, 466] width 172 height 34
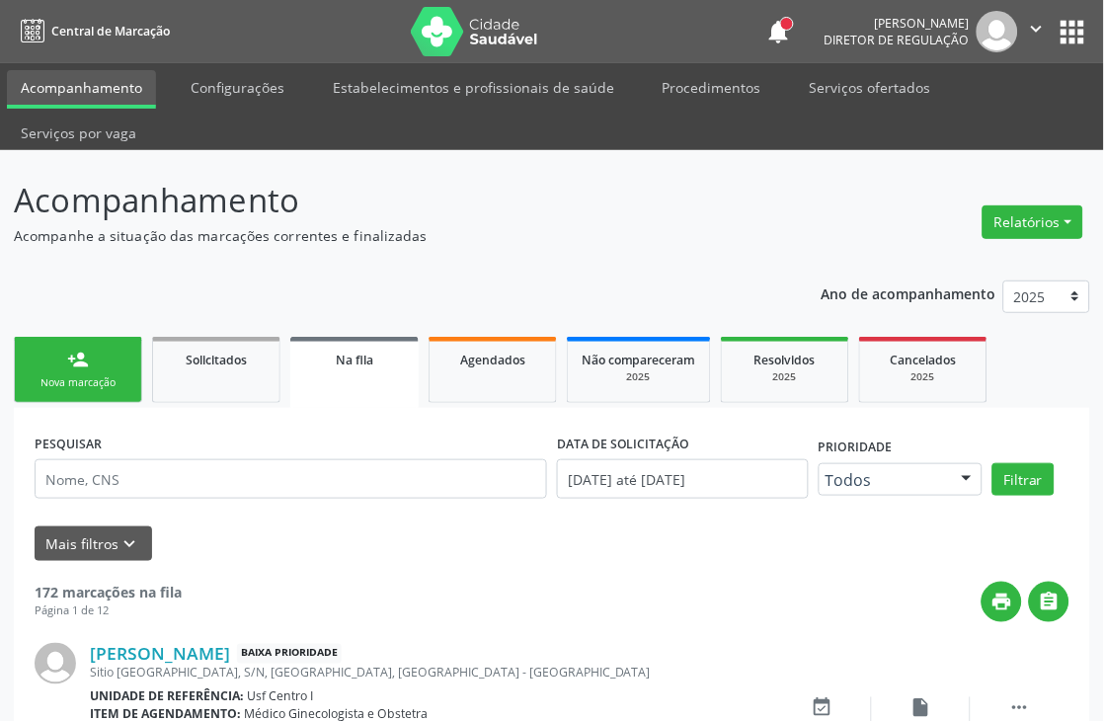
click at [83, 368] on div "Sucesso × O paciente foi agendado. Imprimir comprovante Cancel" at bounding box center [552, 360] width 1104 height 721
click at [111, 386] on div "Sucesso × O paciente foi agendado. Imprimir comprovante Cancel" at bounding box center [552, 360] width 1104 height 721
click at [83, 378] on div "Nova marcação" at bounding box center [78, 382] width 99 height 15
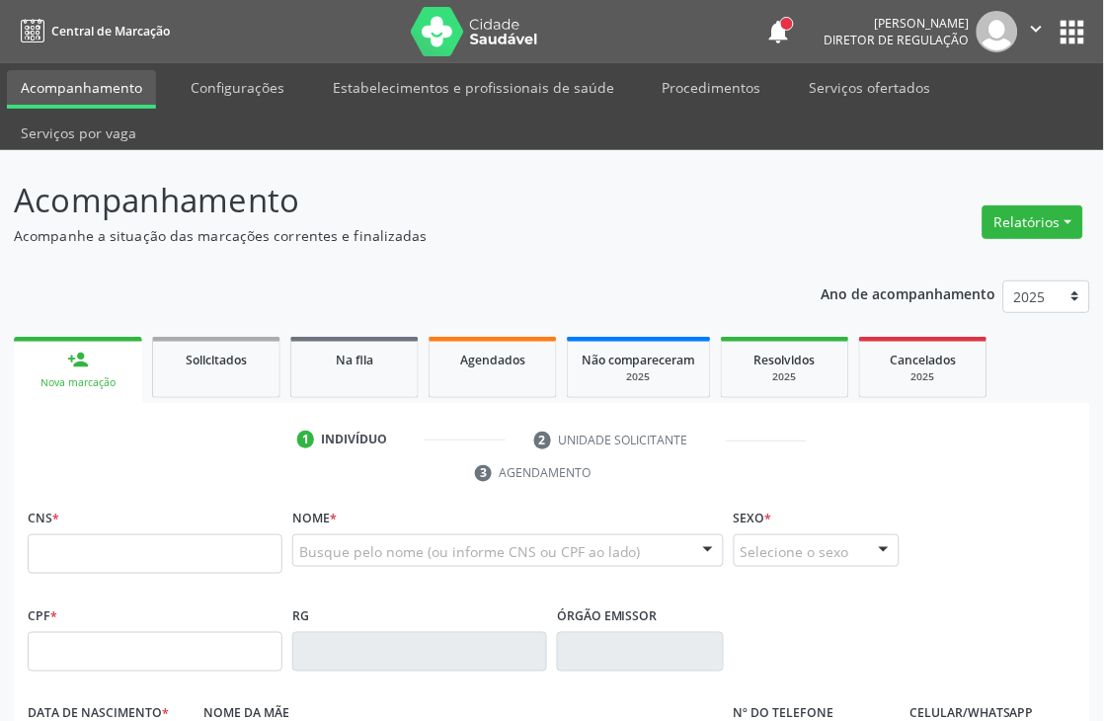
click at [113, 358] on link "person_add Nova marcação" at bounding box center [78, 370] width 128 height 66
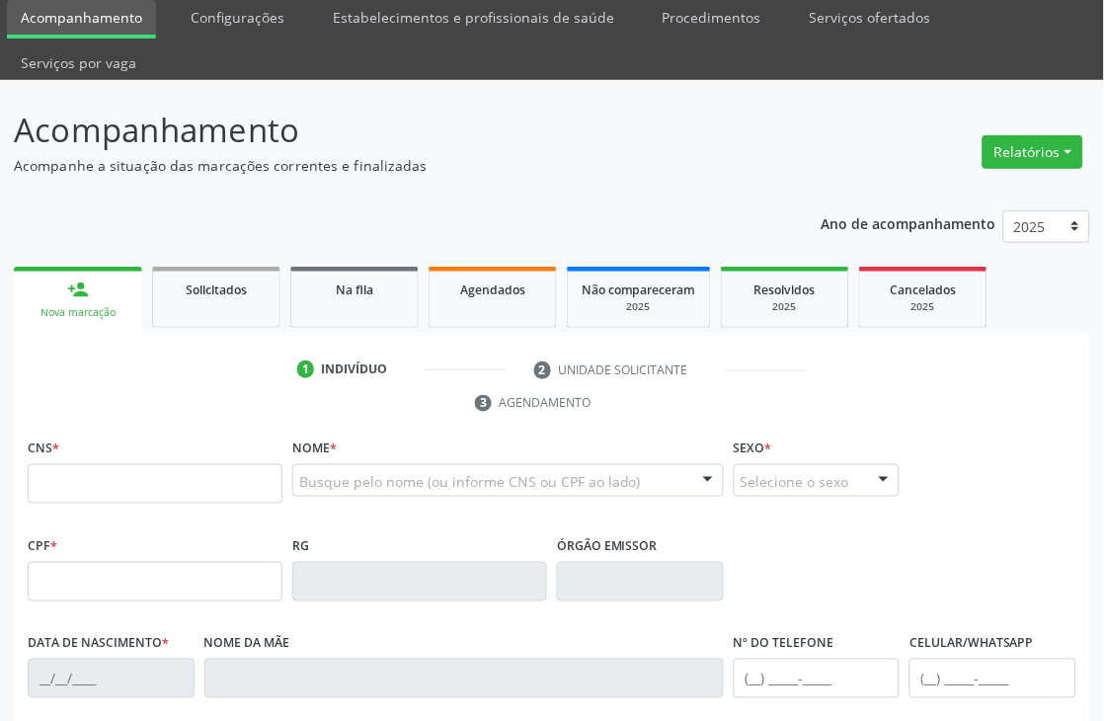
scroll to position [110, 0]
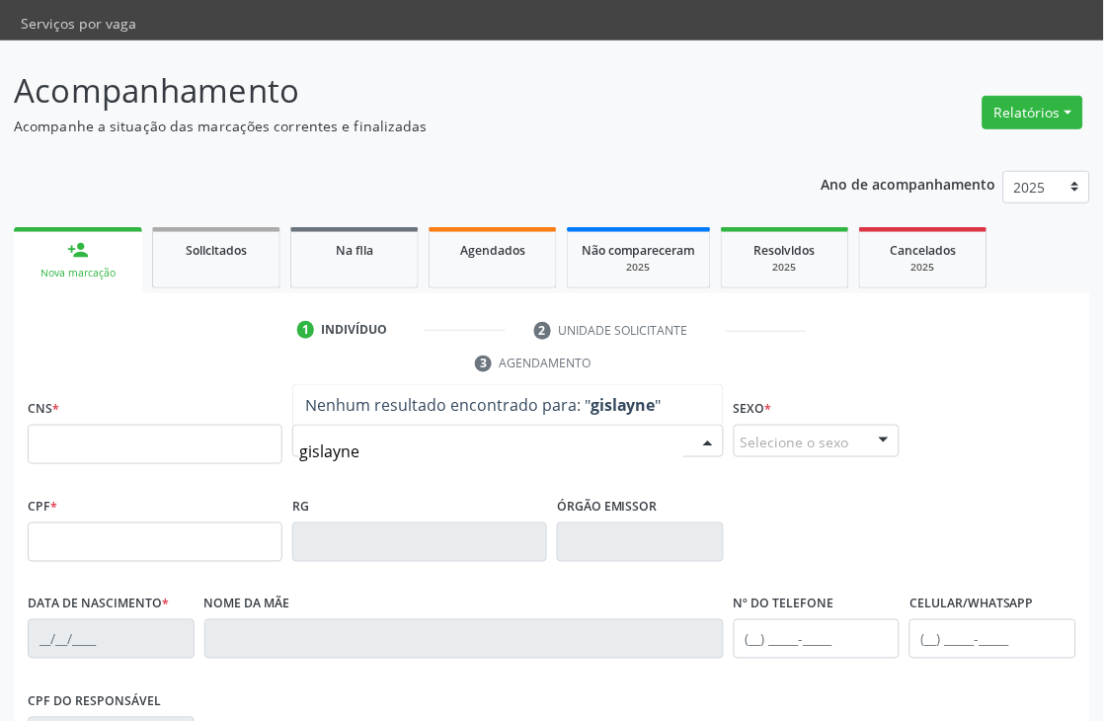
type input "gislayne r"
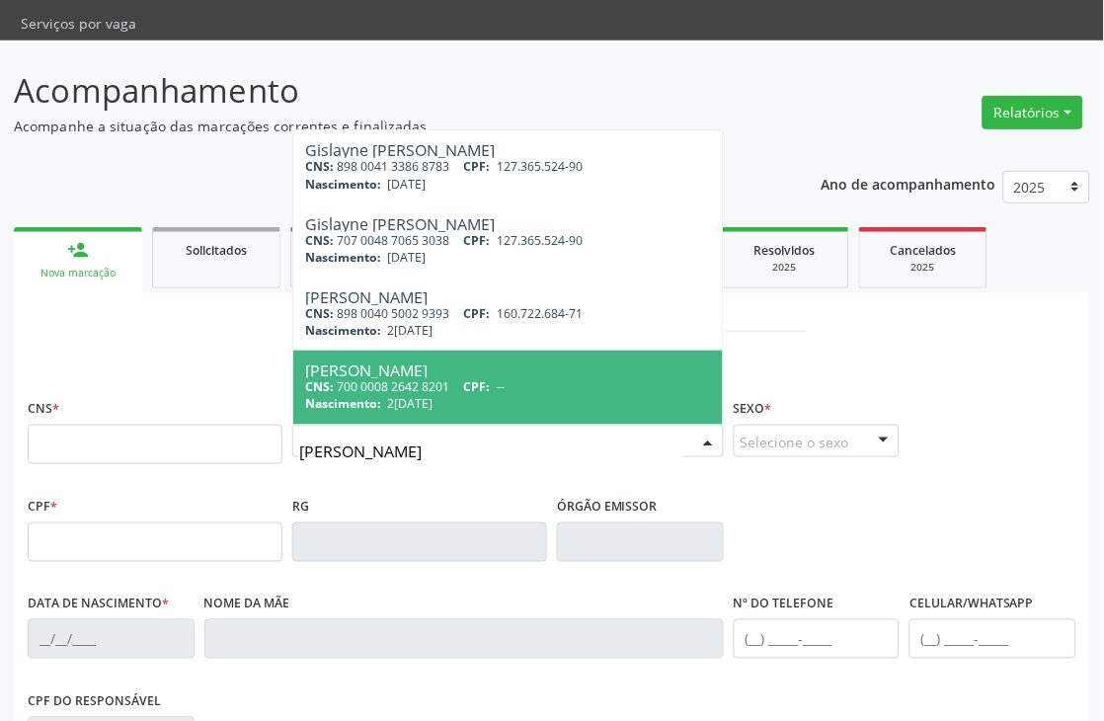
click at [434, 405] on span "23/03/1980" at bounding box center [410, 403] width 45 height 17
type input "700 0008 2642 8201"
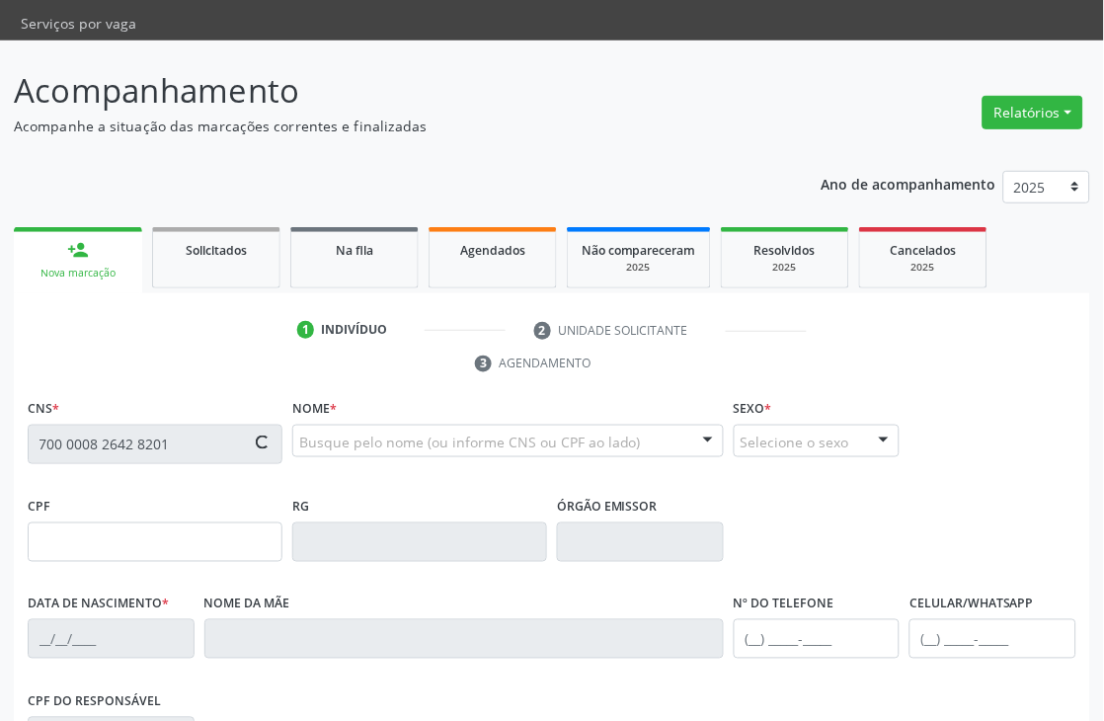
type input "23/03/1980"
type input "S/N"
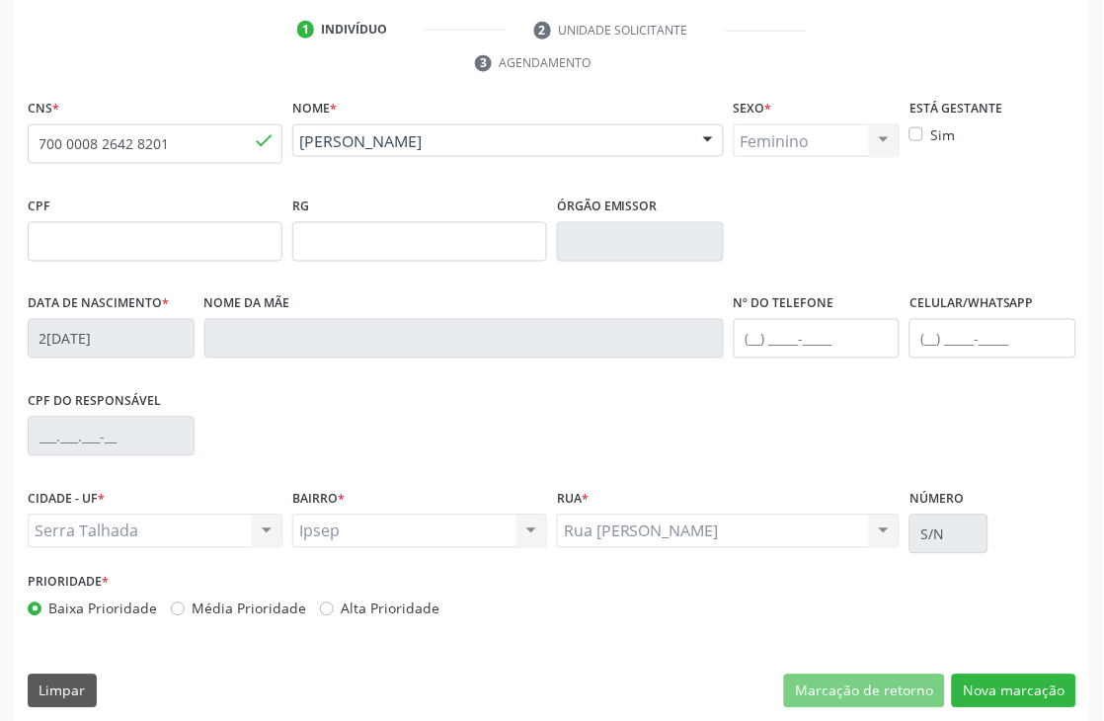
scroll to position [423, 0]
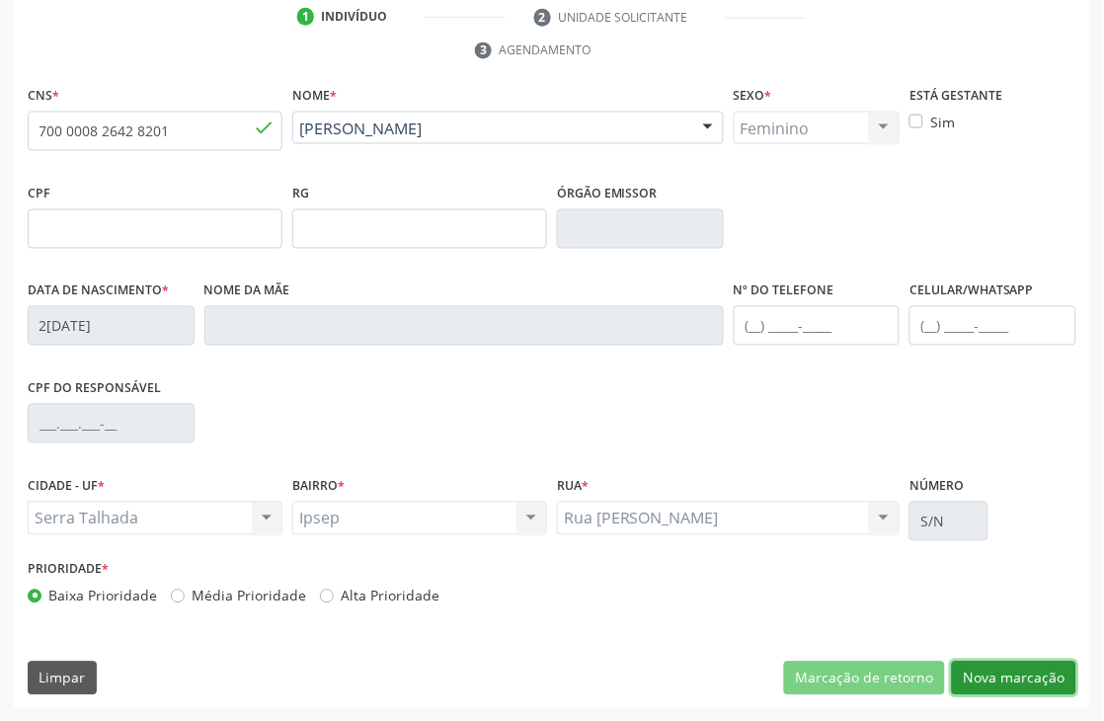
click at [1018, 678] on button "Nova marcação" at bounding box center [1014, 679] width 124 height 34
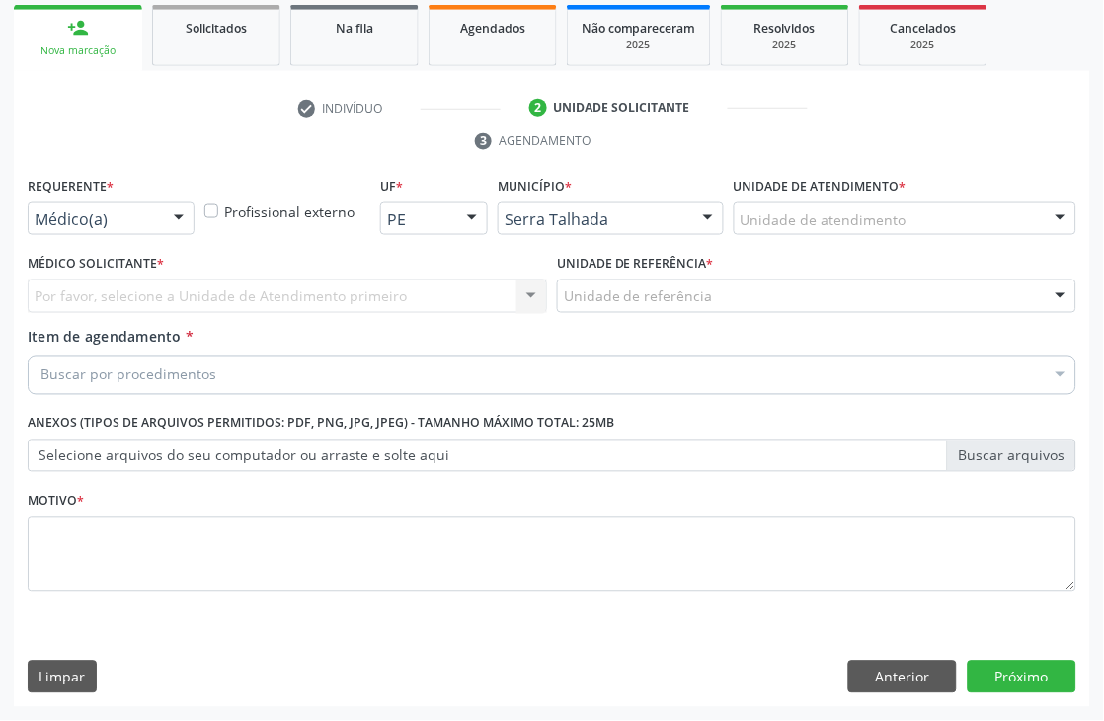
scroll to position [332, 0]
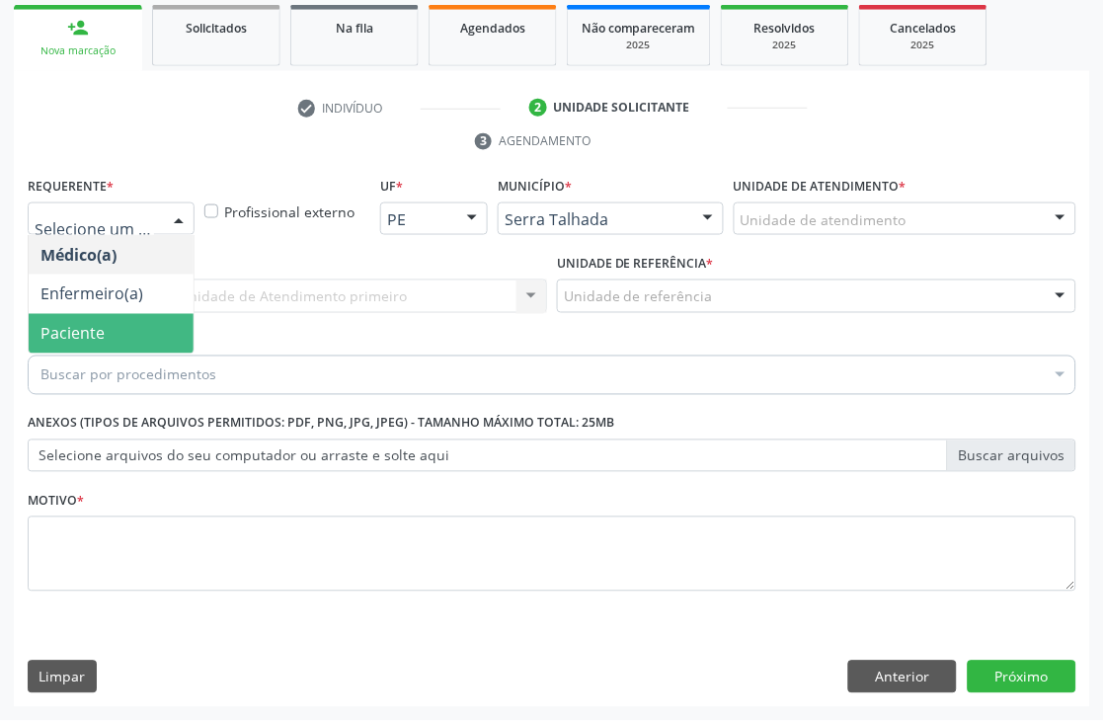
click at [85, 314] on span "Paciente" at bounding box center [111, 334] width 165 height 40
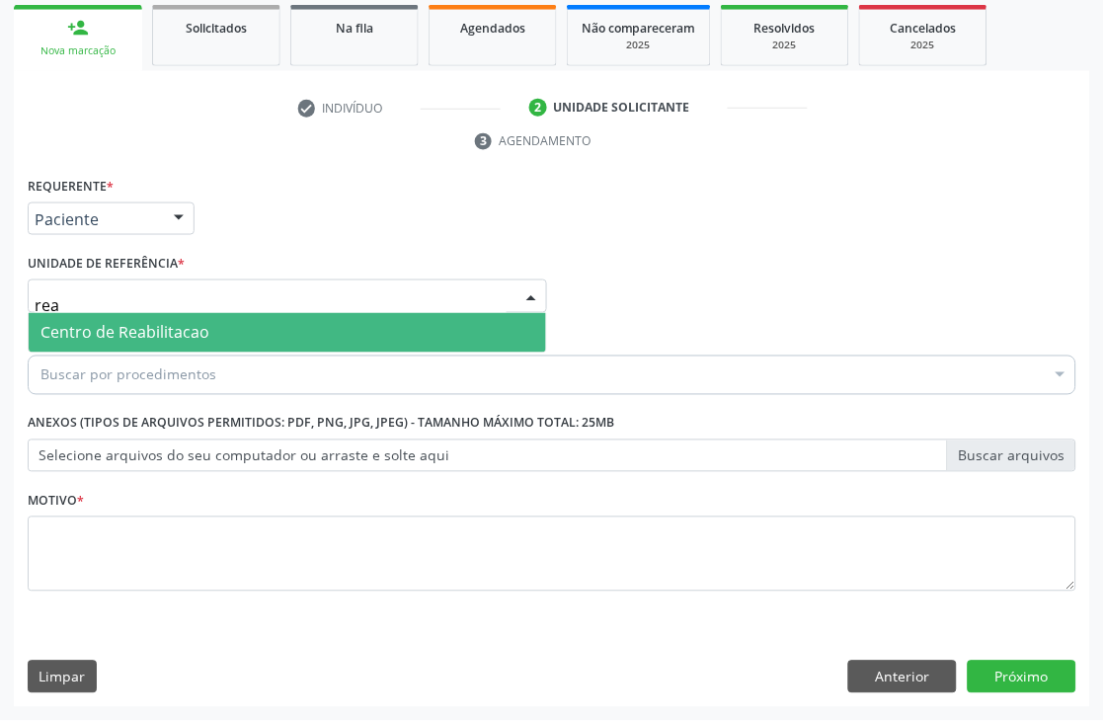
type input "reab"
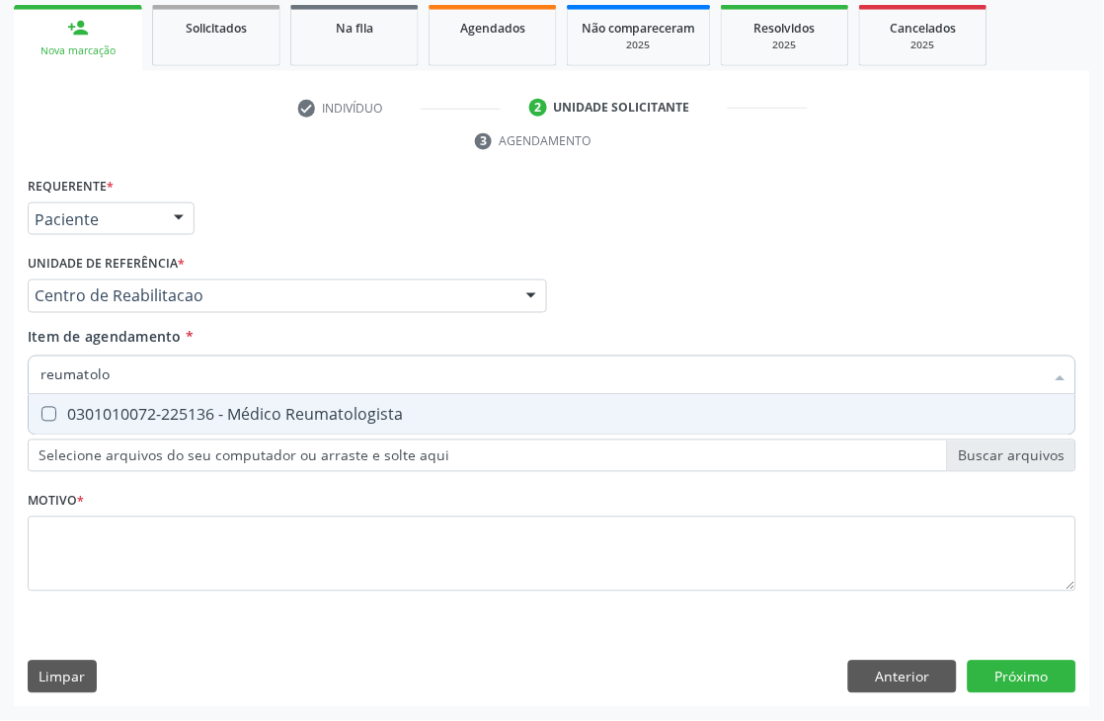
type input "reumatolog"
click at [234, 417] on div "0301010072-225136 - Médico Reumatologista" at bounding box center [551, 415] width 1023 height 16
checkbox Reumatologista "true"
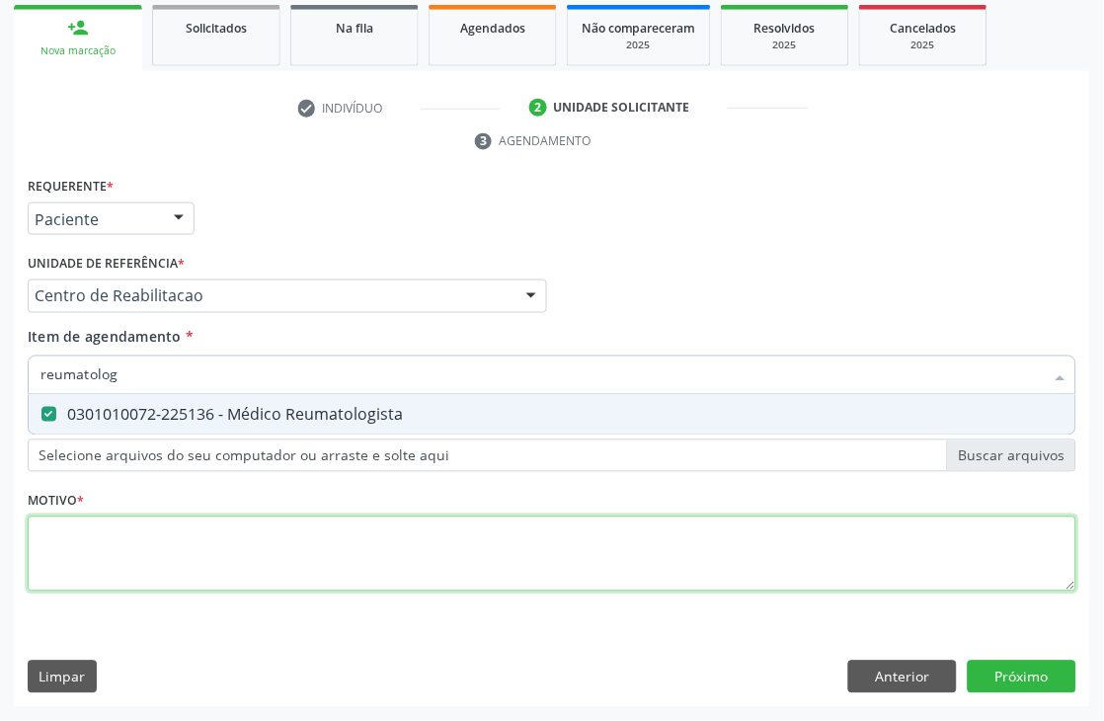
click at [110, 544] on div "Requerente * Paciente Médico(a) Enfermeiro(a) Paciente Nenhum resultado encontr…" at bounding box center [552, 395] width 1049 height 447
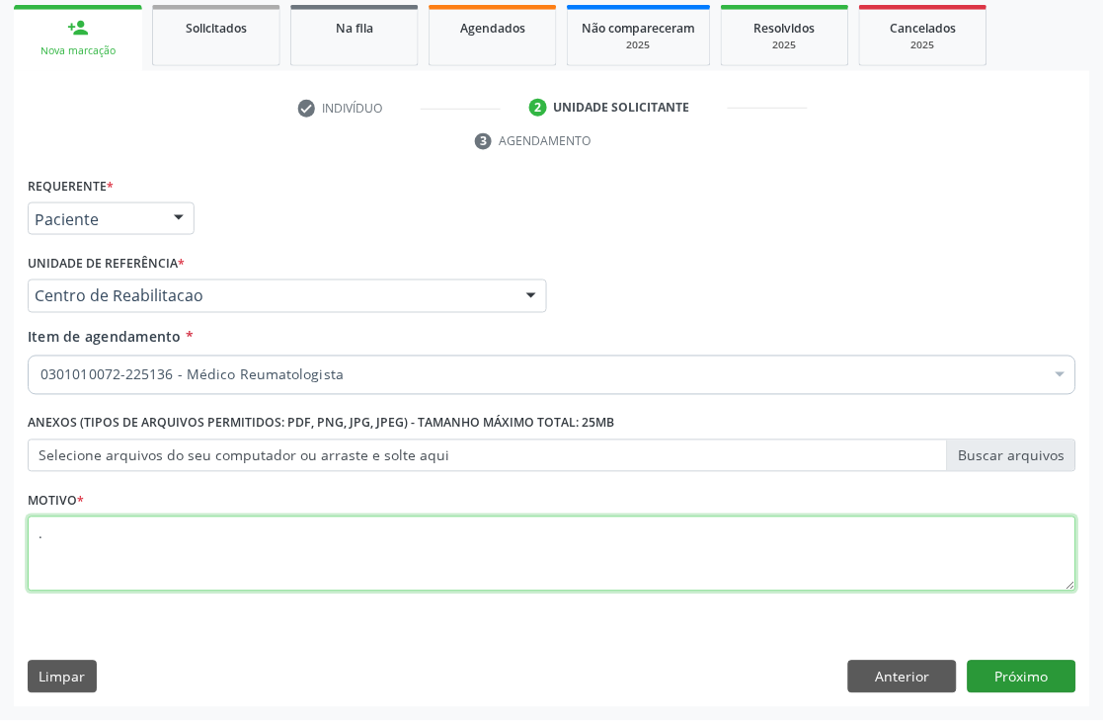
type textarea "."
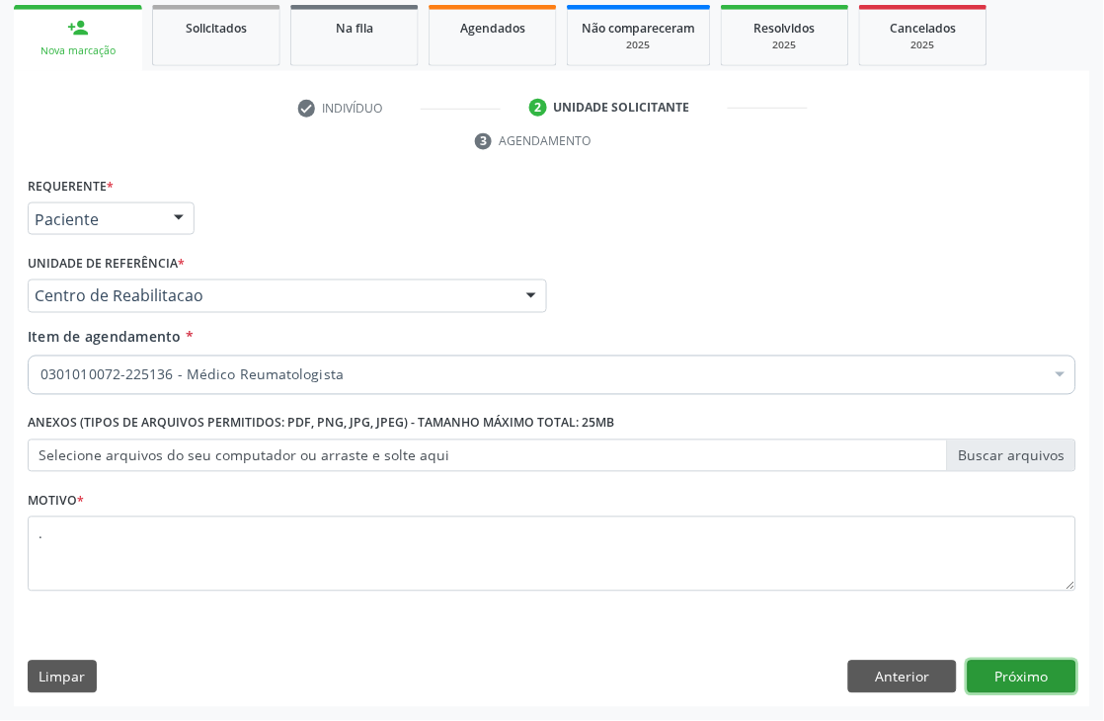
click at [999, 670] on button "Próximo" at bounding box center [1022, 678] width 109 height 34
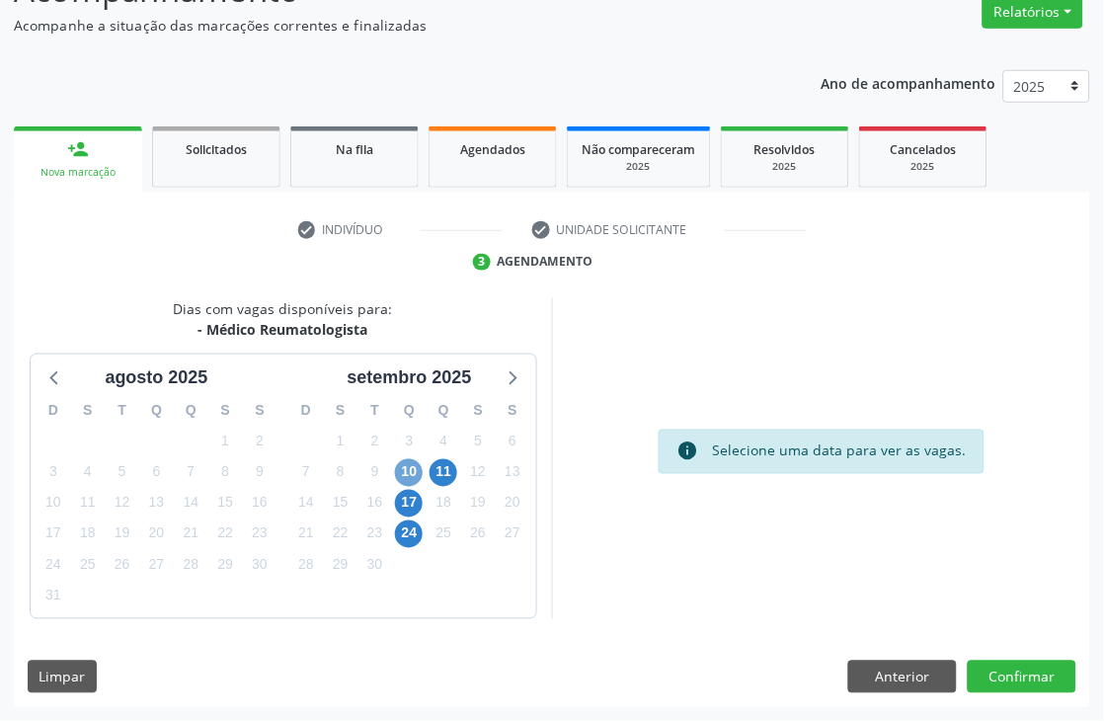
click at [408, 482] on span "10" at bounding box center [409, 473] width 28 height 28
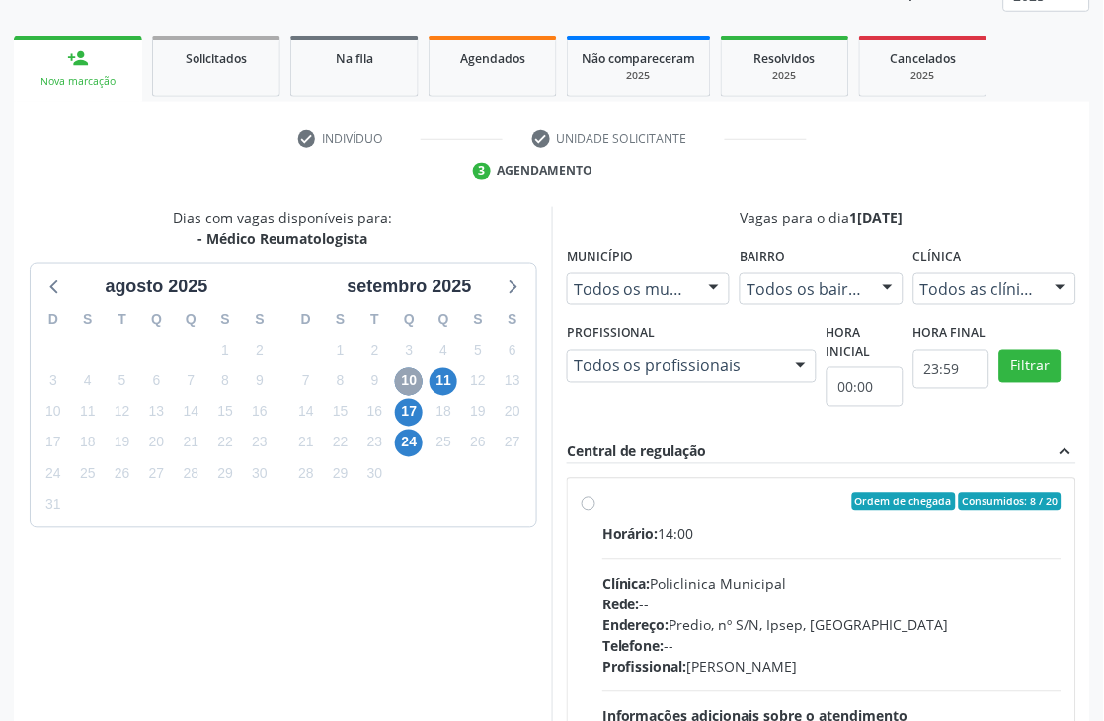
scroll to position [507, 0]
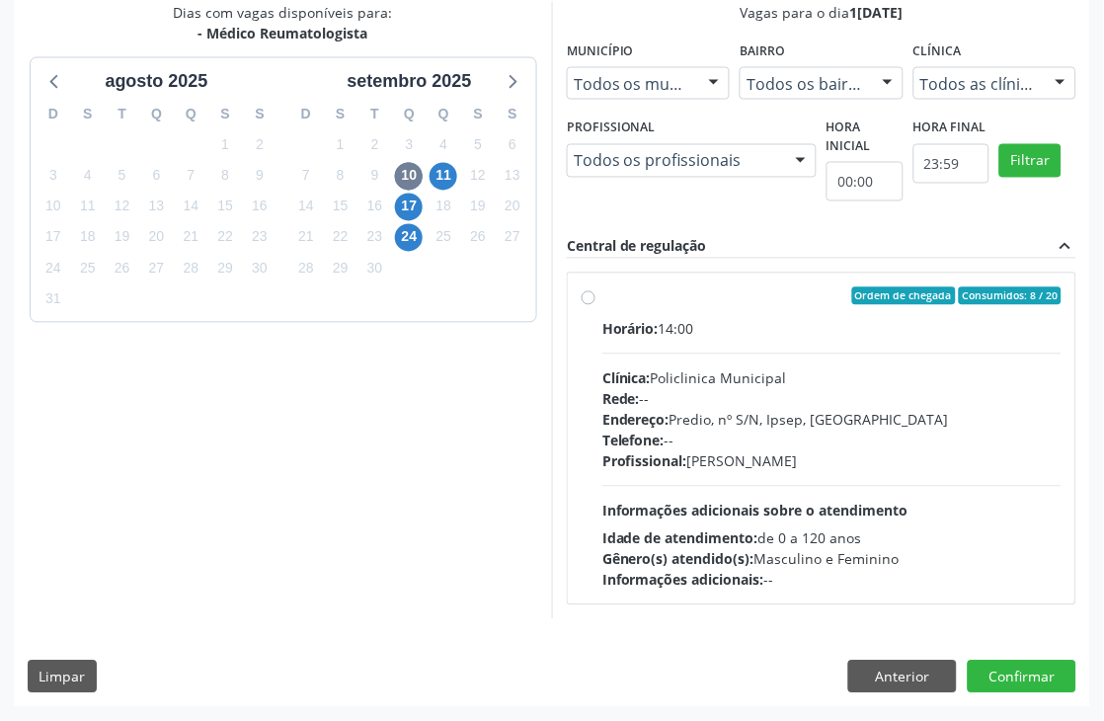
click at [670, 396] on div "Rede: --" at bounding box center [831, 399] width 459 height 21
click at [595, 305] on input "Ordem de chegada Consumidos: 8 / 20 Horário: 14:00 Clínica: Policlinica Municip…" at bounding box center [589, 296] width 14 height 18
radio input "true"
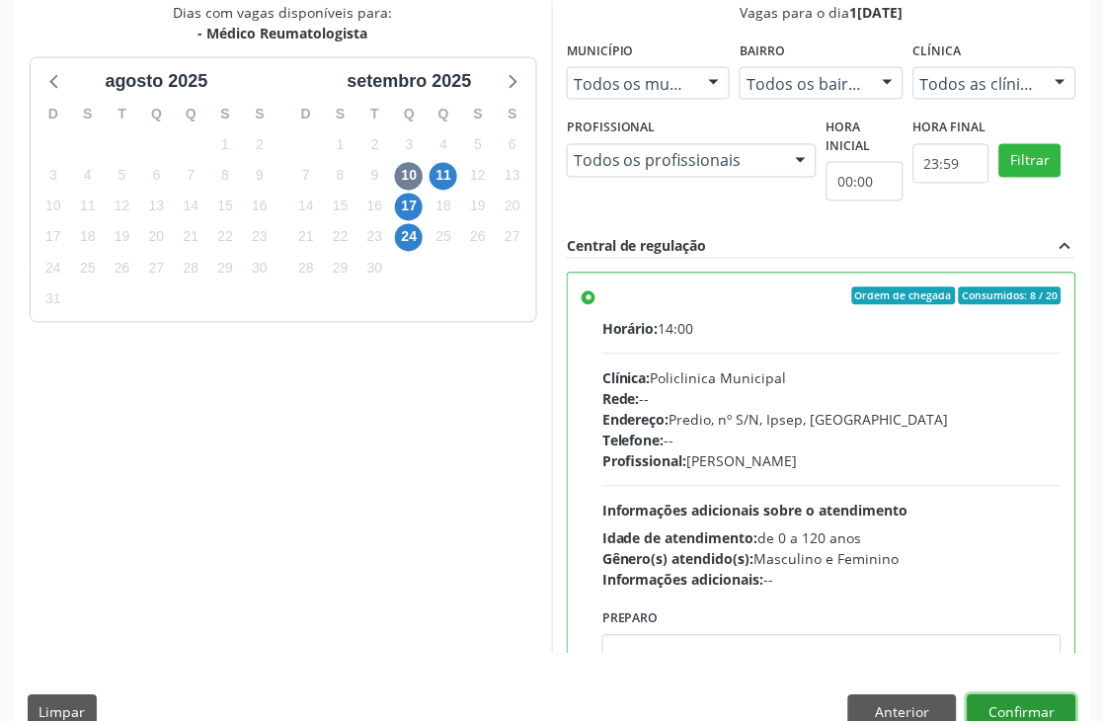
click at [1052, 718] on button "Confirmar" at bounding box center [1022, 712] width 109 height 34
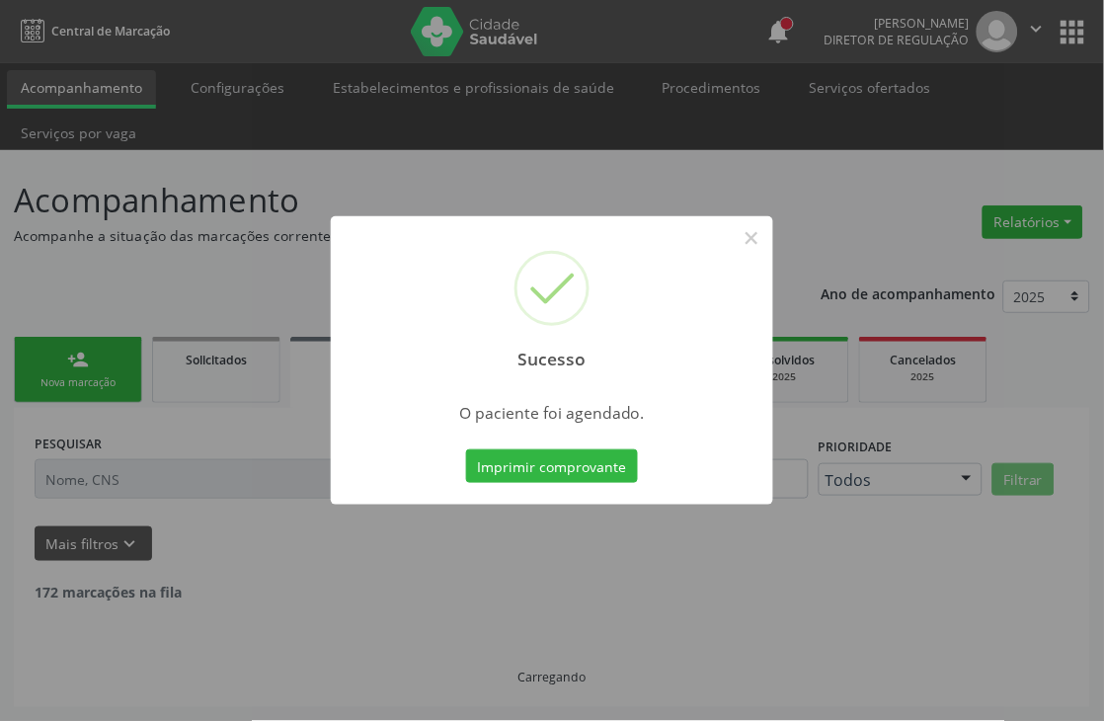
scroll to position [0, 0]
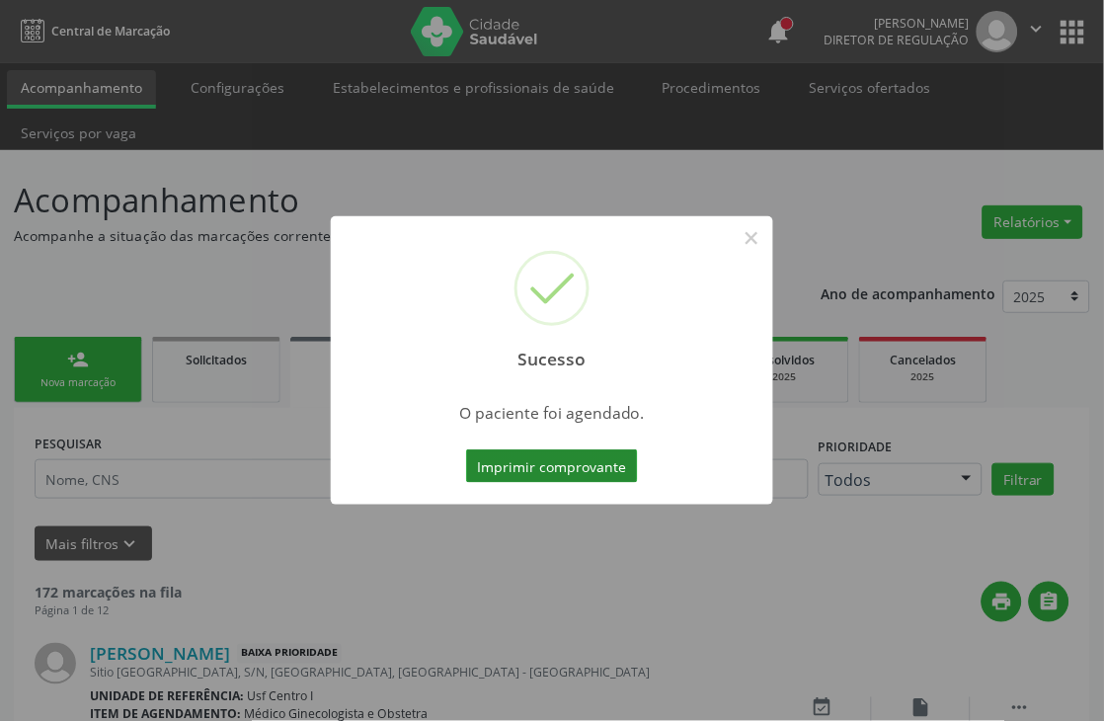
click at [583, 479] on button "Imprimir comprovante" at bounding box center [552, 466] width 172 height 34
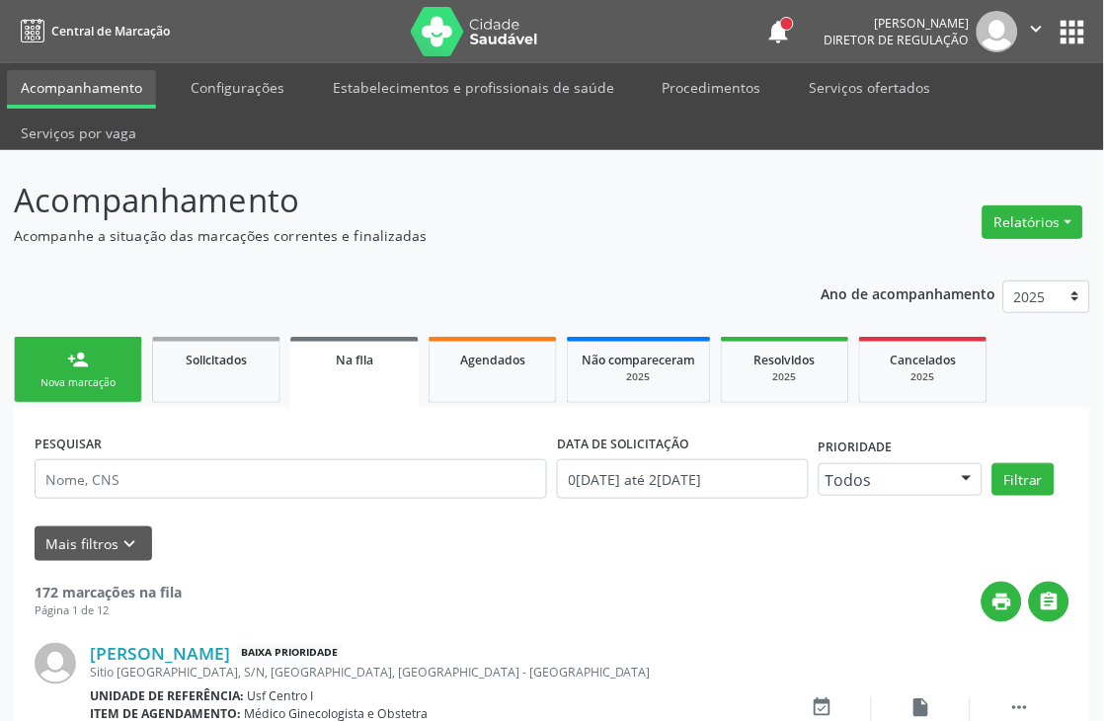
click at [86, 362] on div "person_add" at bounding box center [78, 360] width 22 height 22
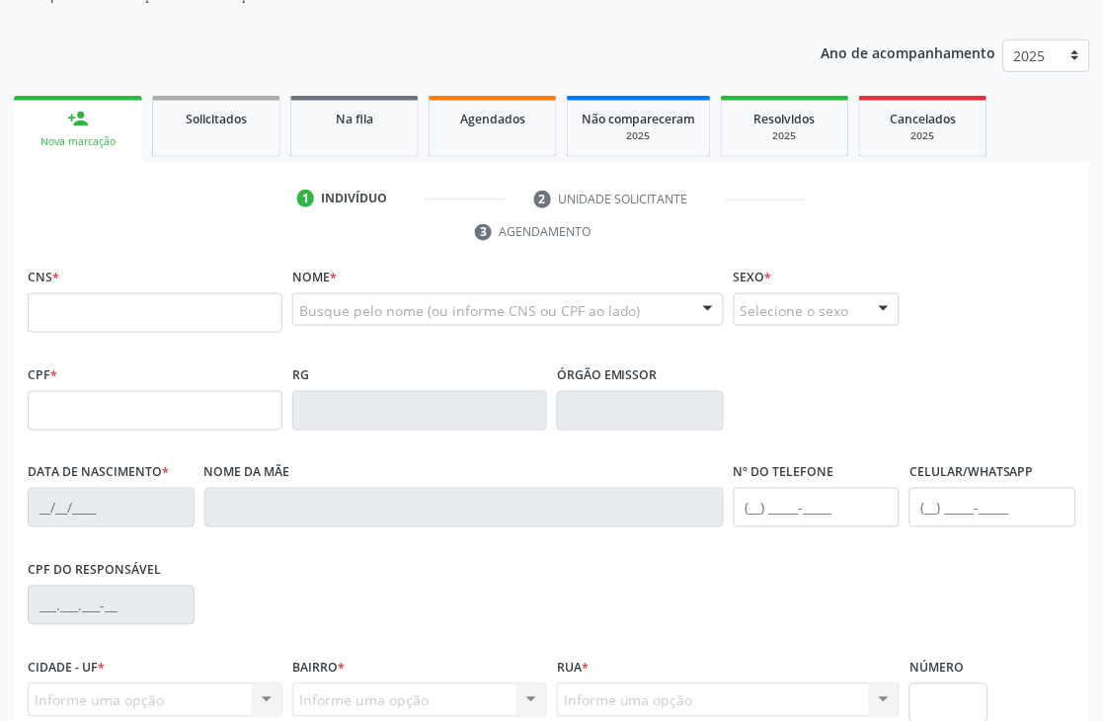
scroll to position [329, 0]
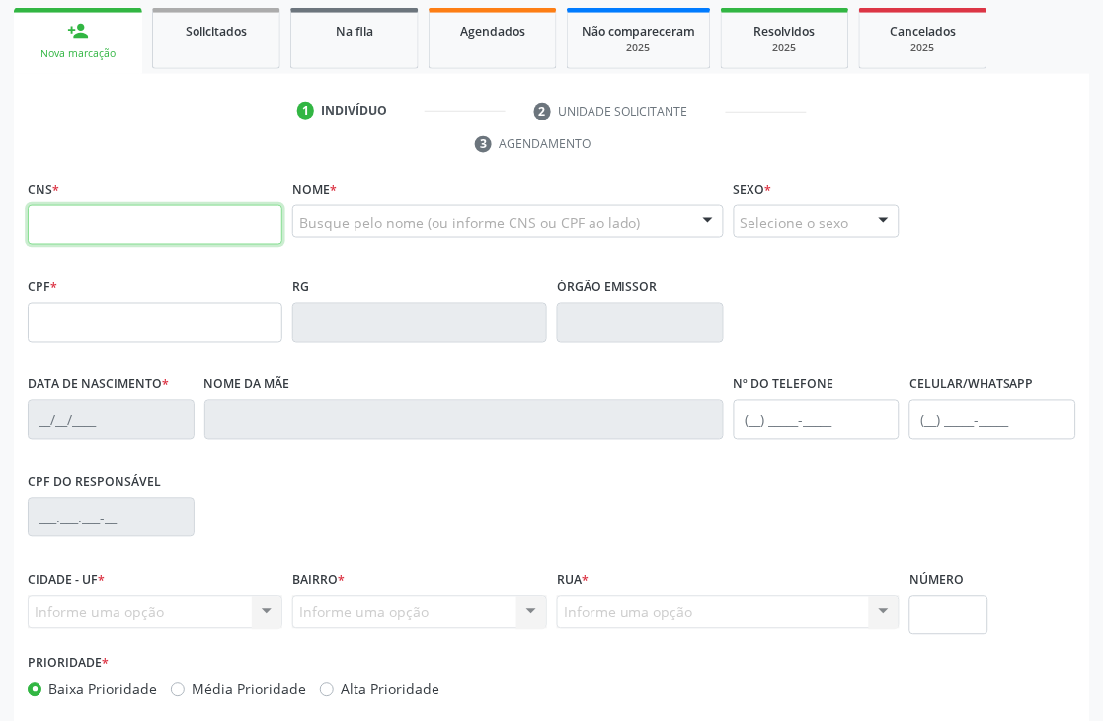
click at [203, 225] on input "text" at bounding box center [155, 225] width 255 height 40
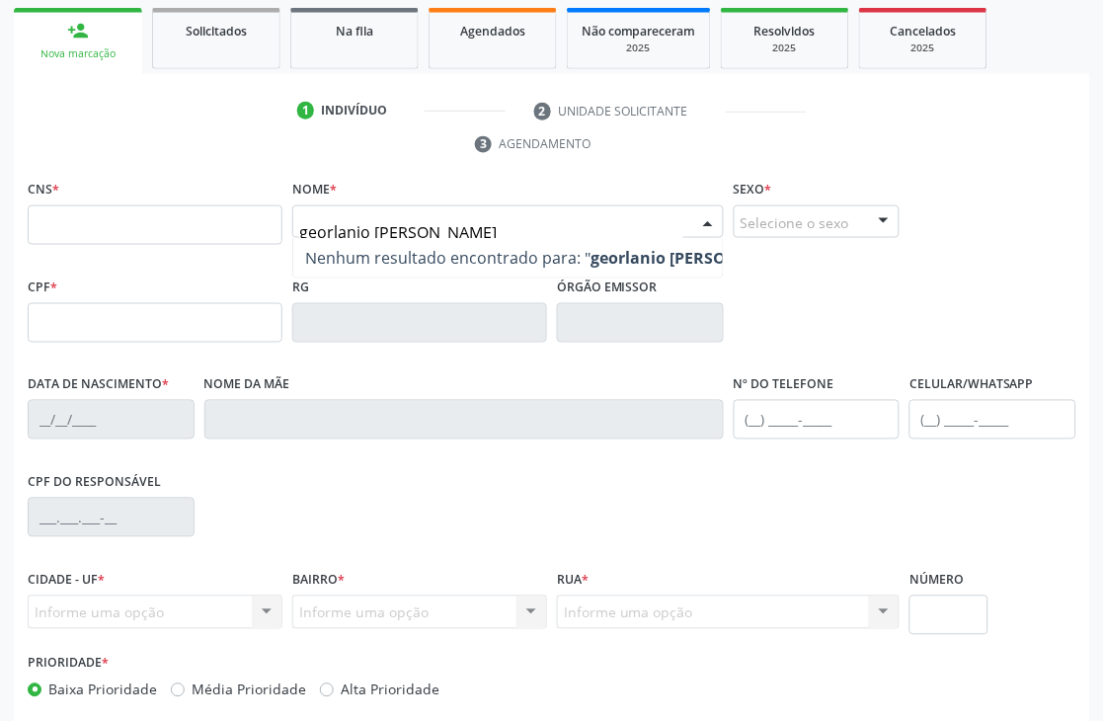
type input "georlanio luiz de oliveir"
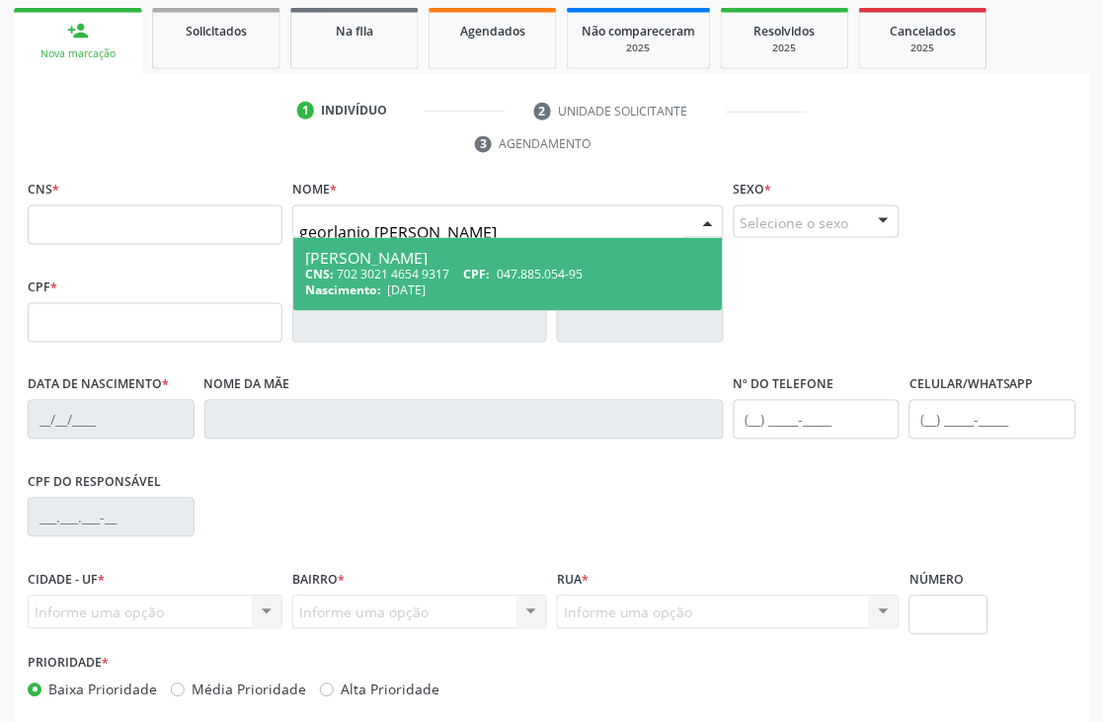
click at [468, 250] on div "Georlanio Luiz de Oliveira" at bounding box center [508, 258] width 406 height 16
type input "702 3021 4654 9317"
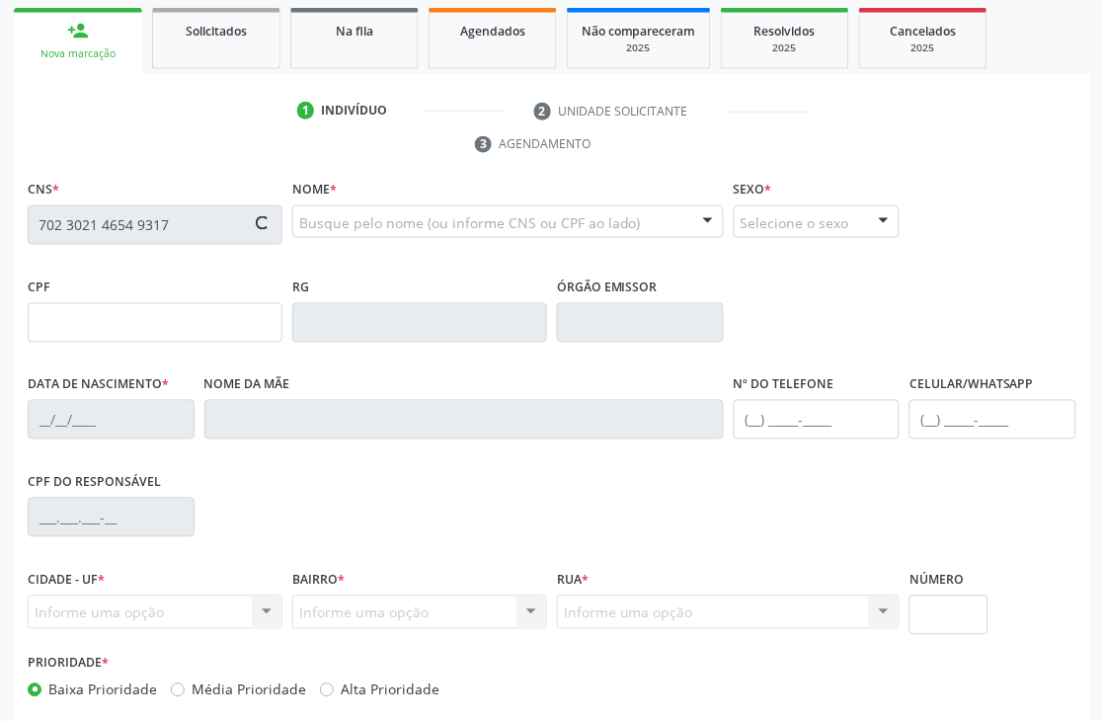
type input "047.885.054-95"
type input "21/07/1980"
type input "Gilvanete Maria dos Santos Oliveira"
type input "(87) 99920-6624"
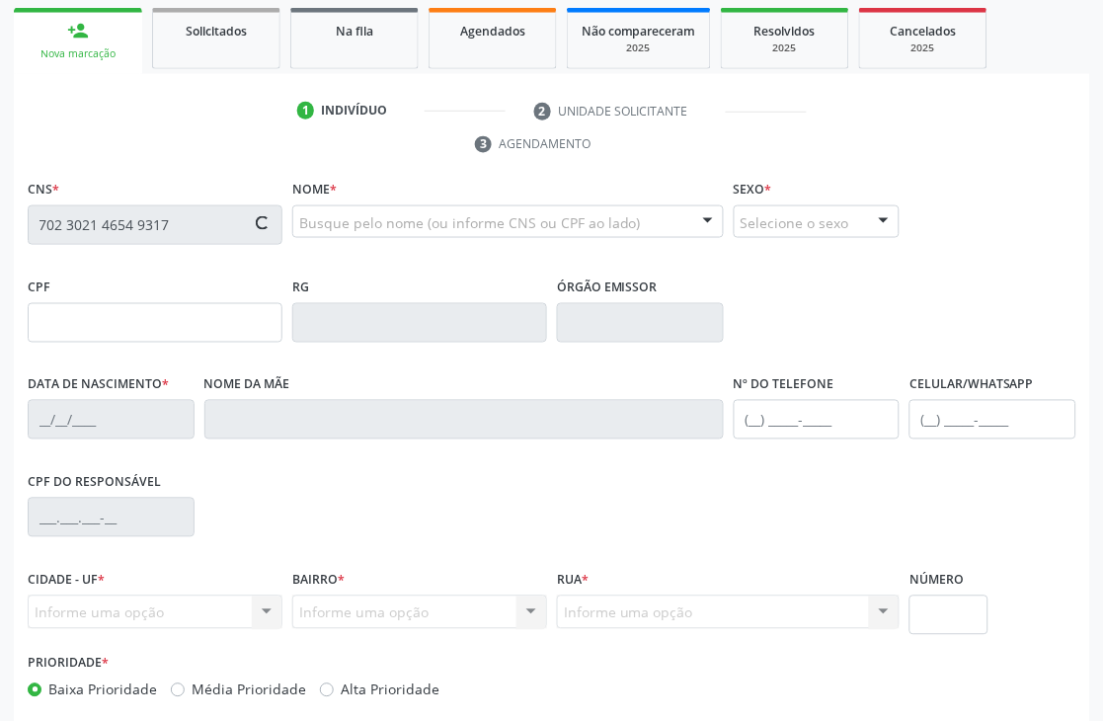
type input "165.764.624-68"
type input "122"
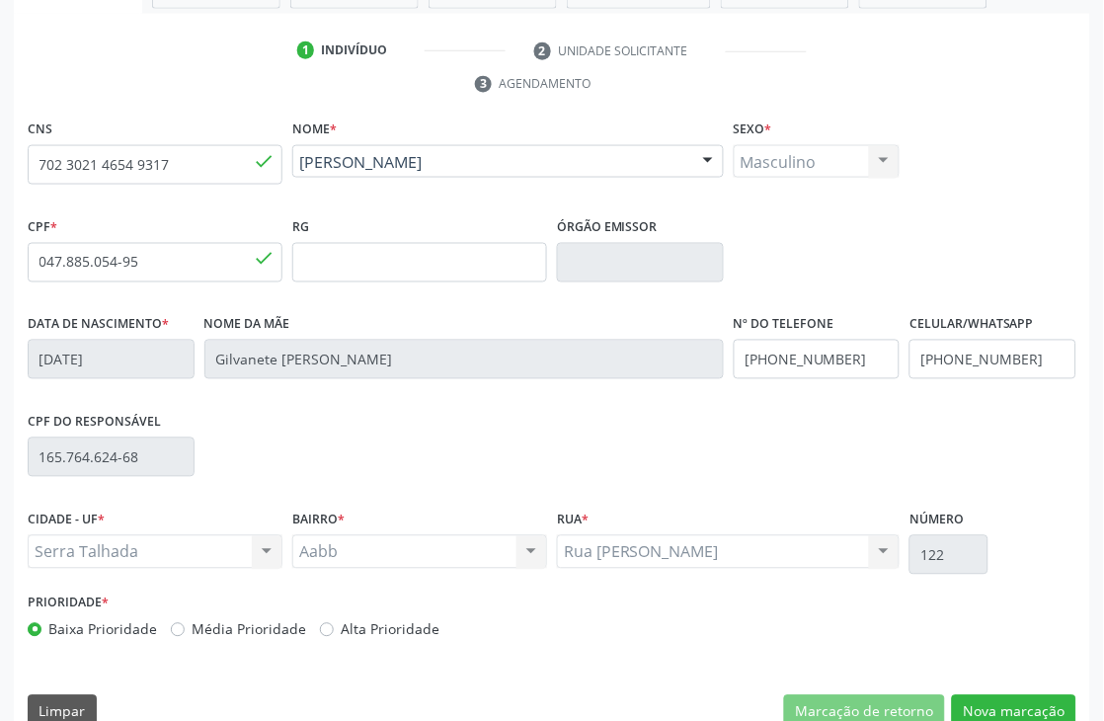
scroll to position [423, 0]
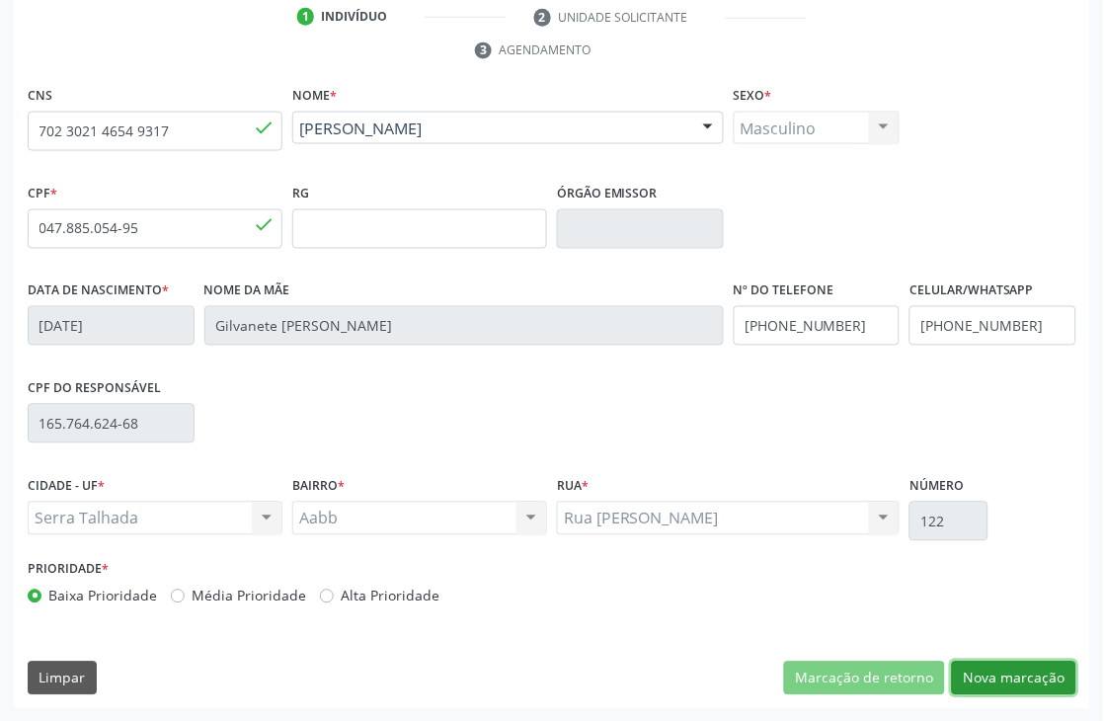
click at [1025, 685] on button "Nova marcação" at bounding box center [1014, 679] width 124 height 34
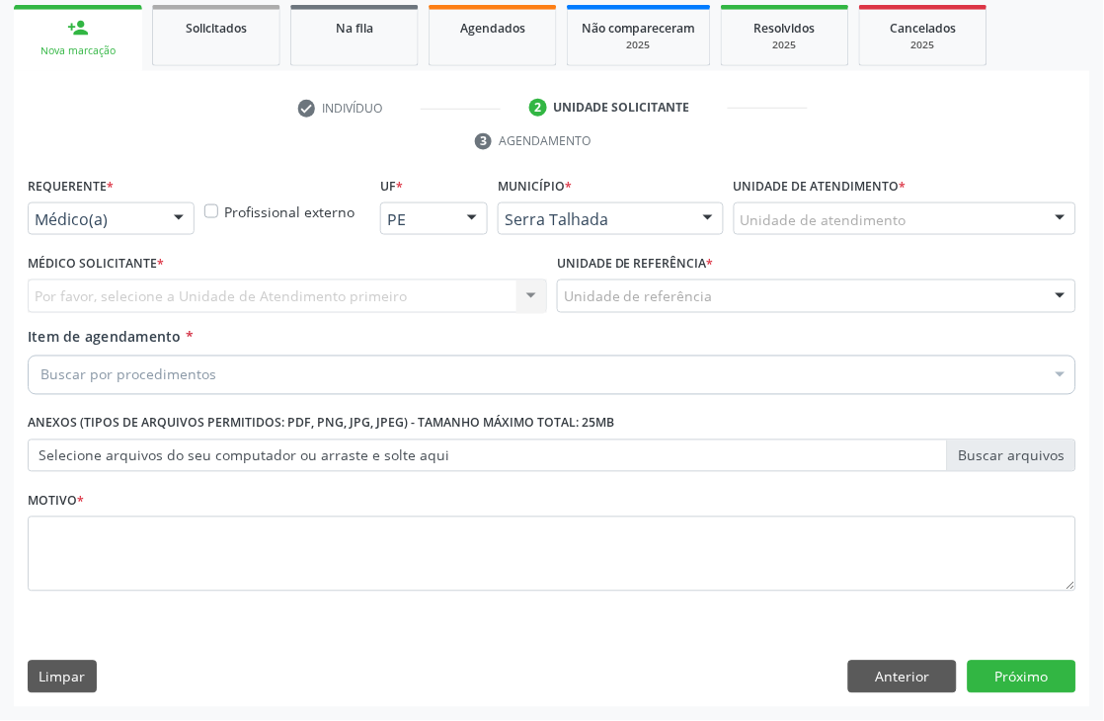
scroll to position [332, 0]
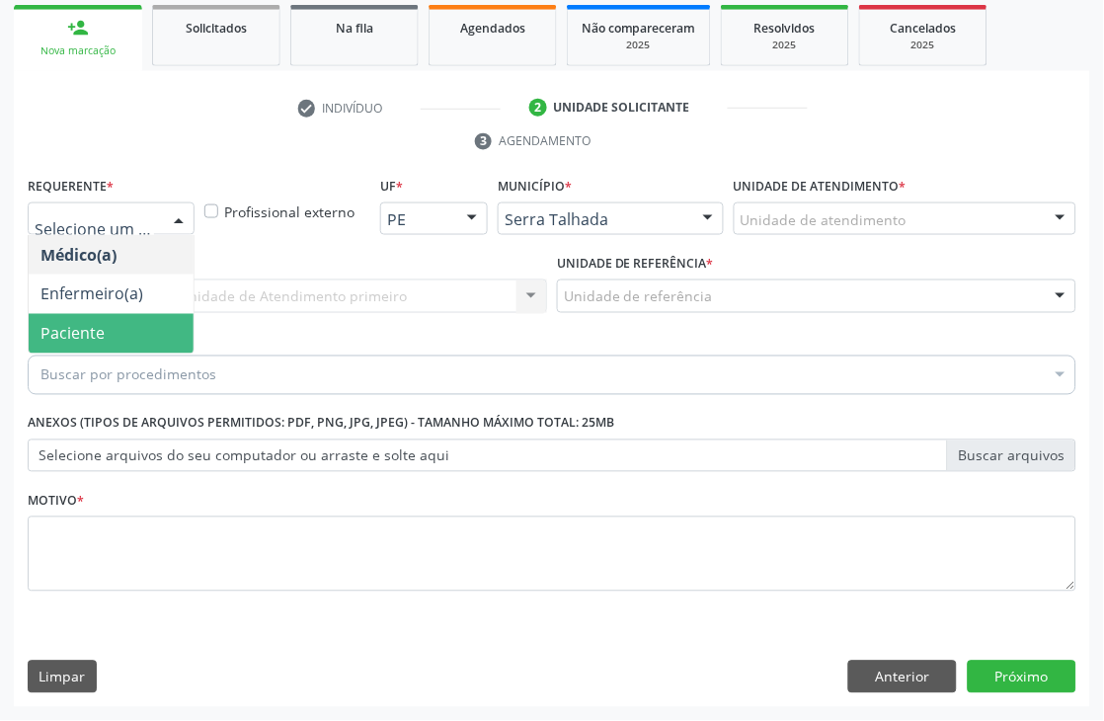
click at [53, 324] on span "Paciente" at bounding box center [72, 334] width 64 height 22
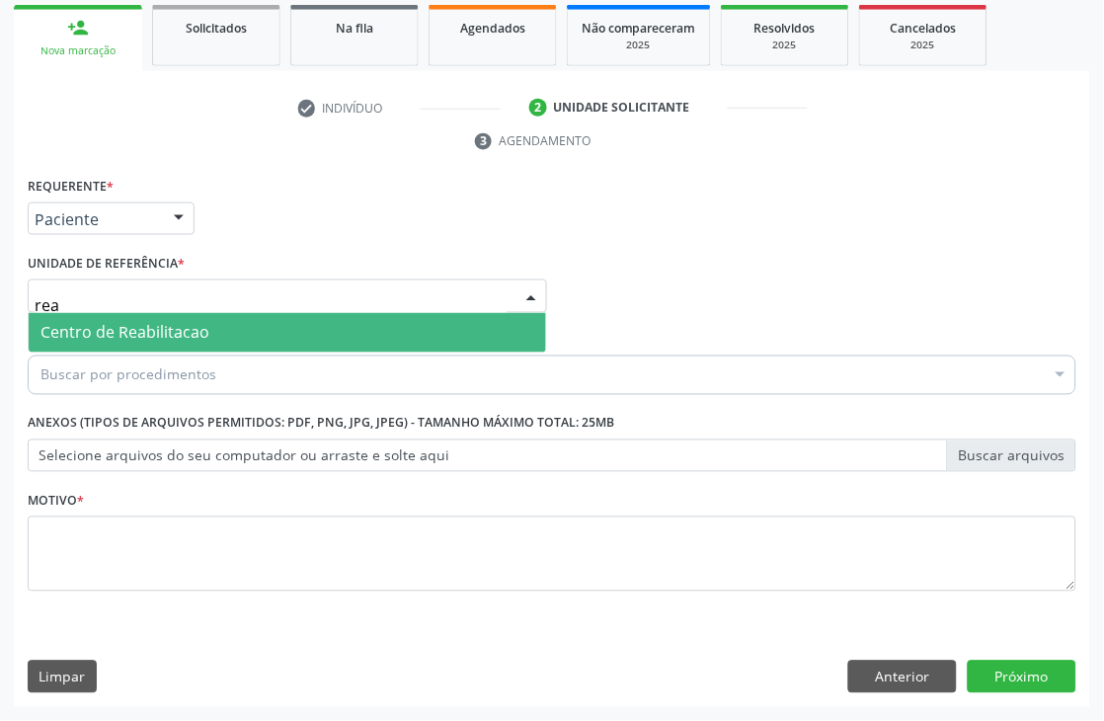
type input "reab"
click at [77, 322] on span "Centro de Reabilitacao" at bounding box center [124, 333] width 169 height 22
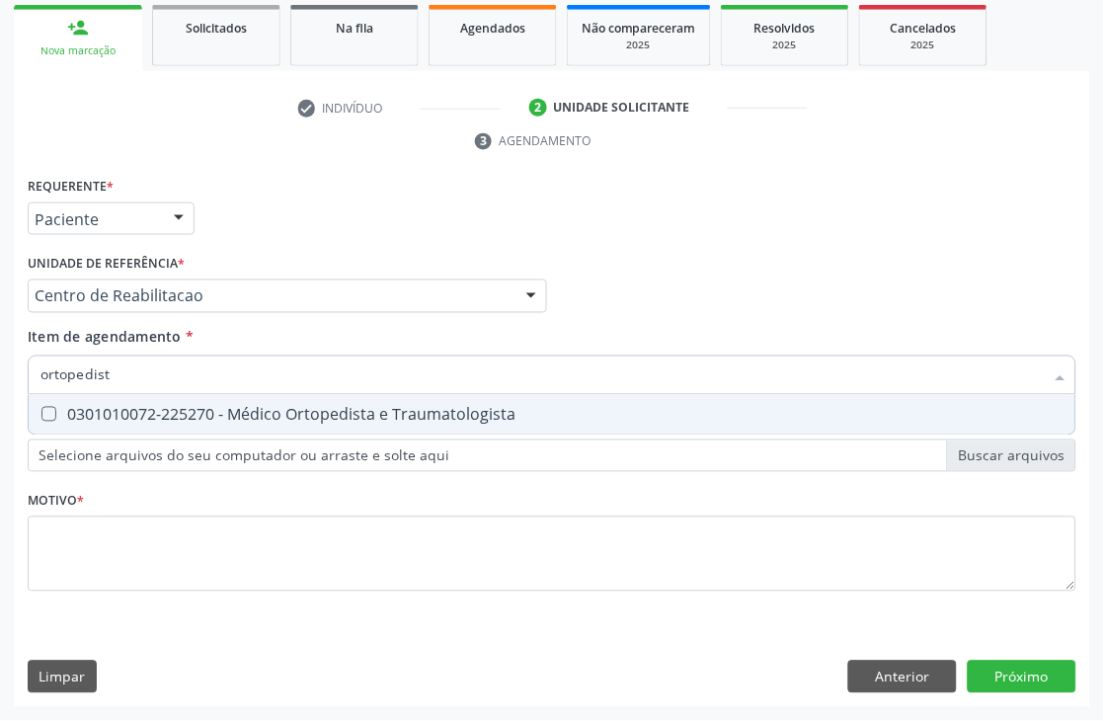
type input "ortopedista"
click at [185, 430] on span "0301010072-225270 - Médico Ortopedista e Traumatologista" at bounding box center [552, 415] width 1047 height 40
checkbox Traumatologista "true"
click at [143, 480] on div "Requerente * Paciente Médico(a) Enfermeiro(a) Paciente Nenhum resultado encontr…" at bounding box center [552, 395] width 1049 height 447
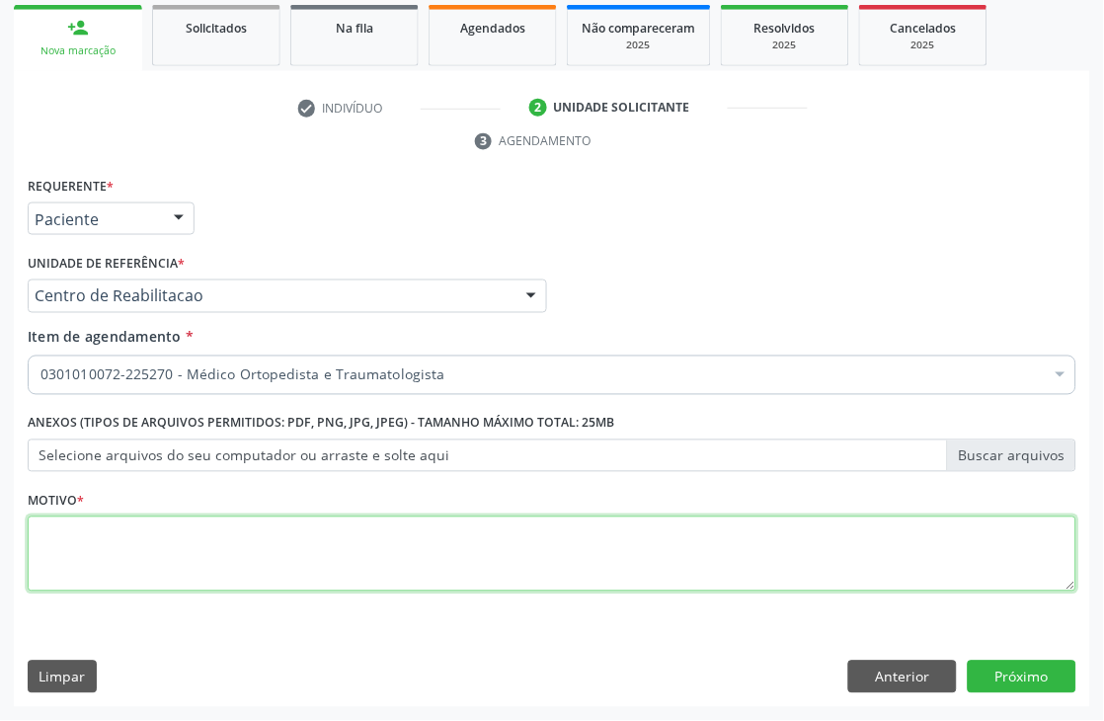
click at [97, 549] on textarea at bounding box center [552, 553] width 1049 height 75
type textarea "."
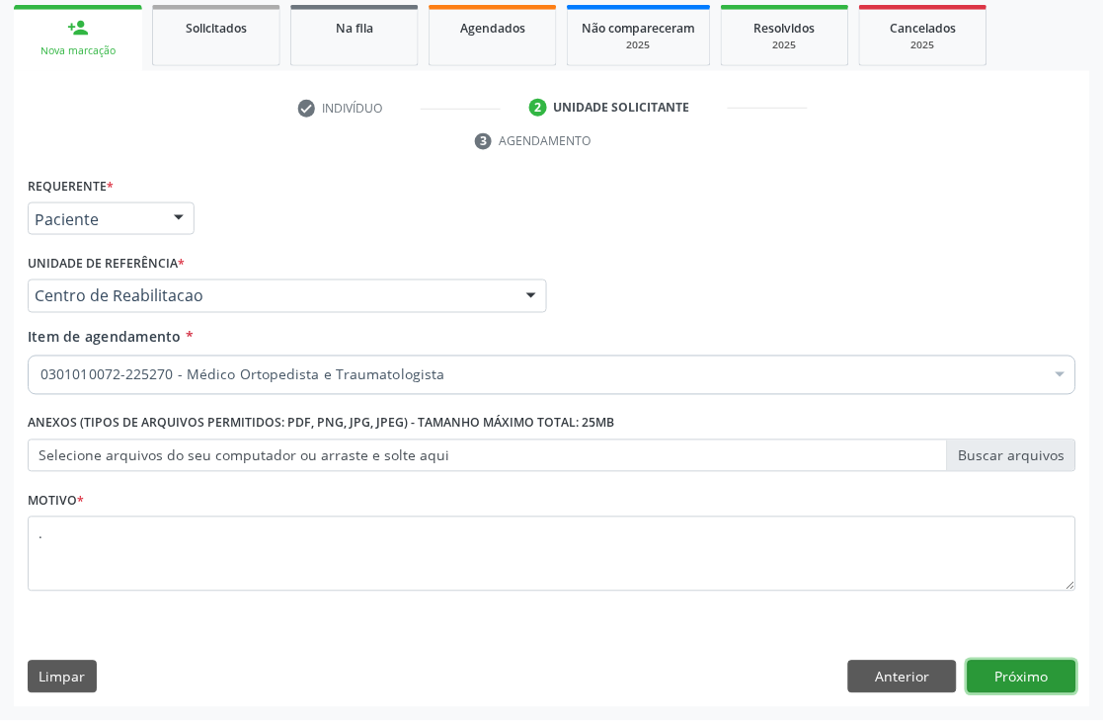
click at [1015, 677] on button "Próximo" at bounding box center [1022, 678] width 109 height 34
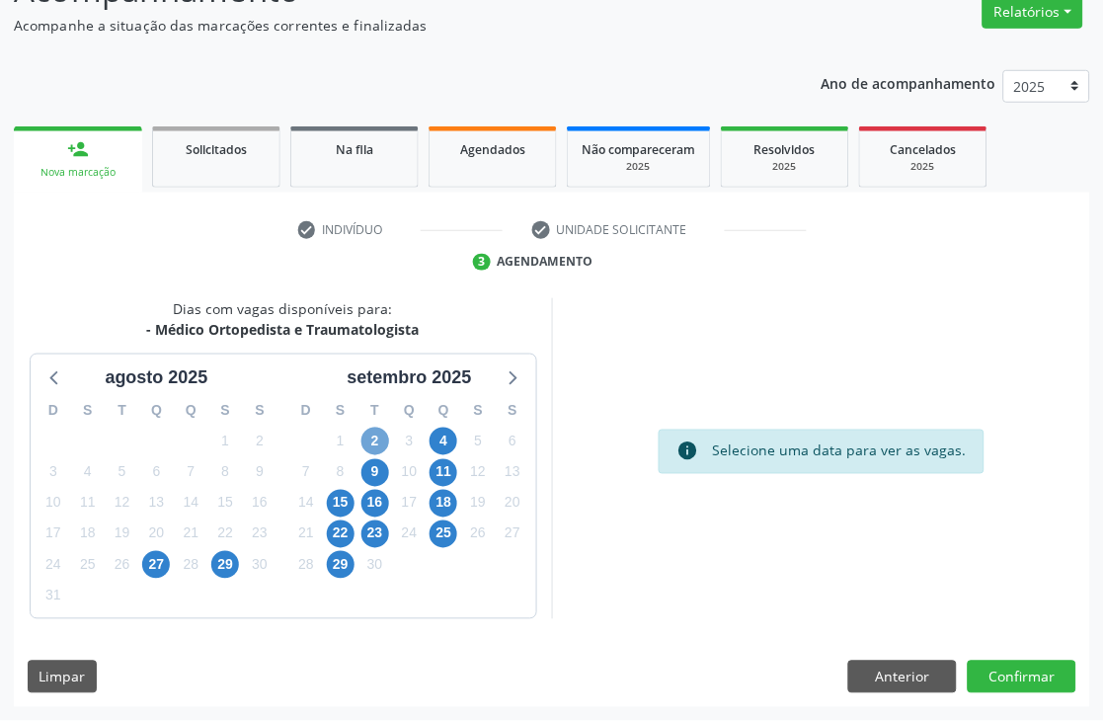
click at [365, 430] on span "2" at bounding box center [375, 442] width 28 height 28
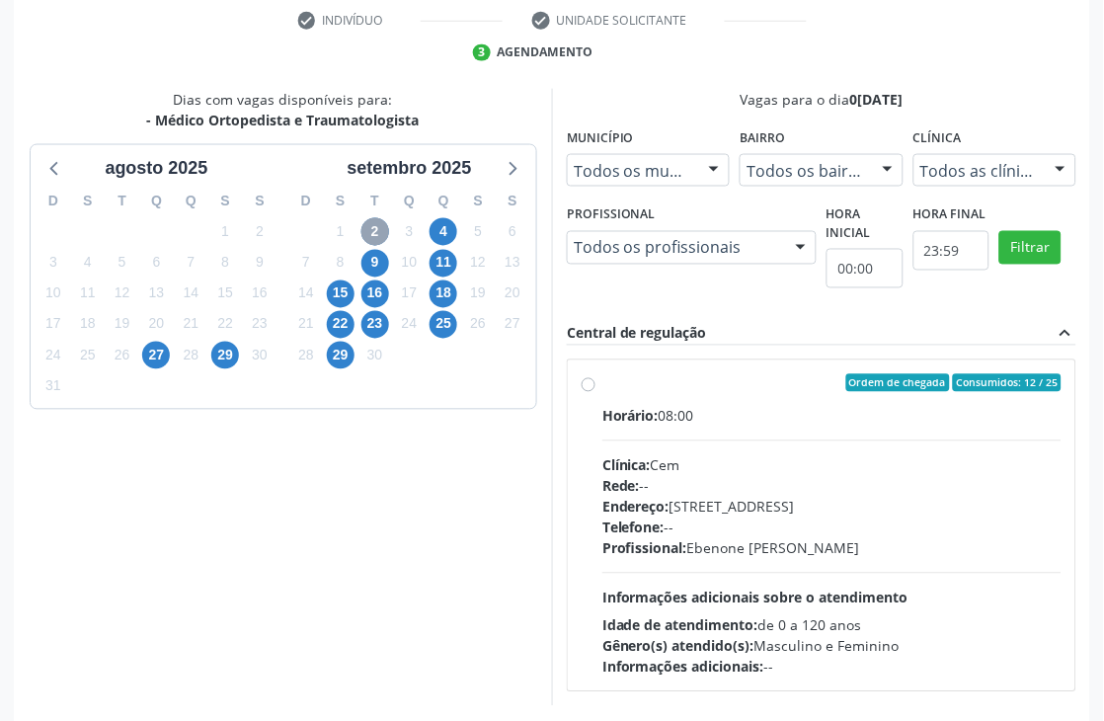
scroll to position [430, 0]
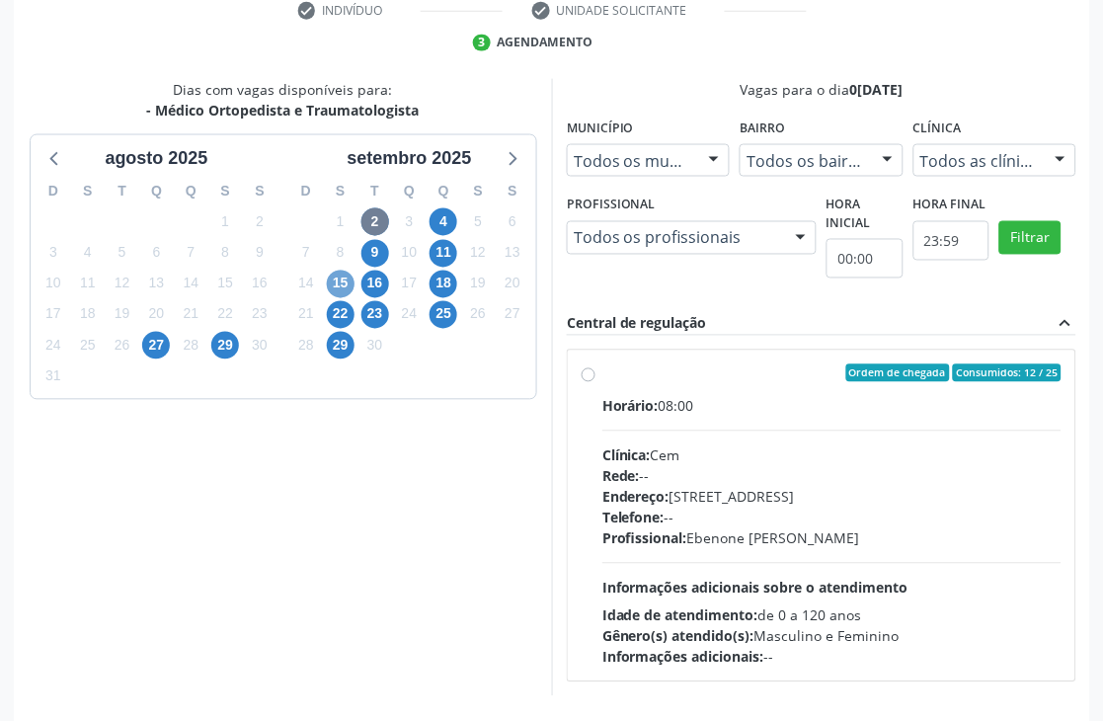
click at [339, 284] on span "15" at bounding box center [341, 285] width 28 height 28
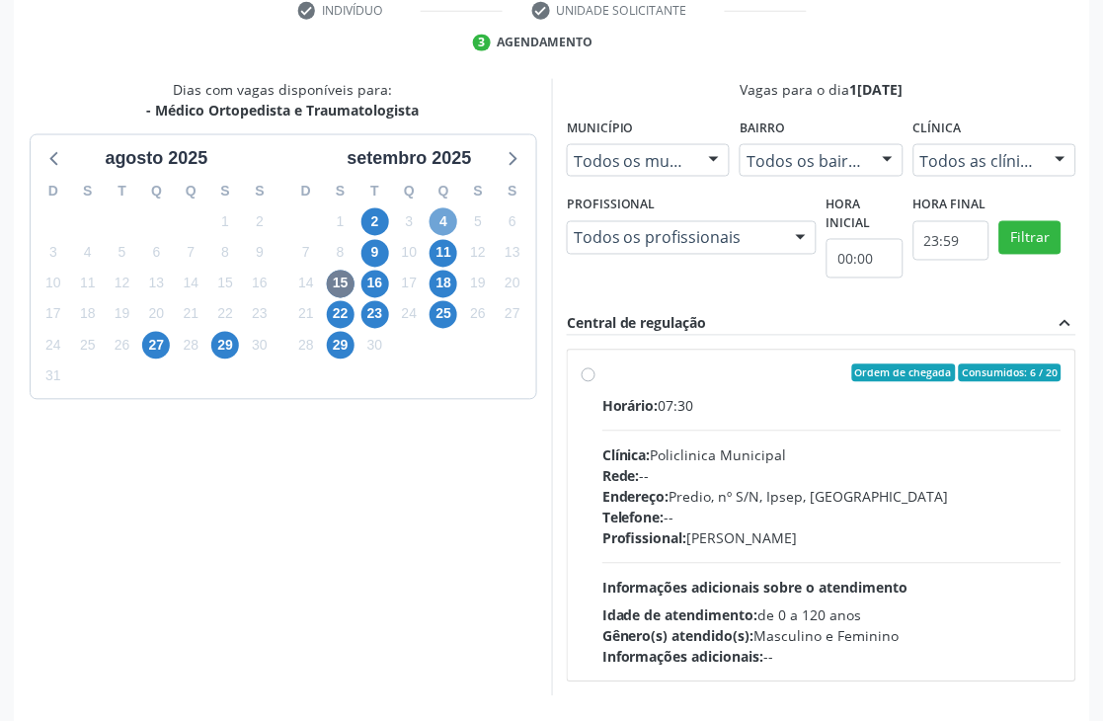
click at [450, 224] on span "4" at bounding box center [444, 222] width 28 height 28
click at [728, 474] on div "Rede: --" at bounding box center [831, 476] width 459 height 21
click at [595, 382] on input "Ordem de chegada Consumidos: 17 / 20 Horário: 07:30 Clínica: Policlinica Munici…" at bounding box center [589, 373] width 14 height 18
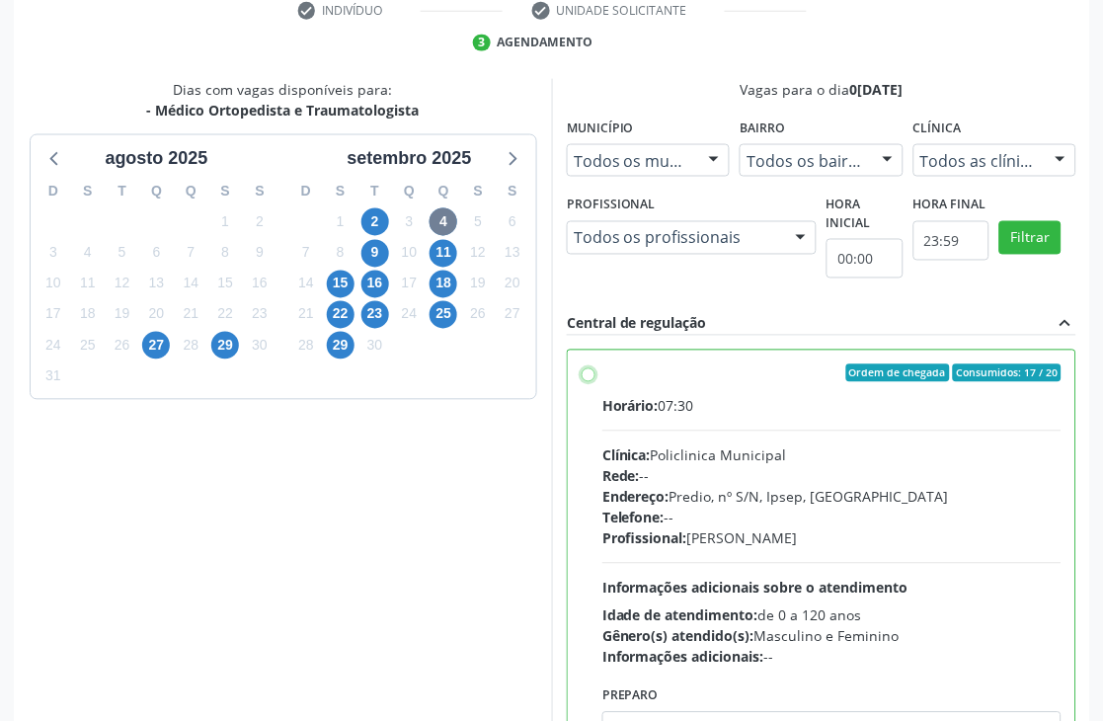
radio input "true"
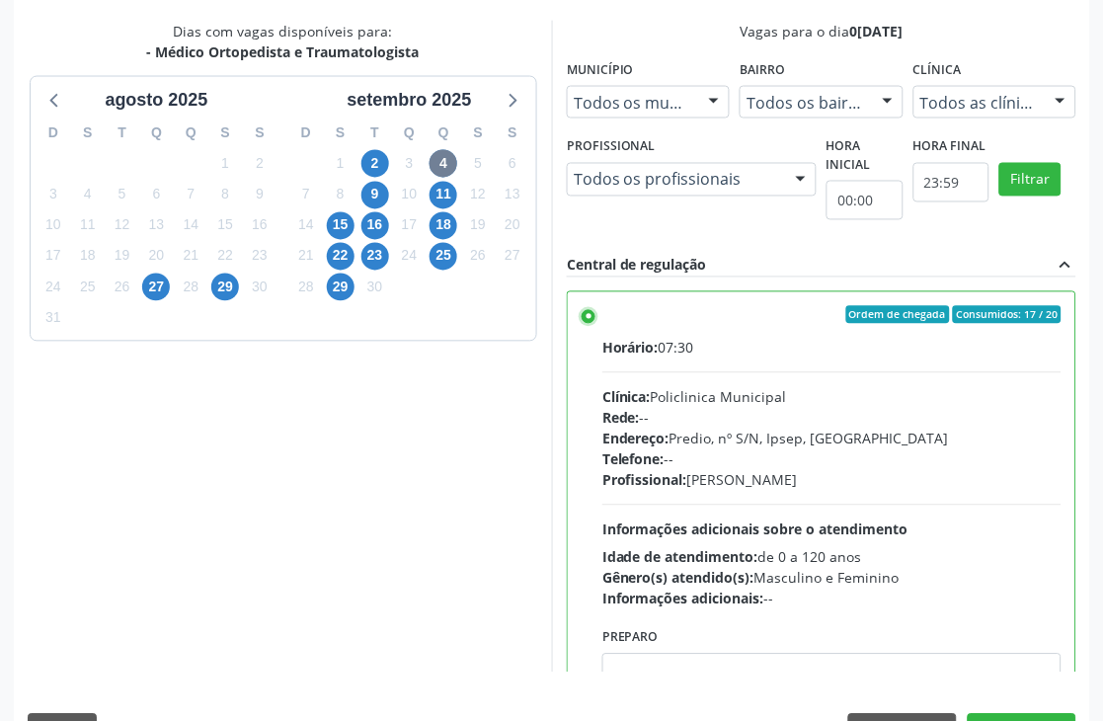
scroll to position [541, 0]
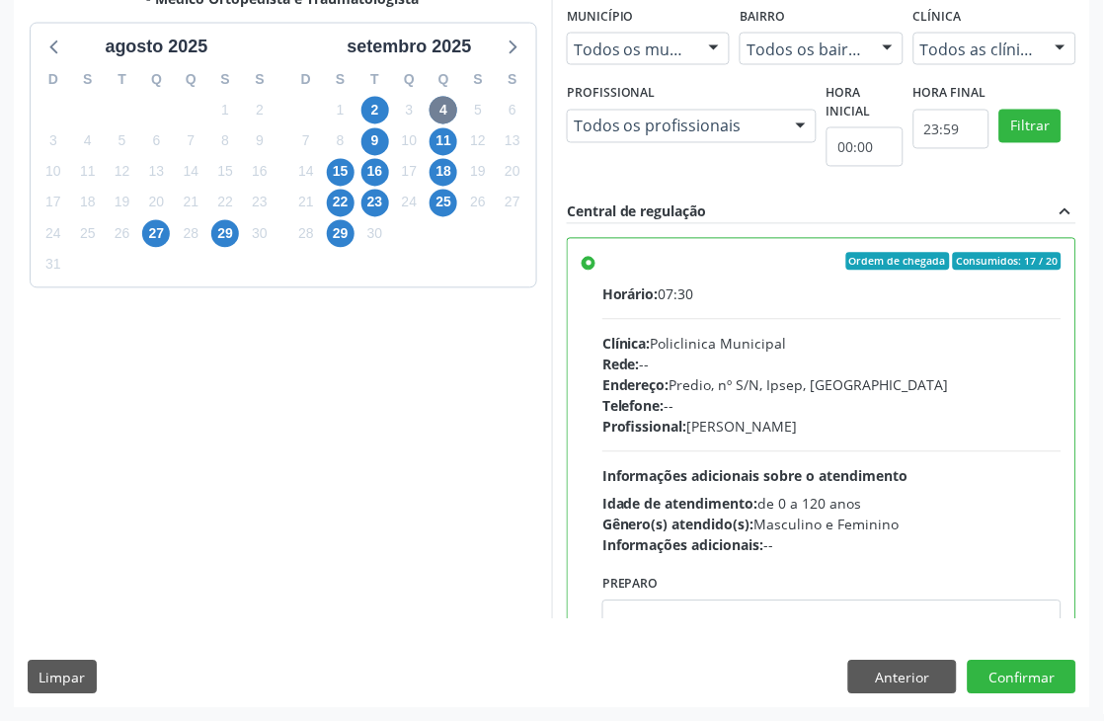
click at [1031, 656] on div "Dias com vagas disponíveis para: - Médico Ortopedista e Traumatologista agosto …" at bounding box center [552, 337] width 1076 height 741
click at [1015, 685] on button "Confirmar" at bounding box center [1022, 678] width 109 height 34
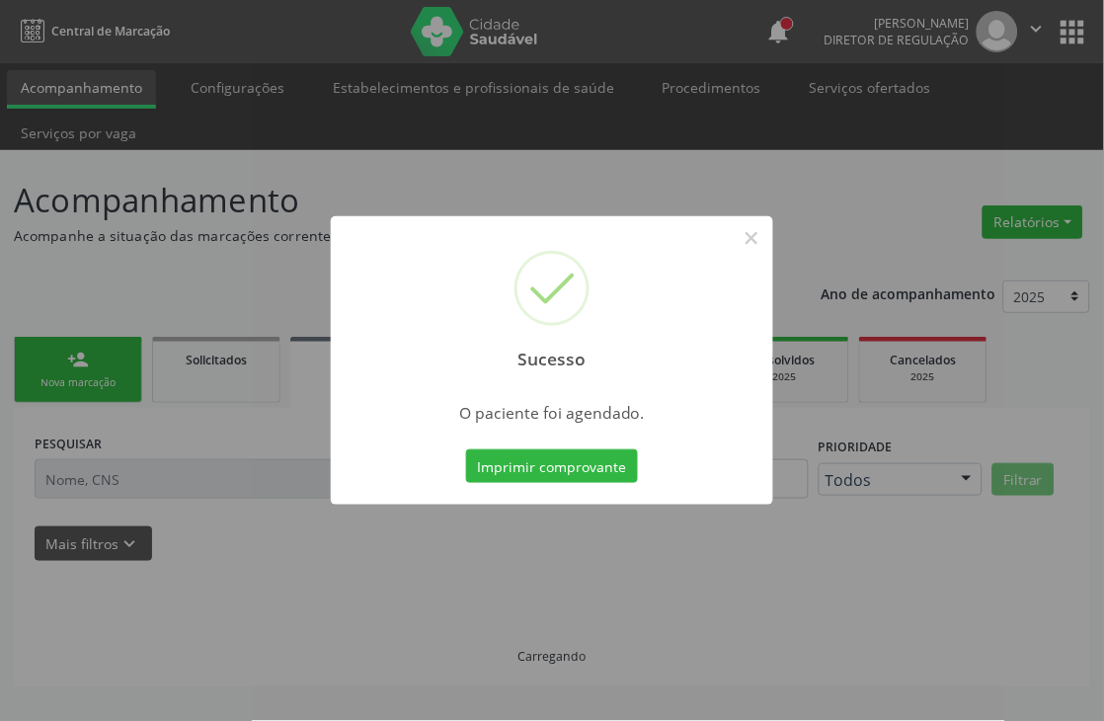
scroll to position [0, 0]
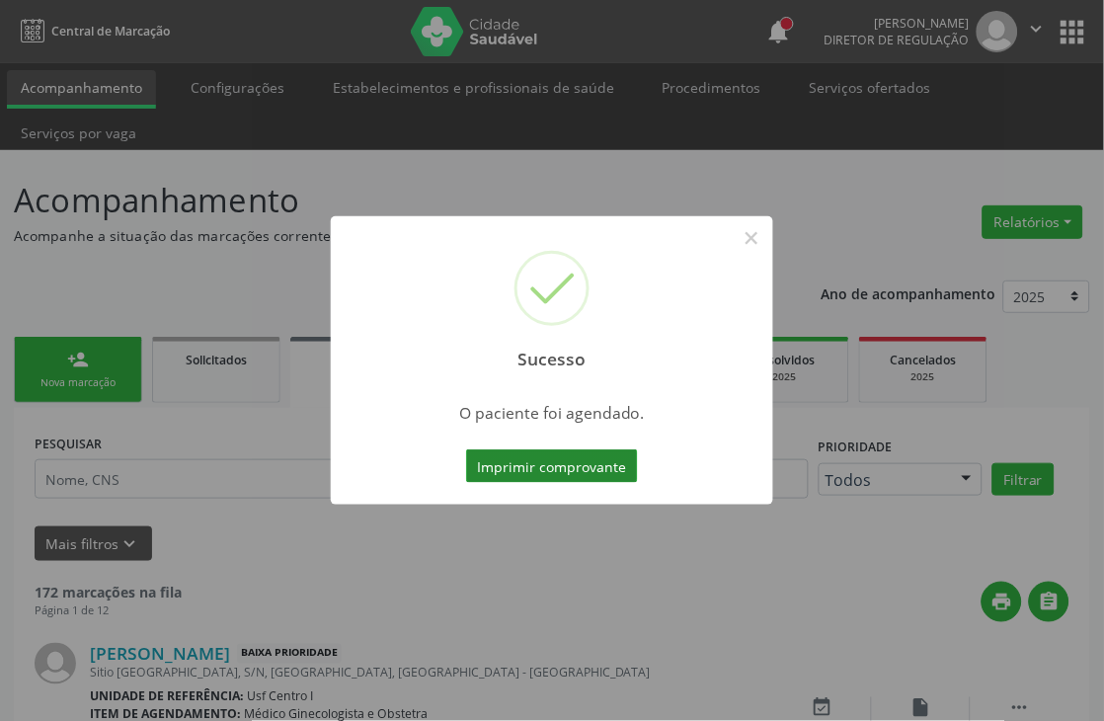
click at [508, 465] on button "Imprimir comprovante" at bounding box center [552, 466] width 172 height 34
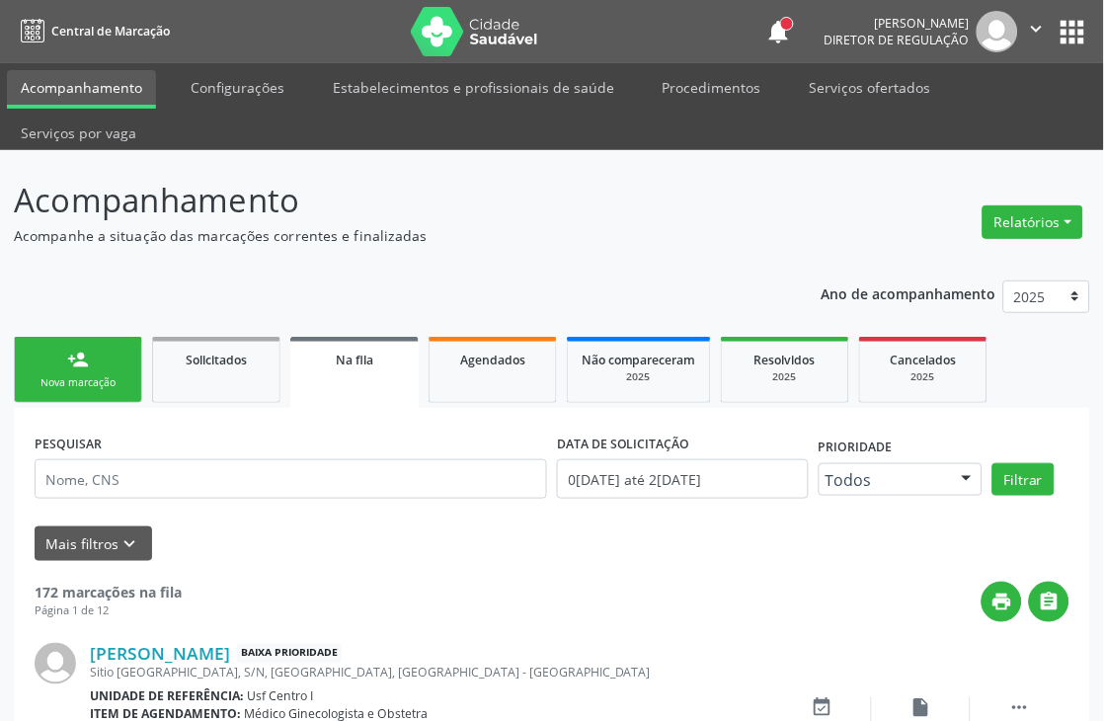
click at [117, 375] on div "Nova marcação" at bounding box center [78, 382] width 99 height 15
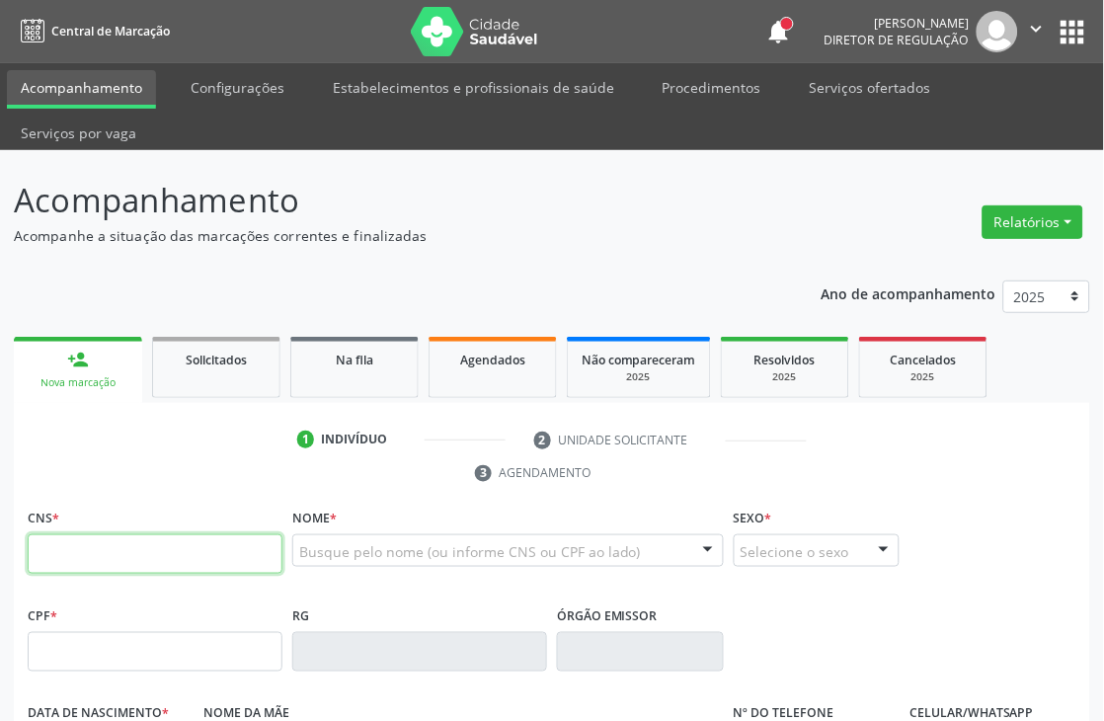
click at [120, 539] on input "text" at bounding box center [155, 554] width 255 height 40
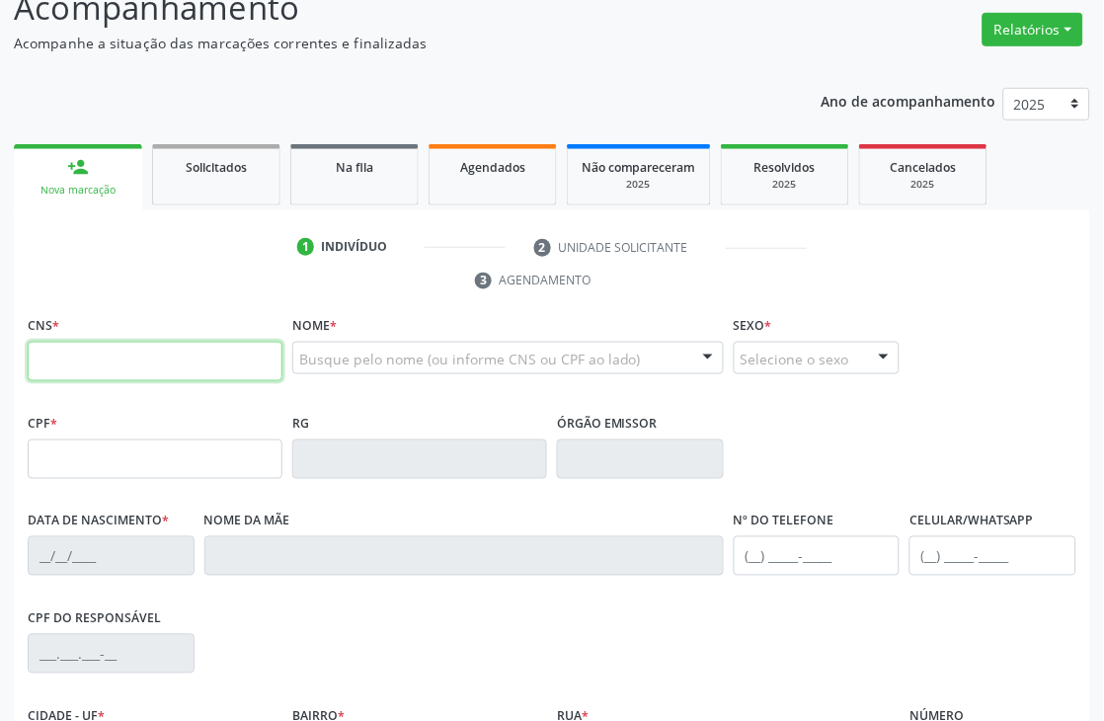
scroll to position [219, 0]
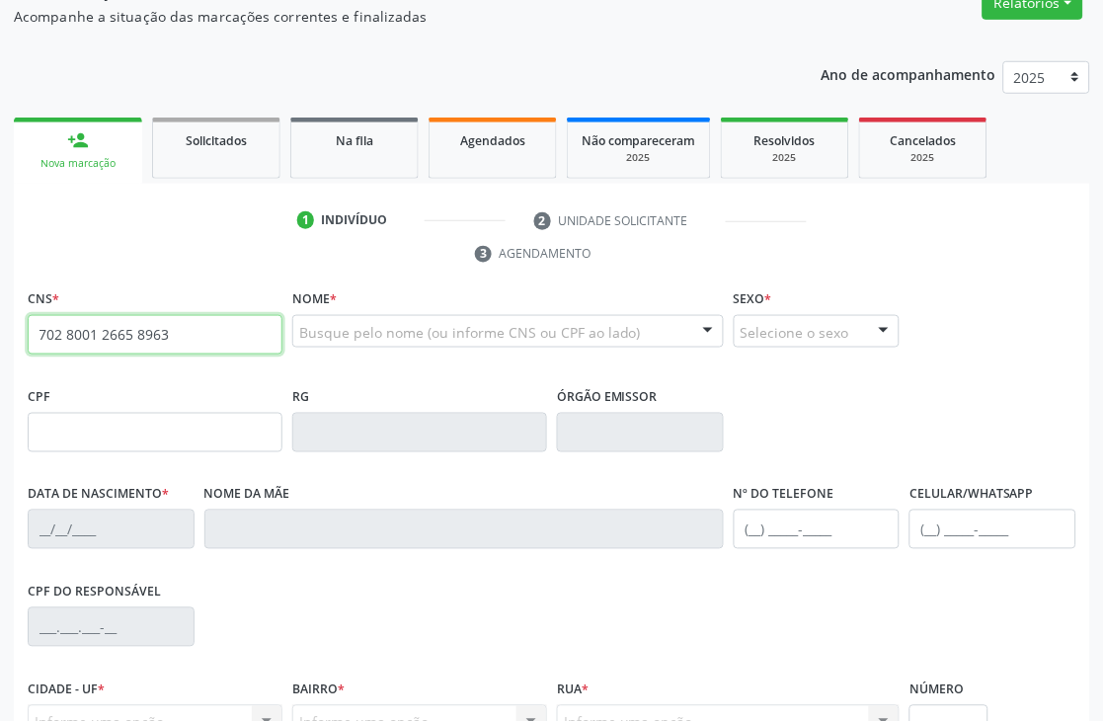
type input "702 8001 2665 8963"
type input "162.178.604-81"
type input "25/01/2019"
type input "Lady Dyana da Nobrega Azevedo Oliveira"
type input "(87) 99920-6624"
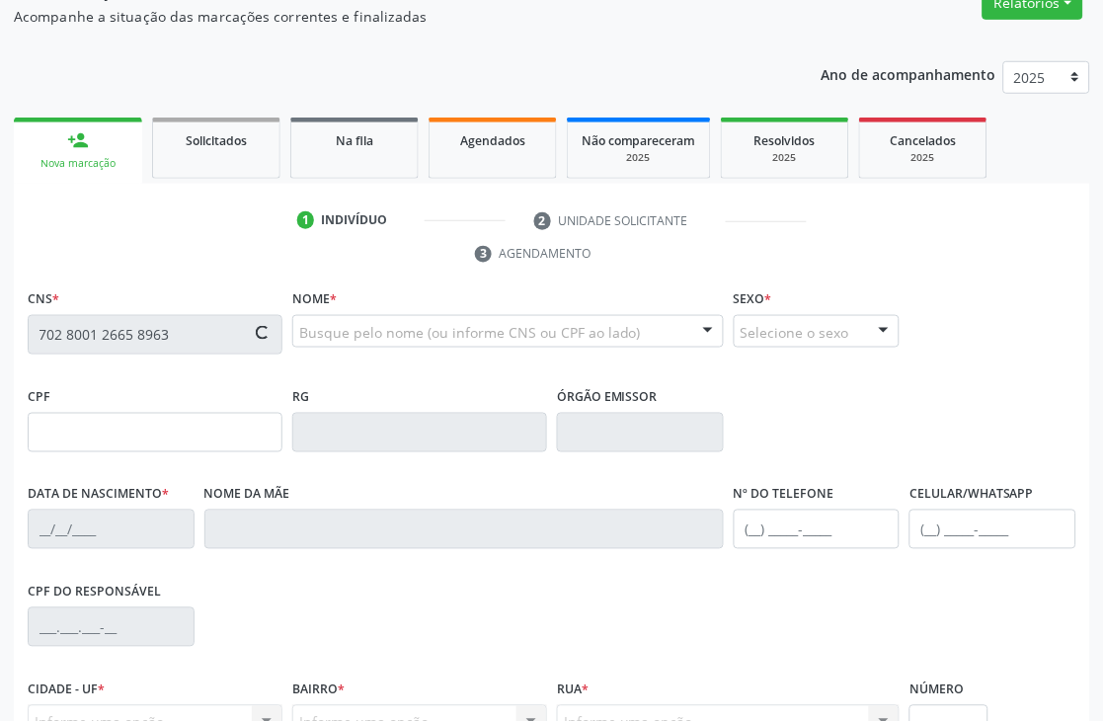
type input "165.764.624-68"
type input "122"
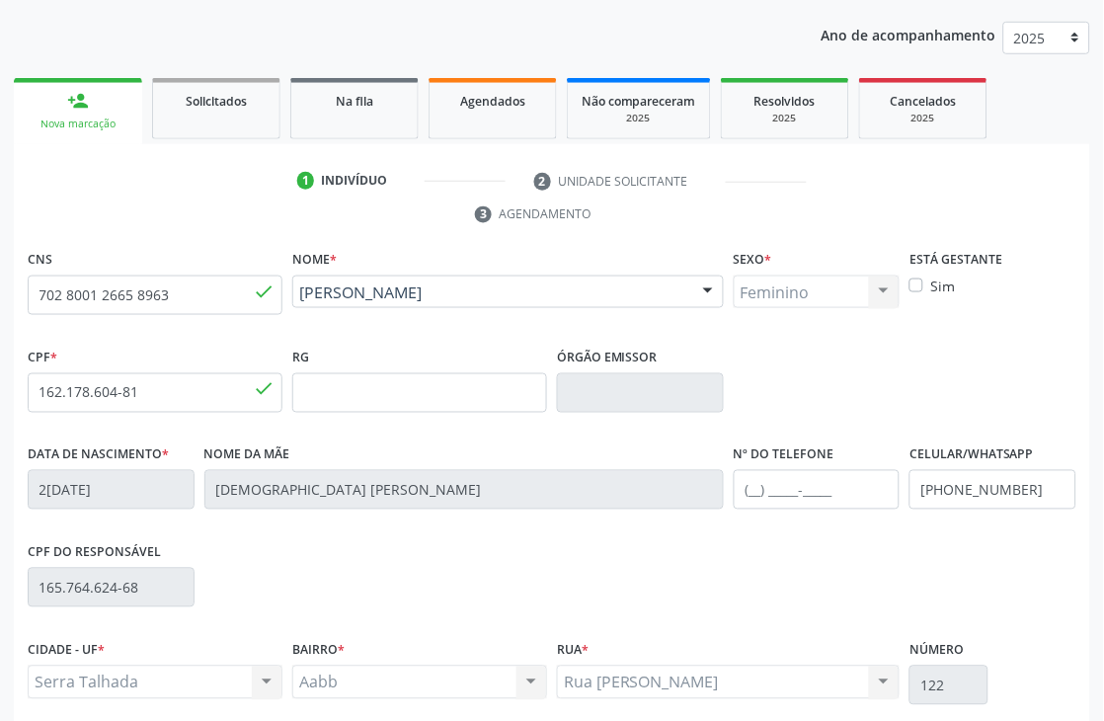
scroll to position [329, 0]
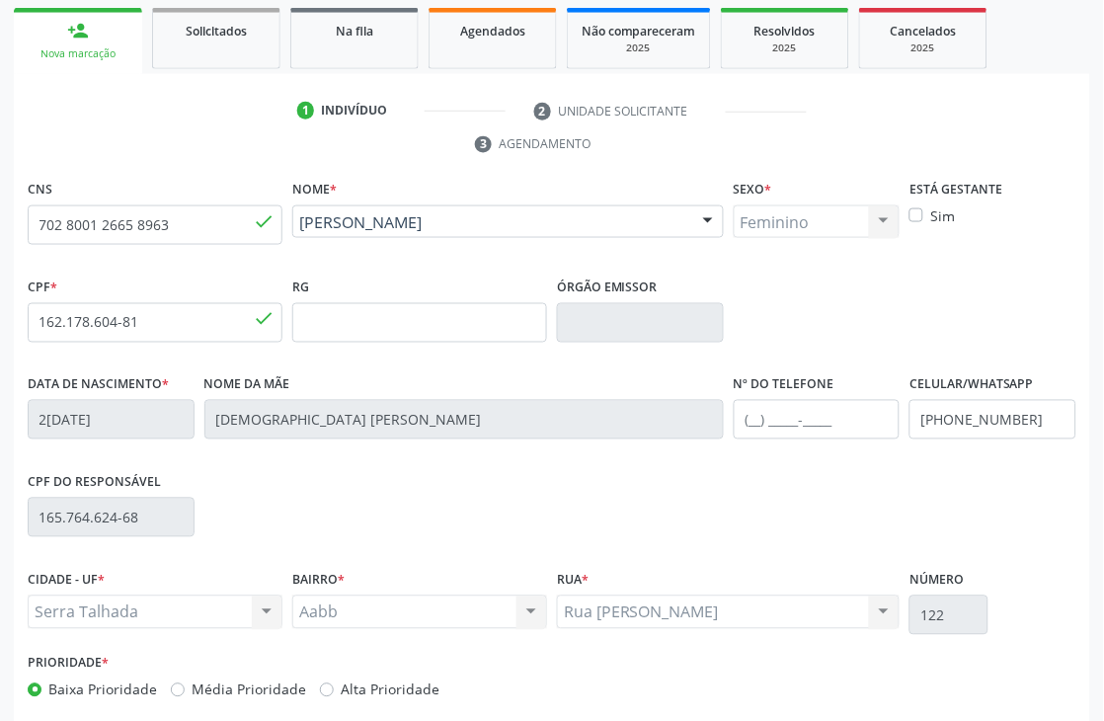
drag, startPoint x: 496, startPoint y: 415, endPoint x: 218, endPoint y: 426, distance: 277.7
click at [218, 426] on input "Lady Dyana da Nobrega Azevedo Oliveira" at bounding box center [463, 420] width 519 height 40
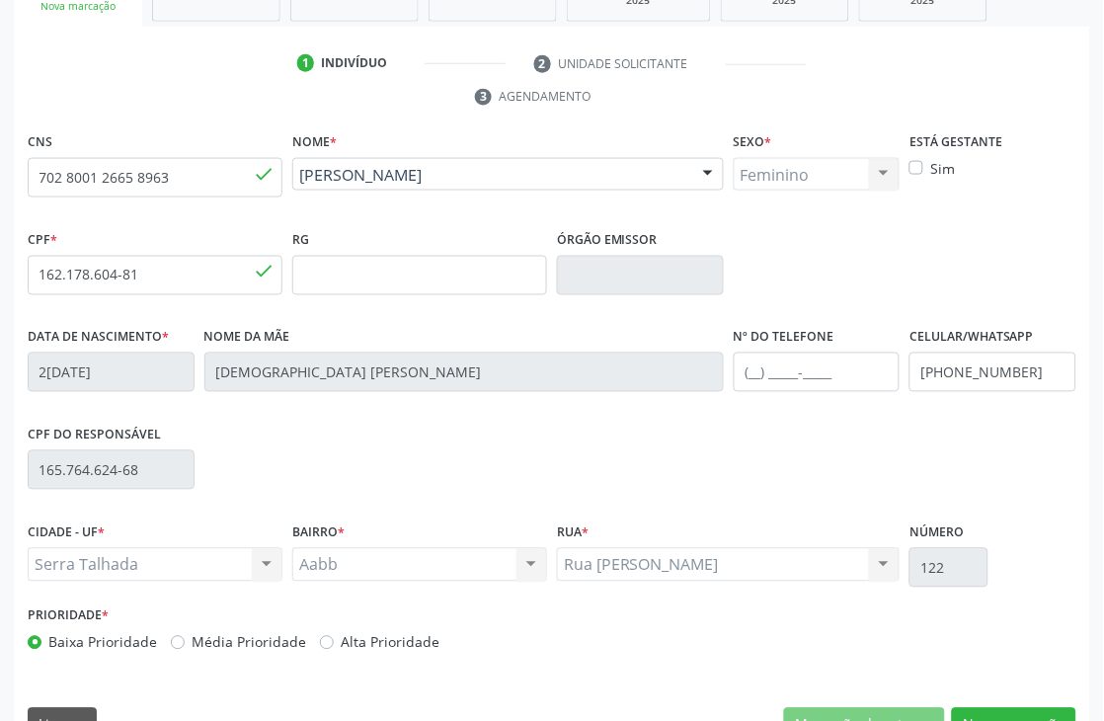
scroll to position [423, 0]
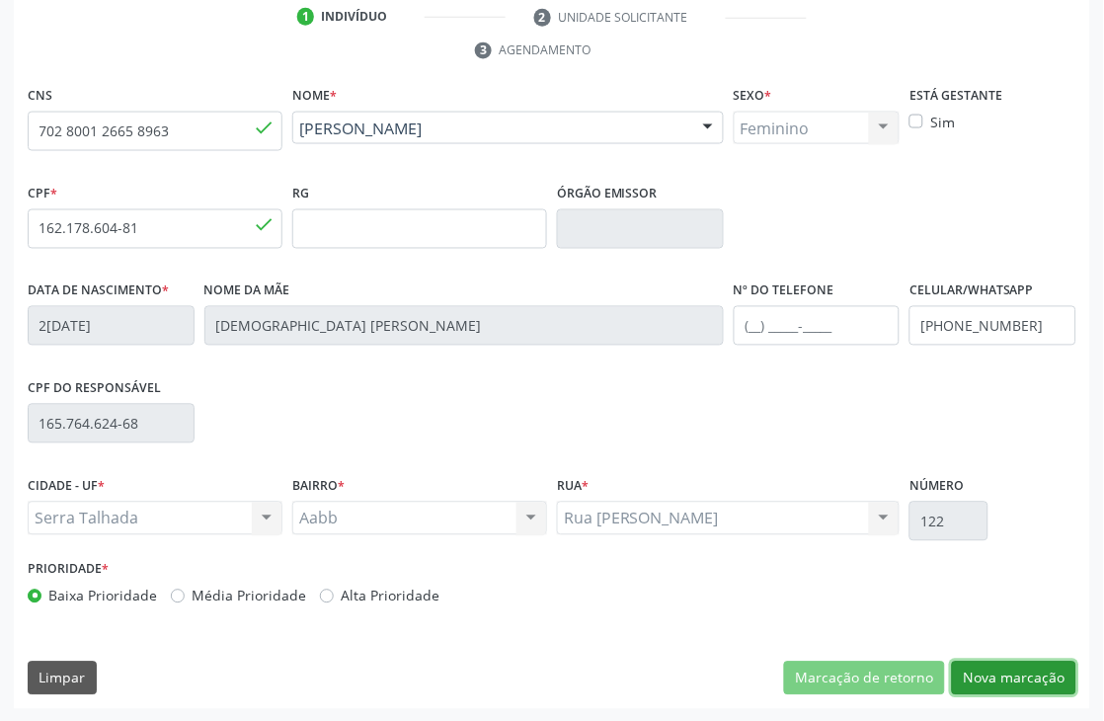
click at [999, 676] on button "Nova marcação" at bounding box center [1014, 679] width 124 height 34
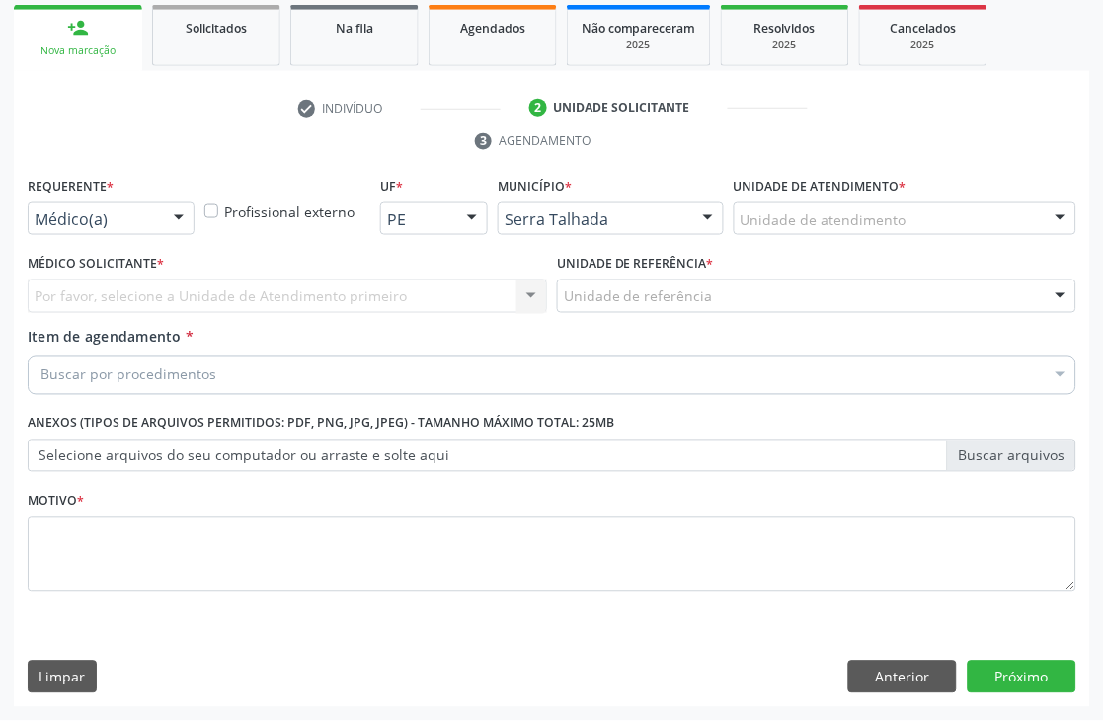
scroll to position [332, 0]
click at [92, 683] on button "Limpar" at bounding box center [62, 678] width 69 height 34
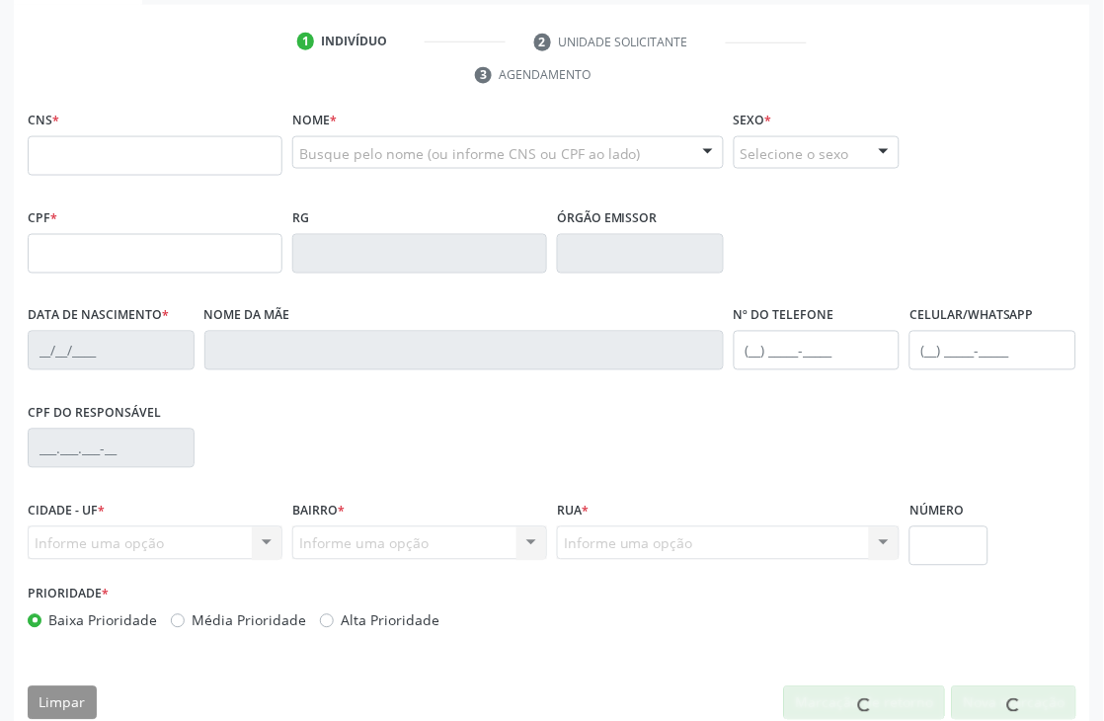
scroll to position [398, 0]
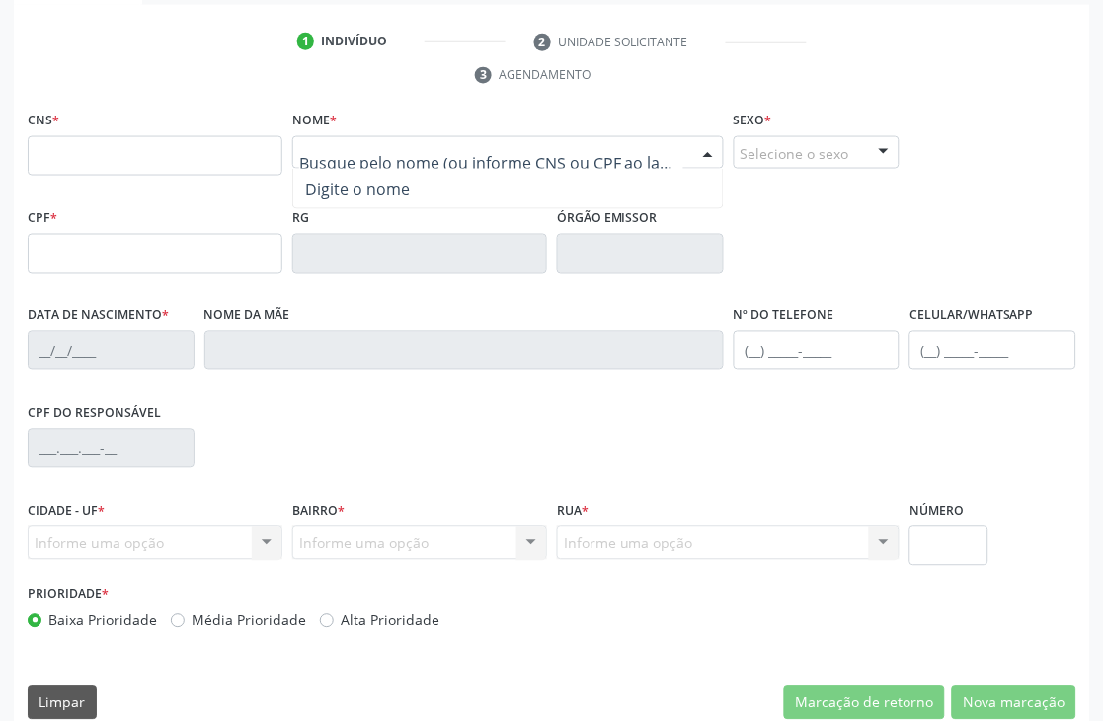
paste input "Lady Dyana da Nobrega Azevedo Oliveira"
type input "[DEMOGRAPHIC_DATA] [PERSON_NAME]"
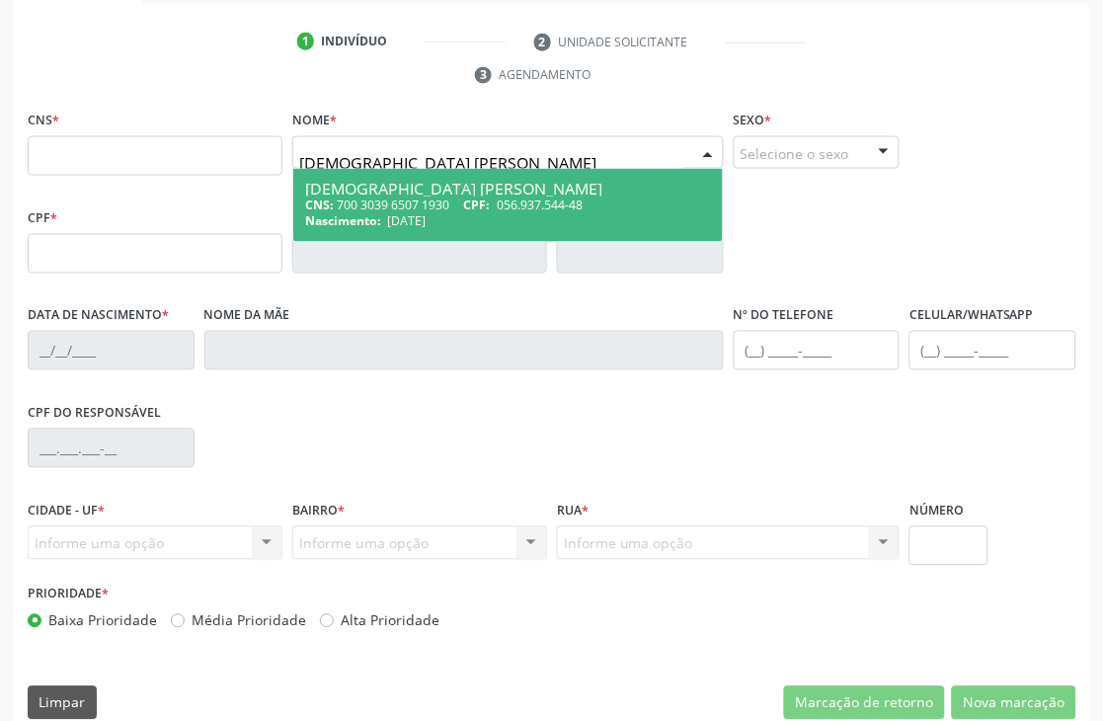
click at [391, 198] on div "CNS: 700 3039 6507 1930 CPF: 056.937.544-48" at bounding box center [508, 205] width 406 height 17
type input "700 3039 6507 1930"
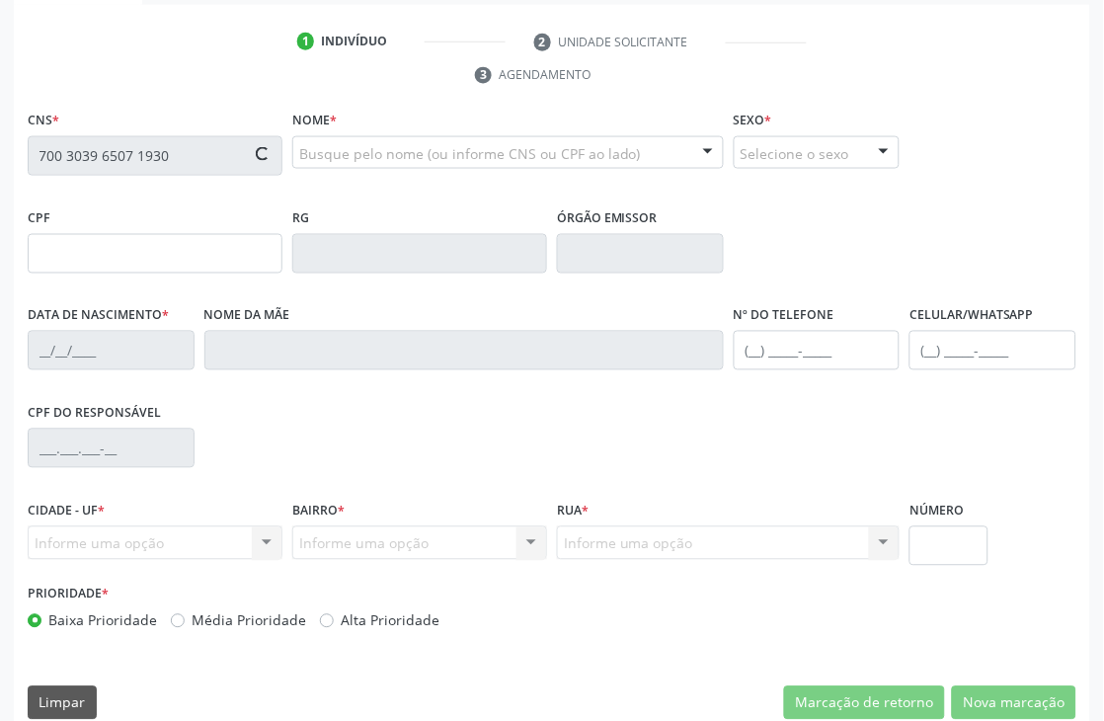
type input "056.937.544-48"
type input "16/09/1987"
type input "Maria Luceny da Nobrega Azevedo"
type input "(87) 99920-6624"
type input "165.764.624-68"
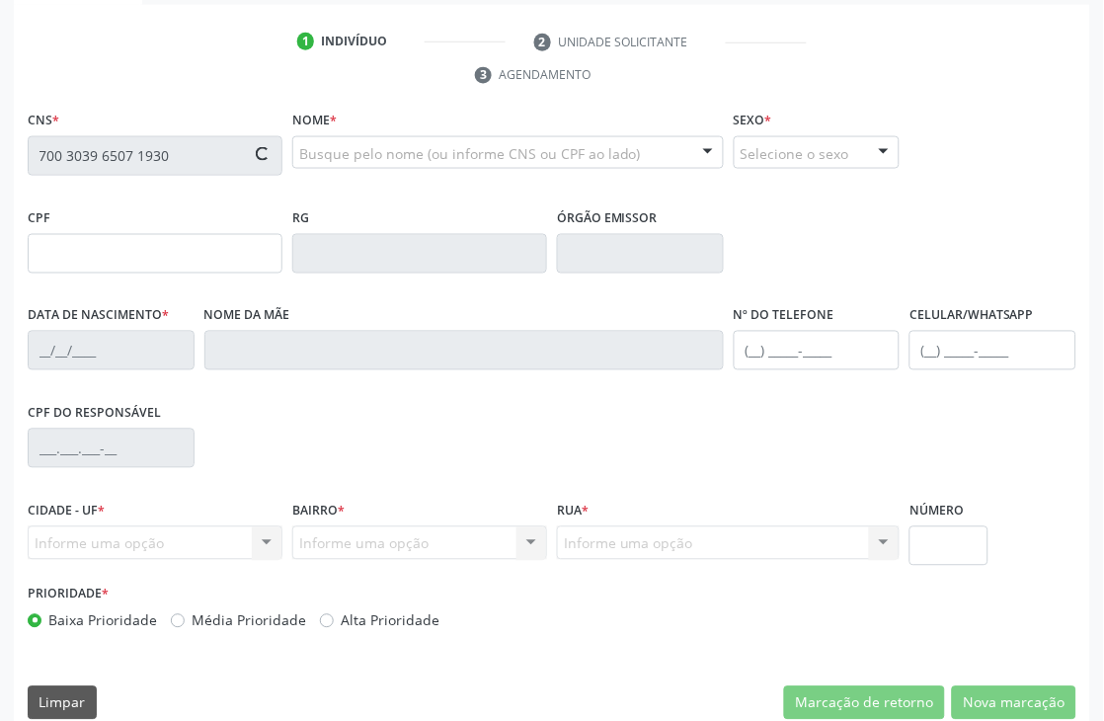
type input "122"
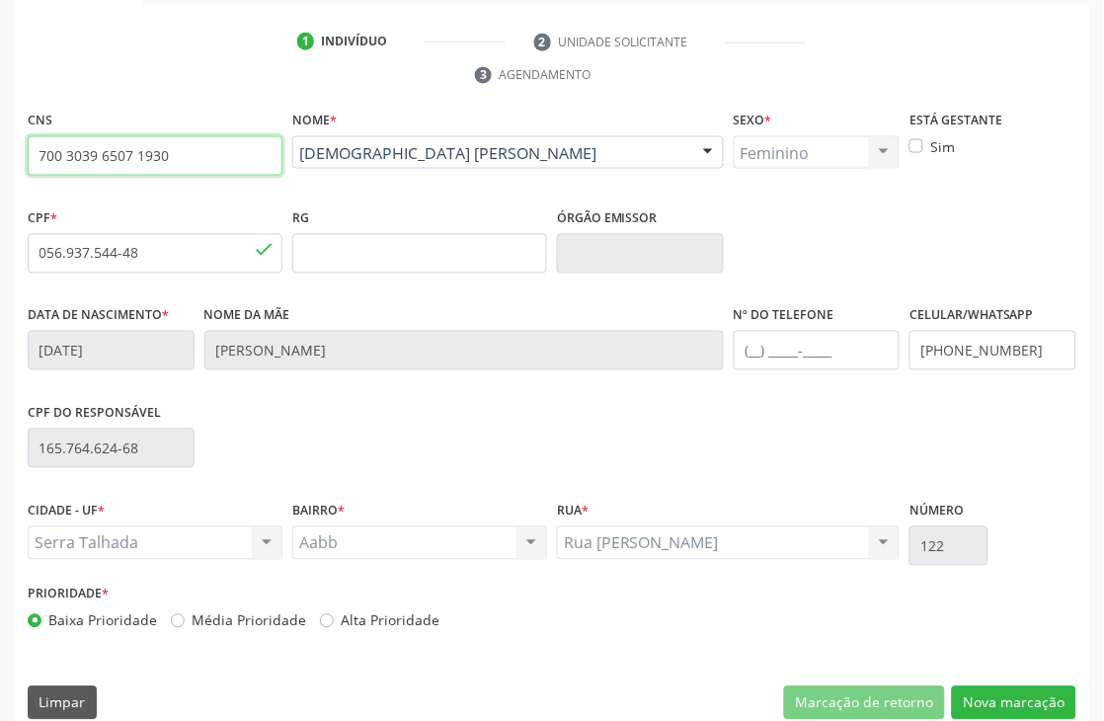
click at [142, 160] on input "700 3039 6507 1930" at bounding box center [155, 156] width 255 height 40
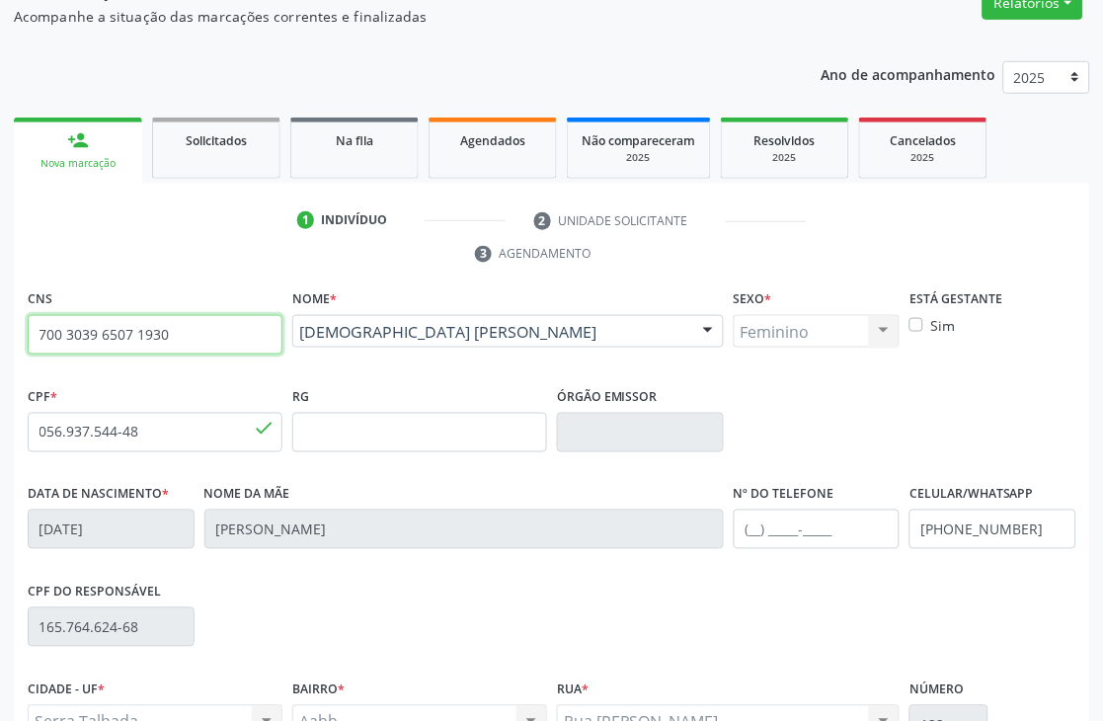
scroll to position [0, 0]
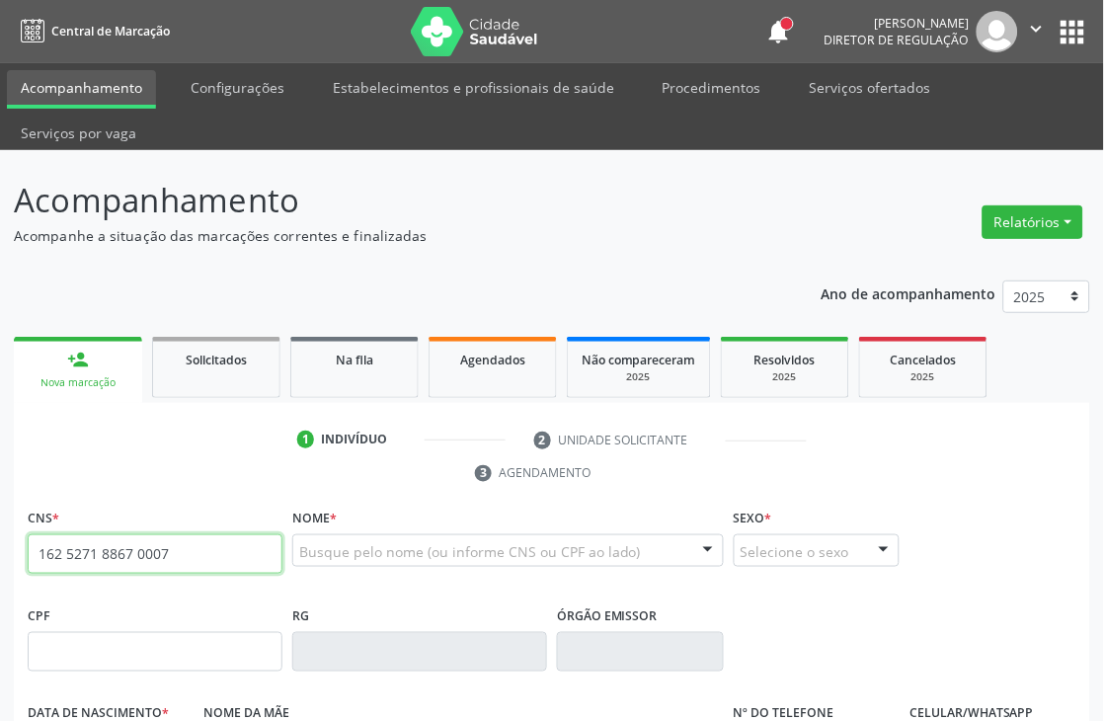
type input "162 5271 8867 0007"
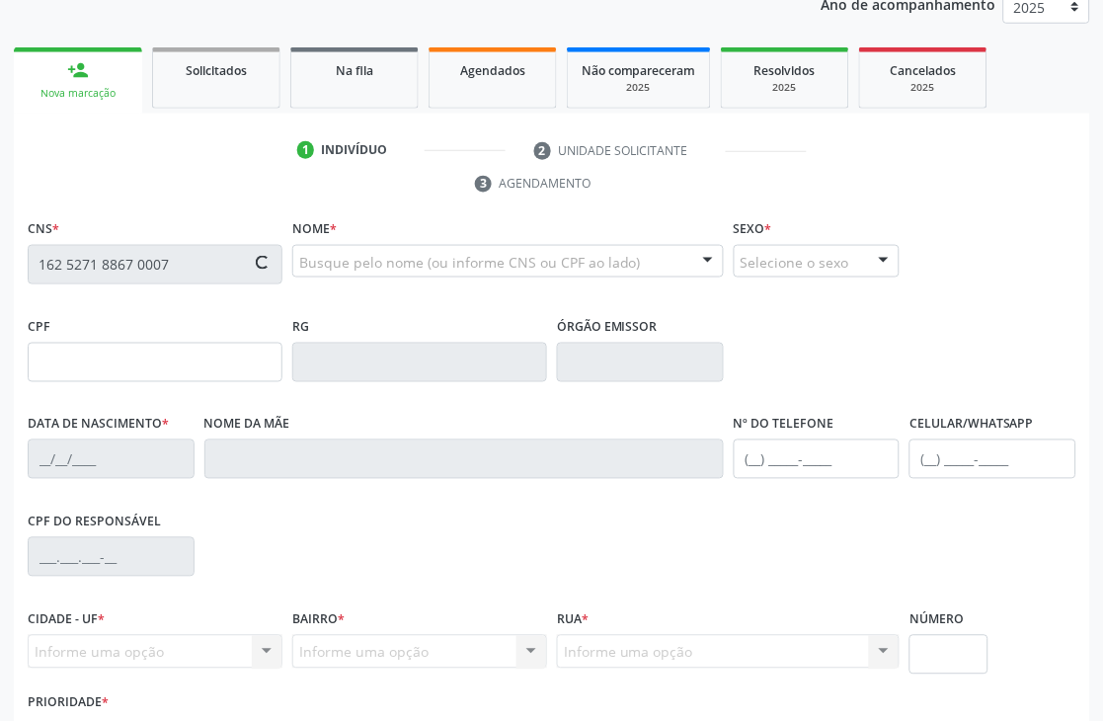
scroll to position [329, 0]
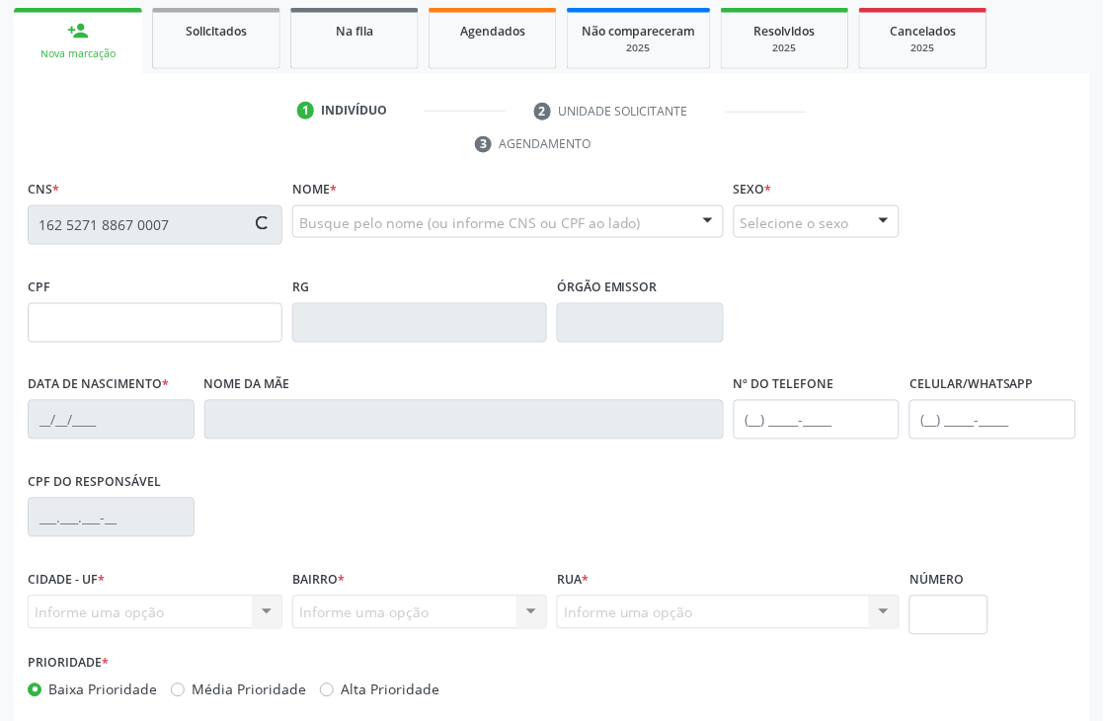
type input "709.742.694-25"
type input "[DATE]"
type input "[PERSON_NAME]"
type input "[PHONE_NUMBER]"
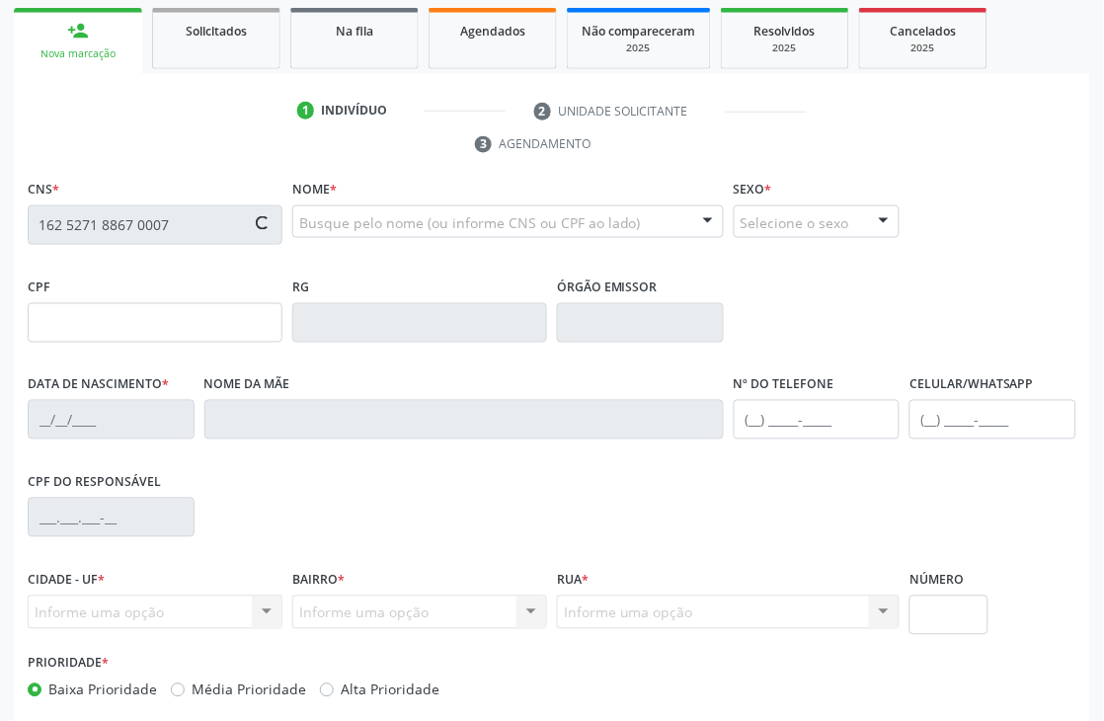
type input "601"
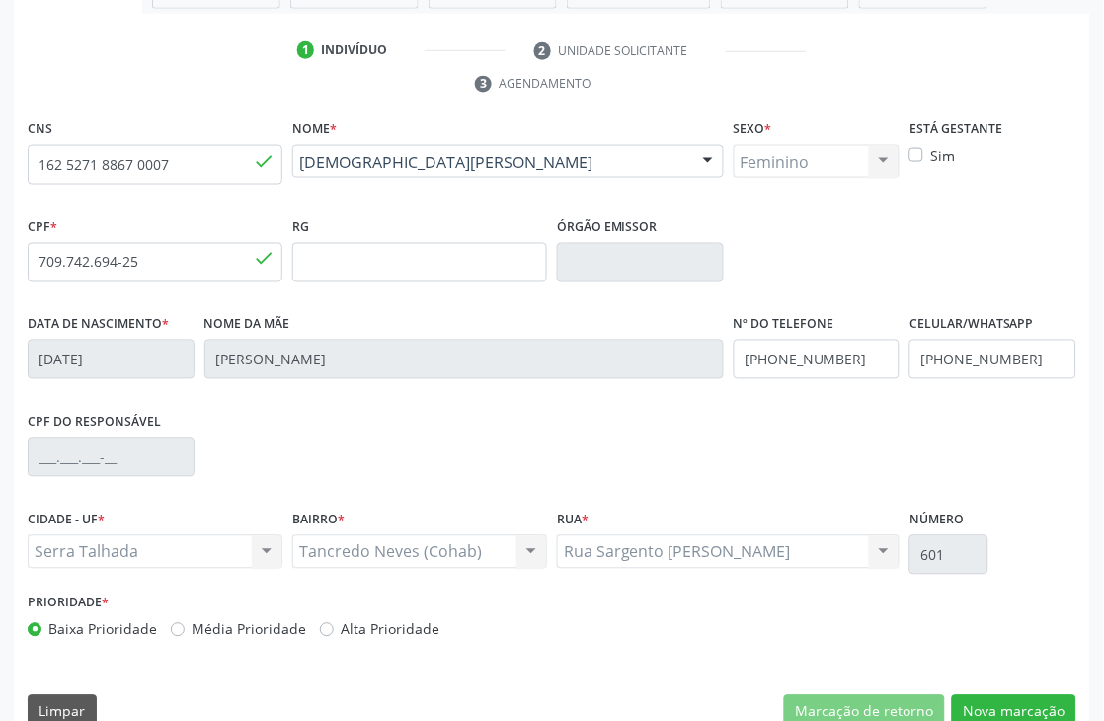
scroll to position [423, 0]
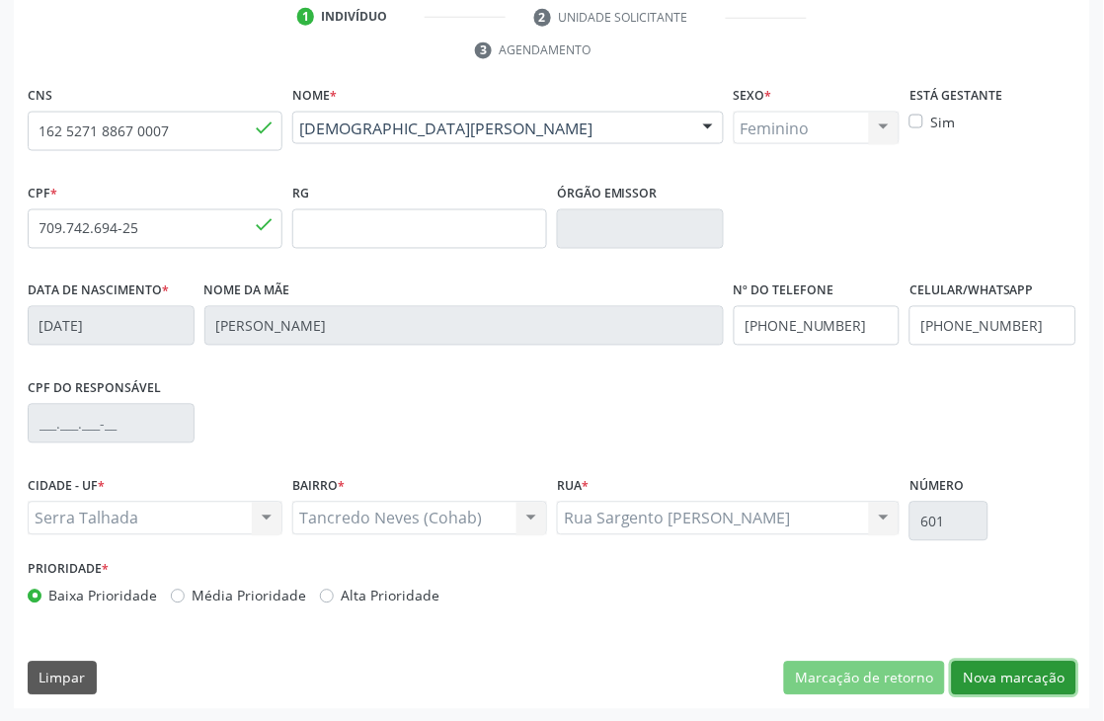
click at [986, 668] on button "Nova marcação" at bounding box center [1014, 679] width 124 height 34
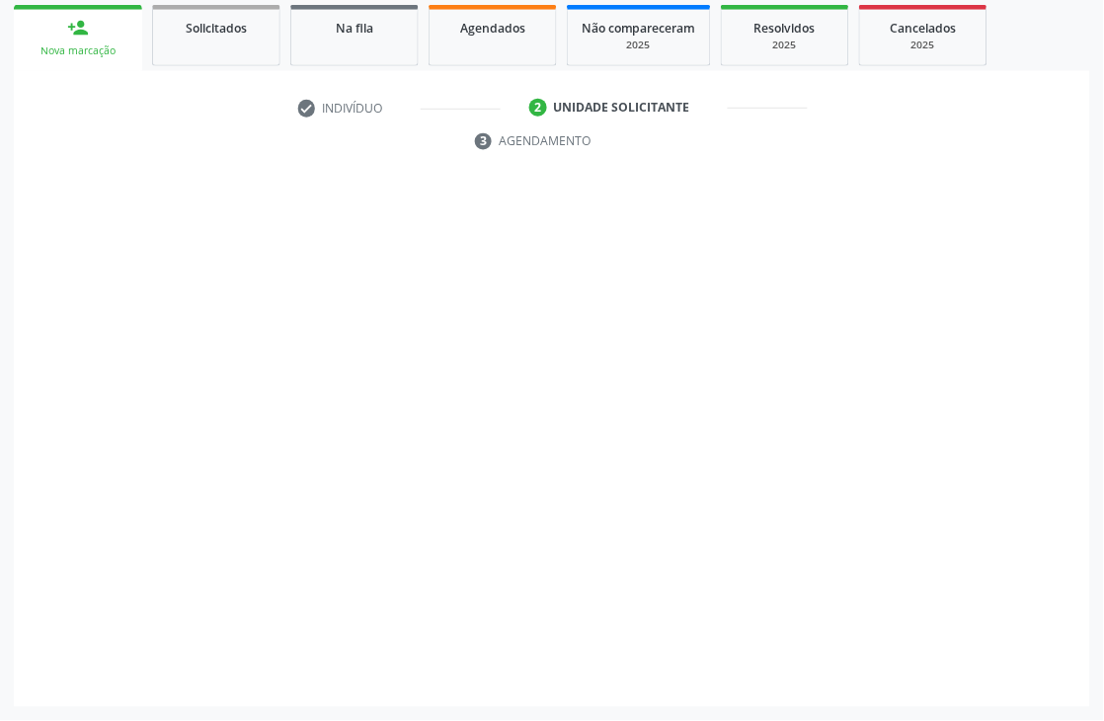
scroll to position [332, 0]
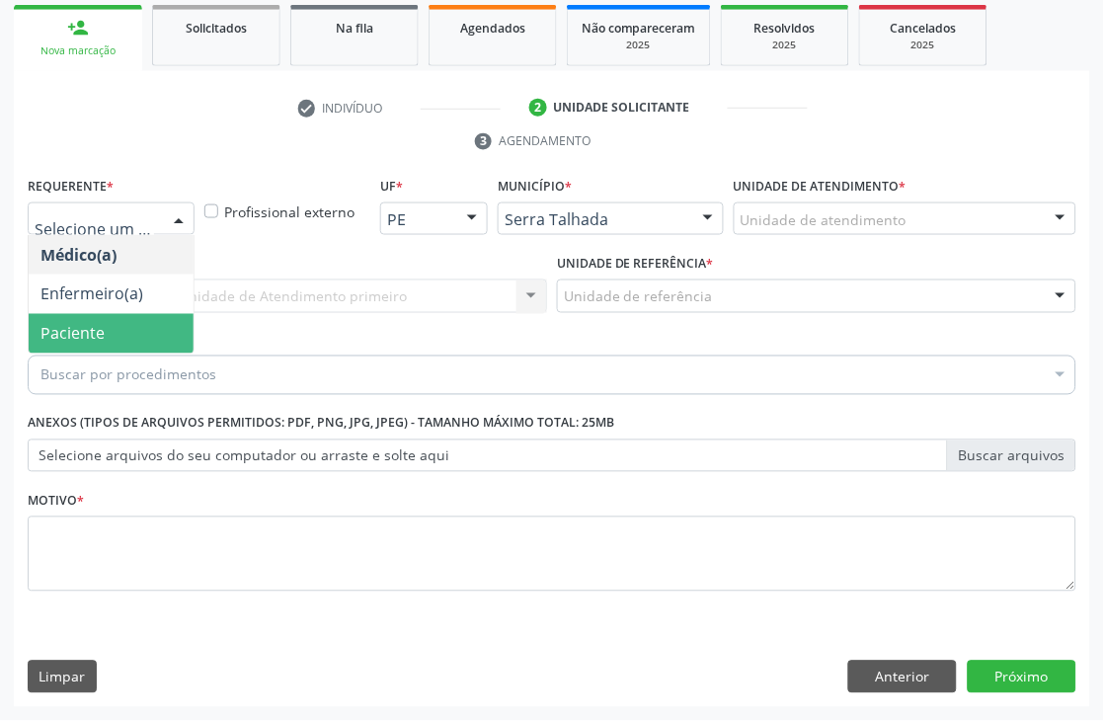
click at [81, 324] on span "Paciente" at bounding box center [72, 334] width 64 height 22
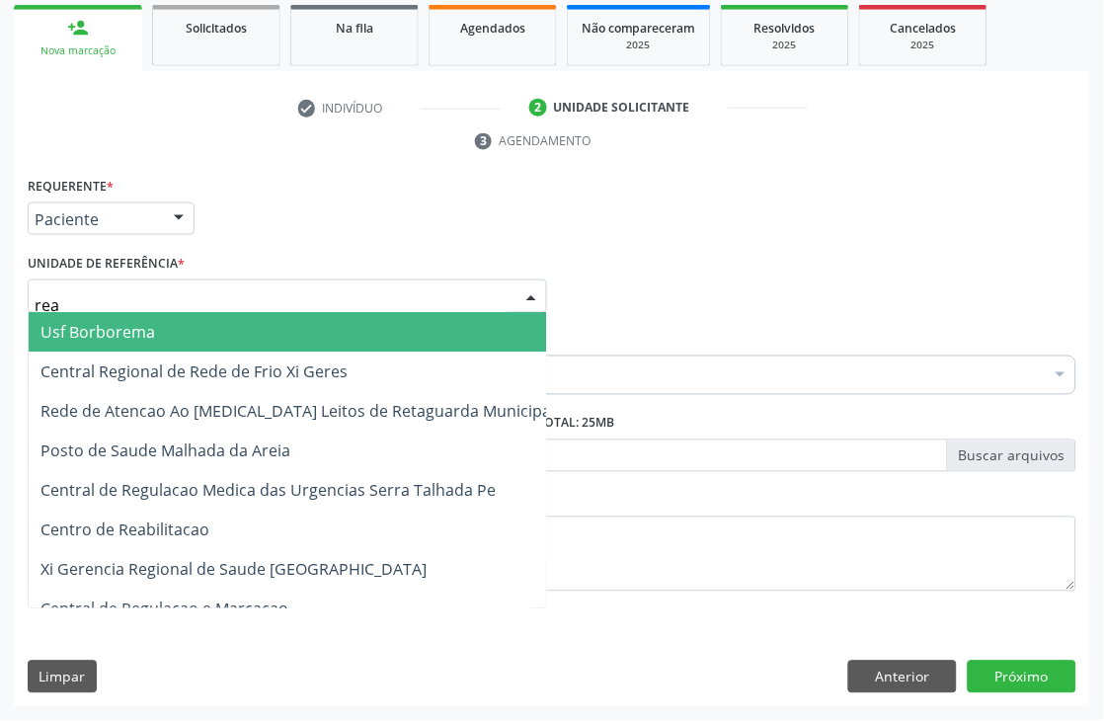
type input "reab"
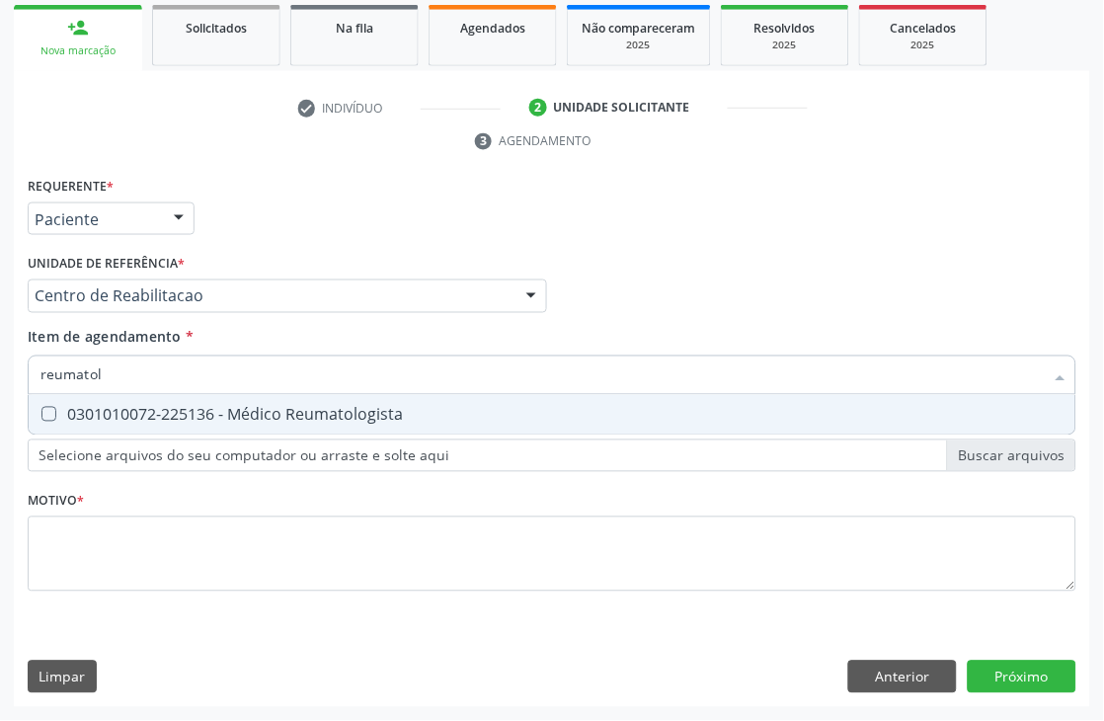
type input "reumatolo"
click at [168, 407] on div "0301010072-225136 - Médico Reumatologista" at bounding box center [551, 415] width 1023 height 16
checkbox Reumatologista "true"
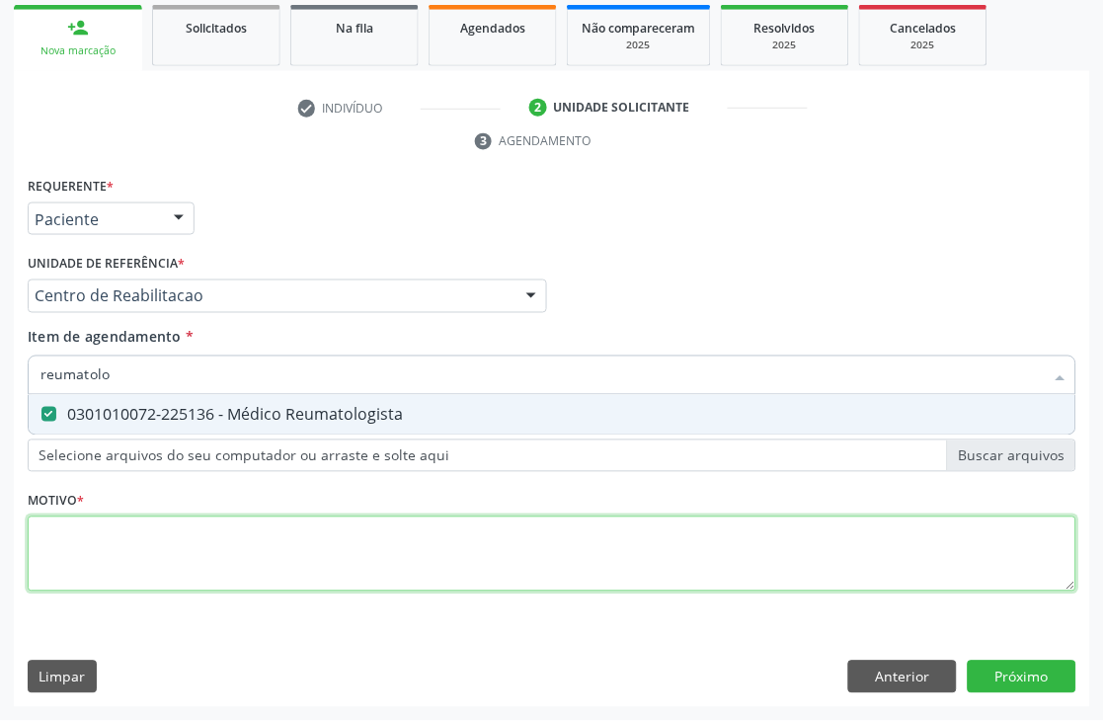
click at [111, 554] on div "Requerente * Paciente Médico(a) Enfermeiro(a) Paciente Nenhum resultado encontr…" at bounding box center [552, 395] width 1049 height 447
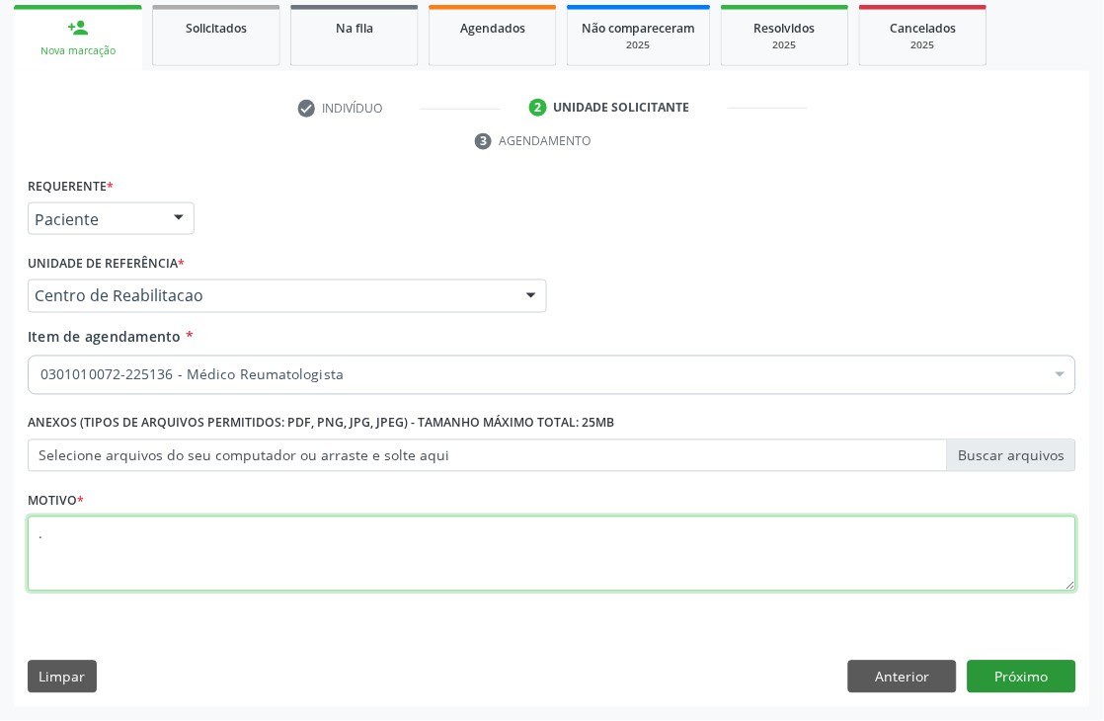
type textarea "."
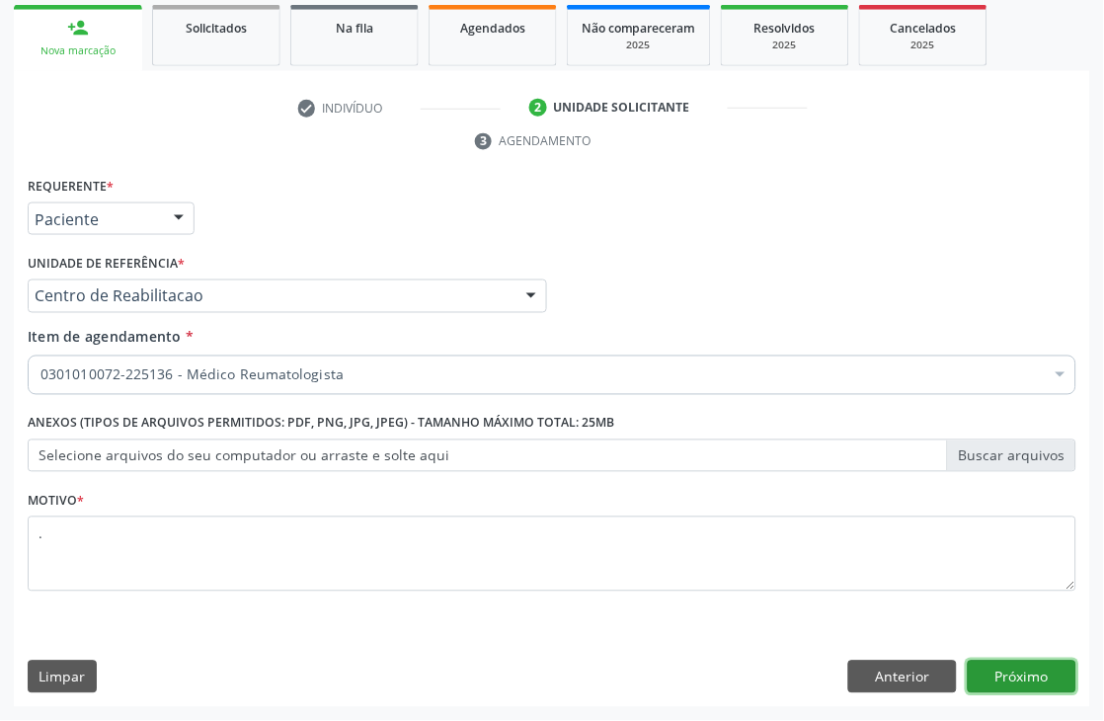
click at [1014, 673] on button "Próximo" at bounding box center [1022, 678] width 109 height 34
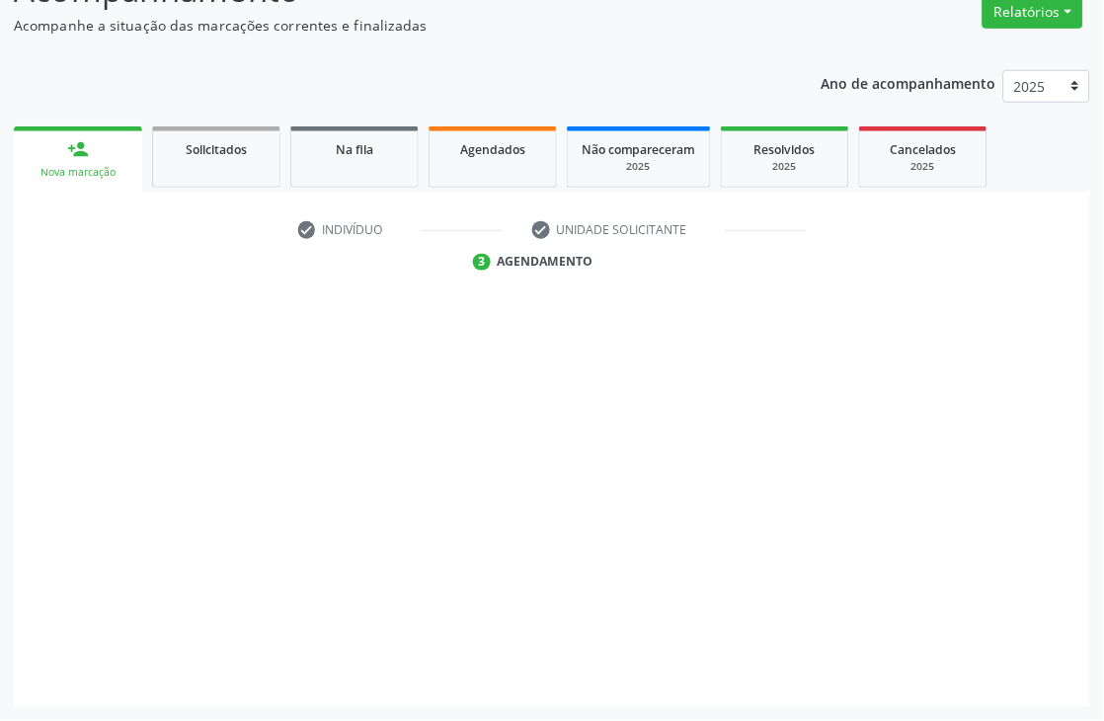
scroll to position [210, 0]
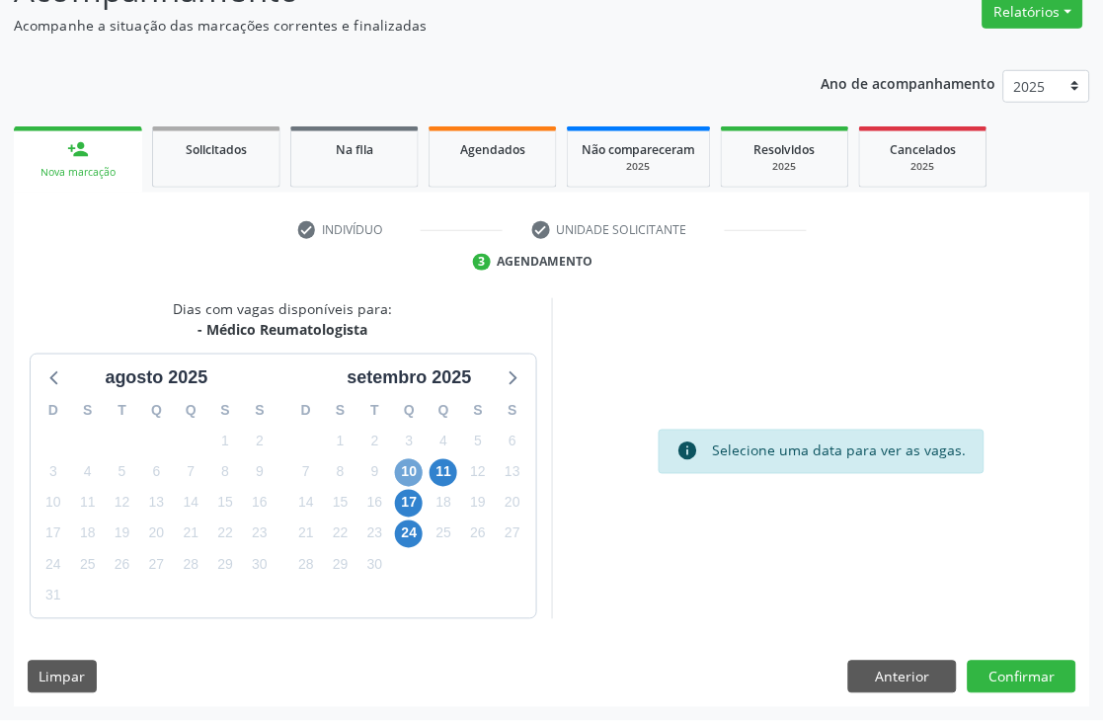
click at [416, 465] on span "10" at bounding box center [409, 473] width 28 height 28
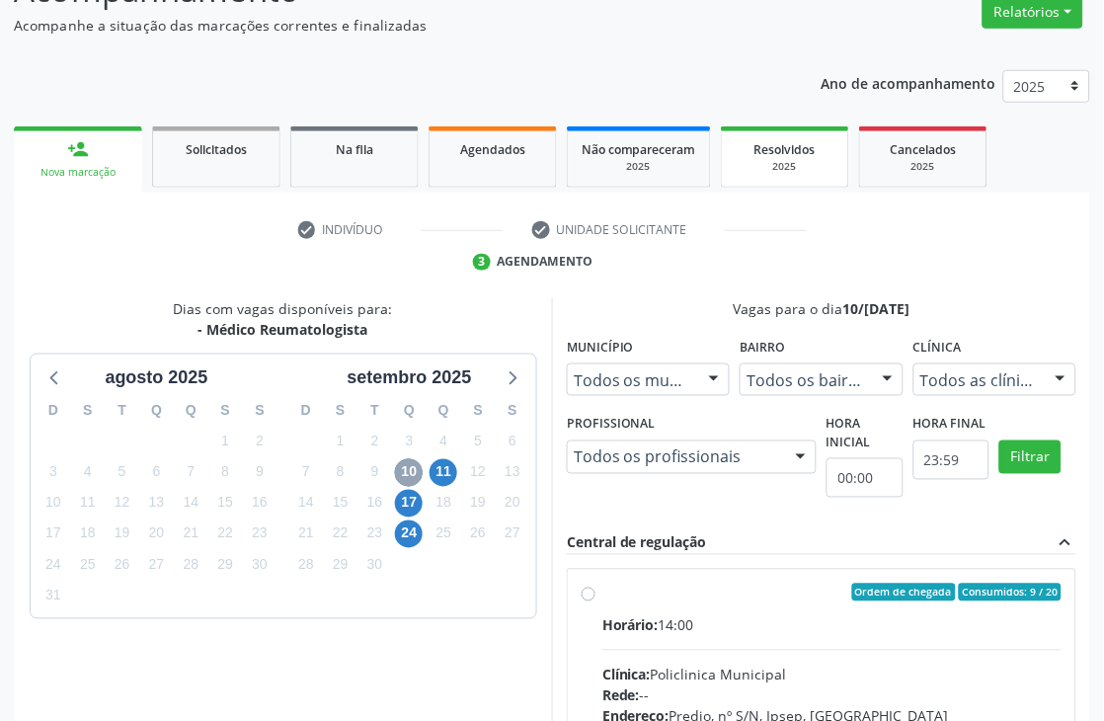
scroll to position [507, 0]
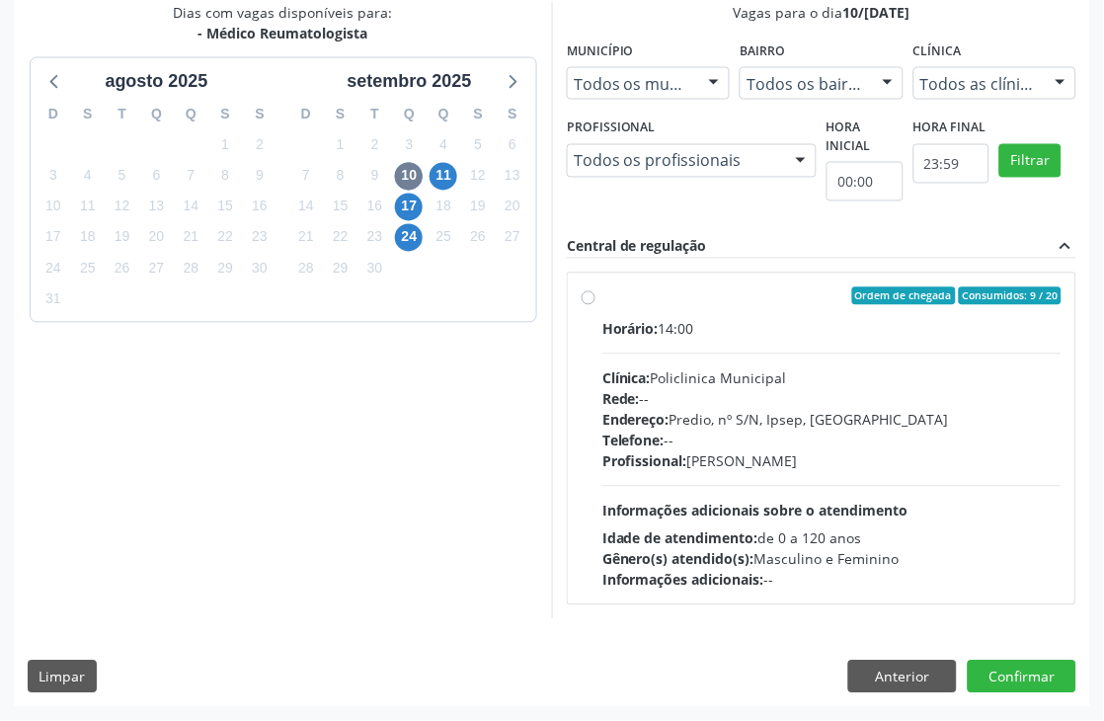
click at [732, 340] on div "Horário: 14:00 Clínica: Policlinica Municipal Rede: -- Endereço: Predio, nº S/N…" at bounding box center [831, 455] width 459 height 272
click at [595, 305] on input "Ordem de chegada Consumidos: 9 / 20 Horário: 14:00 Clínica: Policlinica Municip…" at bounding box center [589, 296] width 14 height 18
radio input "true"
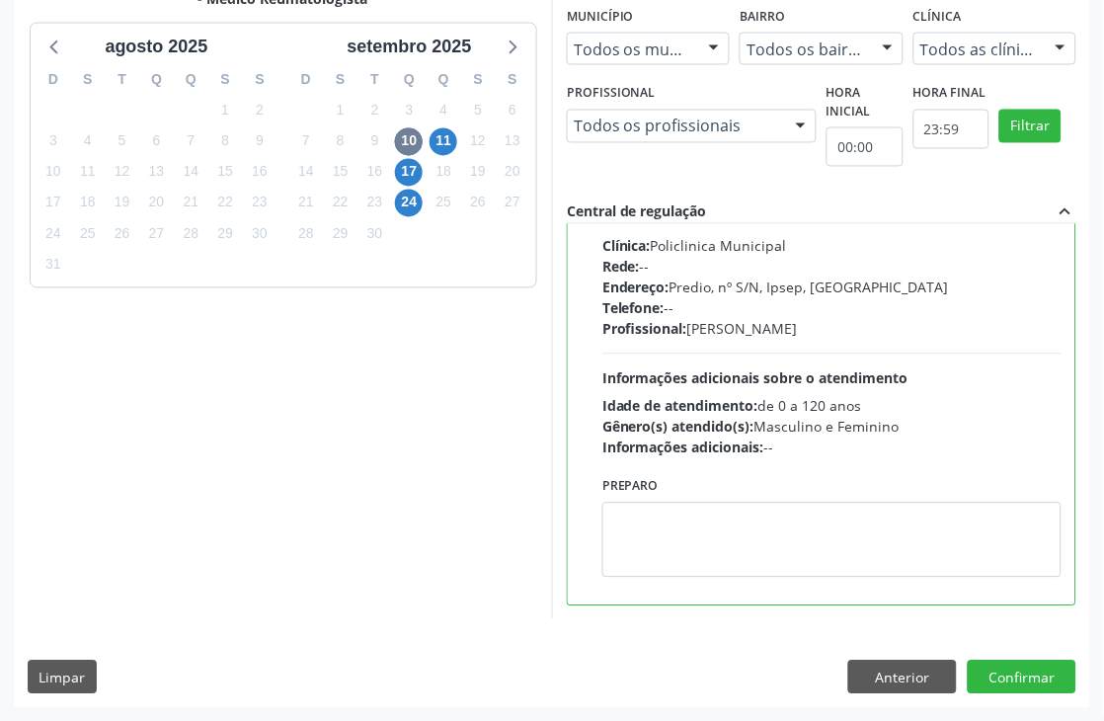
scroll to position [0, 0]
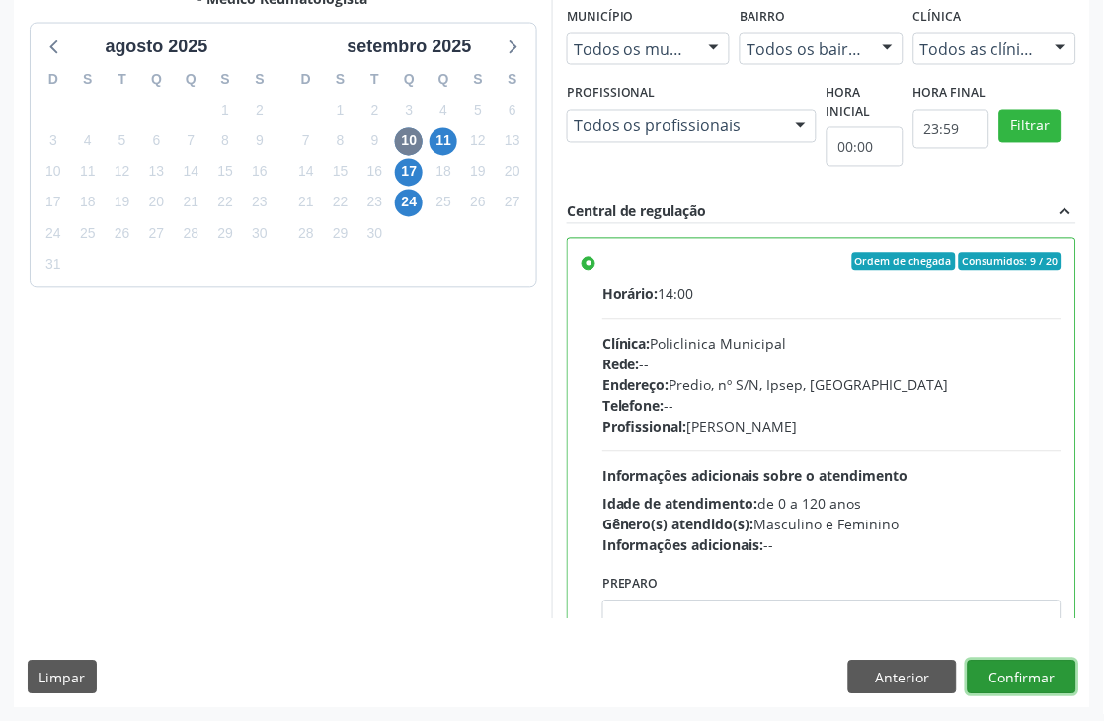
click at [1048, 673] on button "Confirmar" at bounding box center [1022, 678] width 109 height 34
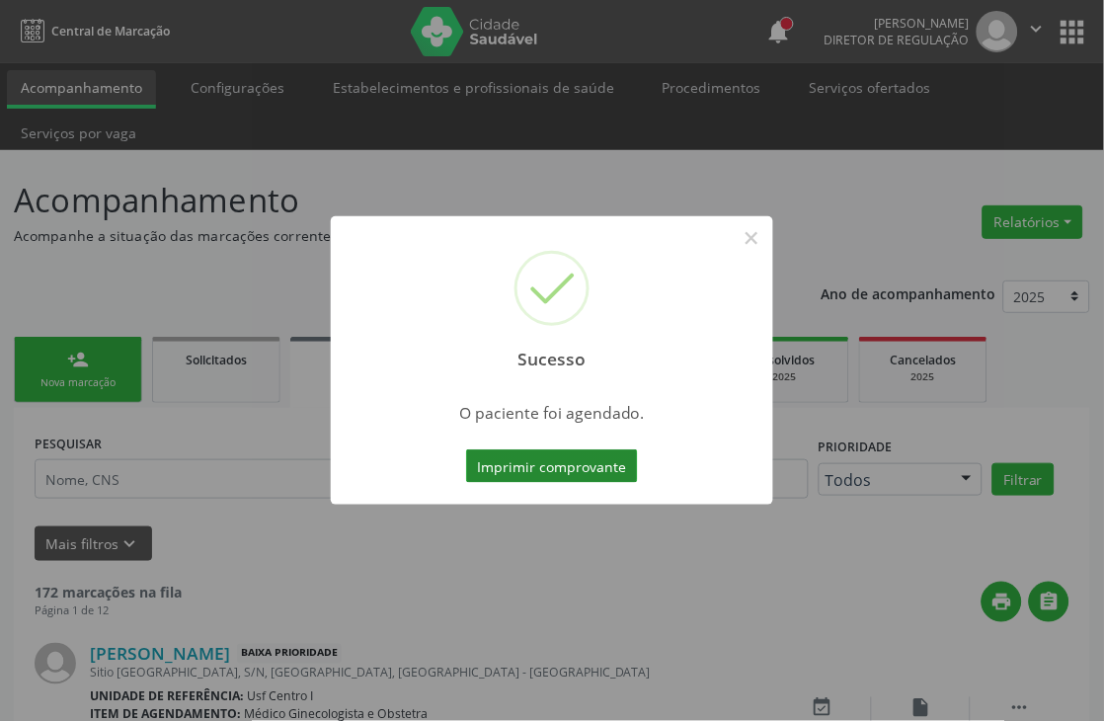
click at [530, 465] on button "Imprimir comprovante" at bounding box center [552, 466] width 172 height 34
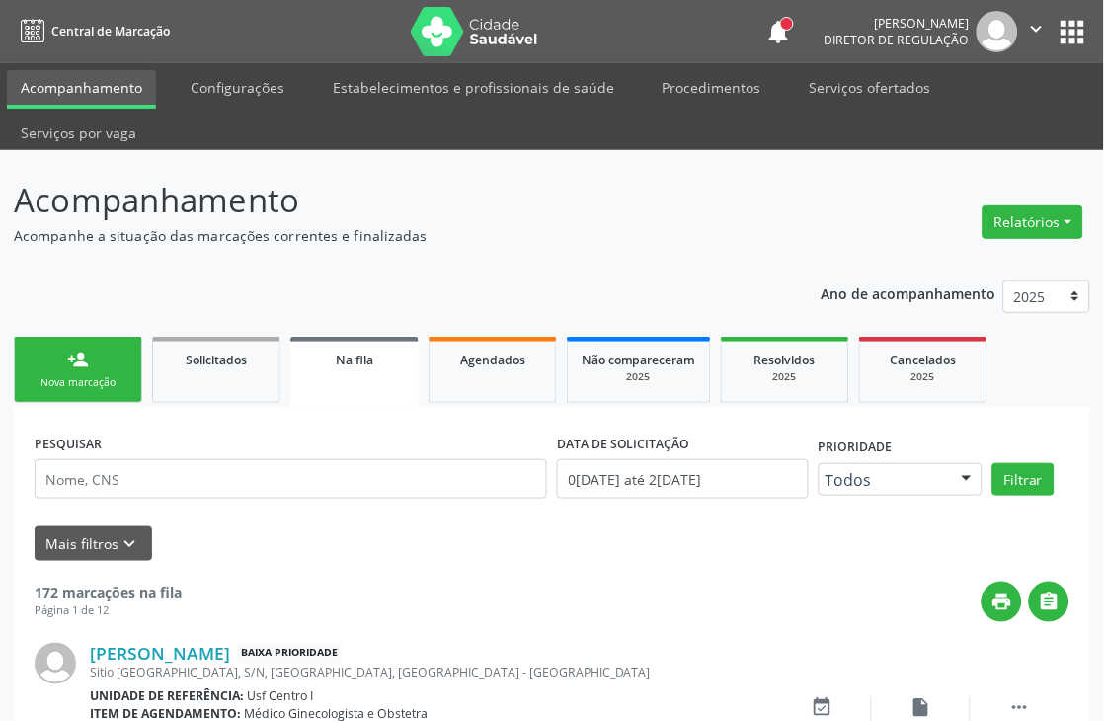
click at [91, 376] on div "Nova marcação" at bounding box center [78, 382] width 99 height 15
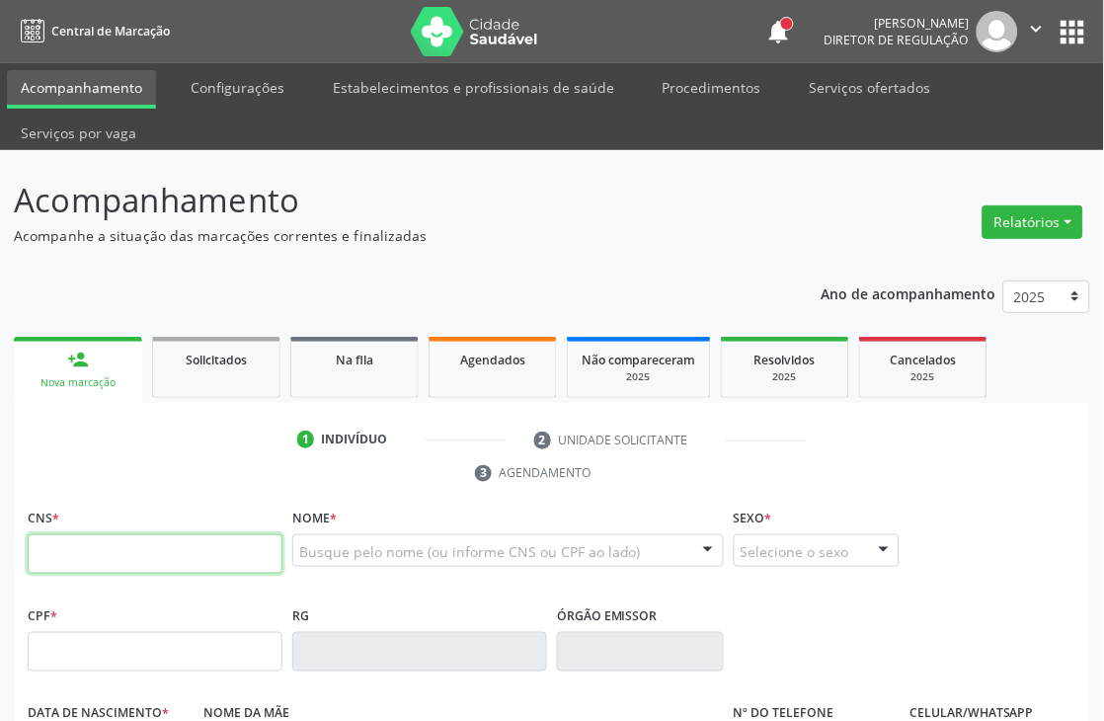
click at [60, 547] on input "text" at bounding box center [155, 554] width 255 height 40
paste input "898 0029 9538 5827"
type input "898 0029 9538 5827"
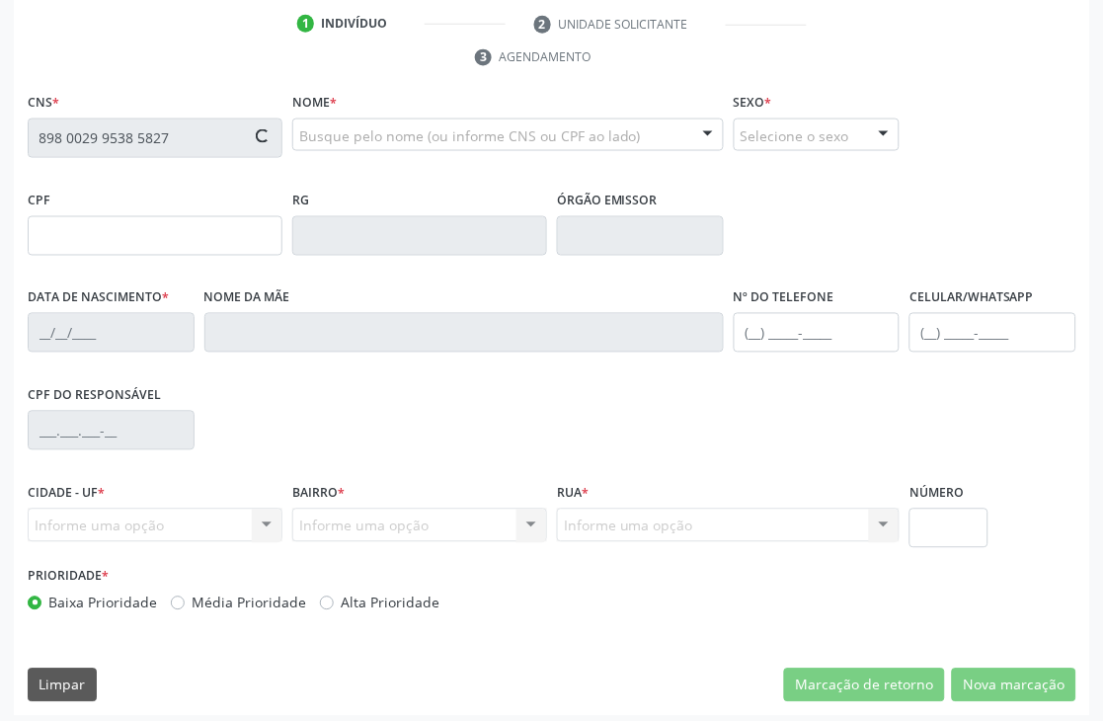
scroll to position [423, 0]
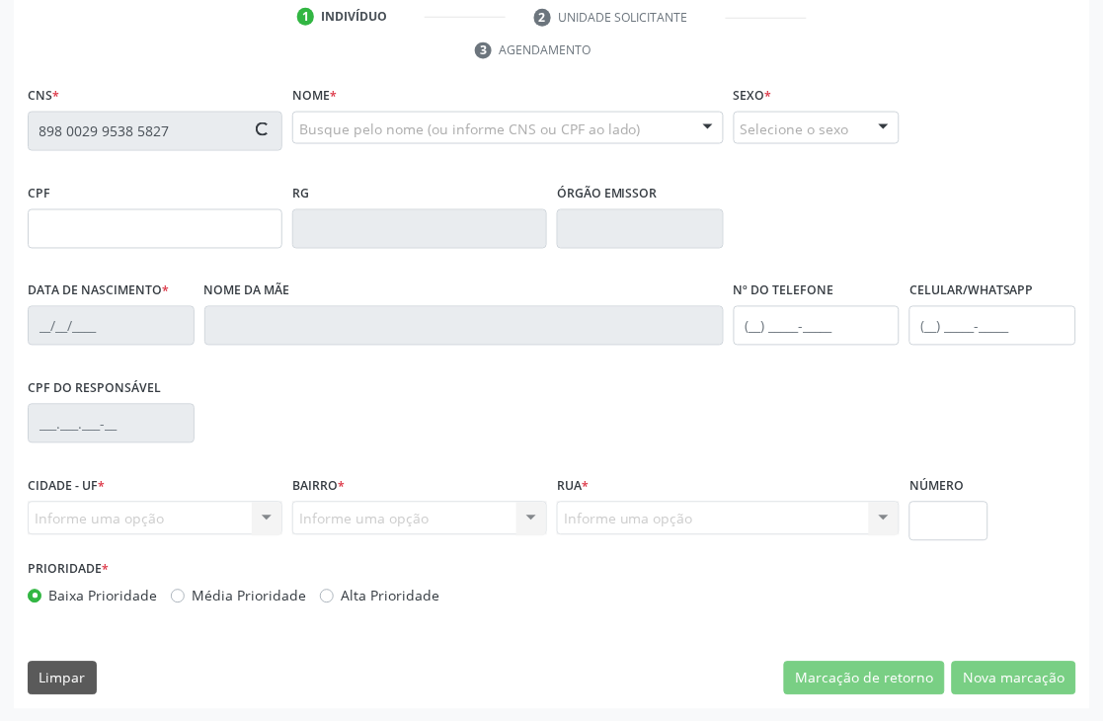
type input "28/01/2003"
type input "Eliane de Souza Campos Pereira"
type input "(87) 99994-1620"
type input "23"
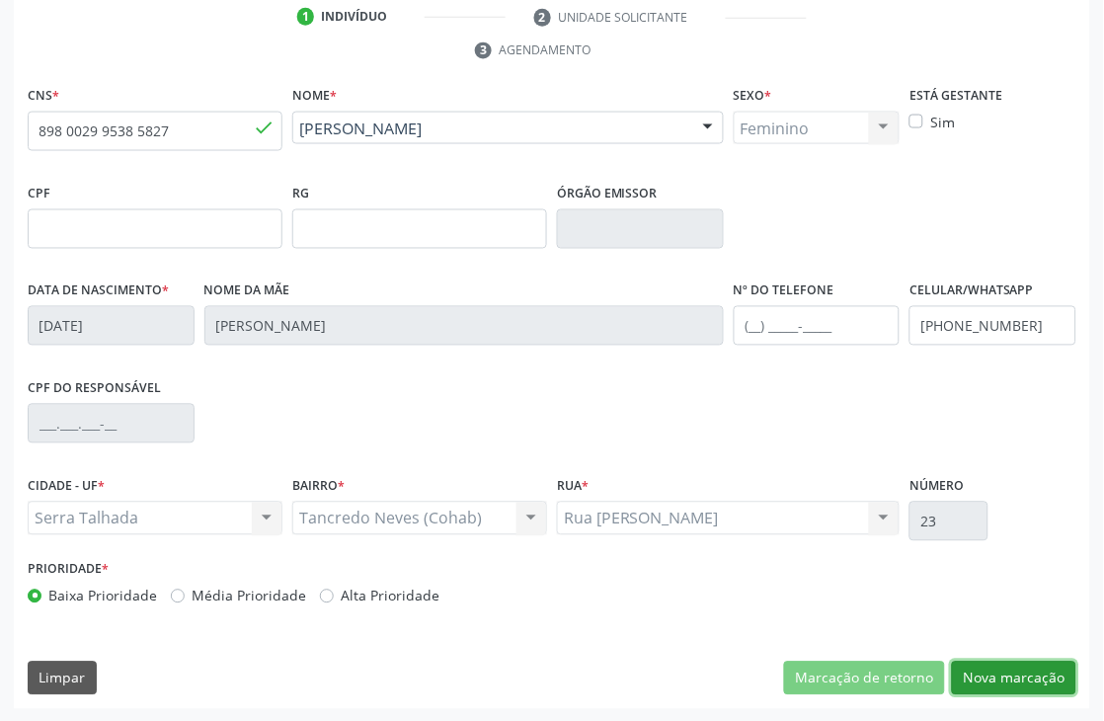
click at [1004, 679] on button "Nova marcação" at bounding box center [1014, 679] width 124 height 34
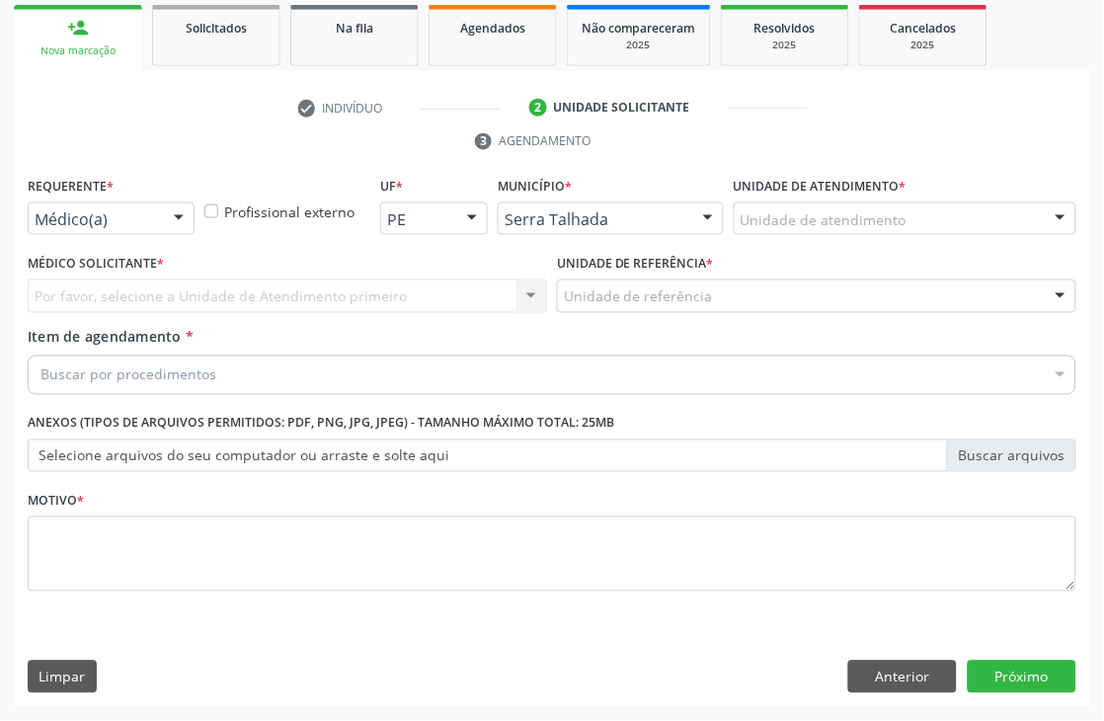
scroll to position [332, 0]
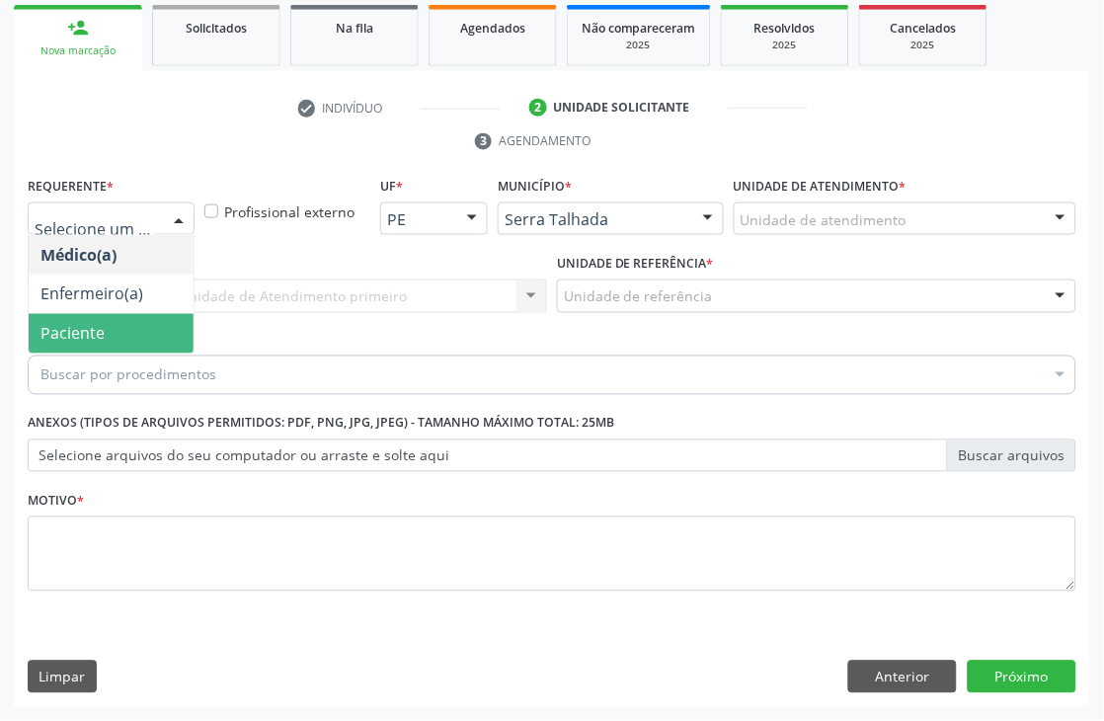
click at [84, 326] on span "Paciente" at bounding box center [72, 334] width 64 height 22
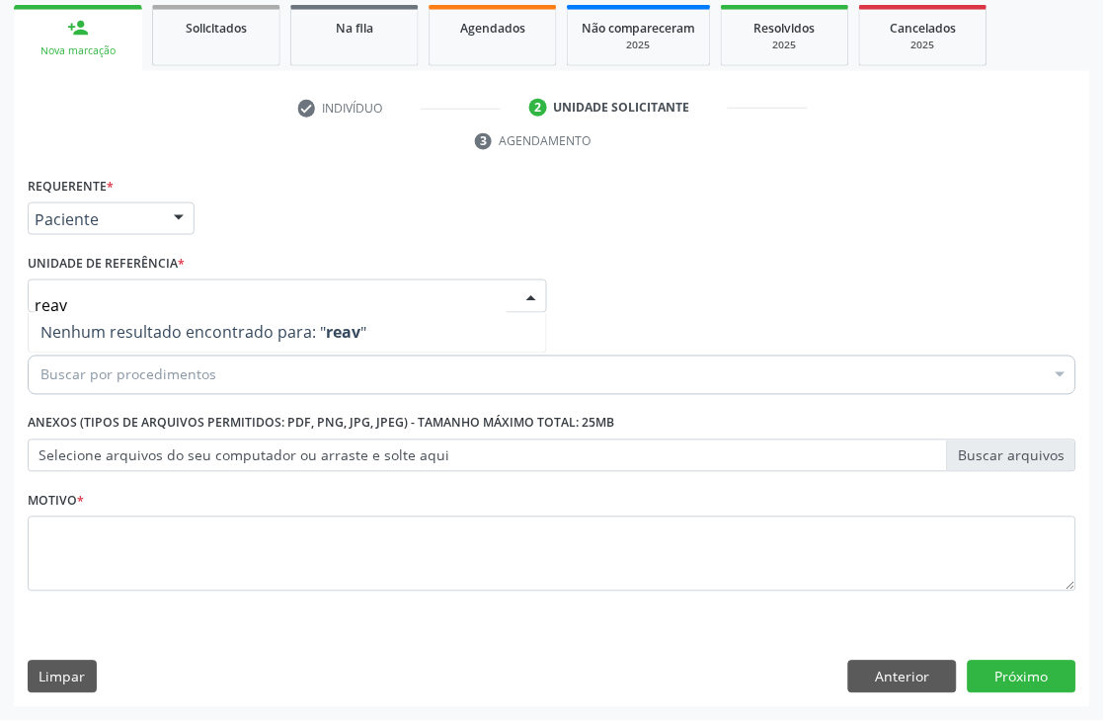
type input "rea"
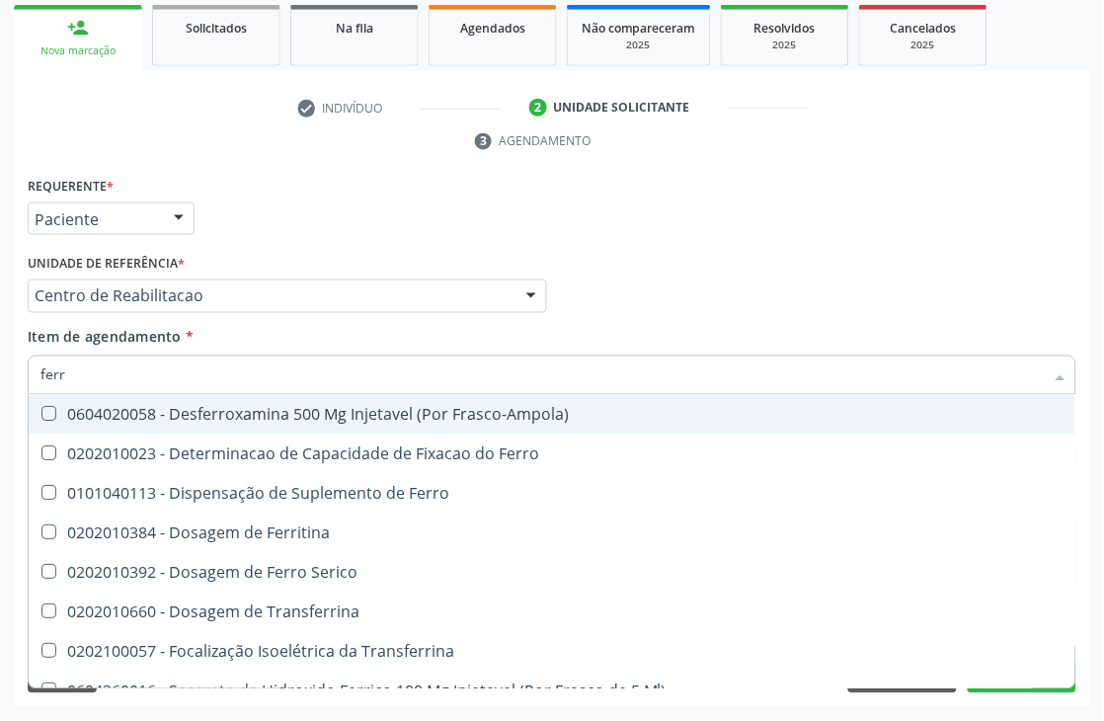
type input "ferro"
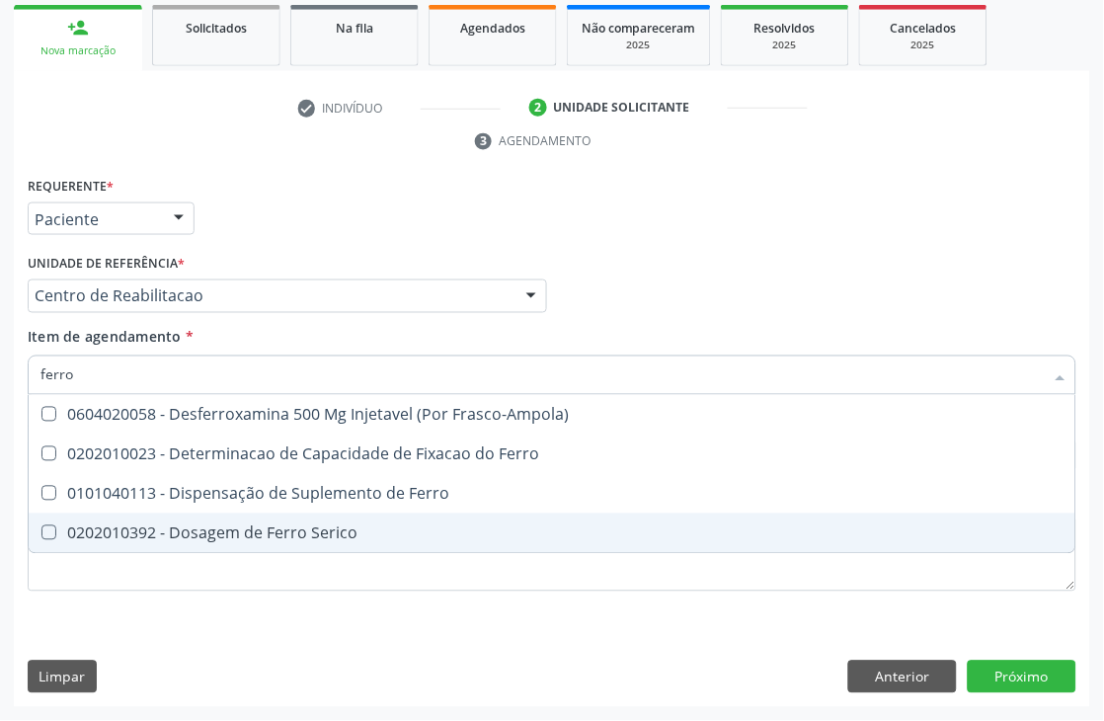
click at [134, 516] on span "0202010392 - Dosagem de Ferro Serico" at bounding box center [552, 534] width 1047 height 40
checkbox Serico "true"
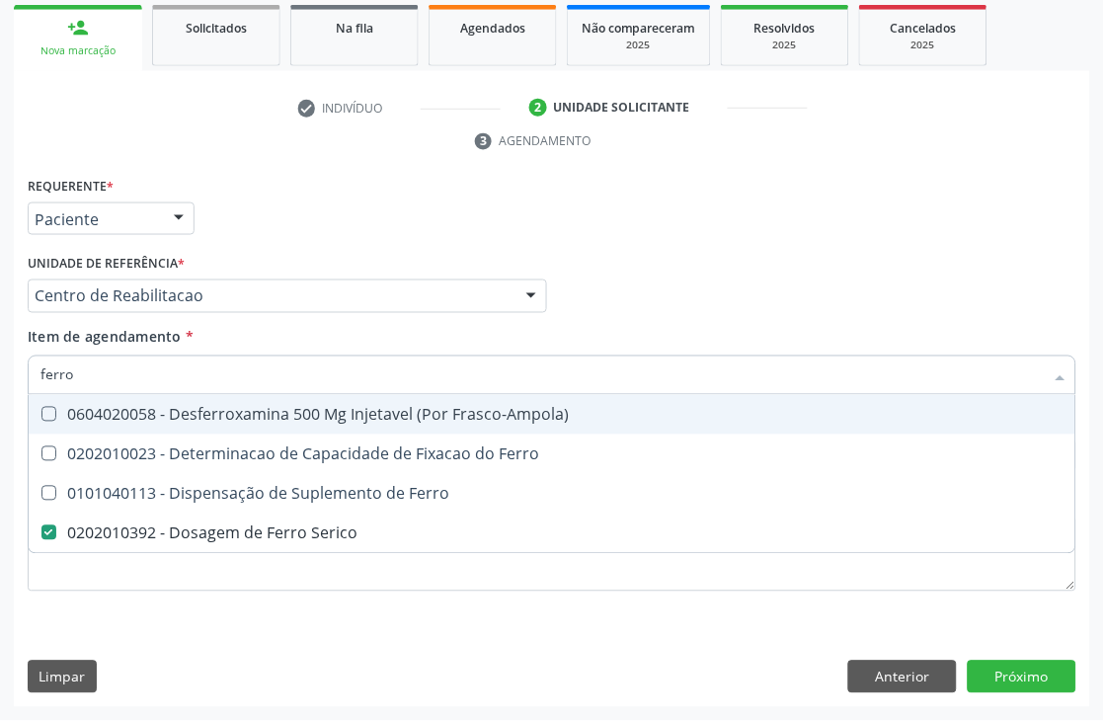
click at [130, 379] on input "ferro" at bounding box center [541, 376] width 1003 height 40
type input "he"
checkbox Serico "false"
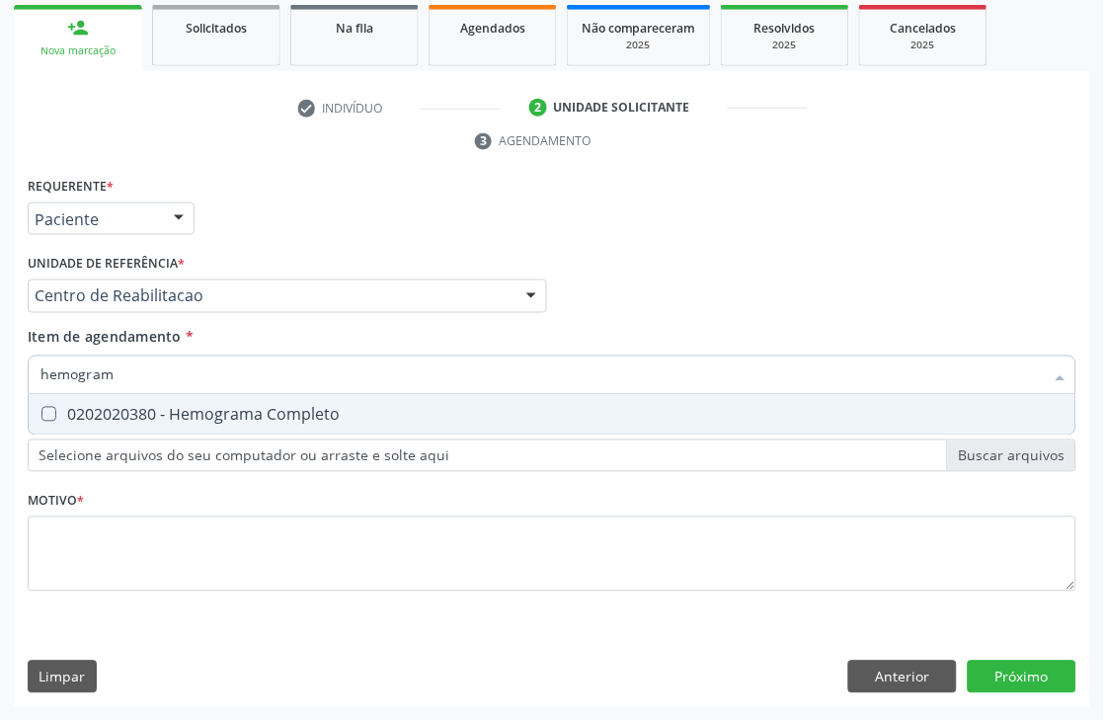
type input "hemograma"
click at [131, 413] on div "0202020380 - Hemograma Completo" at bounding box center [551, 415] width 1023 height 16
checkbox Completo "true"
click at [131, 381] on input "hemograma" at bounding box center [541, 376] width 1003 height 40
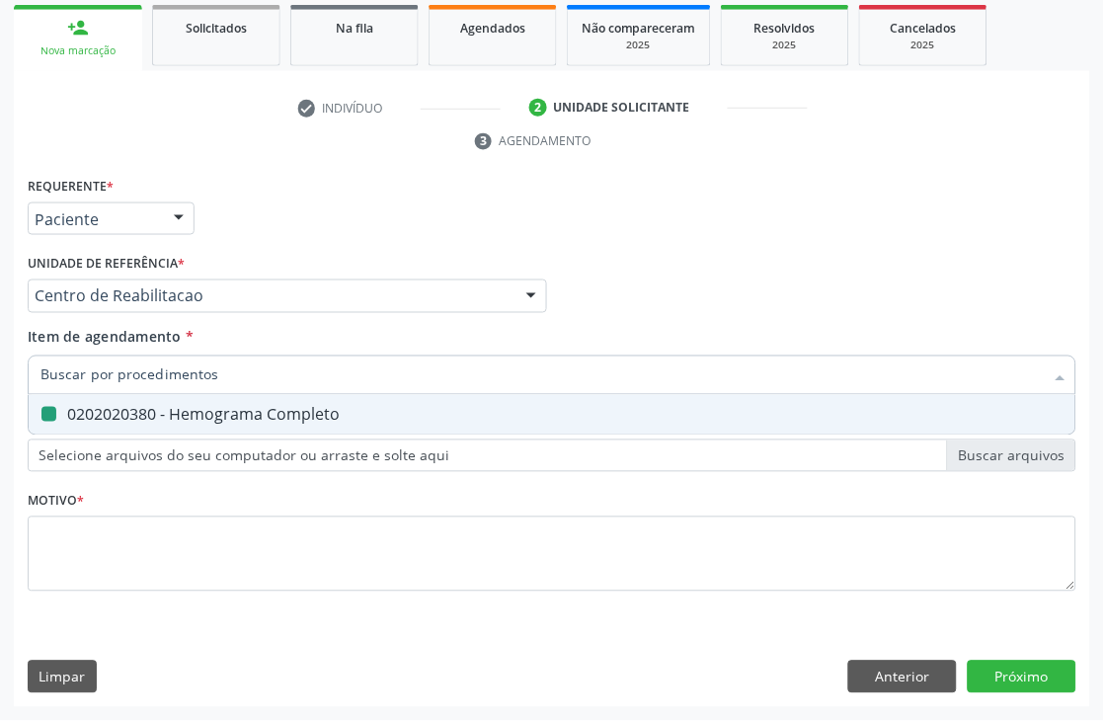
checkbox Completo "false"
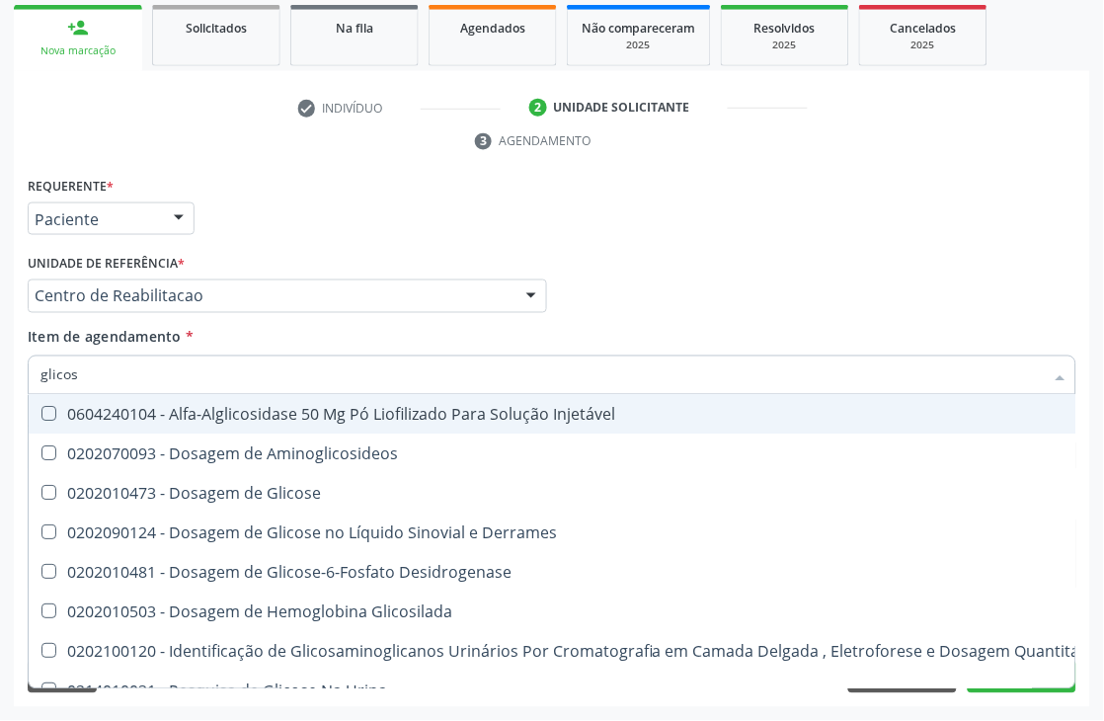
type input "glicose"
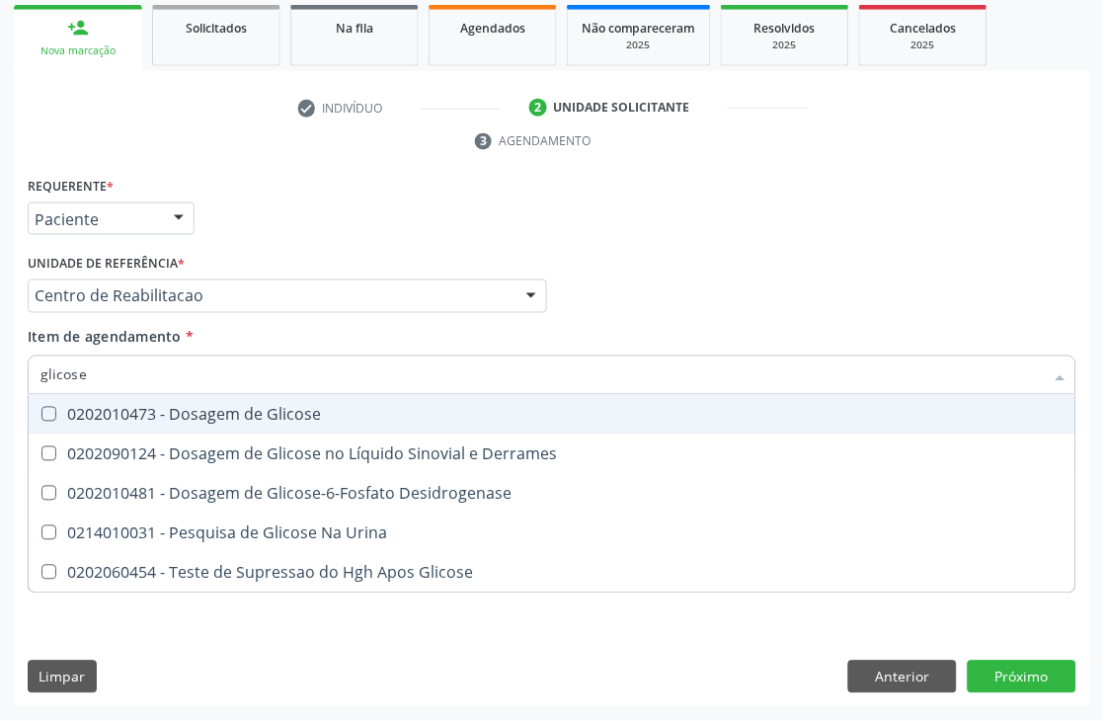
click at [174, 407] on div "0202010473 - Dosagem de Glicose" at bounding box center [551, 415] width 1023 height 16
checkbox Glicose "true"
click at [161, 378] on input "glicose" at bounding box center [541, 376] width 1003 height 40
checkbox Glicose "false"
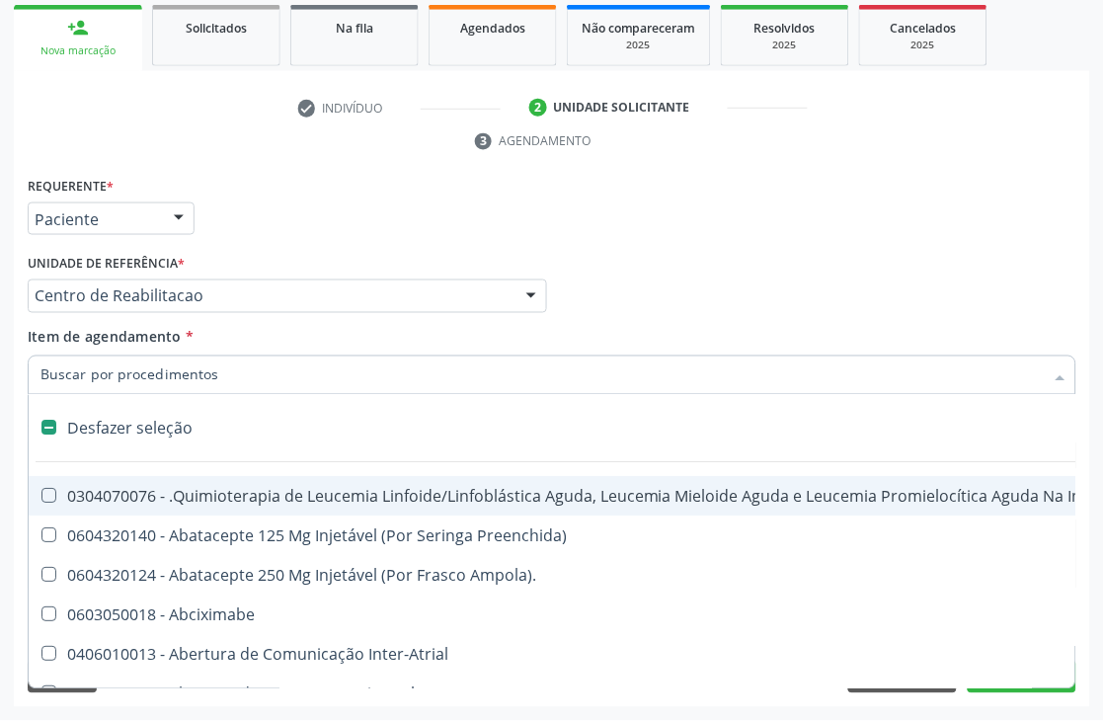
type input "h"
checkbox Queimado "true"
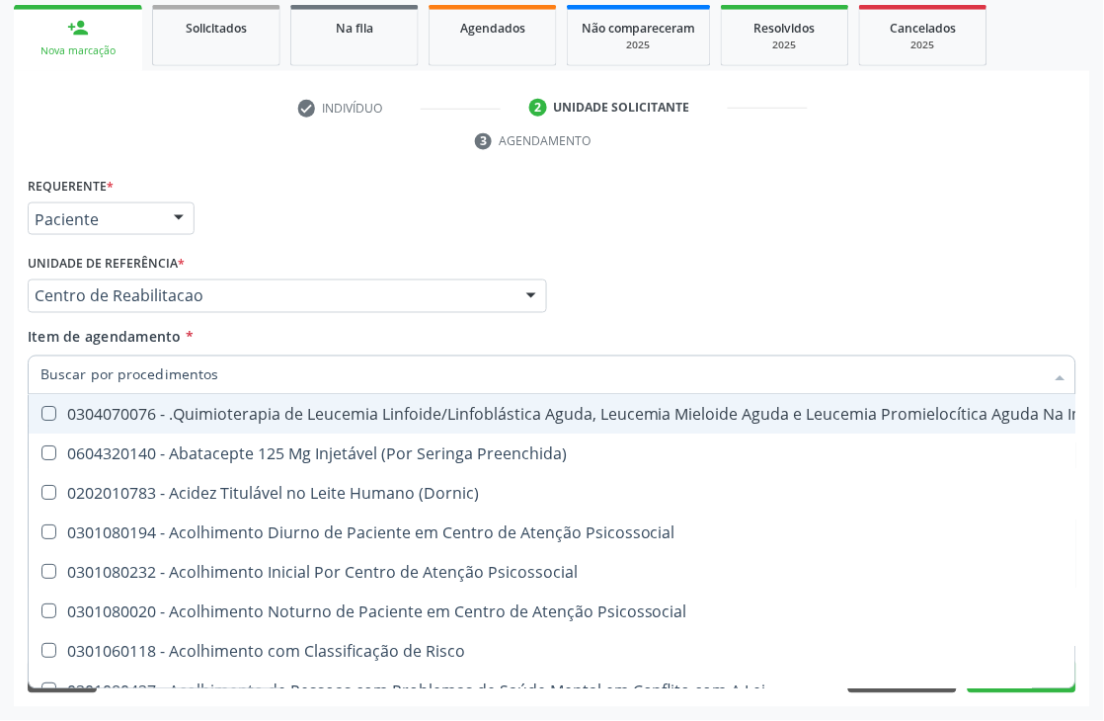
checkbox Completo "false"
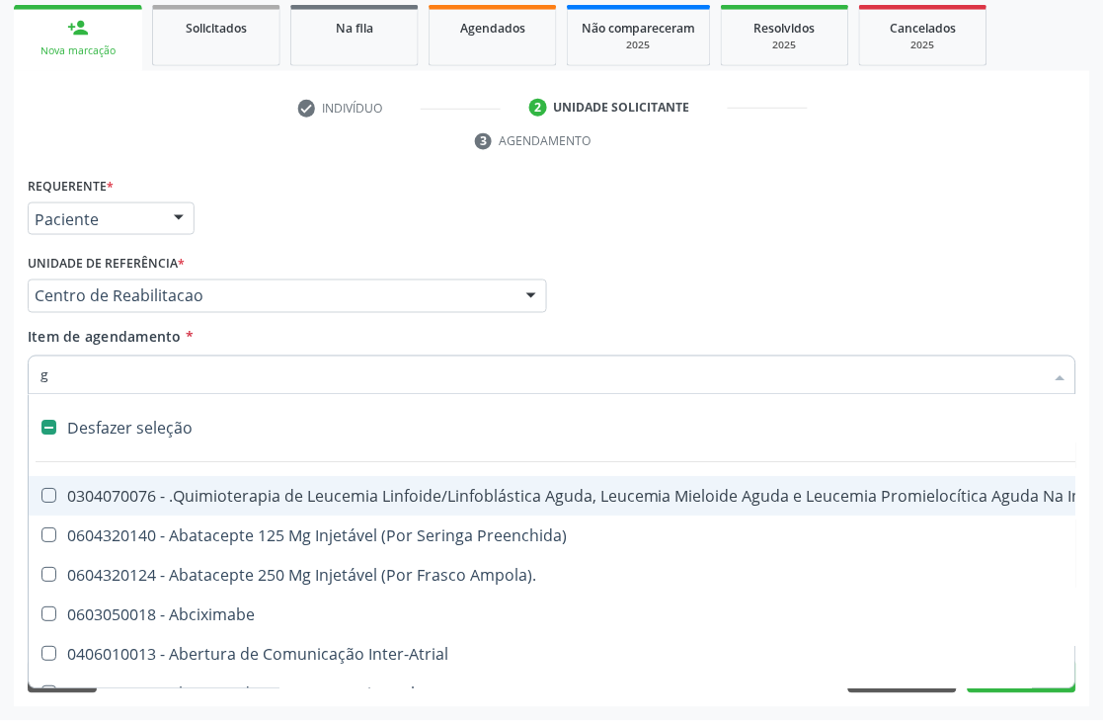
type input "gl"
checkbox Aparentado "true"
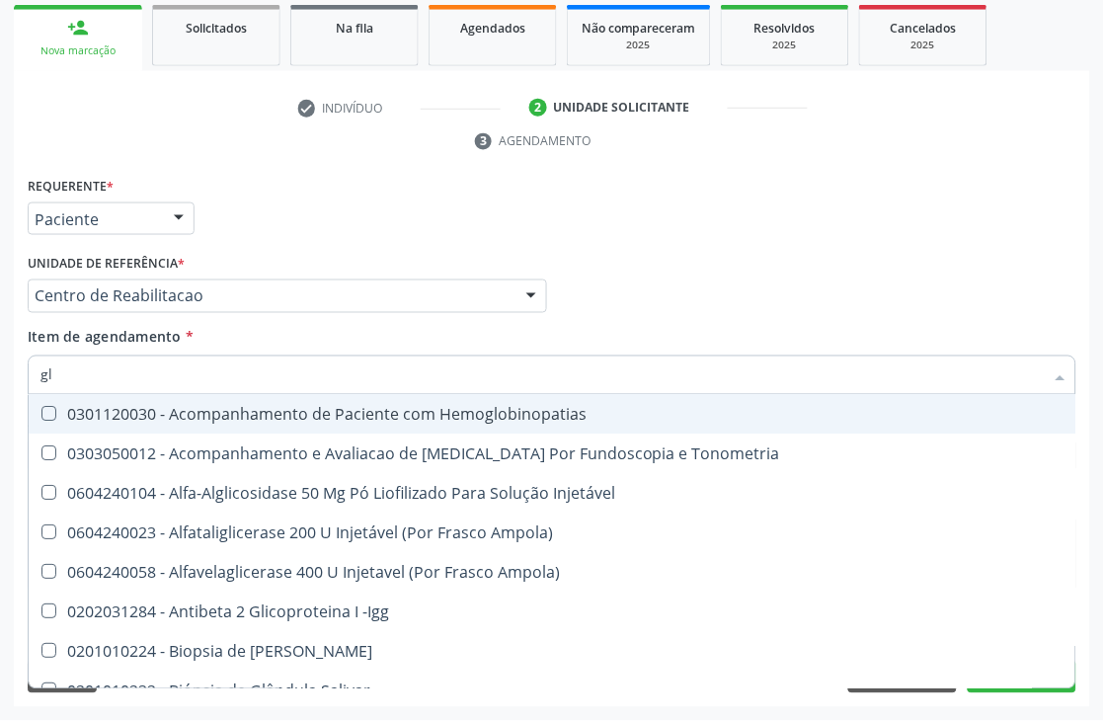
type input "gli"
checkbox \(Confirmatorio\) "true"
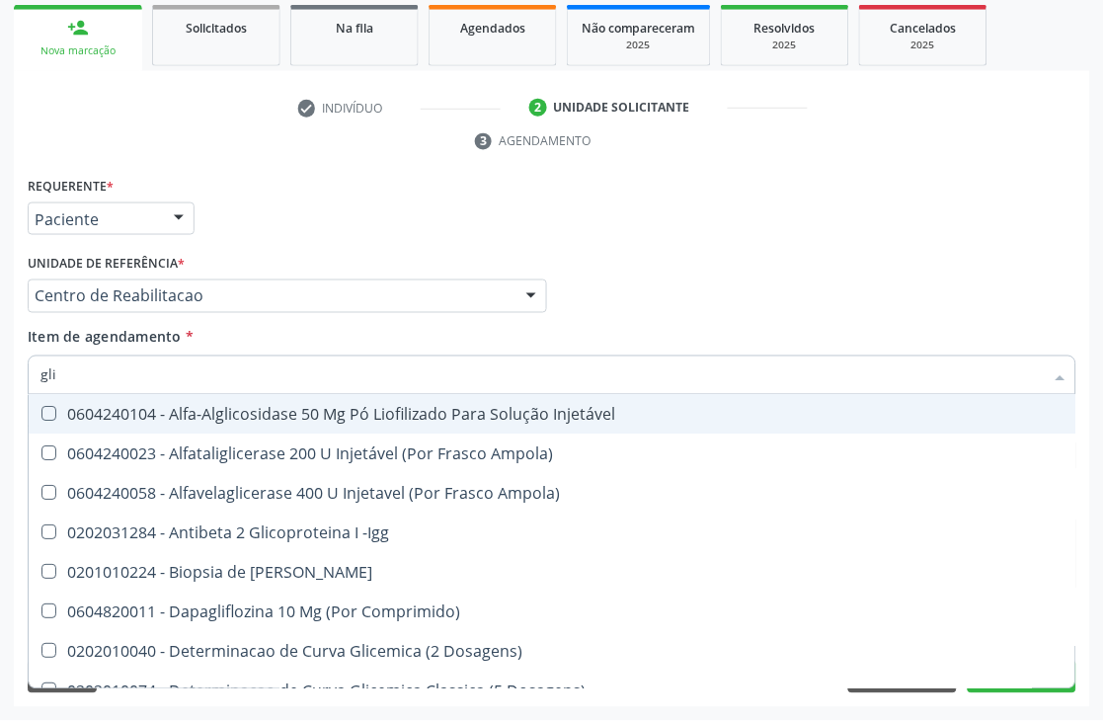
type input "glic"
checkbox Aminoglicosideos "true"
checkbox Glicose "false"
type input "glico"
checkbox Comprimido\) "true"
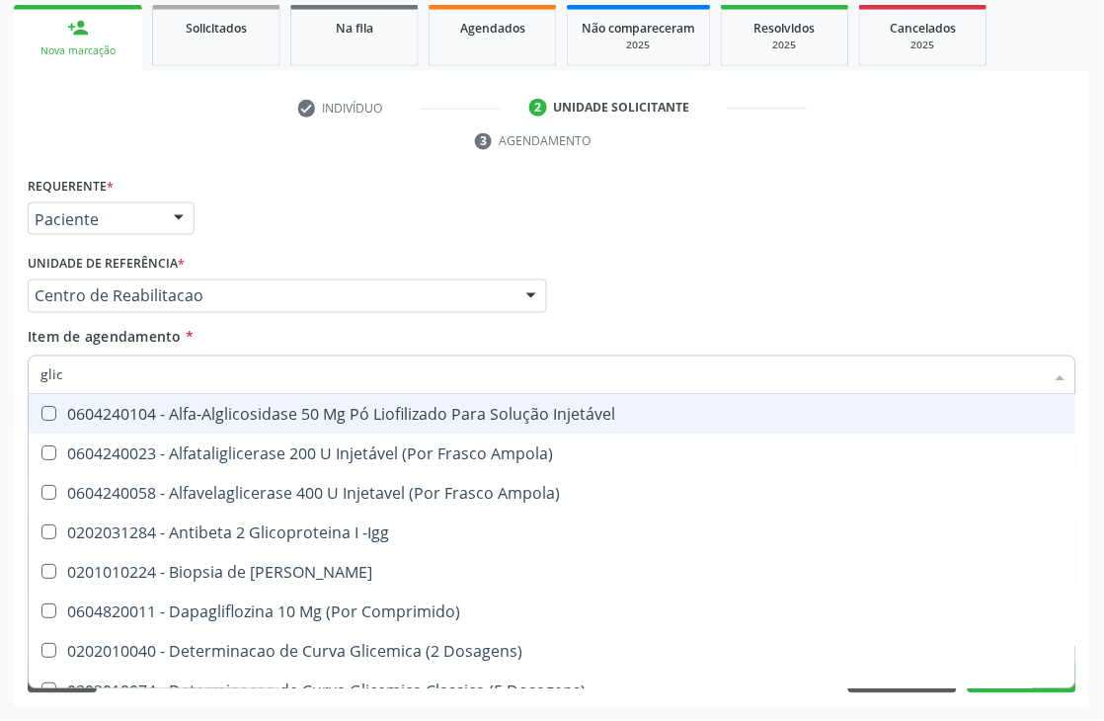
checkbox Aminoglicosideos "false"
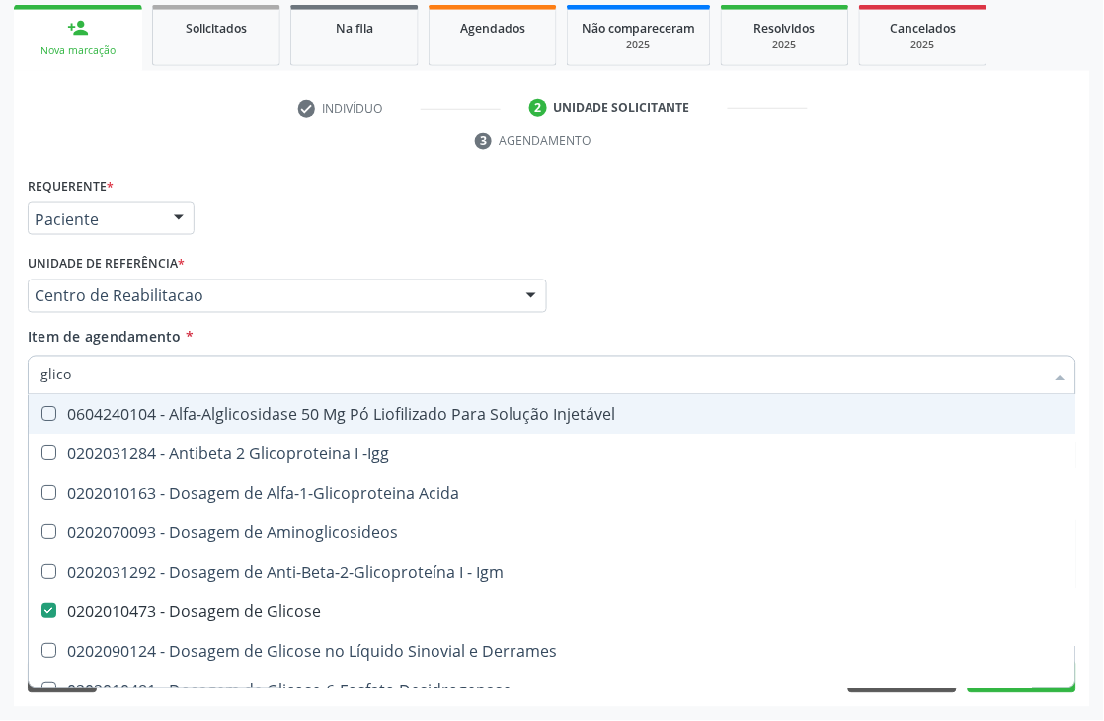
type input "glicos"
checkbox Acida "true"
checkbox Glicose "false"
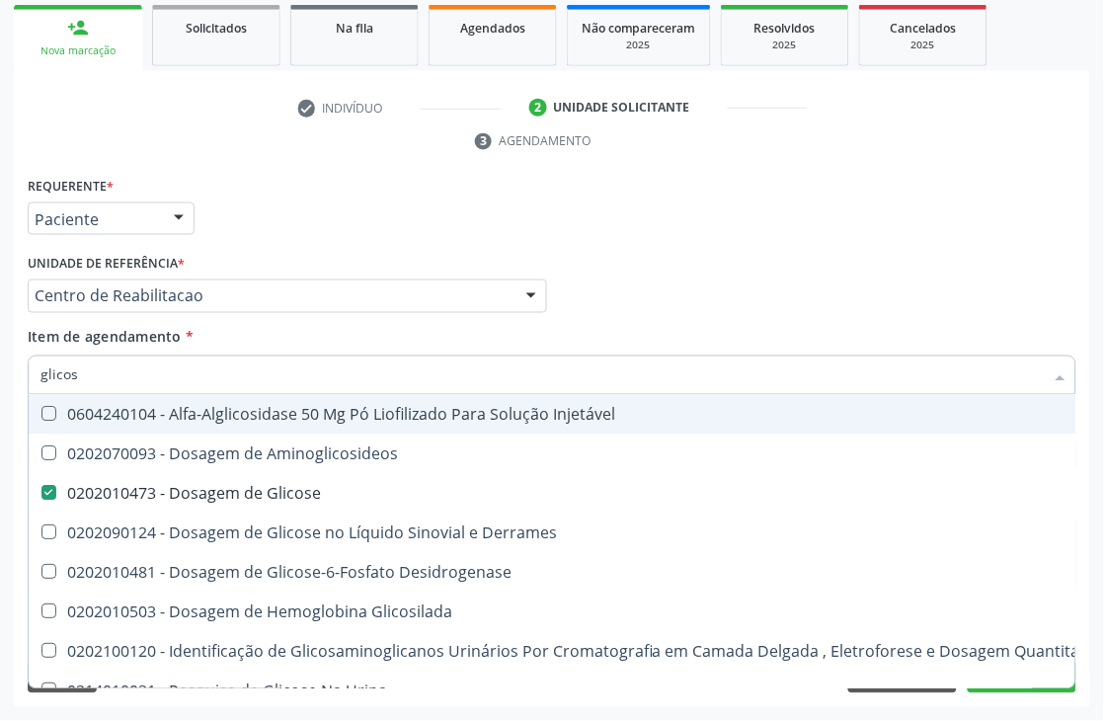
type input "glicosi"
checkbox Glicose "false"
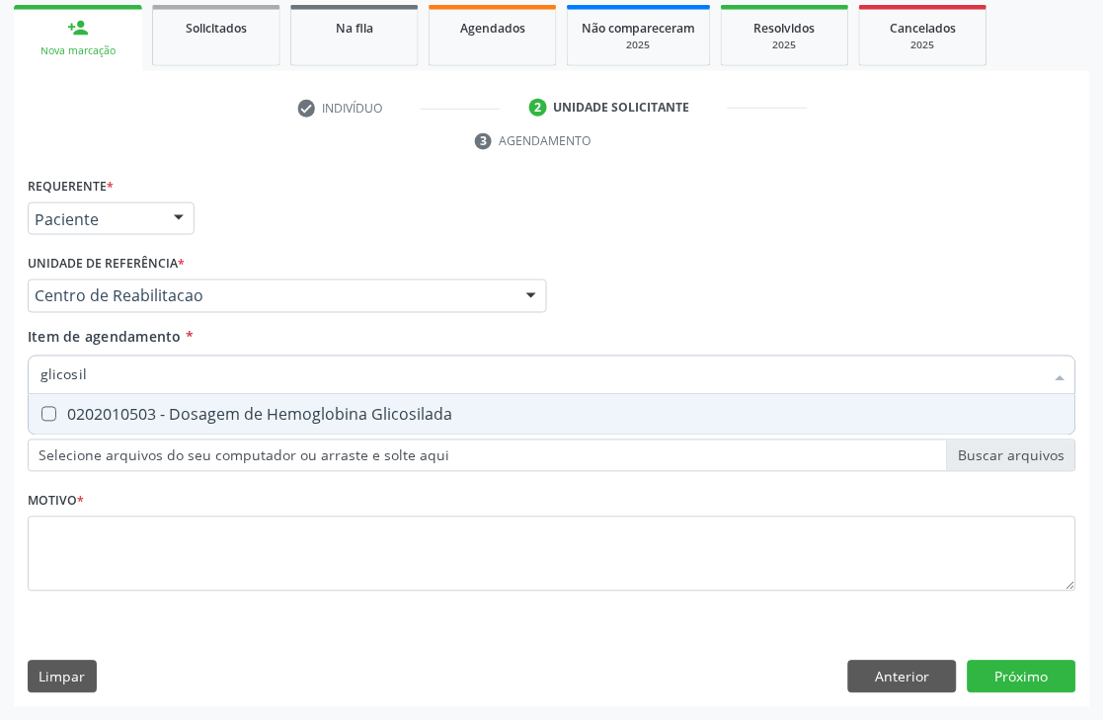
type input "glicosila"
click at [156, 421] on div "0202010503 - Dosagem de Hemoglobina Glicosilada" at bounding box center [551, 415] width 1023 height 16
checkbox Glicosilada "true"
click at [117, 369] on input "glicosila" at bounding box center [541, 376] width 1003 height 40
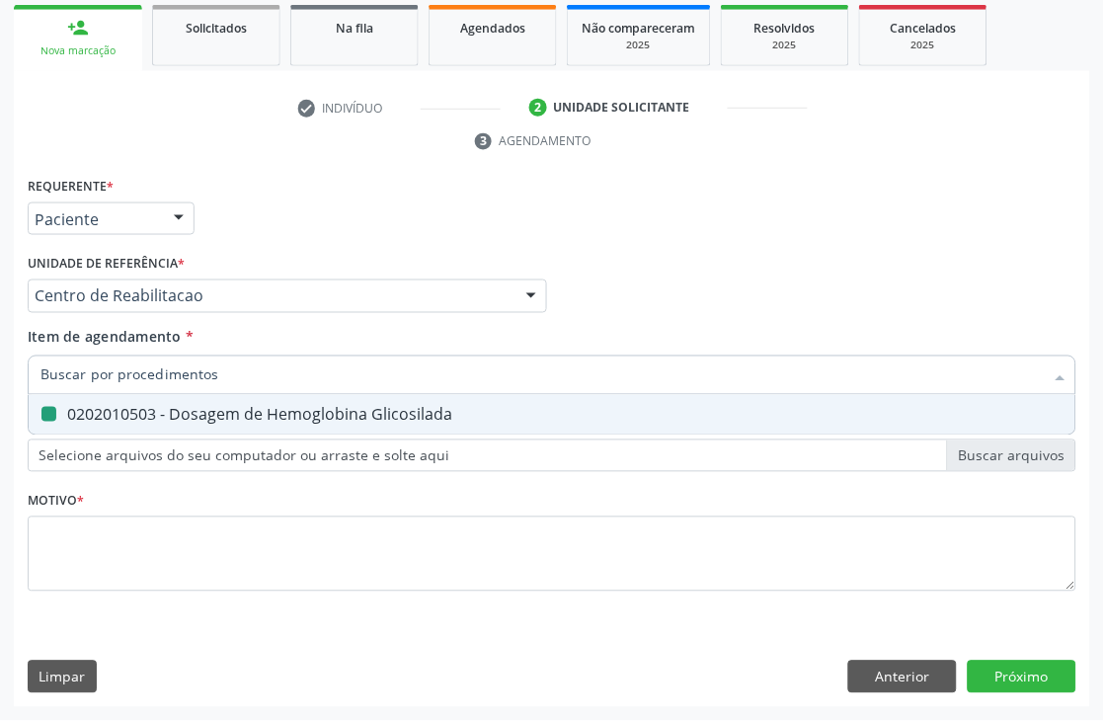
checkbox Glicosilada "false"
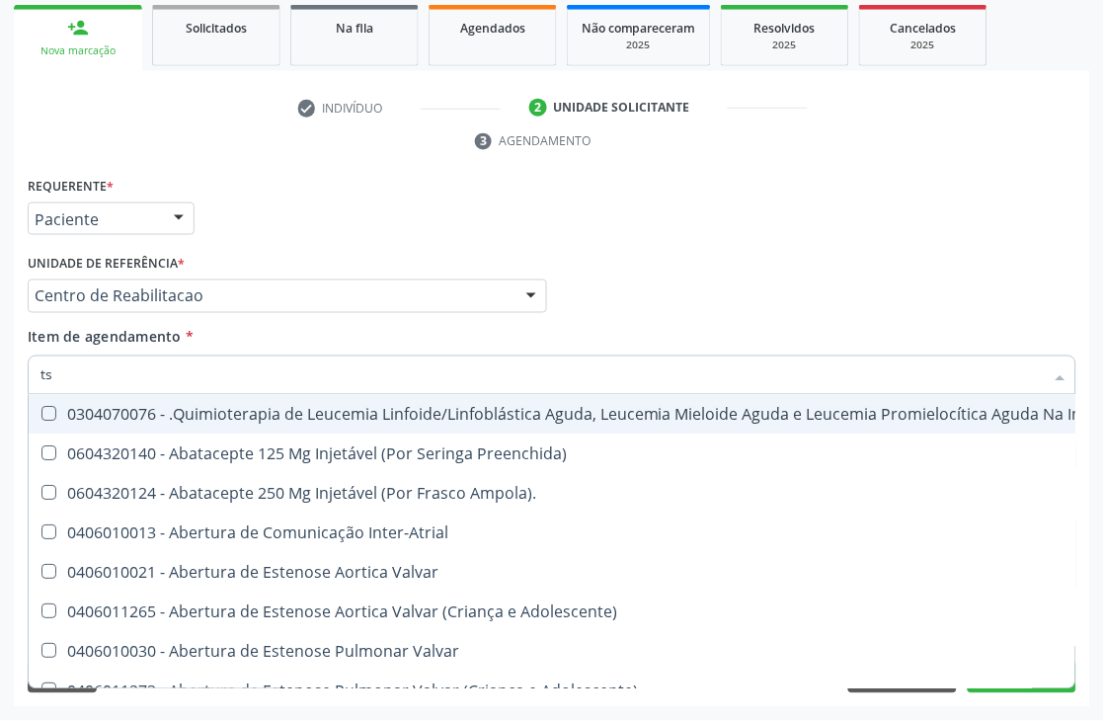
type input "tsh"
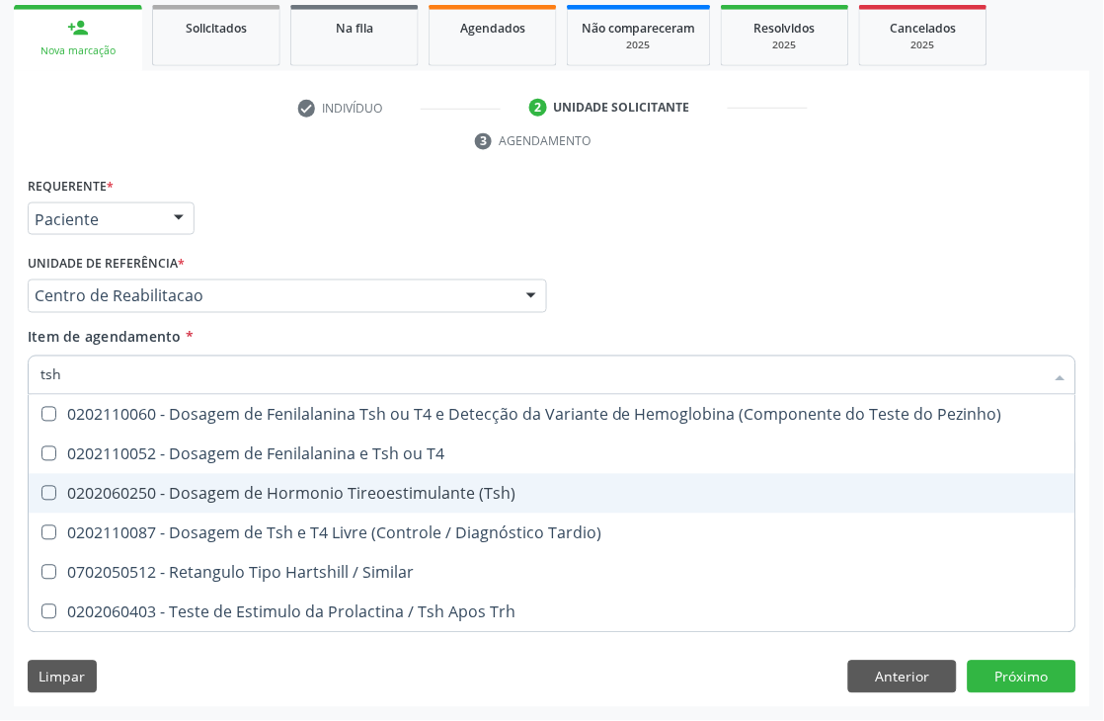
click at [142, 486] on div "0202060250 - Dosagem de Hormonio Tireoestimulante (Tsh)" at bounding box center [551, 494] width 1023 height 16
checkbox \(Tsh\) "true"
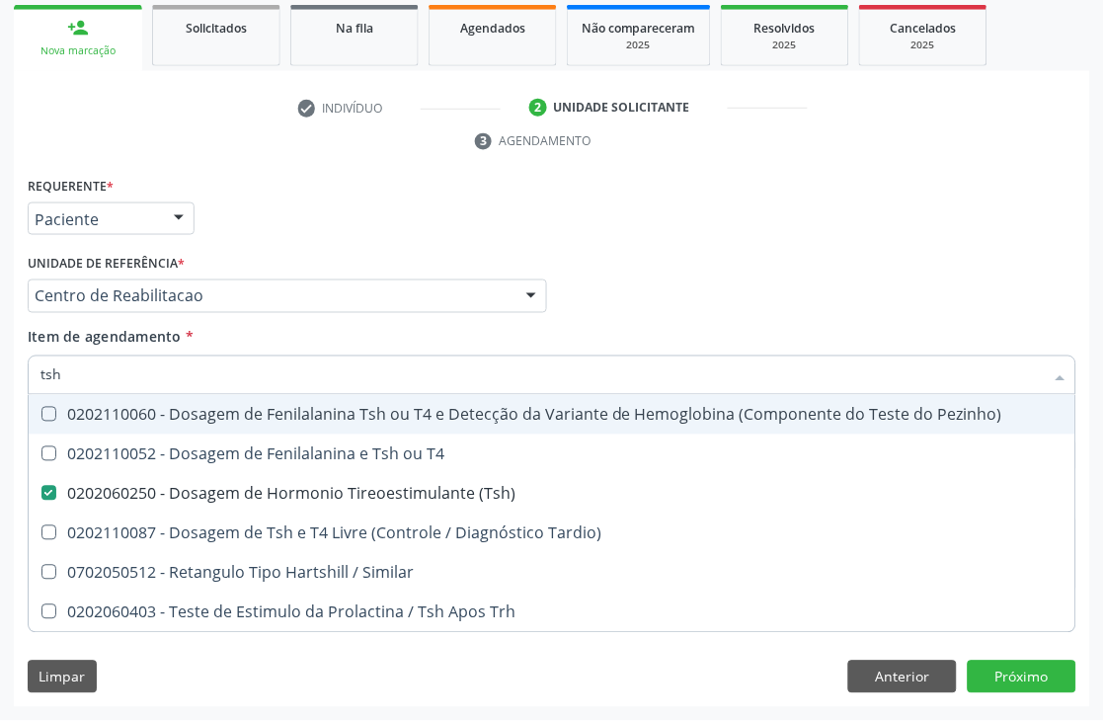
click at [73, 368] on input "tsh" at bounding box center [541, 376] width 1003 height 40
type input "t"
checkbox \(Tsh\) "false"
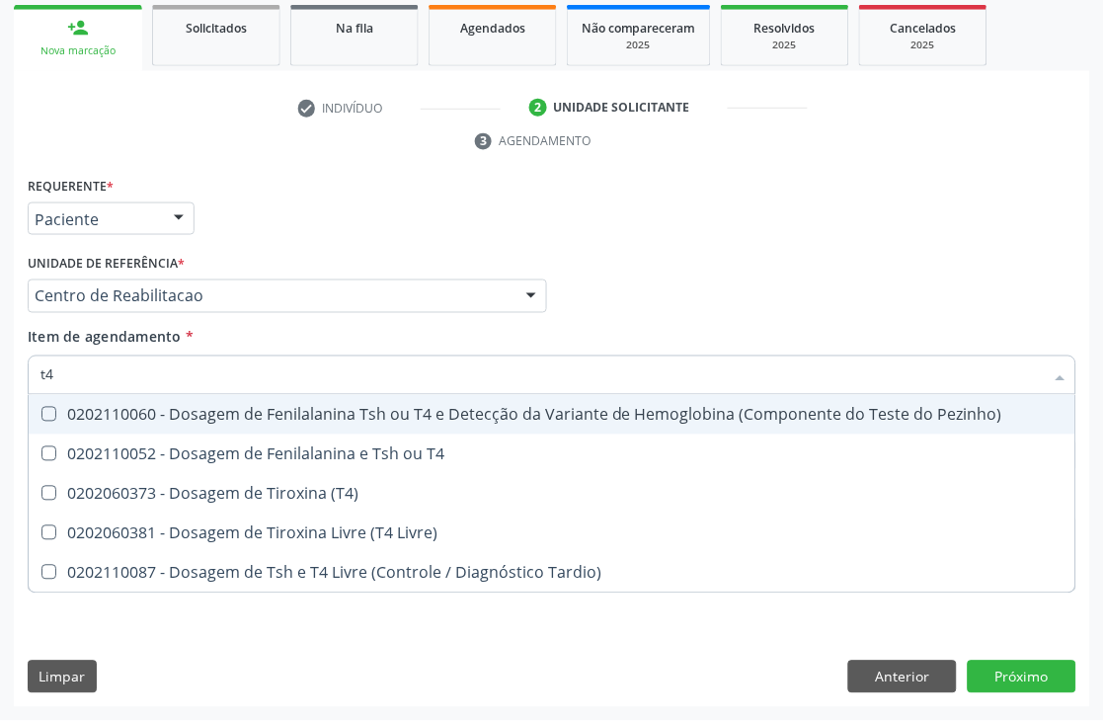
type input "t4 l"
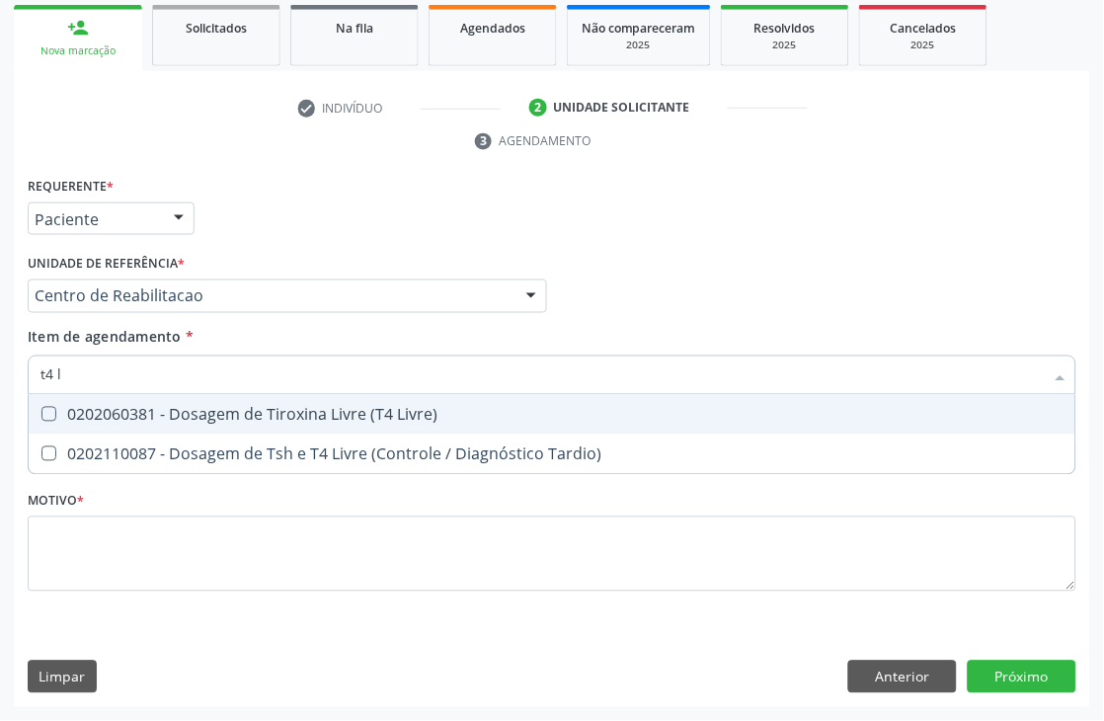
click at [328, 399] on span "0202060381 - Dosagem de Tiroxina Livre (T4 Livre)" at bounding box center [552, 415] width 1047 height 40
checkbox Livre\) "true"
click at [125, 377] on input "t4 l" at bounding box center [541, 376] width 1003 height 40
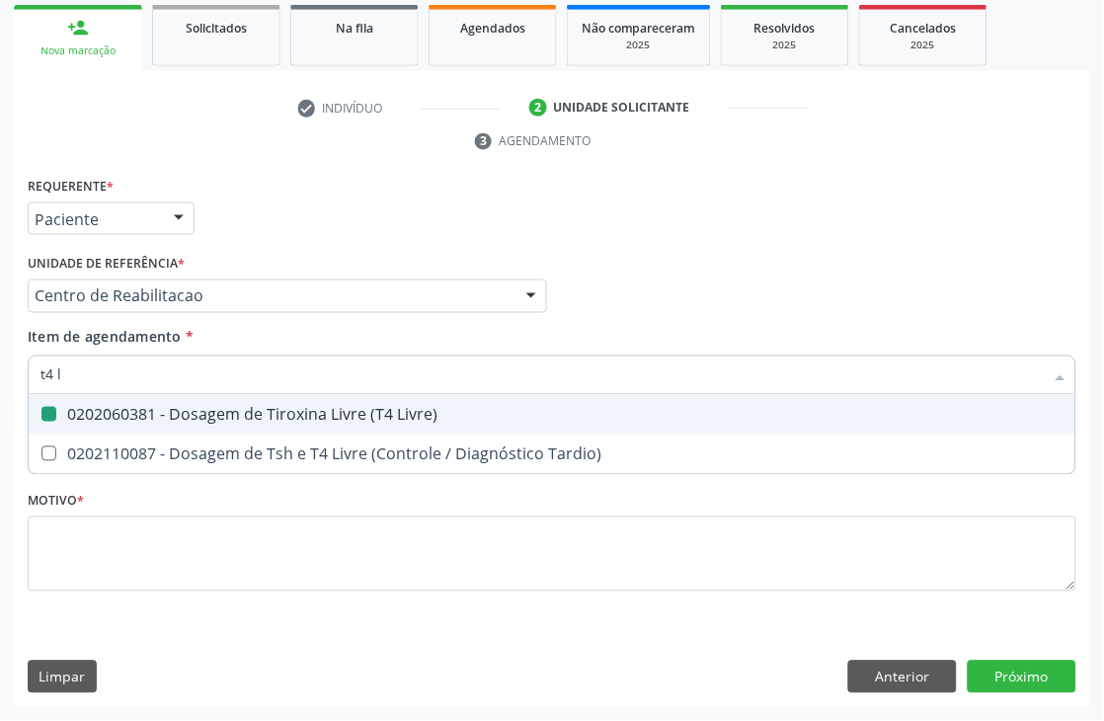
type input "t"
checkbox Livre\) "false"
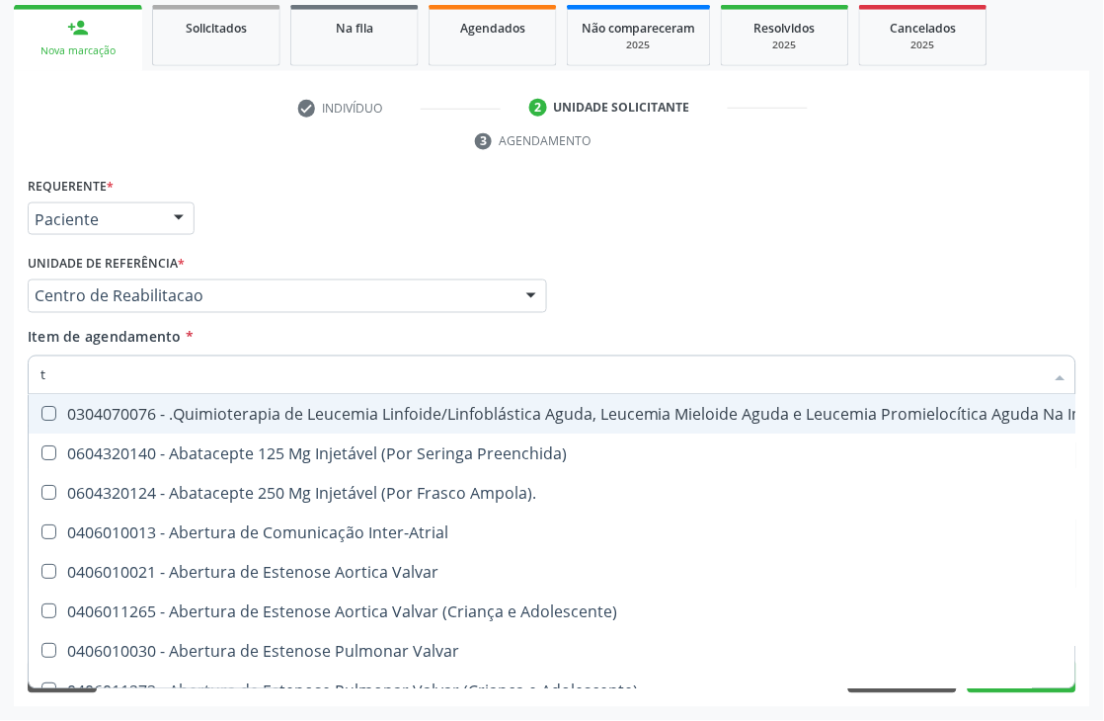
type input "t3"
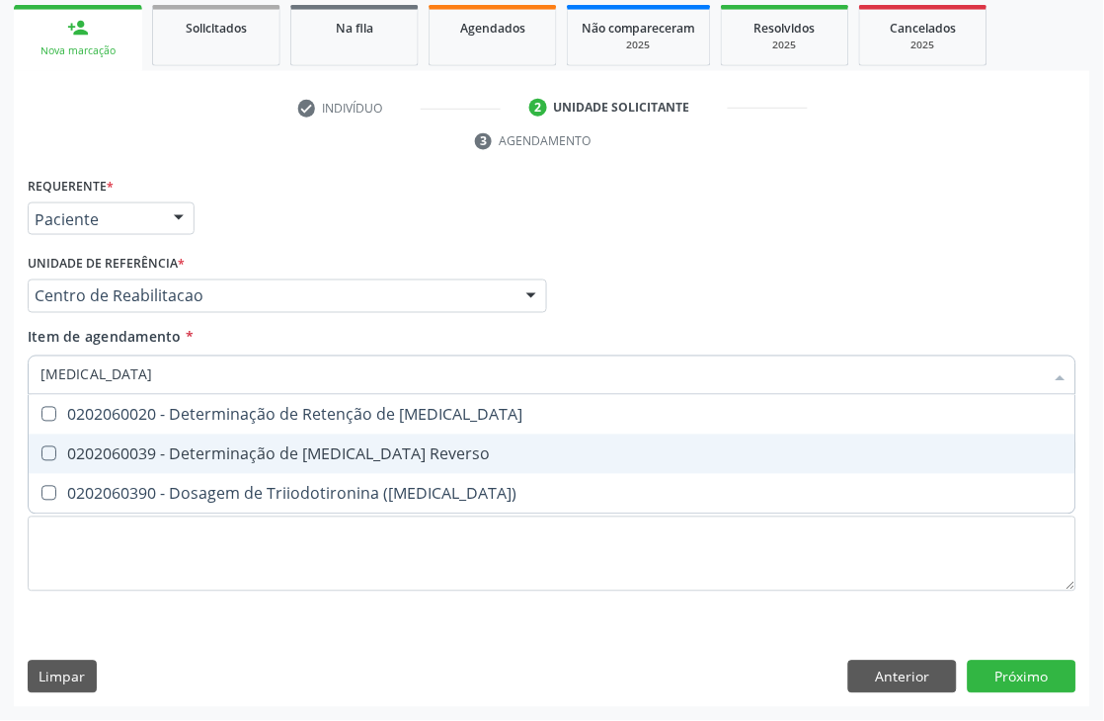
click at [248, 447] on div "0202060039 - Determinação de T3 Reverso" at bounding box center [551, 454] width 1023 height 16
checkbox Reverso "true"
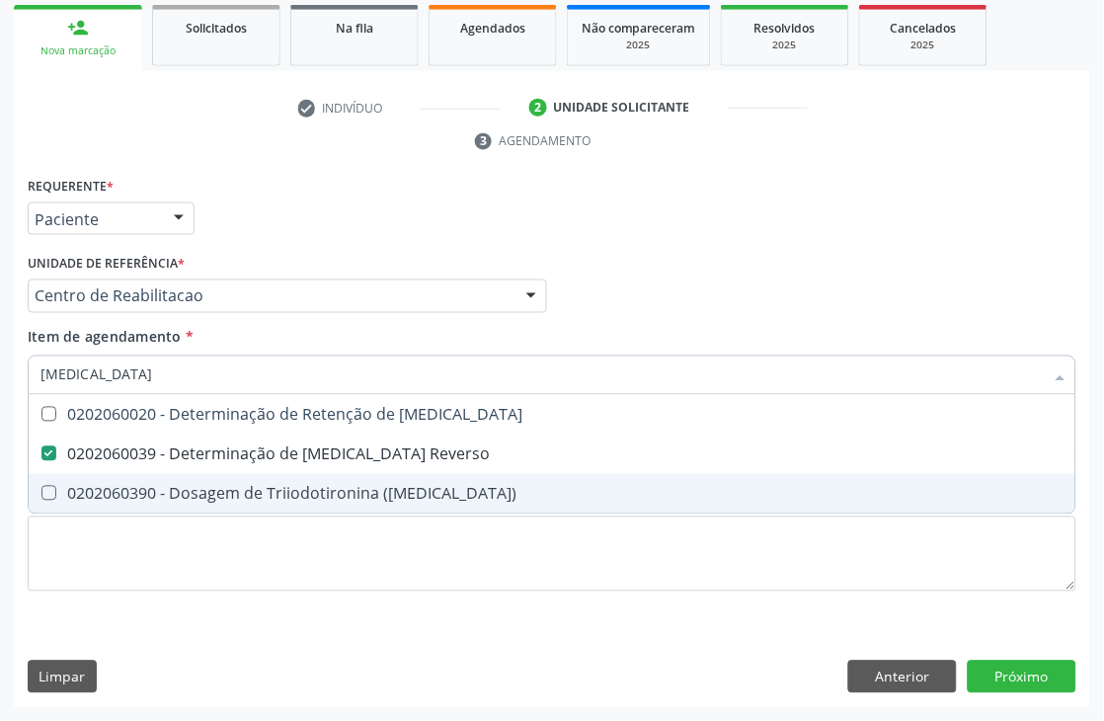
click at [237, 501] on span "0202060390 - Dosagem de Triiodotironina (T3)" at bounding box center [552, 494] width 1047 height 40
checkbox \(T3\) "true"
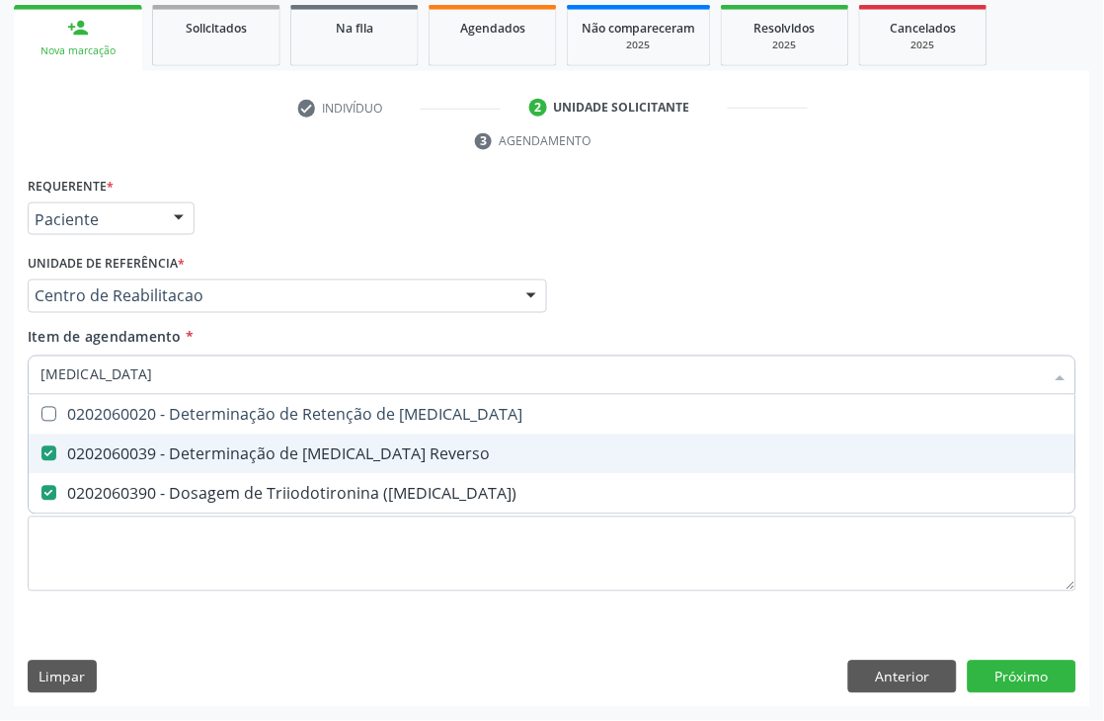
click at [222, 455] on div "0202060039 - Determinação de T3 Reverso" at bounding box center [551, 454] width 1023 height 16
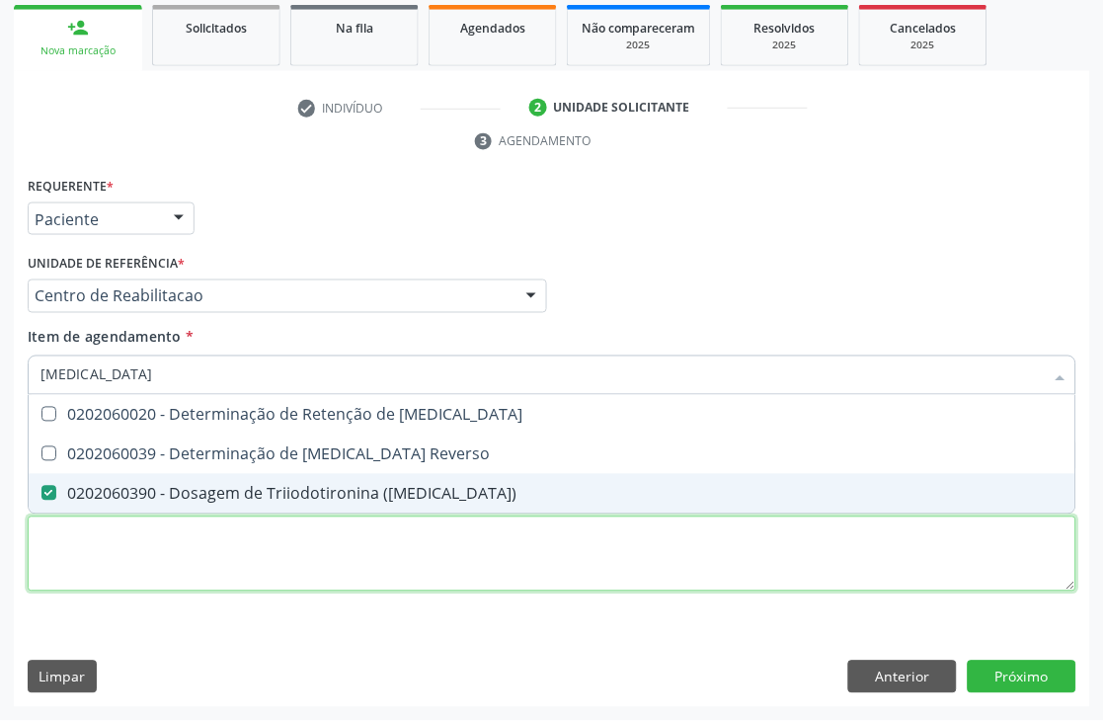
click at [208, 568] on div "Requerente * Paciente Médico(a) Enfermeiro(a) Paciente Nenhum resultado encontr…" at bounding box center [552, 395] width 1049 height 447
checkbox Reverso "true"
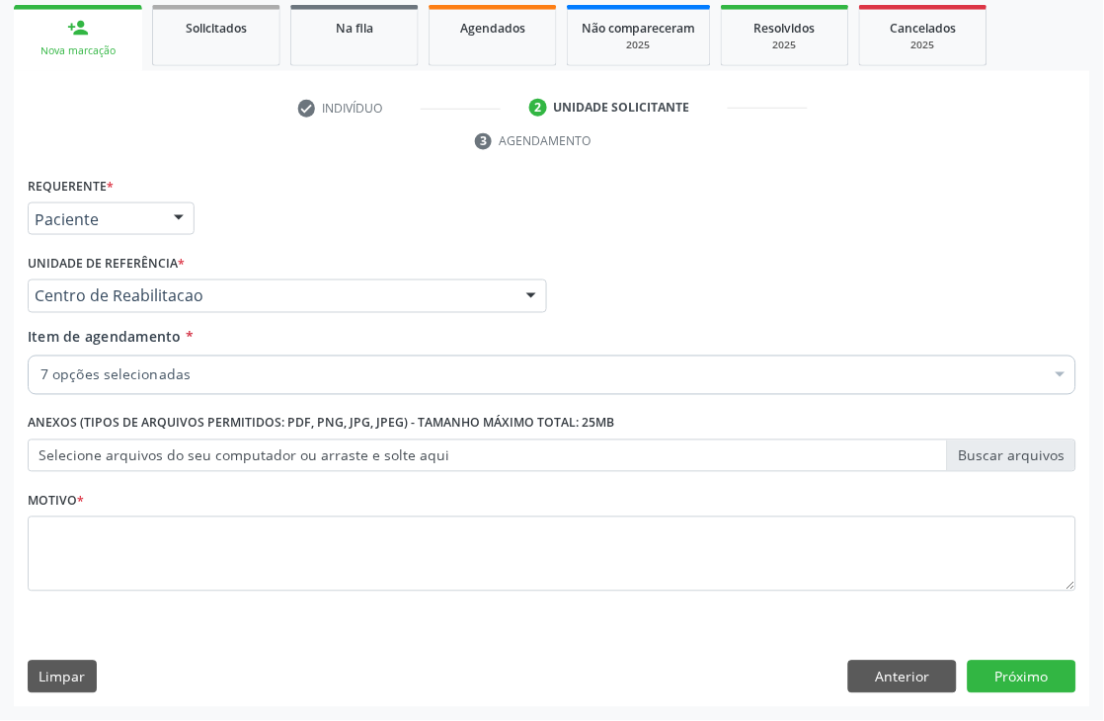
click at [201, 358] on div "7 opções selecionadas" at bounding box center [552, 376] width 1049 height 40
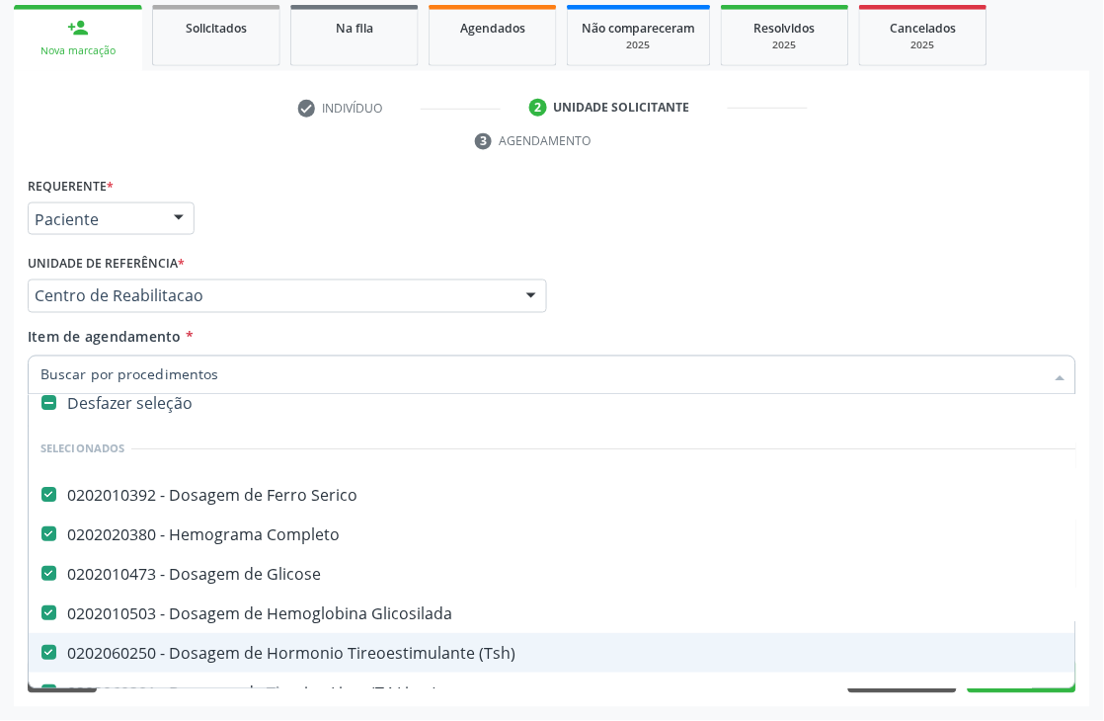
scroll to position [0, 0]
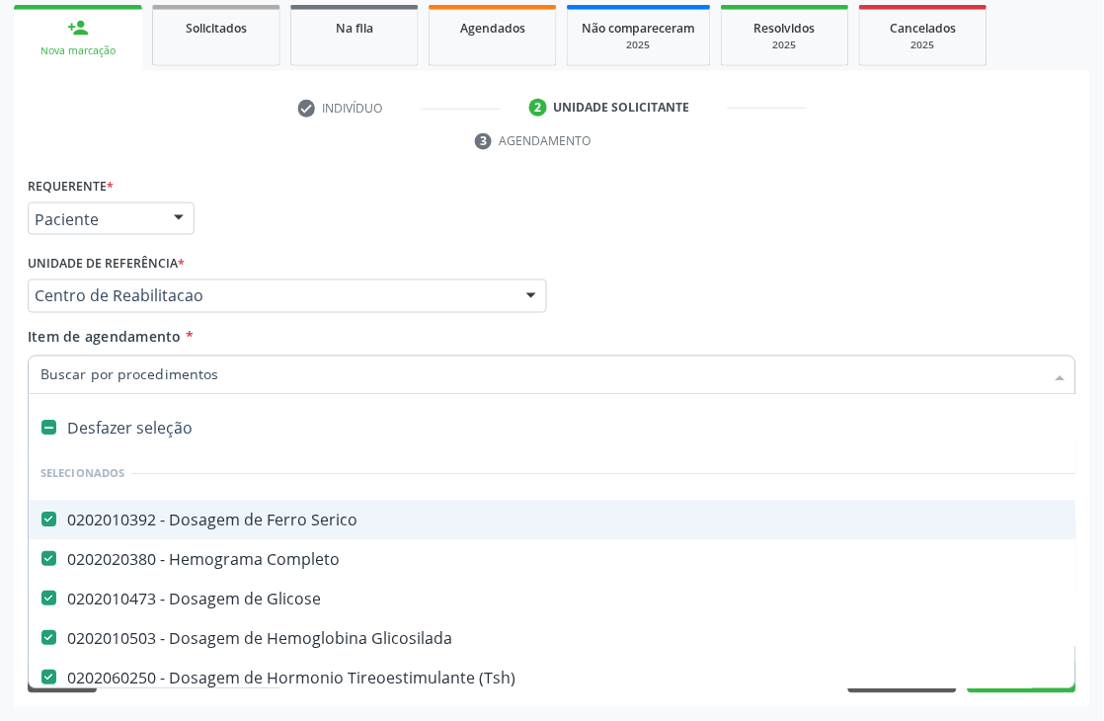
click at [714, 307] on div "Médico Solicitante Por favor, selecione a Unidade de Atendimento primeiro Nenhu…" at bounding box center [552, 287] width 1059 height 77
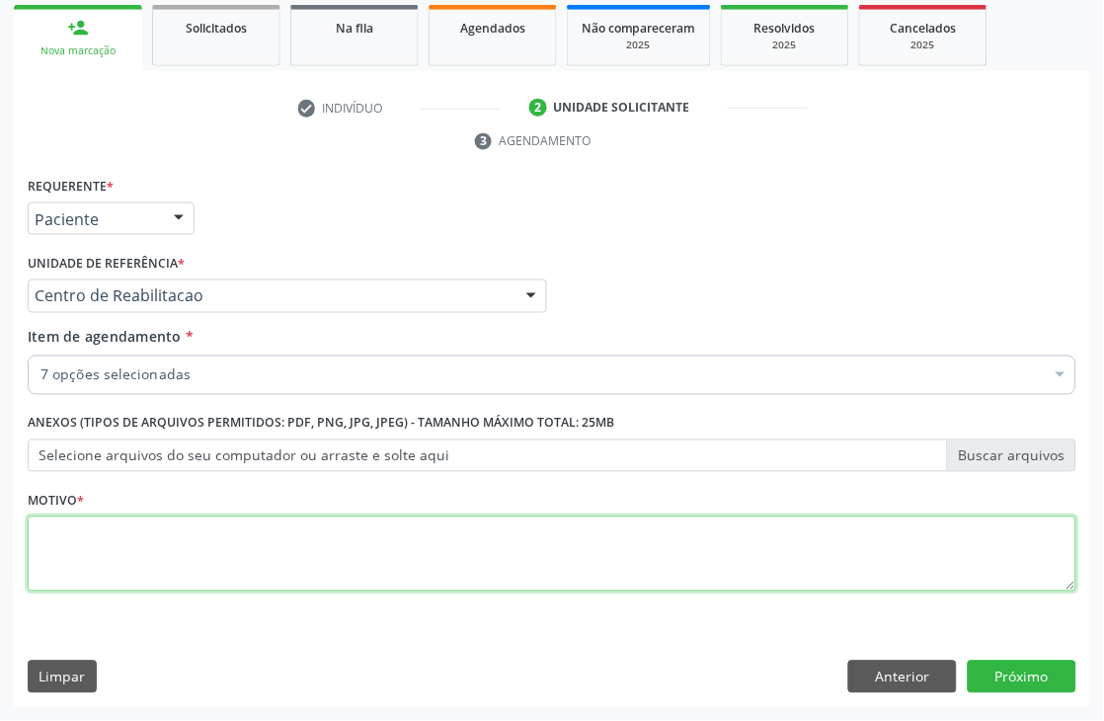
click at [57, 554] on textarea at bounding box center [552, 553] width 1049 height 75
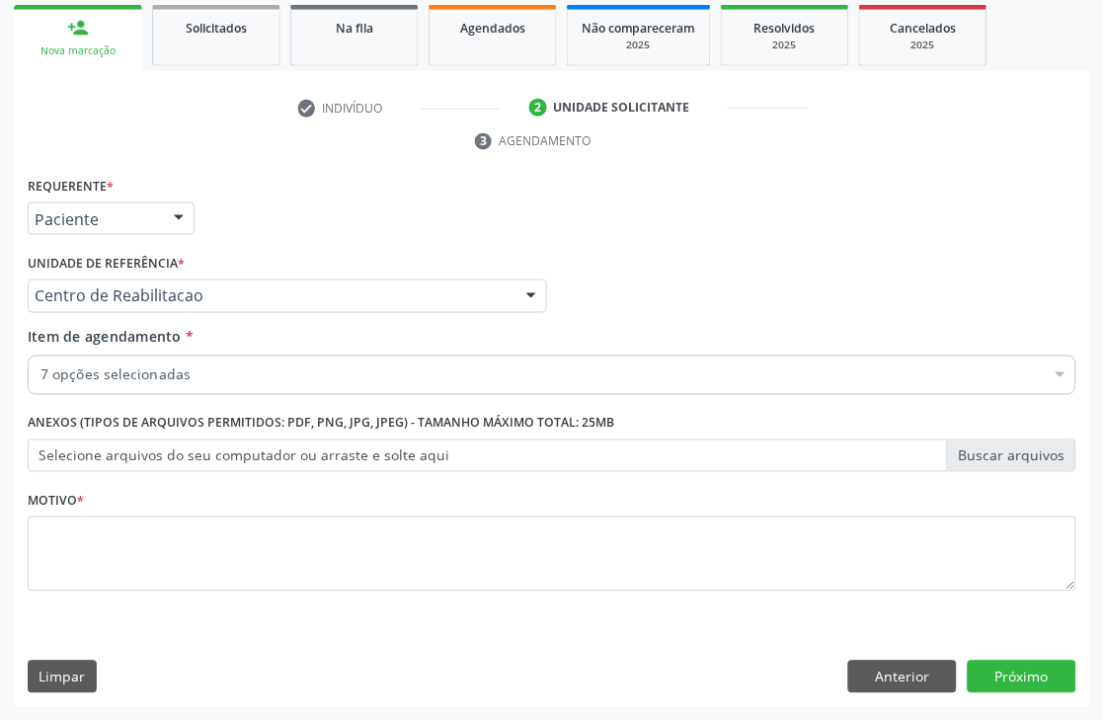
click at [556, 190] on div "Requerente * Paciente Médico(a) Enfermeiro(a) Paciente Nenhum resultado encontr…" at bounding box center [552, 210] width 1059 height 77
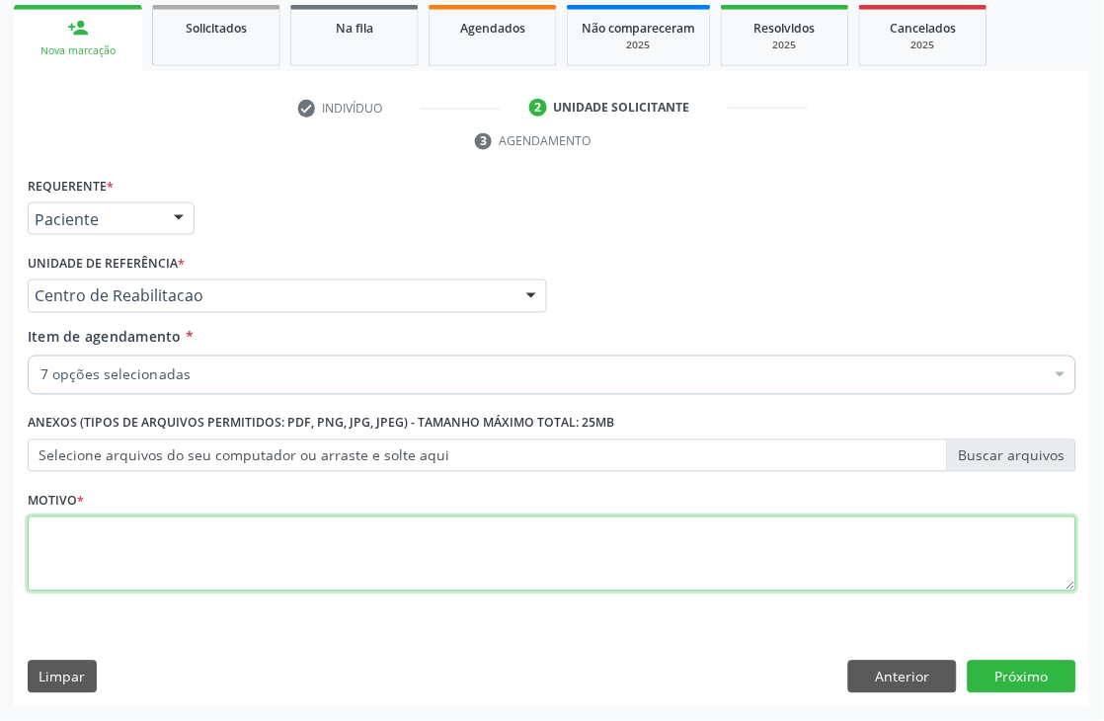
click at [103, 530] on textarea at bounding box center [552, 553] width 1049 height 75
type textarea "."
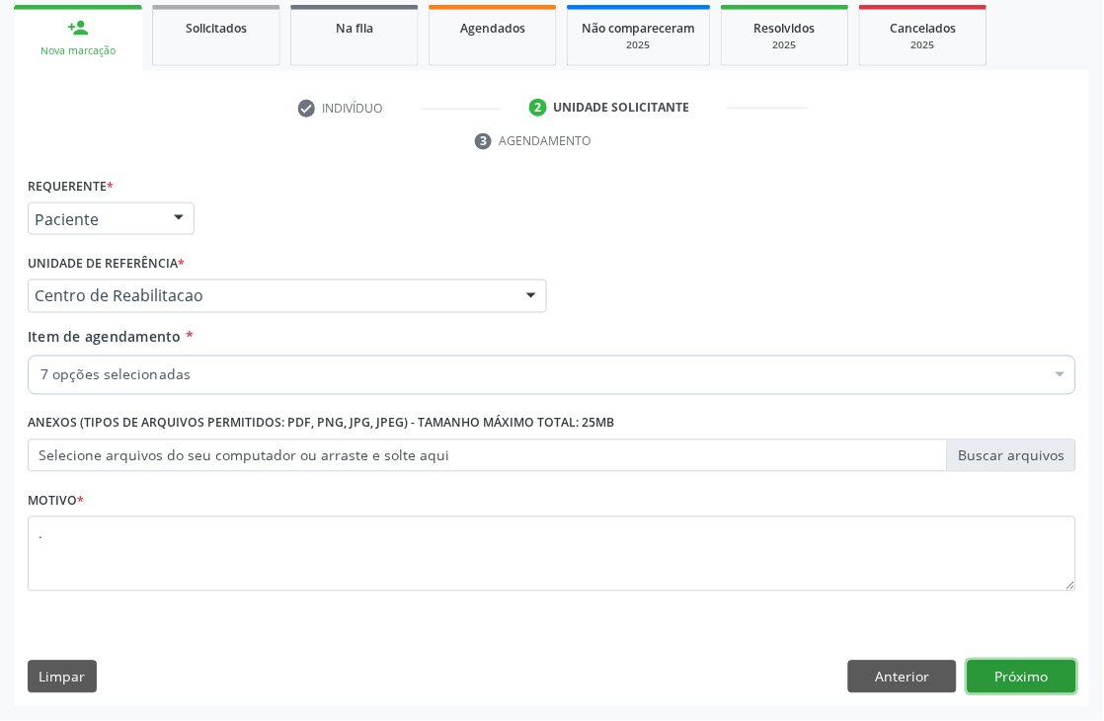
click at [1013, 661] on button "Próximo" at bounding box center [1022, 678] width 109 height 34
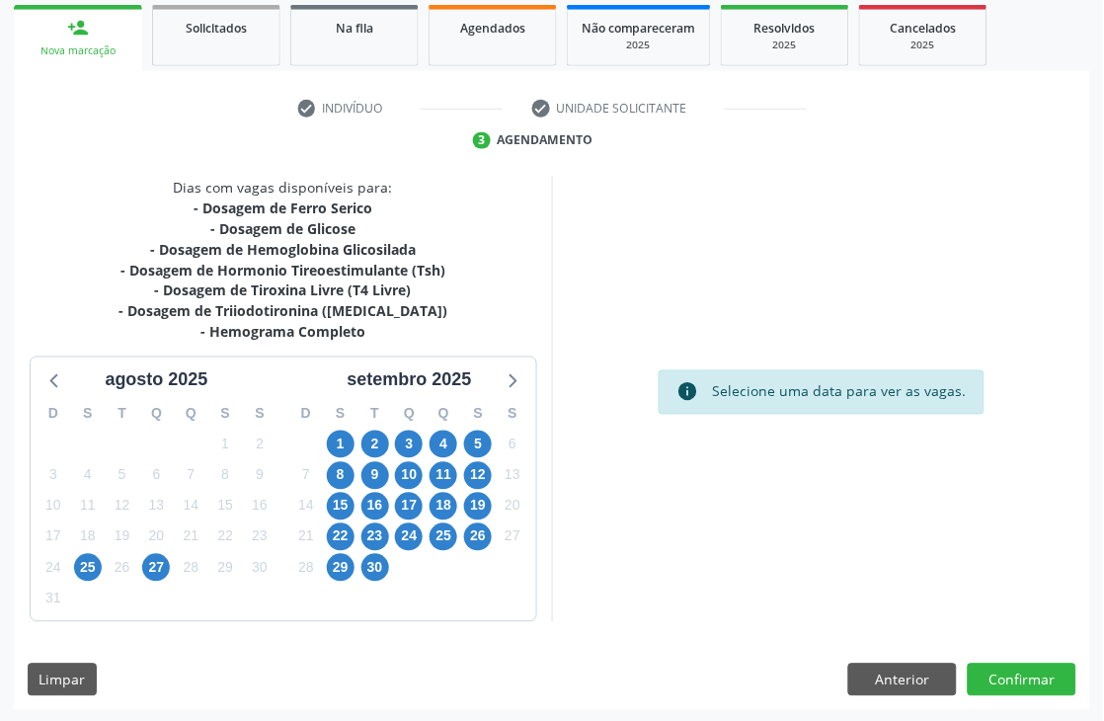
scroll to position [334, 0]
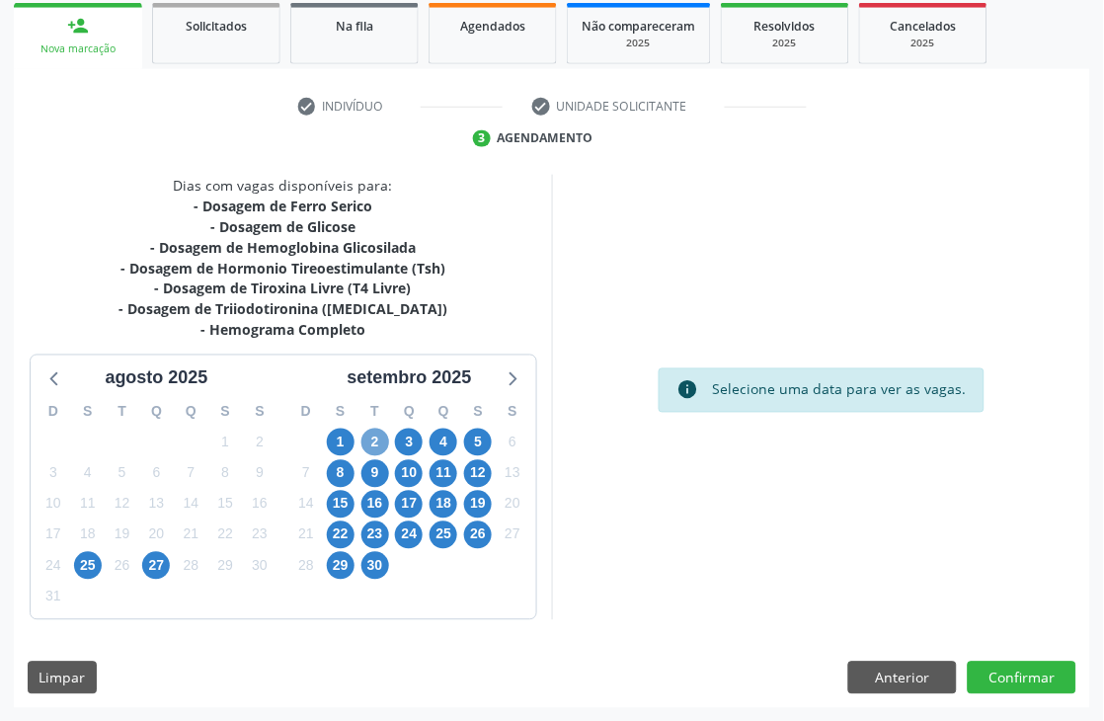
click at [377, 435] on span "2" at bounding box center [375, 443] width 28 height 28
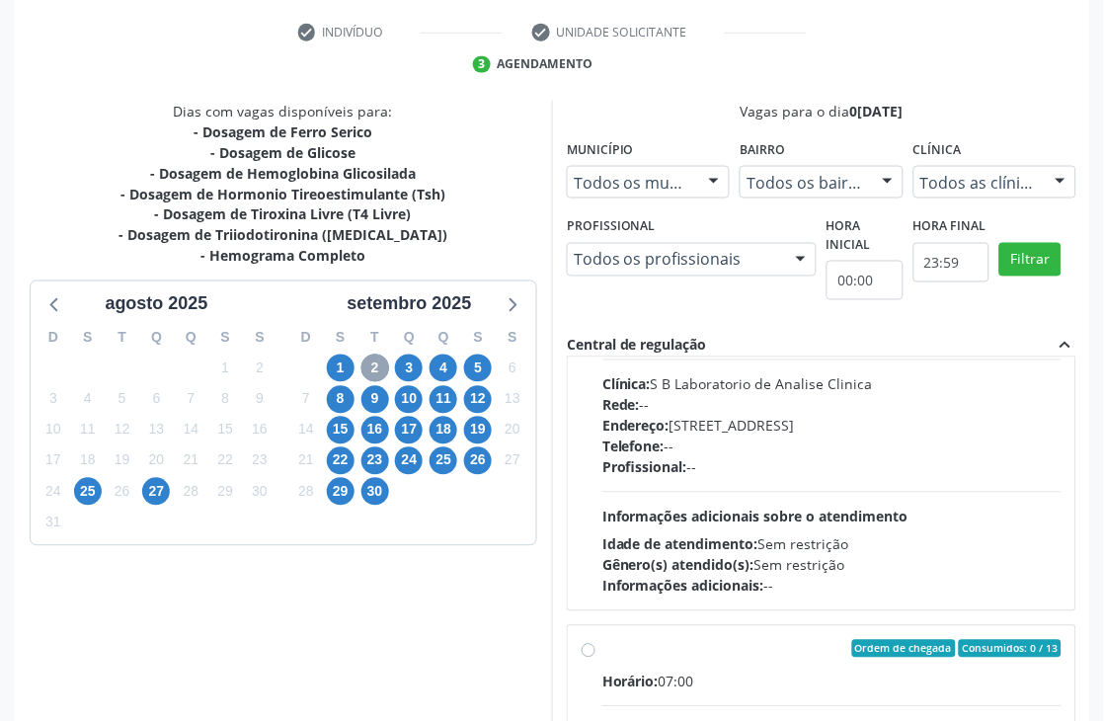
scroll to position [541, 0]
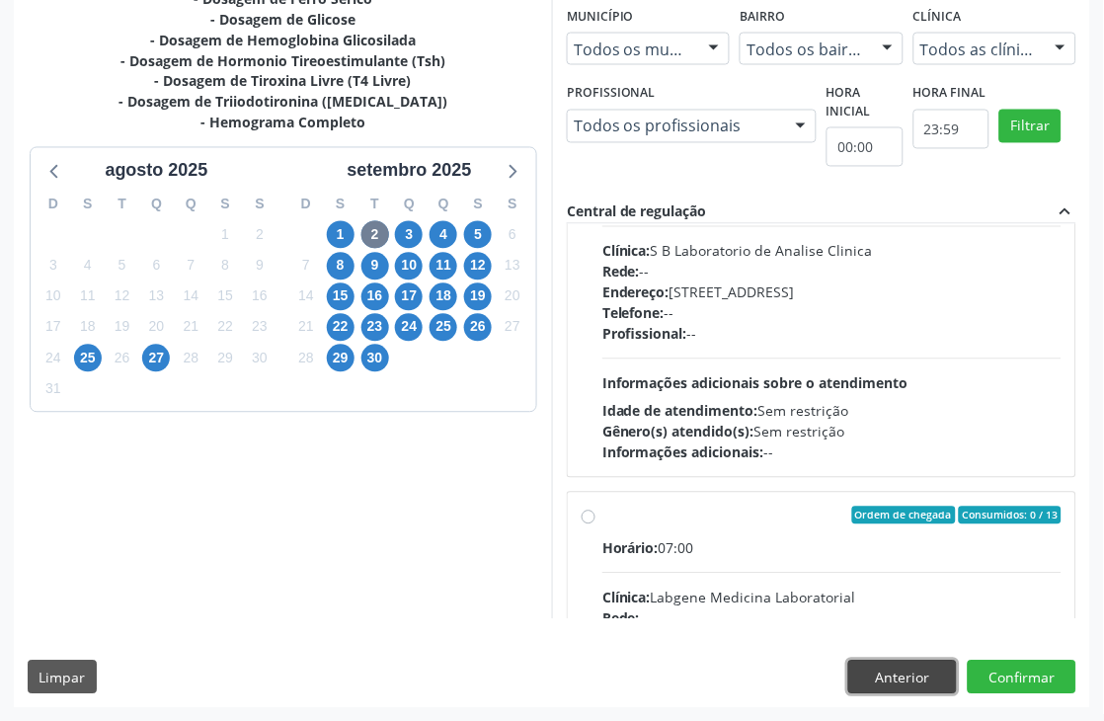
click at [919, 670] on button "Anterior" at bounding box center [902, 678] width 109 height 34
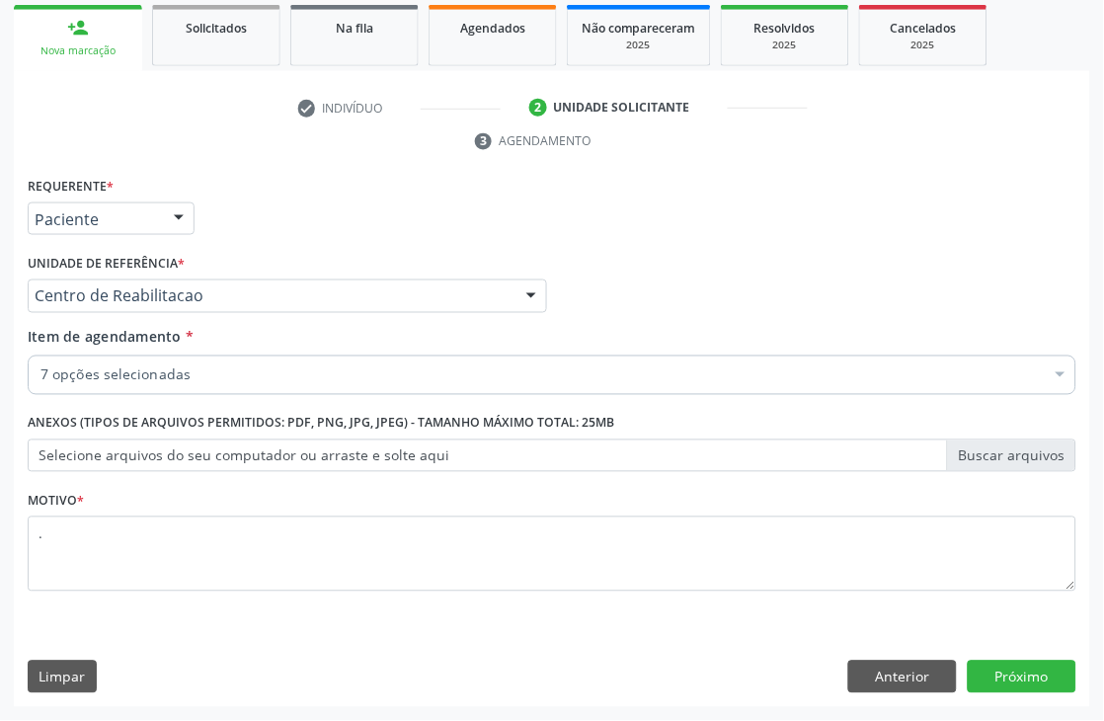
click at [141, 396] on div "Item de agendamento * 7 opções selecionadas Desfazer seleção Selecionados 02020…" at bounding box center [552, 365] width 1059 height 76
click at [141, 389] on div "7 opções selecionadas" at bounding box center [552, 376] width 1049 height 40
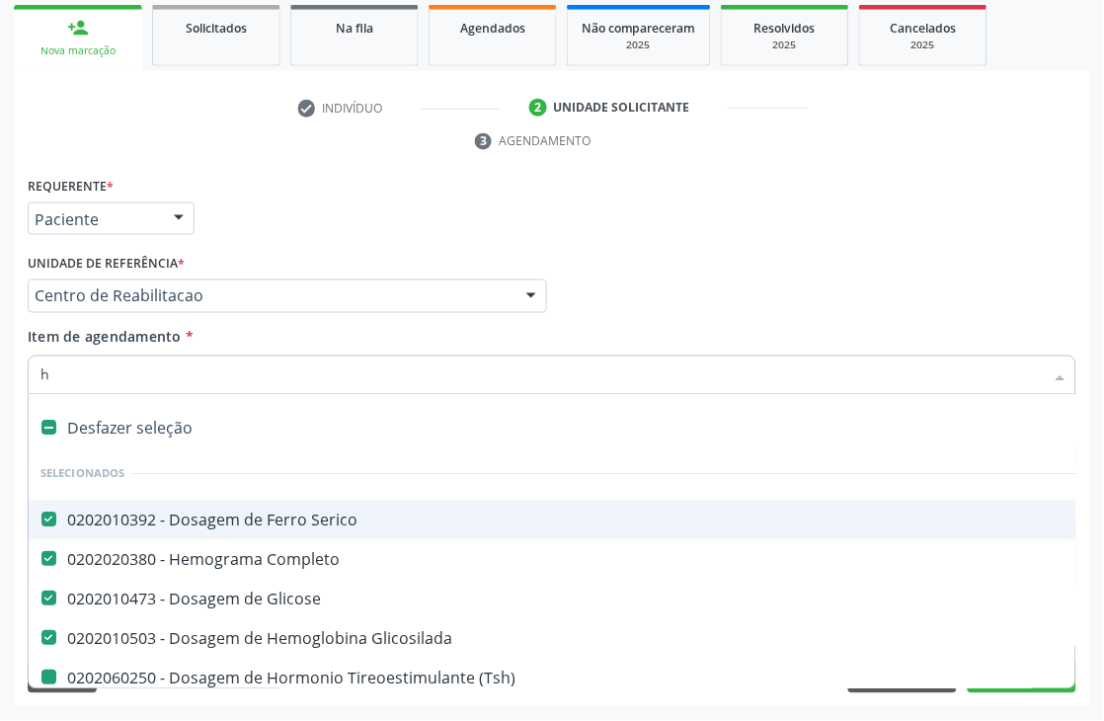
type input "he"
checkbox \(Tsh\) "false"
checkbox Livre\) "false"
checkbox \(T3\) "false"
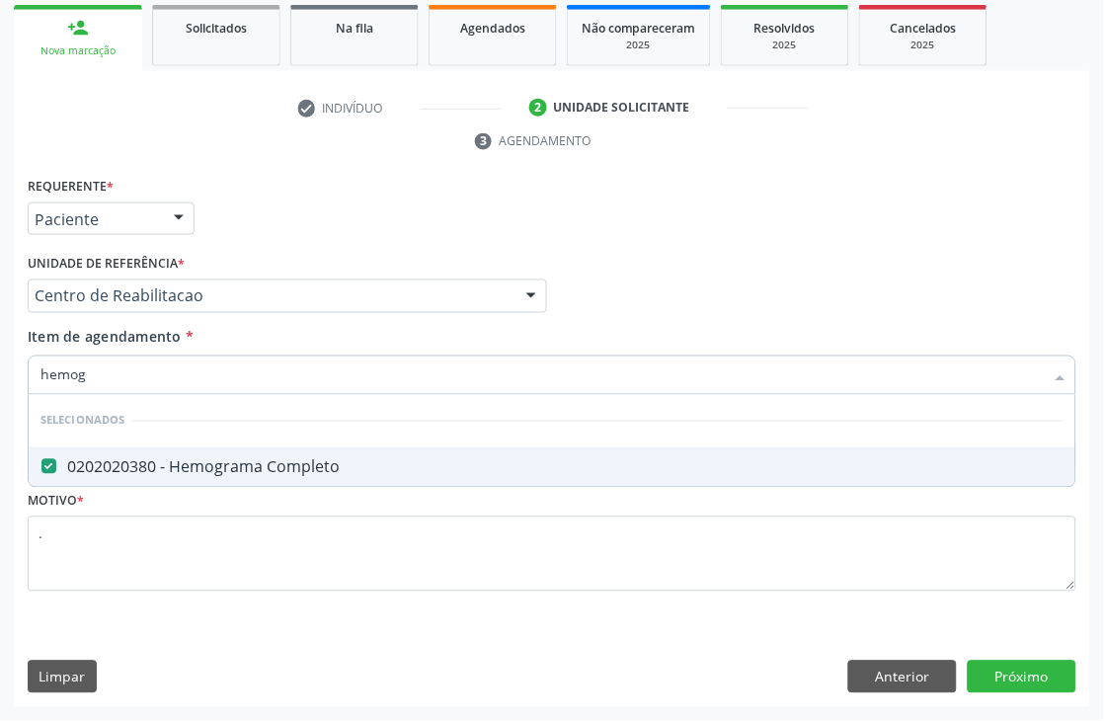
type input "hemogr"
click at [1001, 685] on div "Requerente * Paciente Médico(a) Enfermeiro(a) Paciente Nenhum resultado encontr…" at bounding box center [552, 440] width 1076 height 536
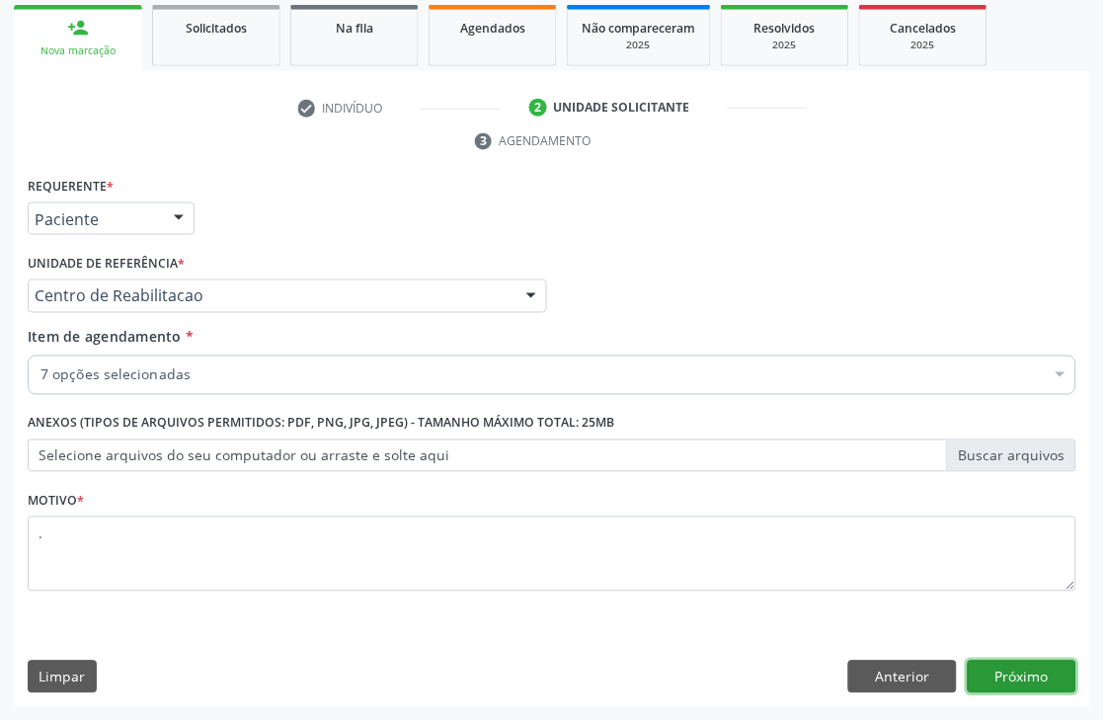
click at [1023, 673] on button "Próximo" at bounding box center [1022, 678] width 109 height 34
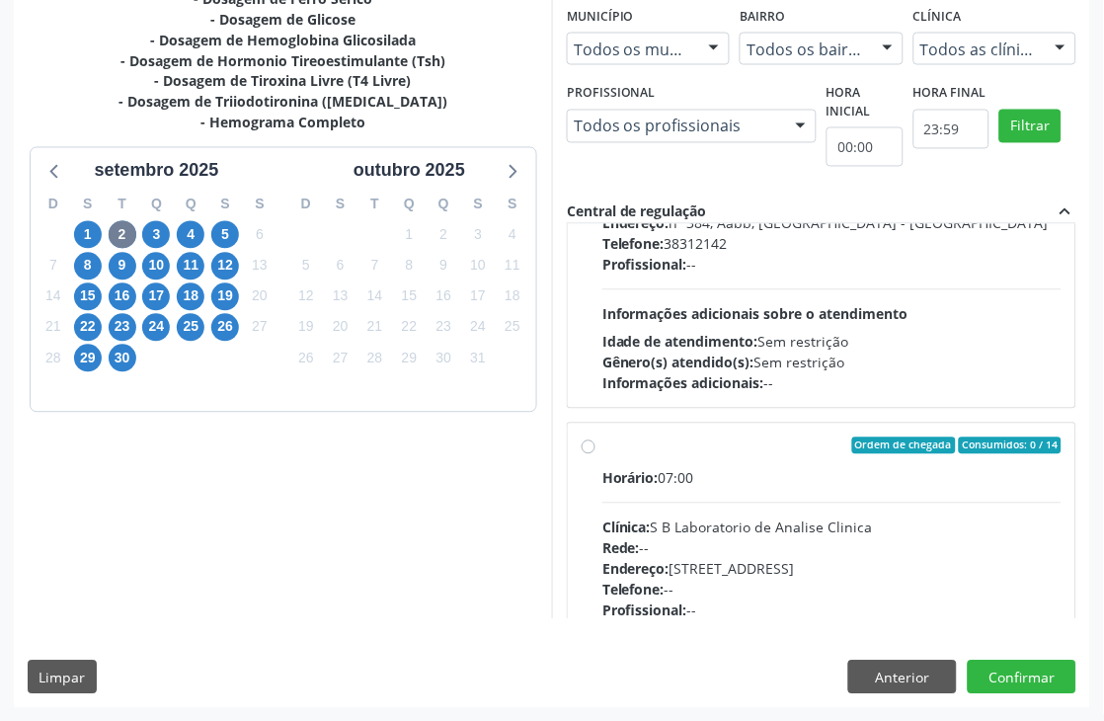
scroll to position [219, 0]
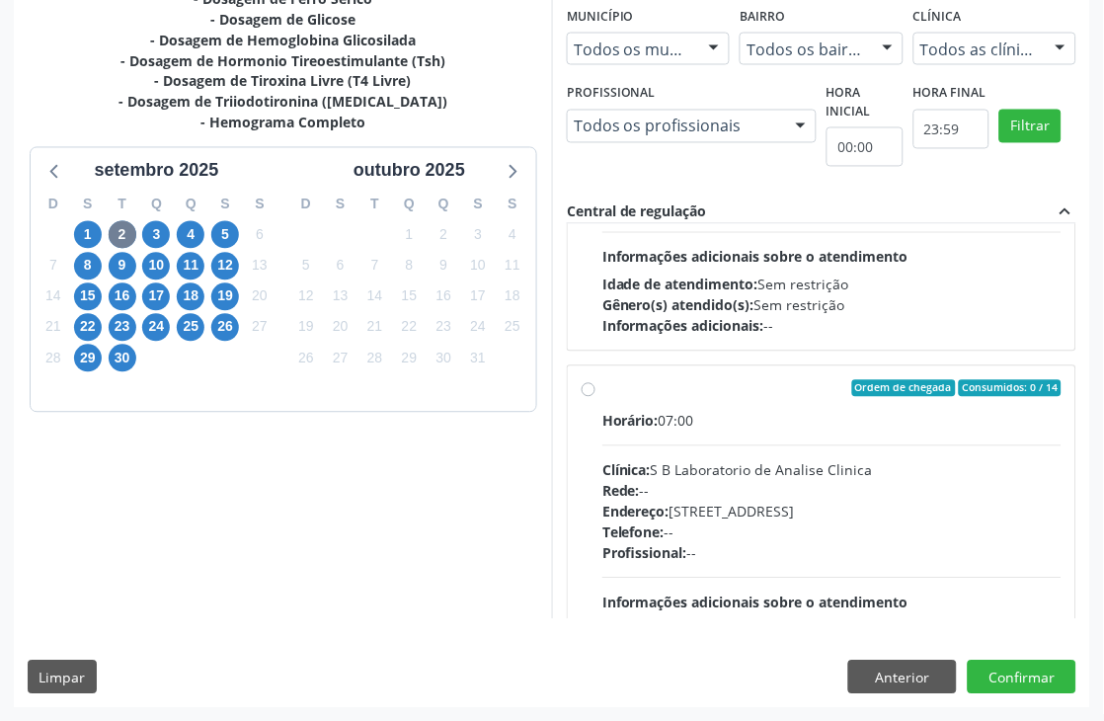
click at [737, 468] on div "Clínica: S B Laboratorio de Analise Clinica" at bounding box center [831, 470] width 459 height 21
click at [595, 398] on input "Ordem de chegada Consumidos: 0 / 14 Horário: 07:00 Clínica: S B Laboratorio de …" at bounding box center [589, 389] width 14 height 18
radio input "true"
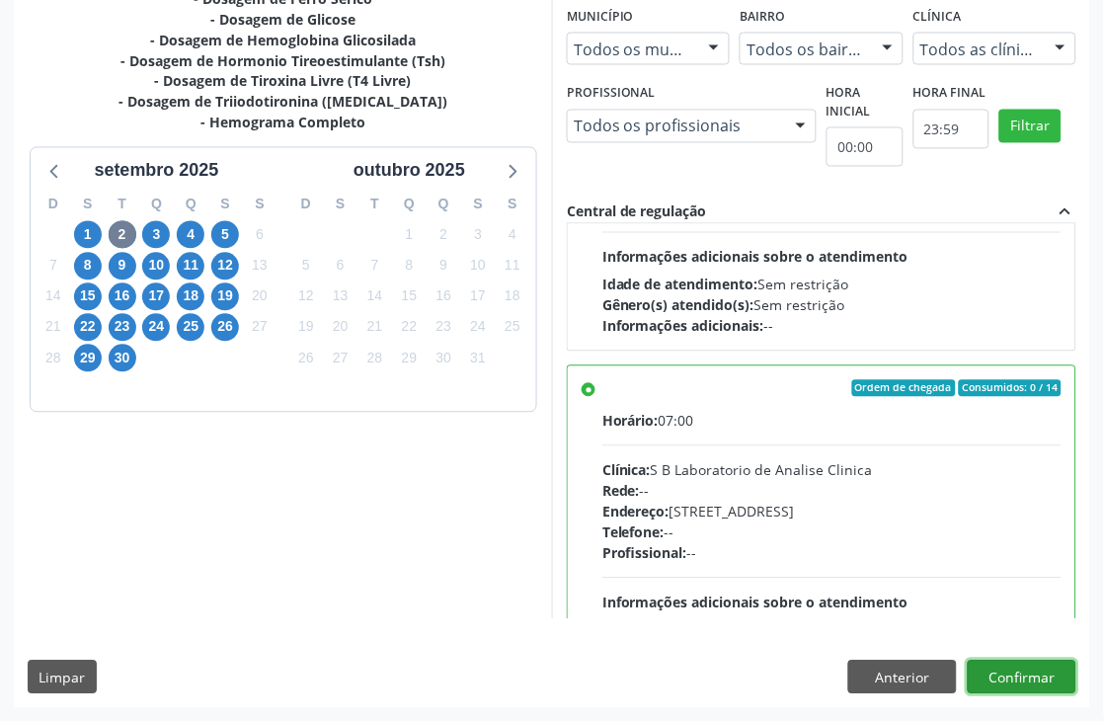
click at [1032, 667] on button "Confirmar" at bounding box center [1022, 678] width 109 height 34
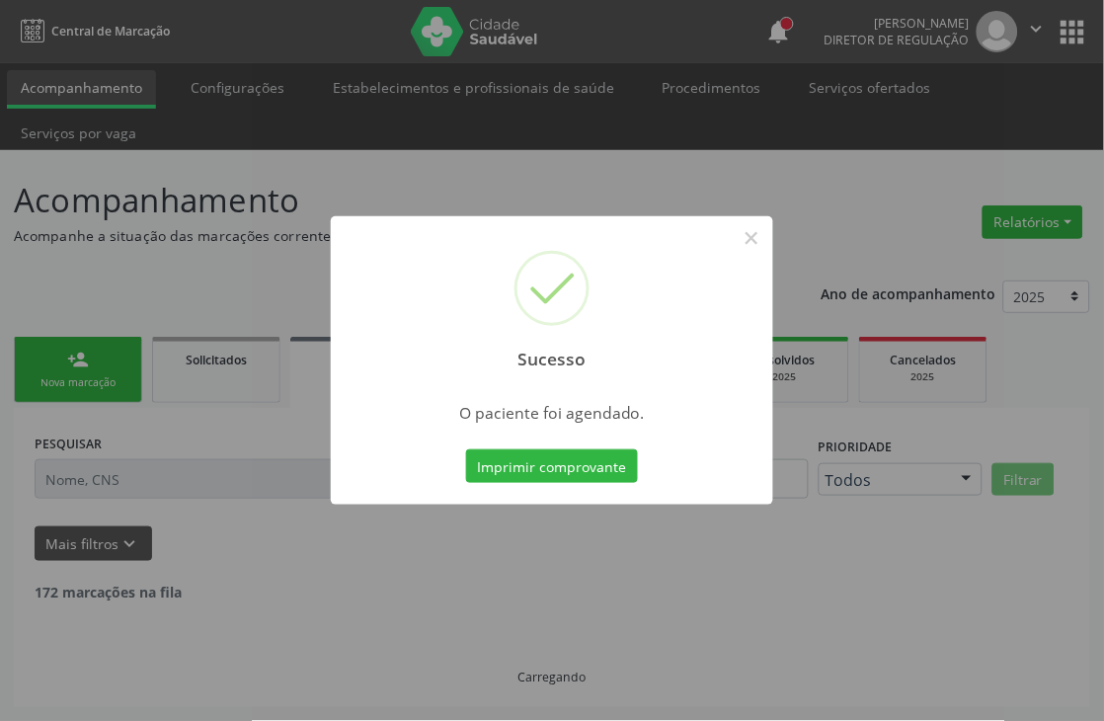
scroll to position [0, 0]
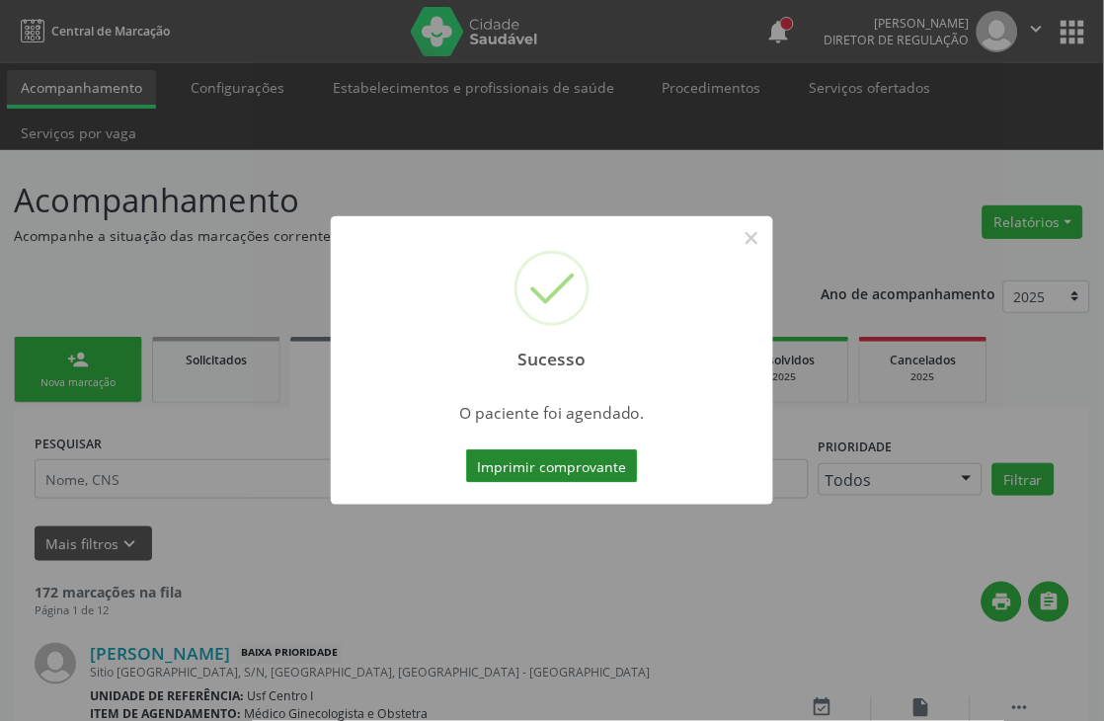
click at [563, 456] on button "Imprimir comprovante" at bounding box center [552, 466] width 172 height 34
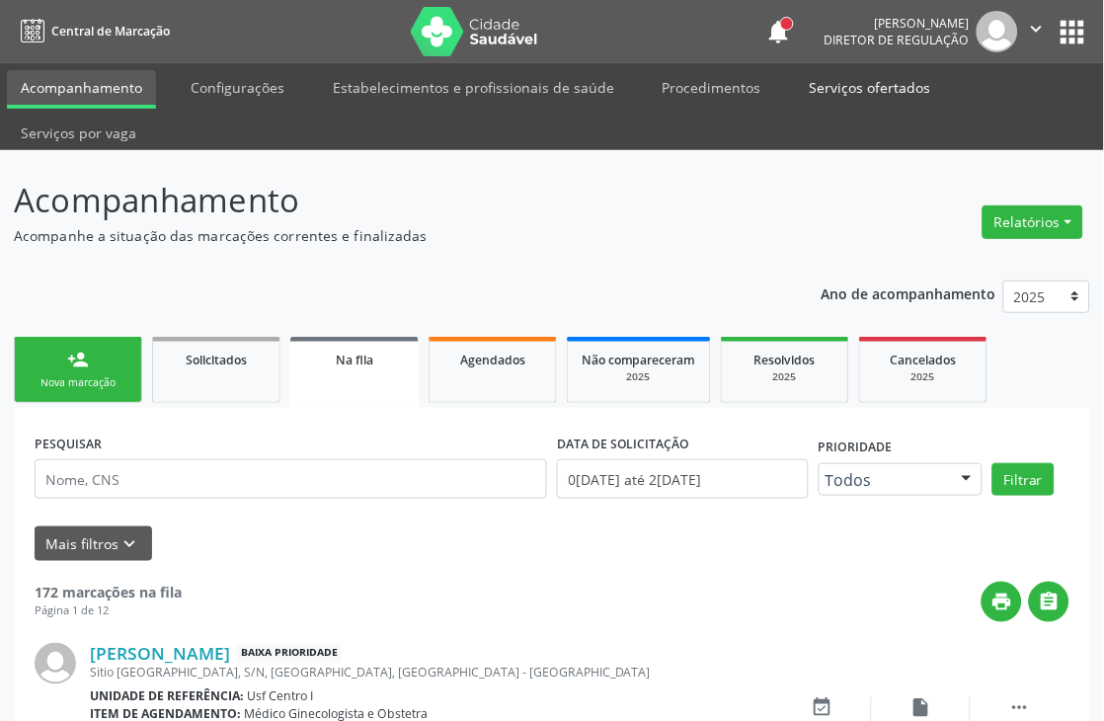
click at [818, 76] on link "Serviços ofertados" at bounding box center [870, 87] width 149 height 35
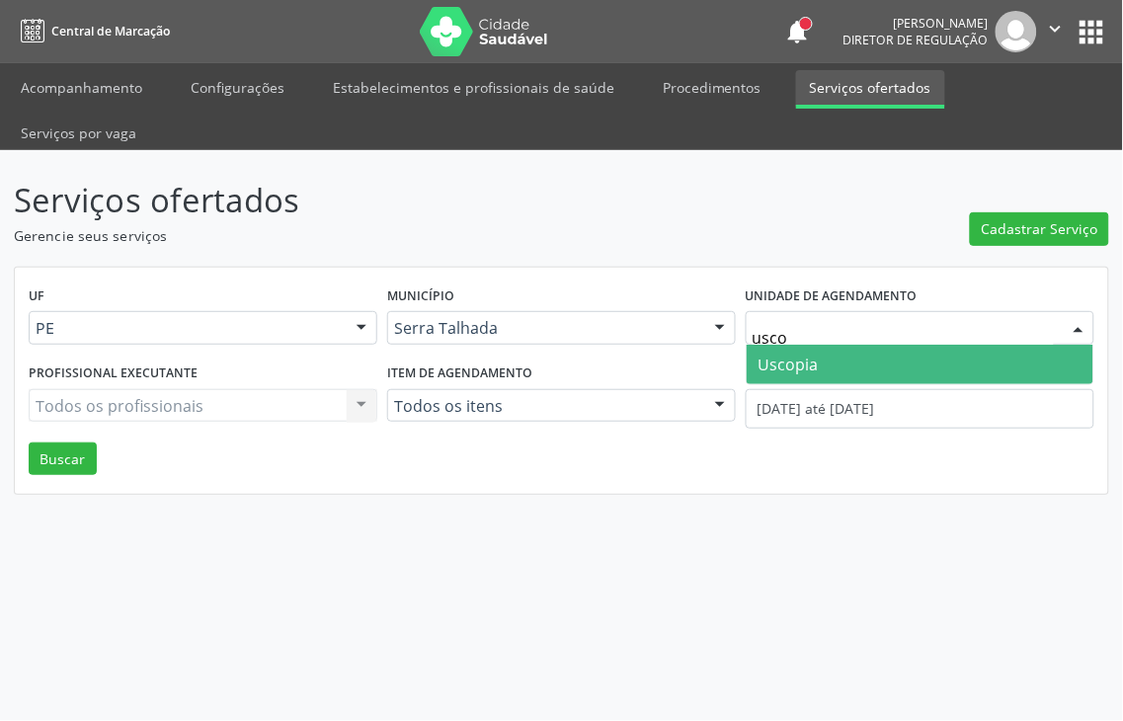
type input "uscop"
click at [812, 354] on span "Uscopia" at bounding box center [788, 365] width 60 height 22
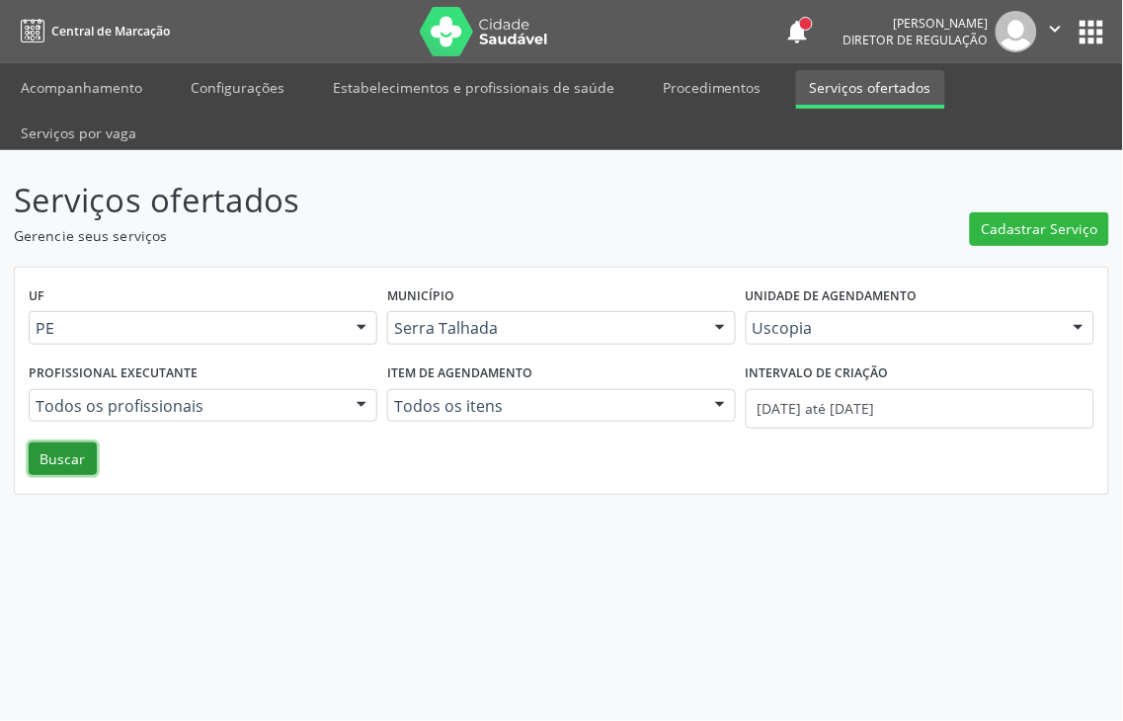
click at [66, 442] on button "Buscar" at bounding box center [63, 459] width 68 height 34
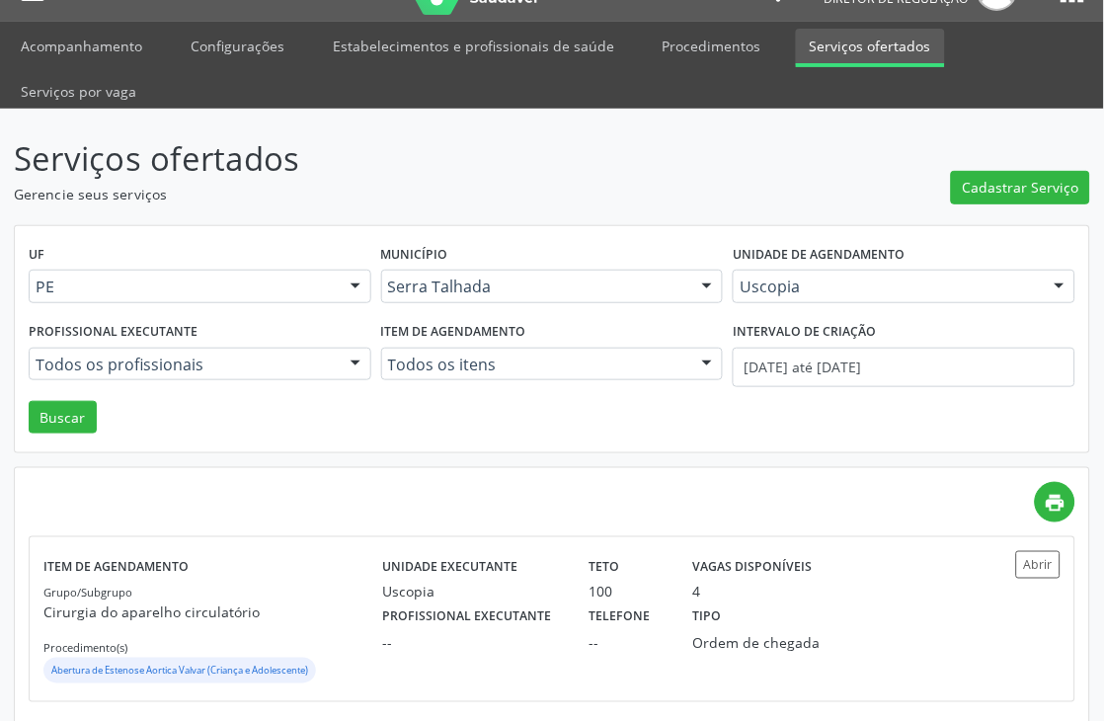
scroll to position [64, 0]
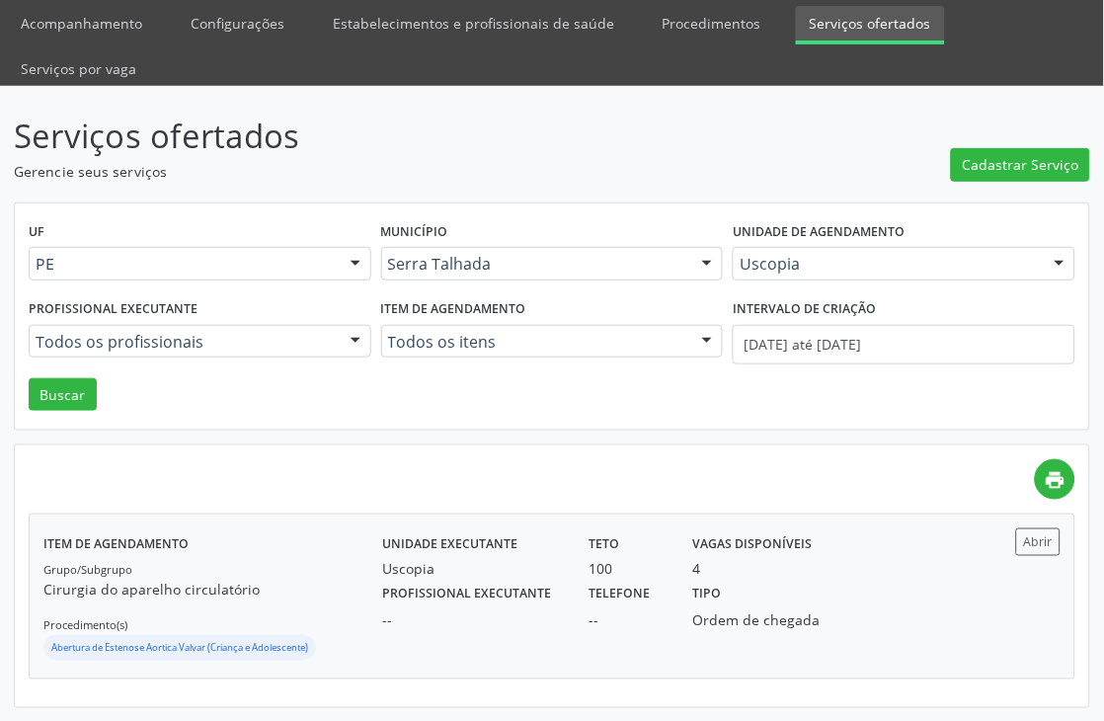
click at [772, 573] on div "4" at bounding box center [756, 569] width 127 height 21
click at [64, 22] on link "Acompanhamento" at bounding box center [81, 23] width 149 height 35
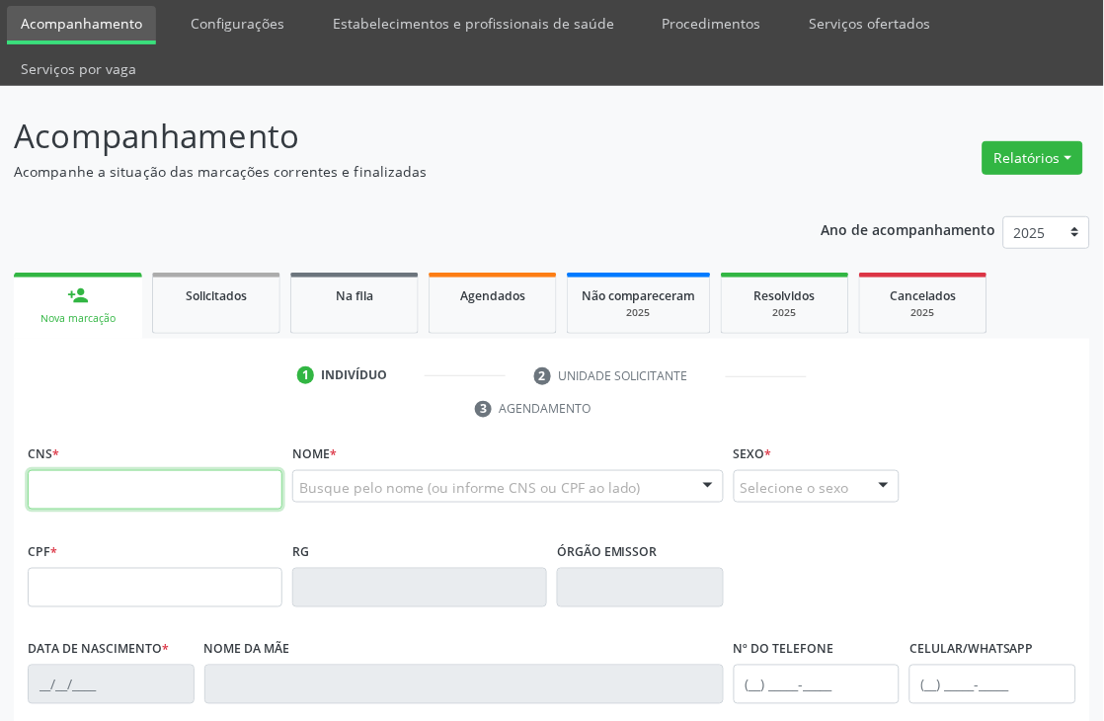
click at [72, 472] on input "text" at bounding box center [155, 490] width 255 height 40
paste input "701 8092 7093 4379"
type input "701 8092 7093 4379"
type input "095.389.344-82"
type input "18/05/1998"
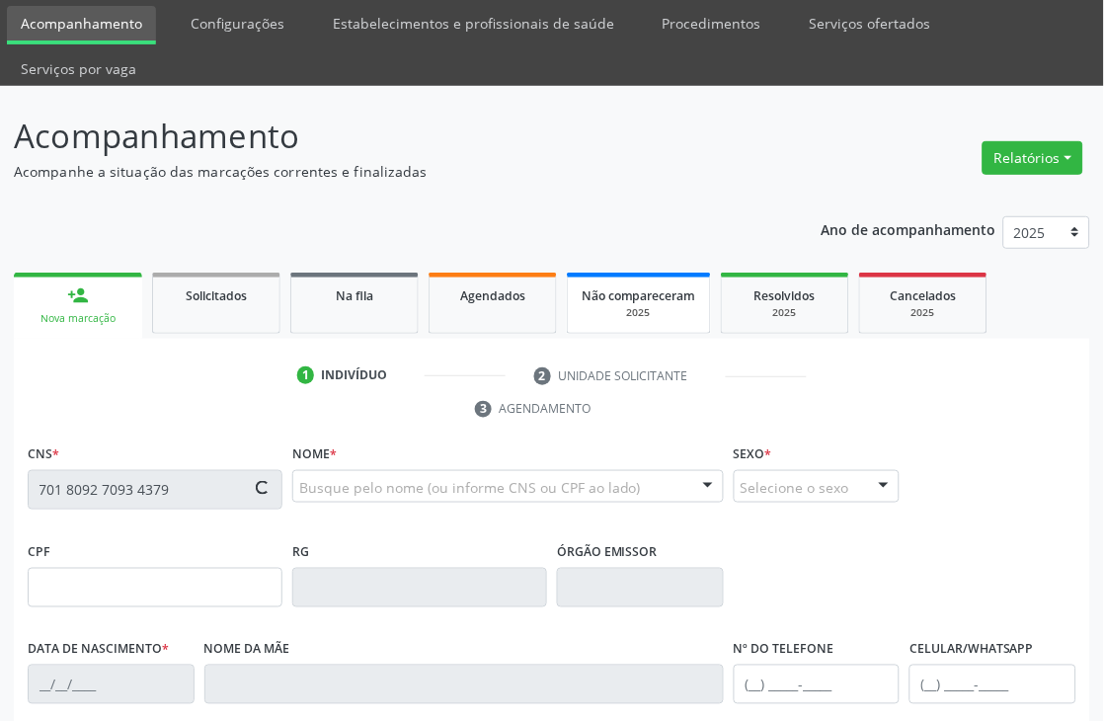
type input "Flauberta Jocelia Pereira Barros"
type input "(87) 99679-9751"
type input "734.335.354-34"
type input "1394"
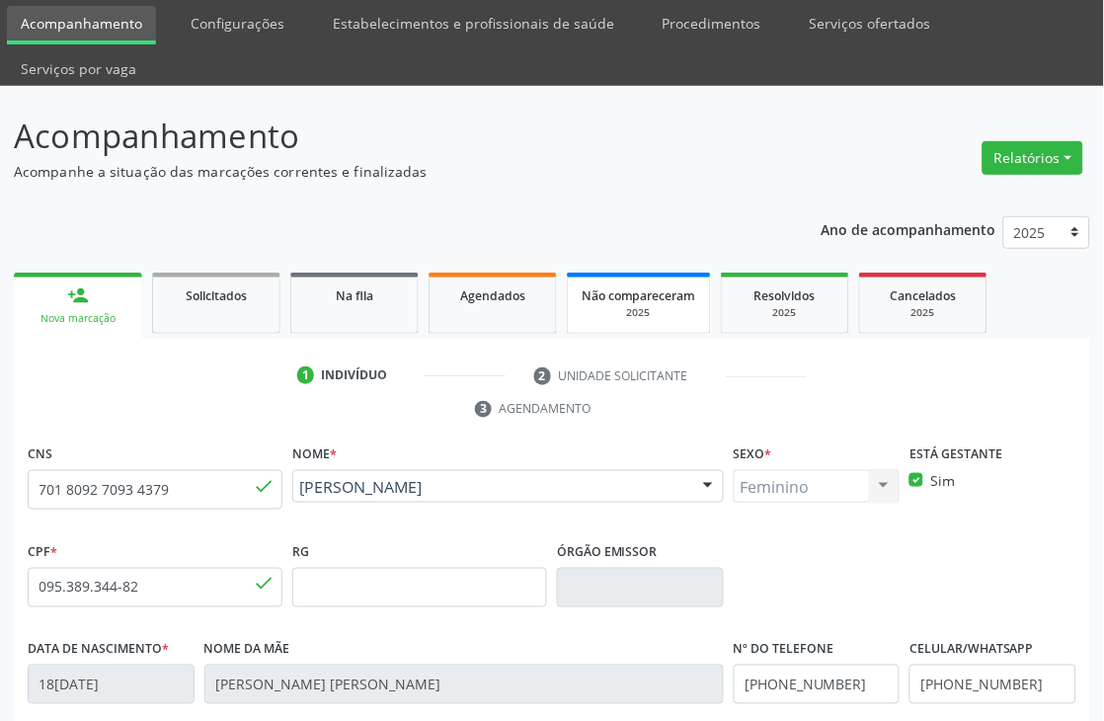
scroll to position [393, 0]
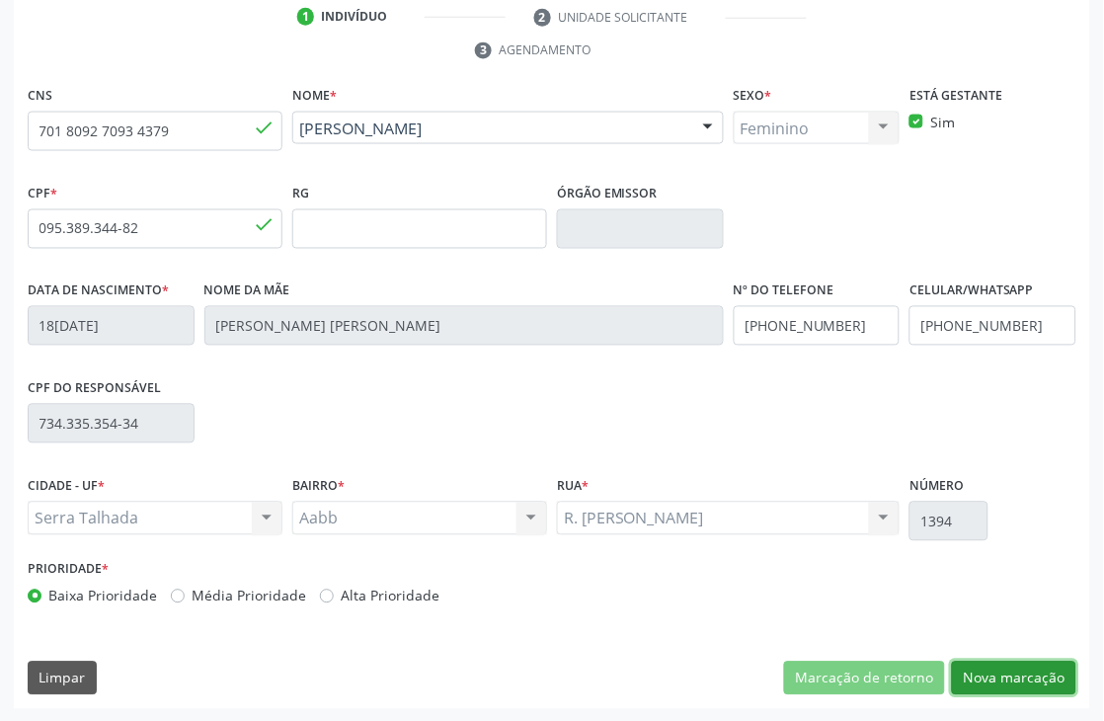
click at [979, 672] on button "Nova marcação" at bounding box center [1014, 679] width 124 height 34
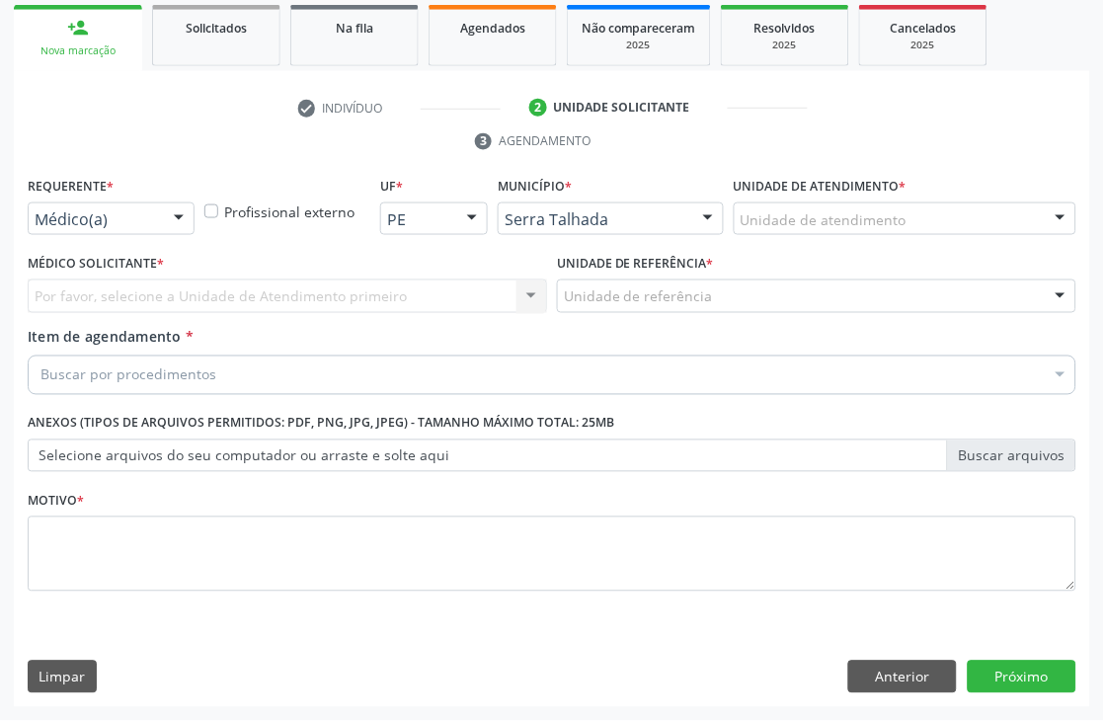
scroll to position [332, 0]
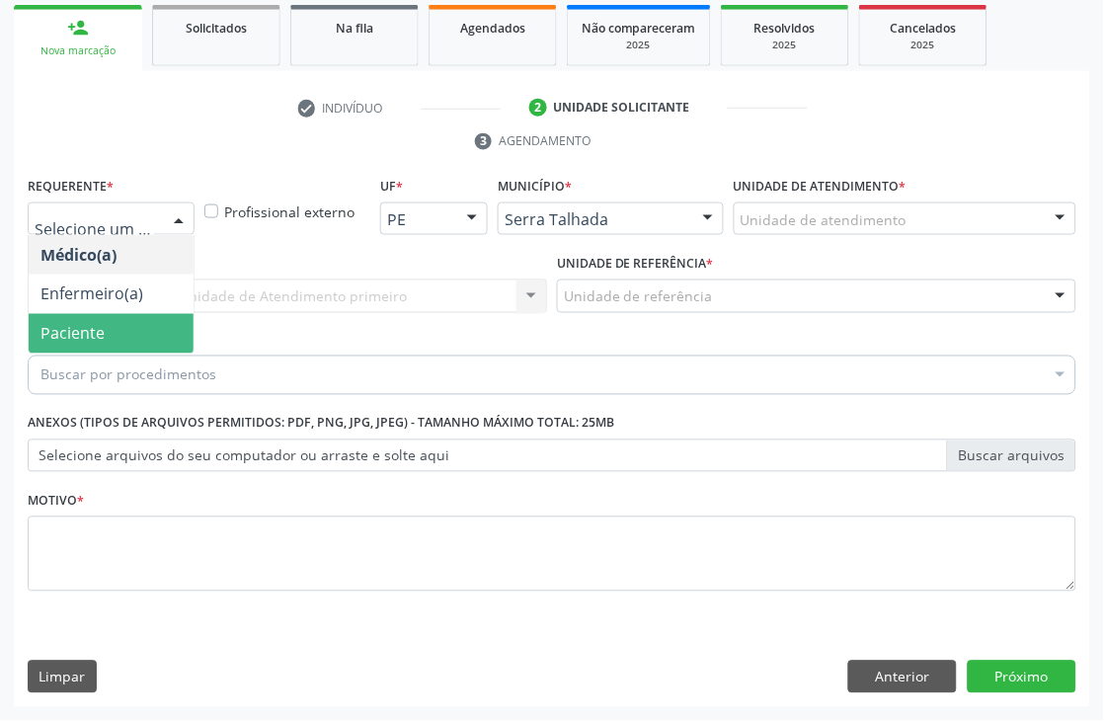
click at [99, 327] on span "Paciente" at bounding box center [72, 334] width 64 height 22
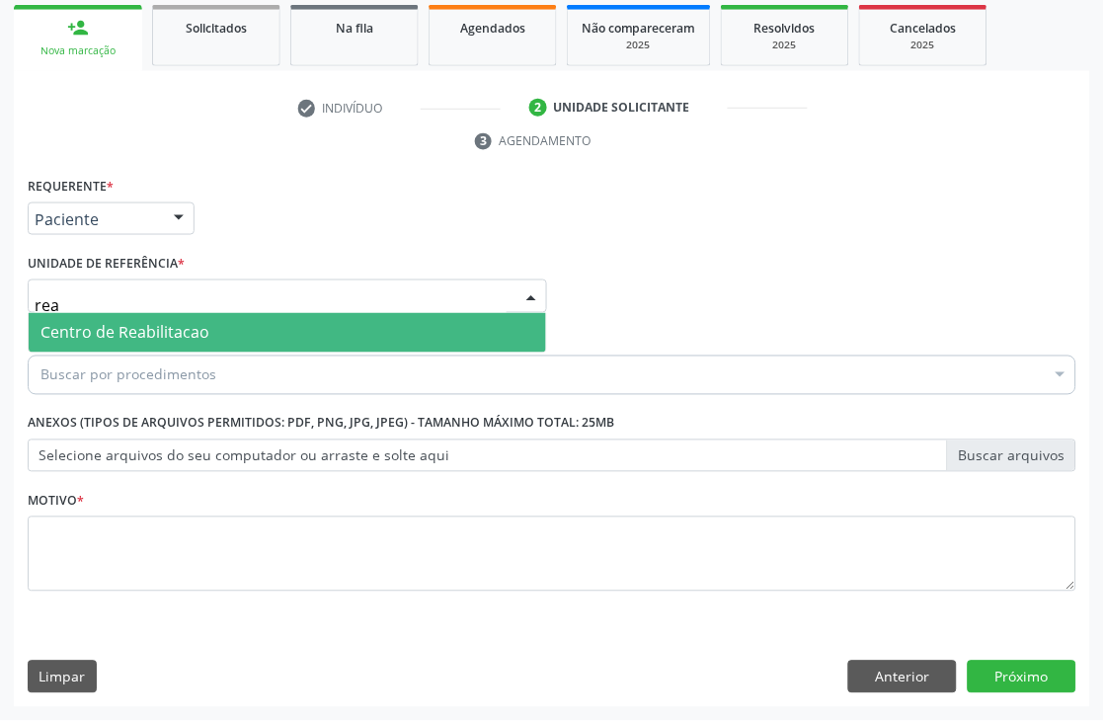
type input "reab"
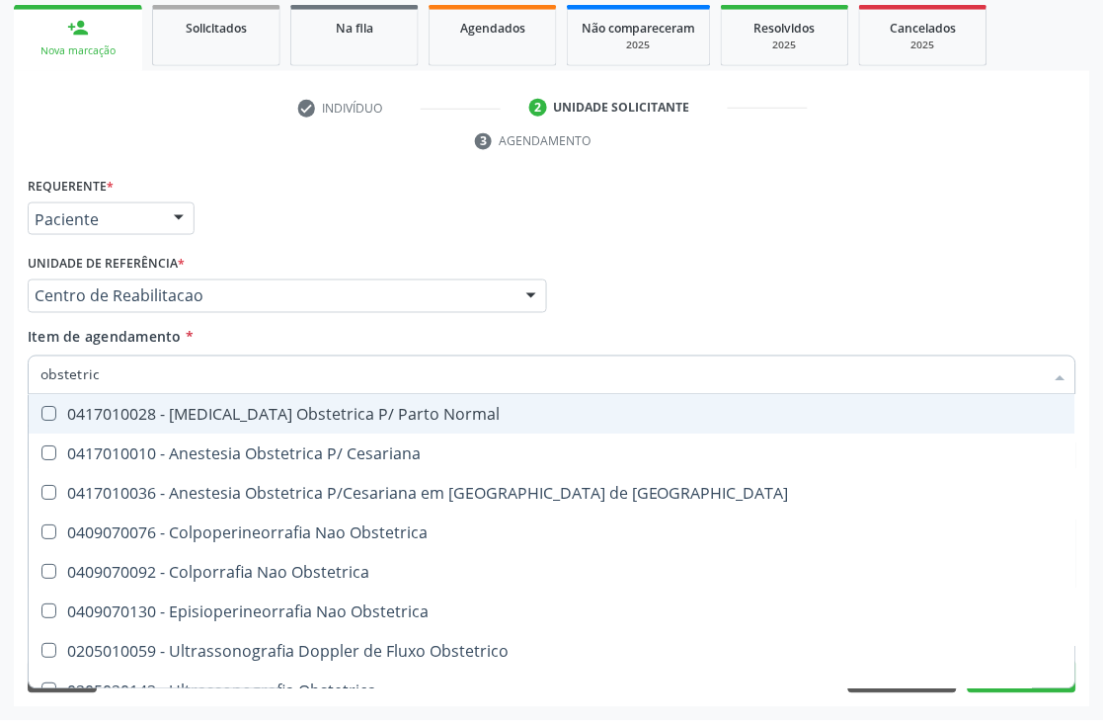
type input "obstetrica"
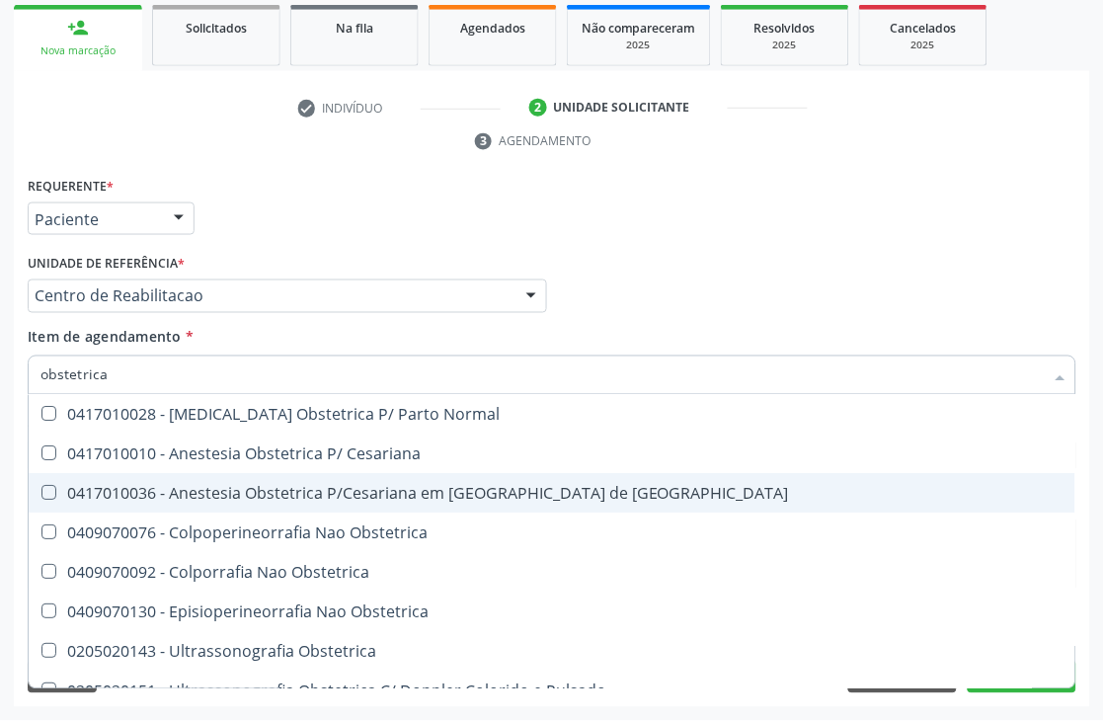
scroll to position [23, 0]
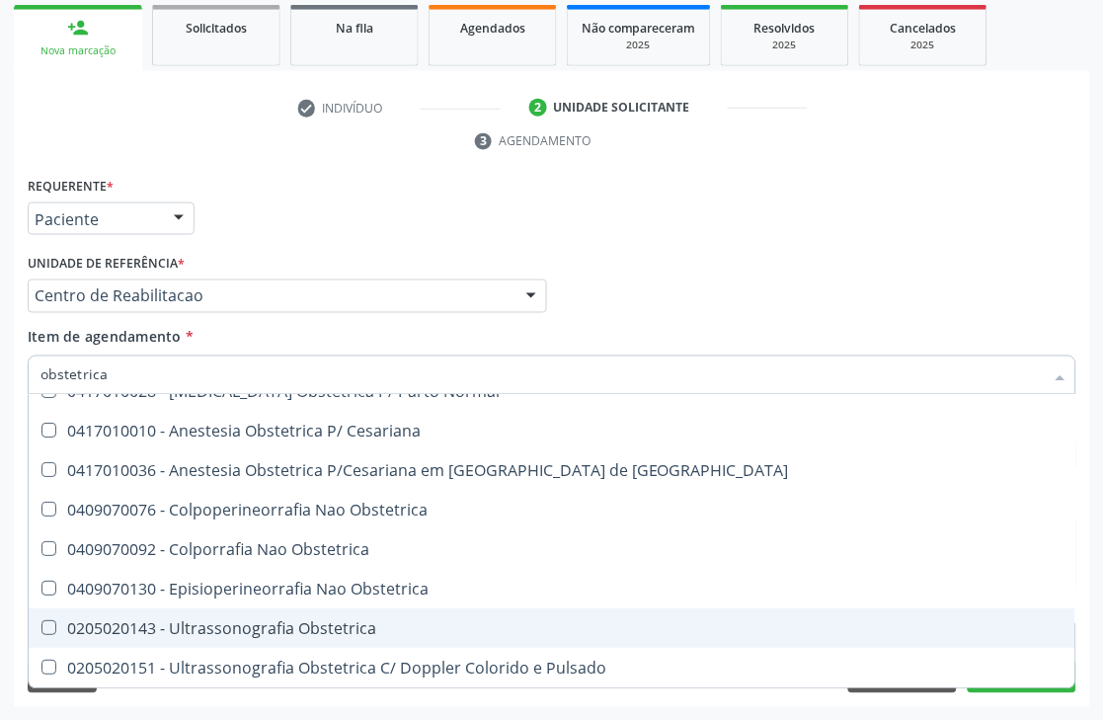
click at [271, 621] on div "0205020143 - Ultrassonografia Obstetrica" at bounding box center [551, 629] width 1023 height 16
checkbox Obstetrica "true"
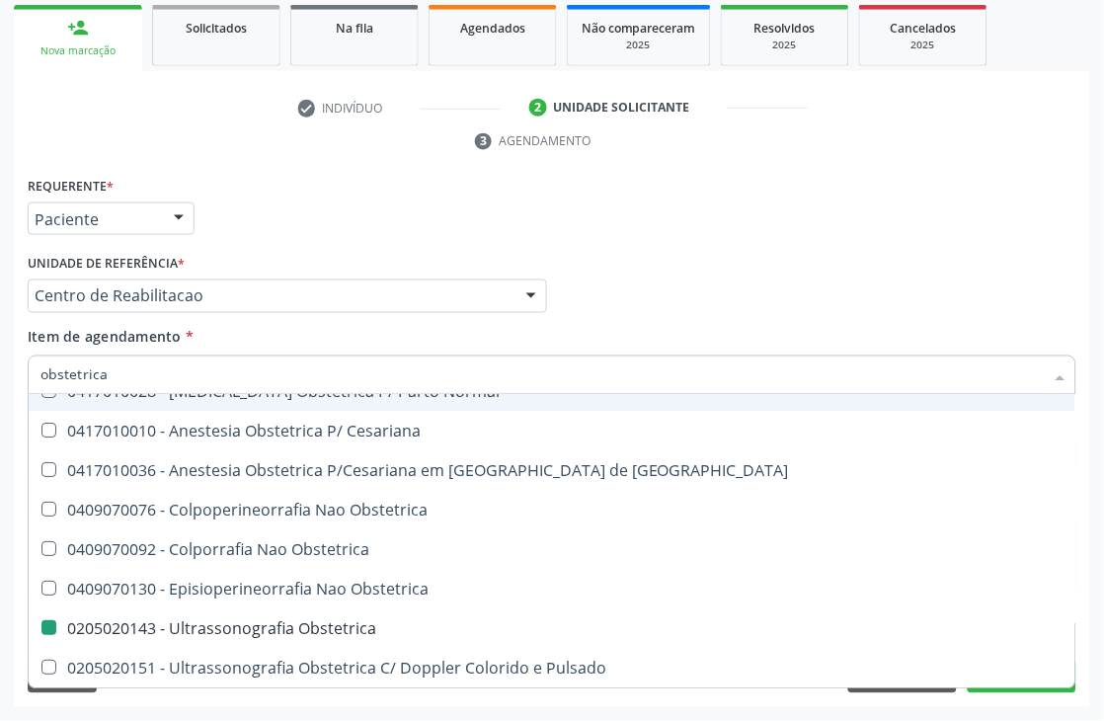
click at [420, 198] on div "Requerente * Paciente Médico(a) Enfermeiro(a) Paciente Nenhum resultado encontr…" at bounding box center [552, 210] width 1059 height 77
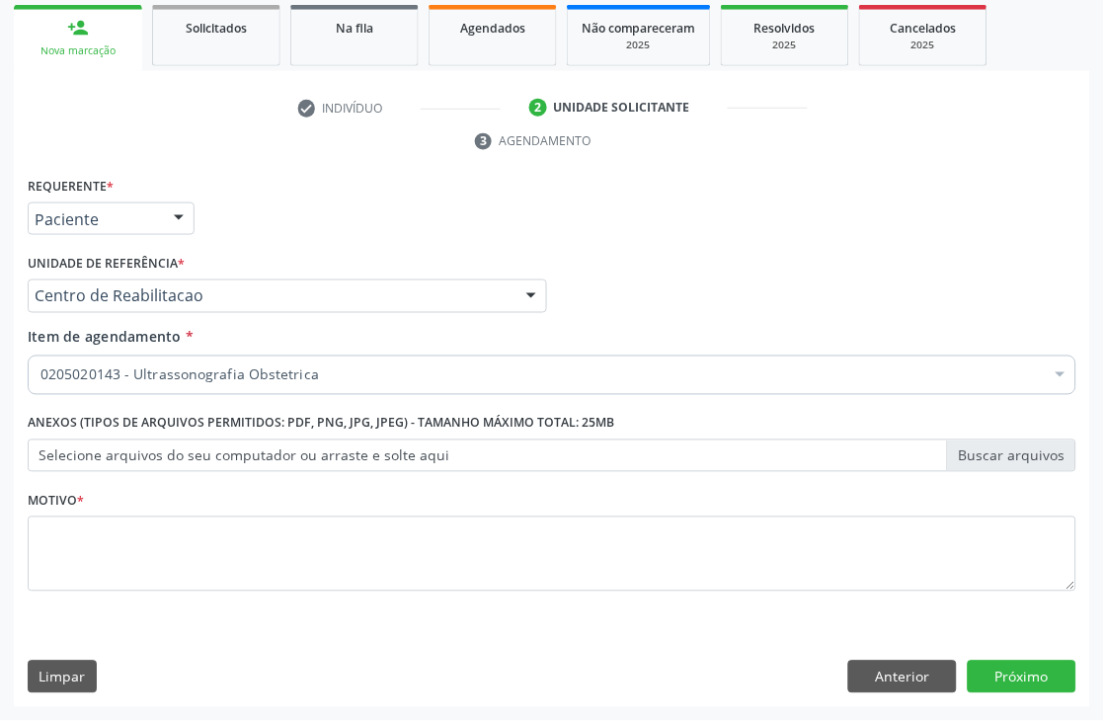
scroll to position [0, 0]
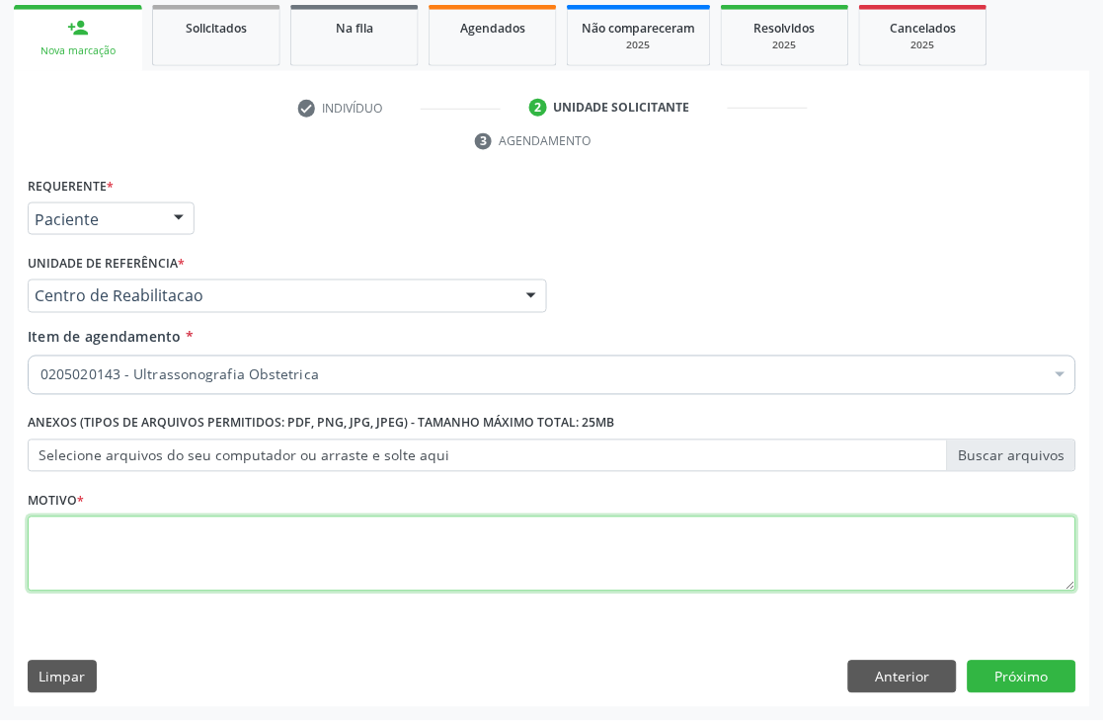
click at [162, 536] on textarea at bounding box center [552, 553] width 1049 height 75
type textarea "."
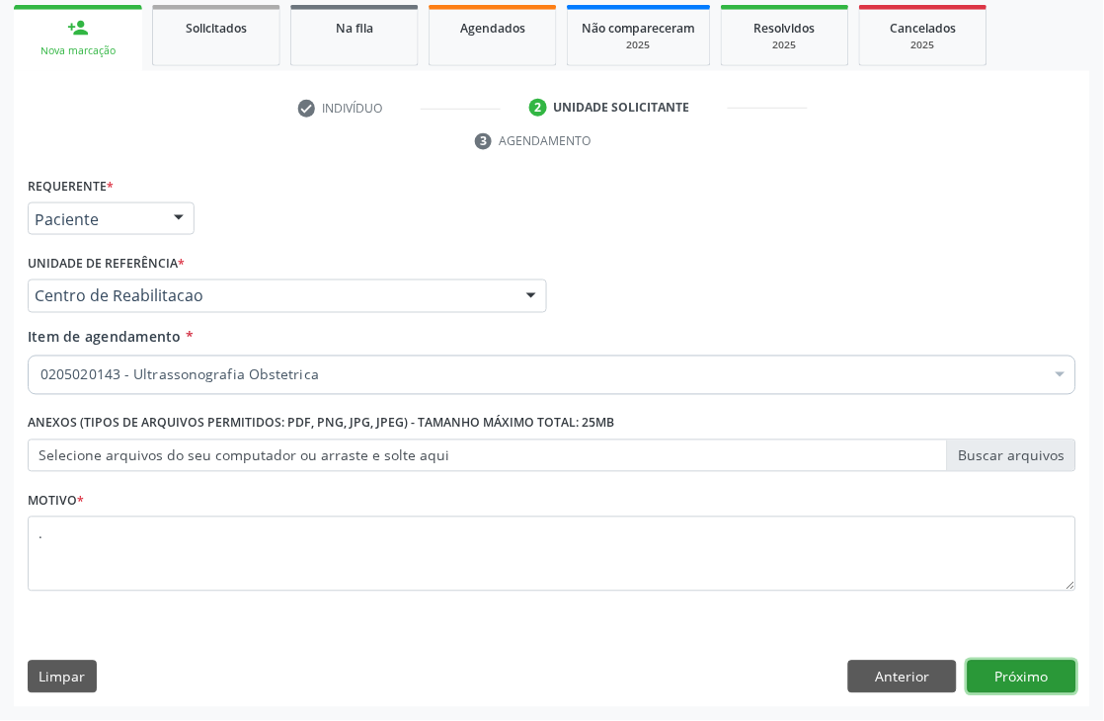
click at [1019, 682] on button "Próximo" at bounding box center [1022, 678] width 109 height 34
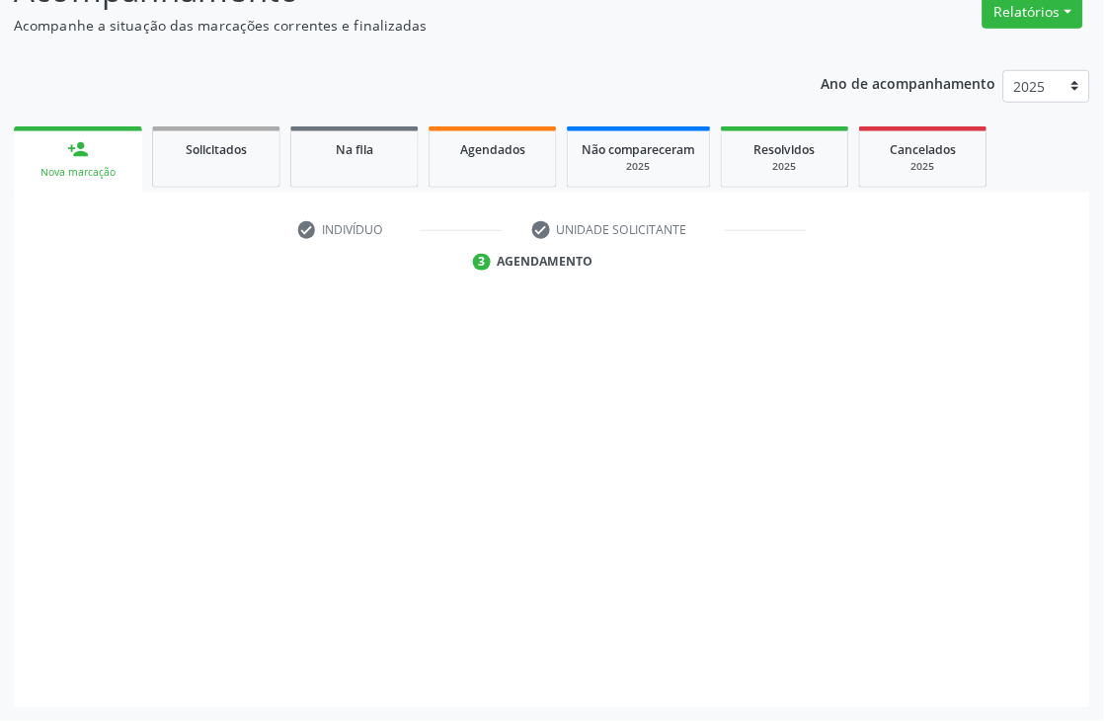
scroll to position [210, 0]
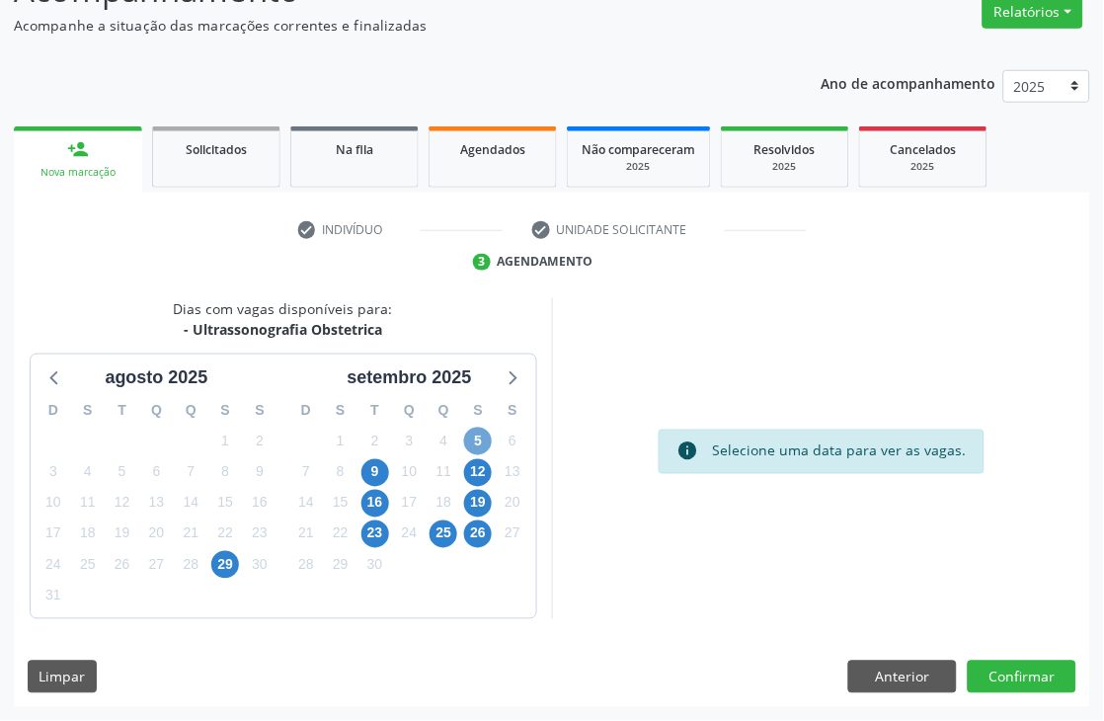
click at [470, 432] on span "5" at bounding box center [478, 442] width 28 height 28
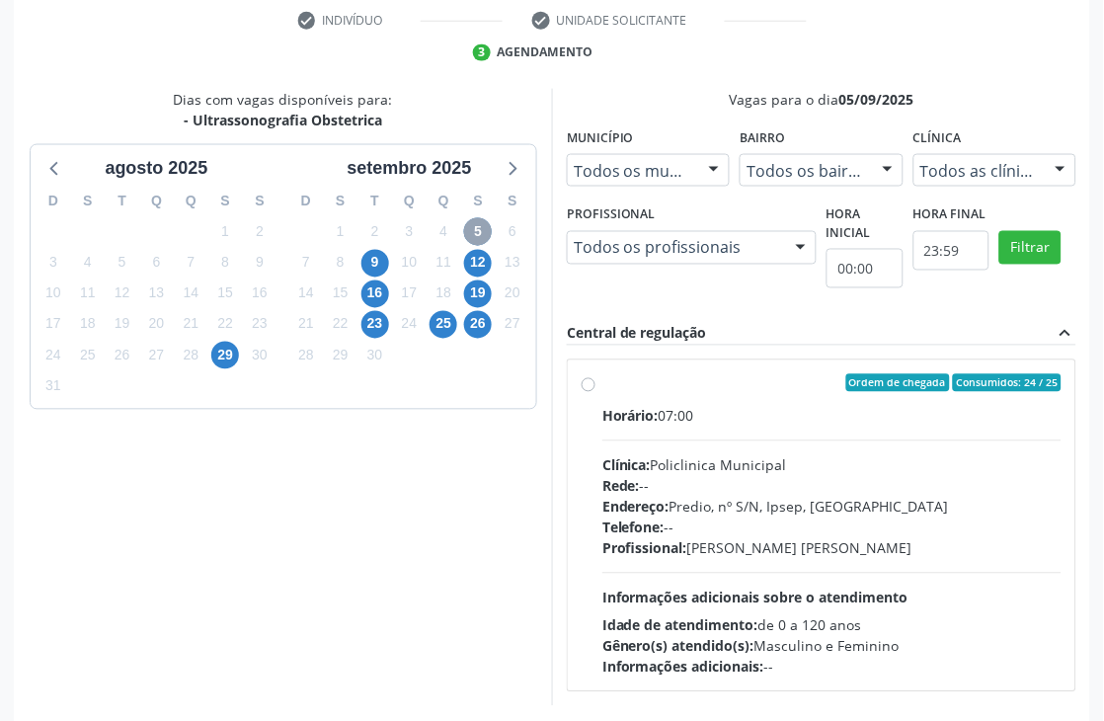
scroll to position [430, 0]
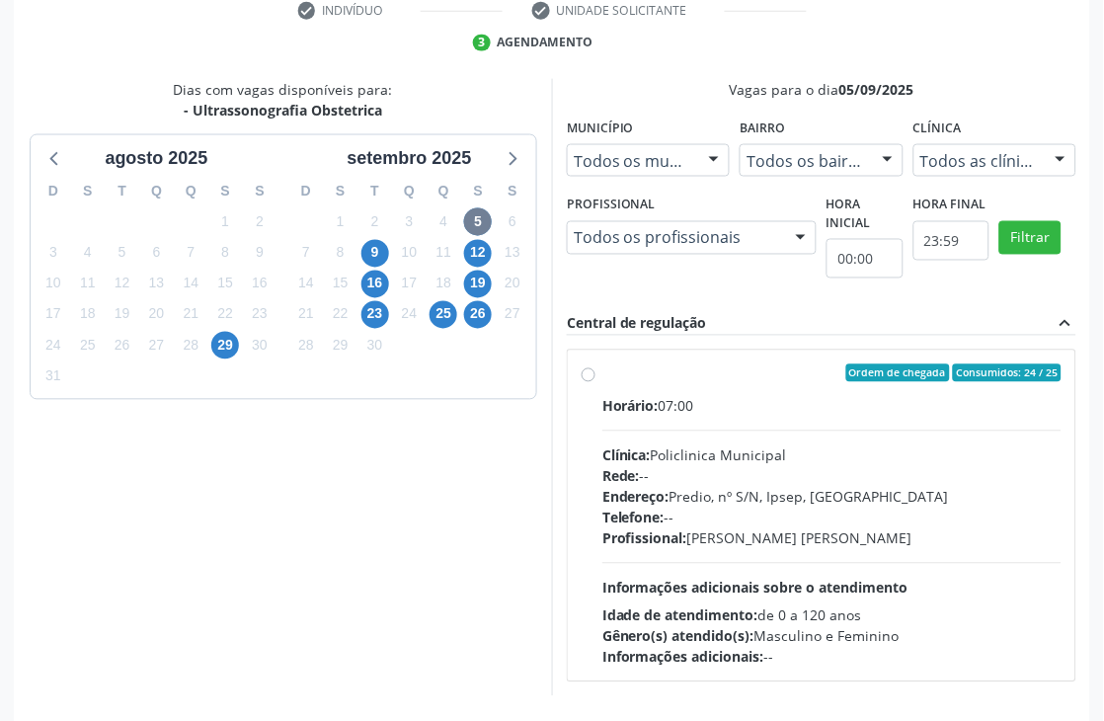
click at [666, 422] on div "Horário: 07:00 Clínica: Policlinica Municipal Rede: -- Endereço: Predio, nº S/N…" at bounding box center [831, 532] width 459 height 272
click at [595, 382] on input "Ordem de chegada Consumidos: 24 / 25 Horário: 07:00 Clínica: Policlinica Munici…" at bounding box center [589, 373] width 14 height 18
radio input "true"
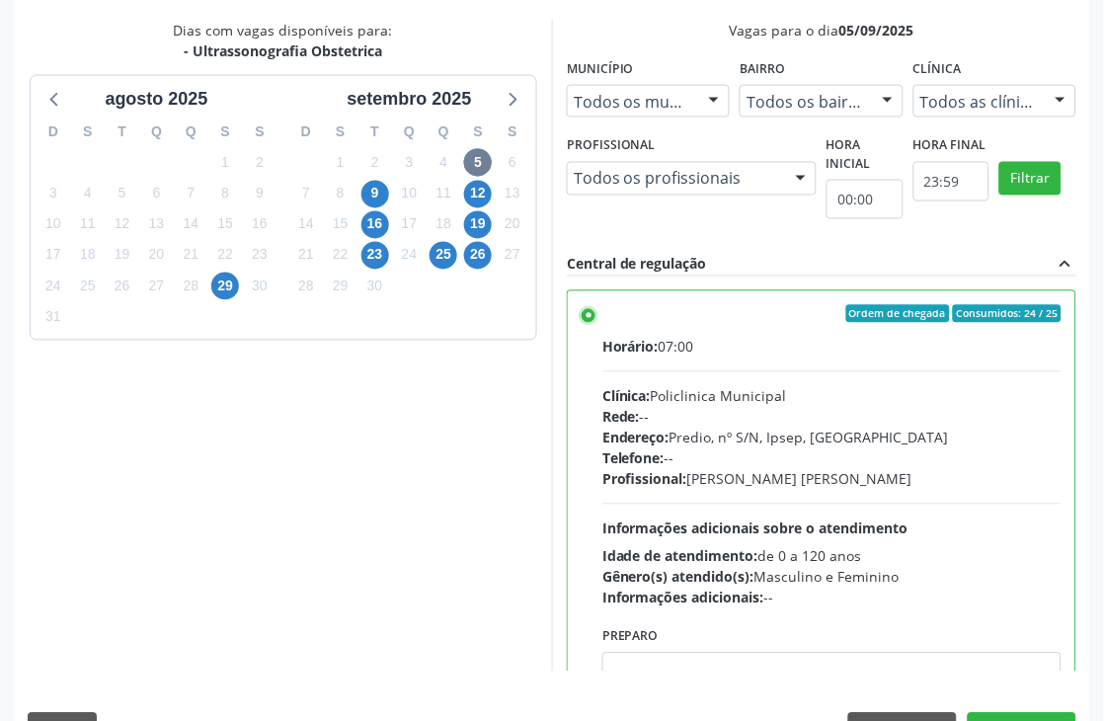
scroll to position [541, 0]
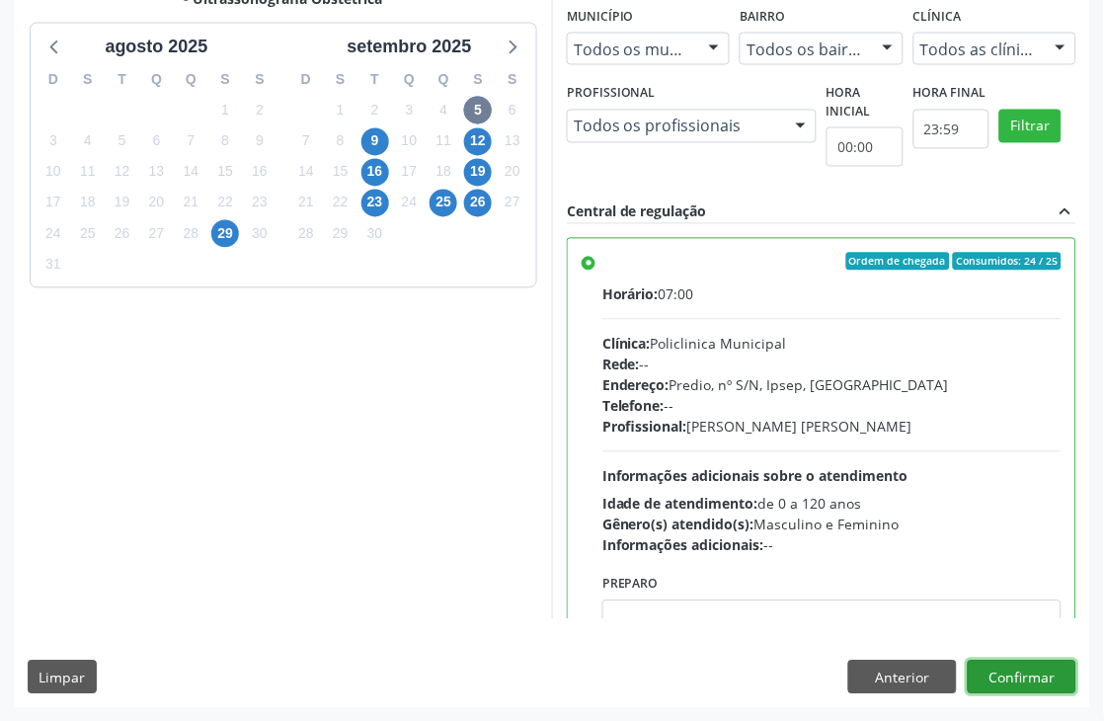
click at [1030, 673] on button "Confirmar" at bounding box center [1022, 678] width 109 height 34
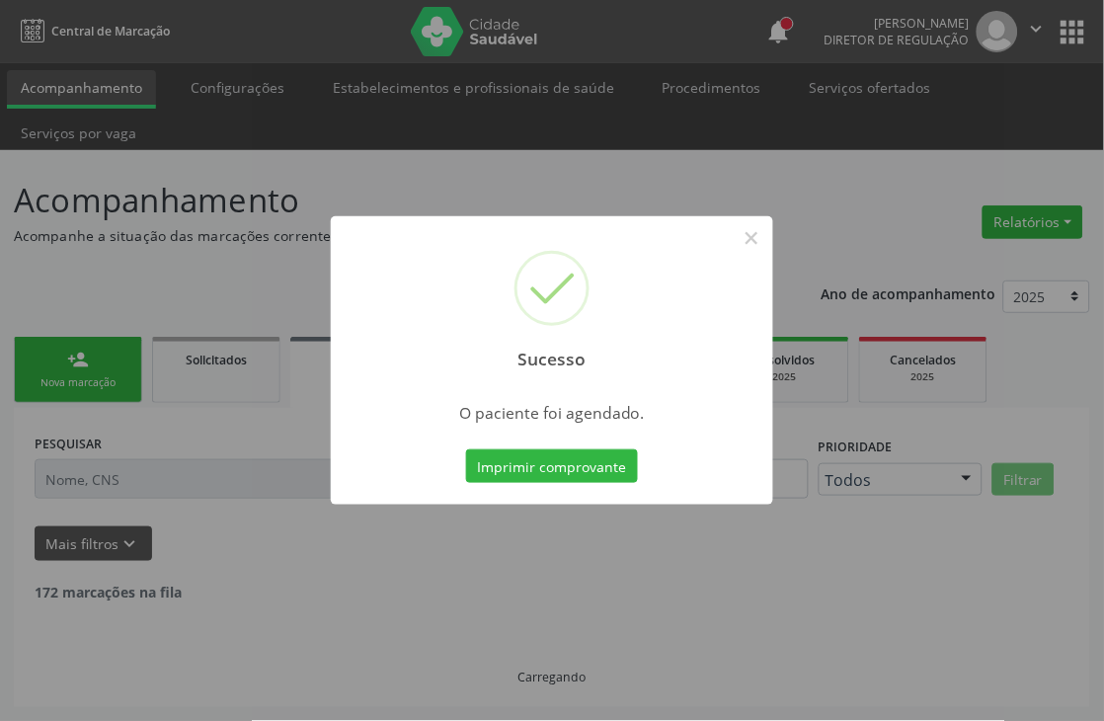
scroll to position [0, 0]
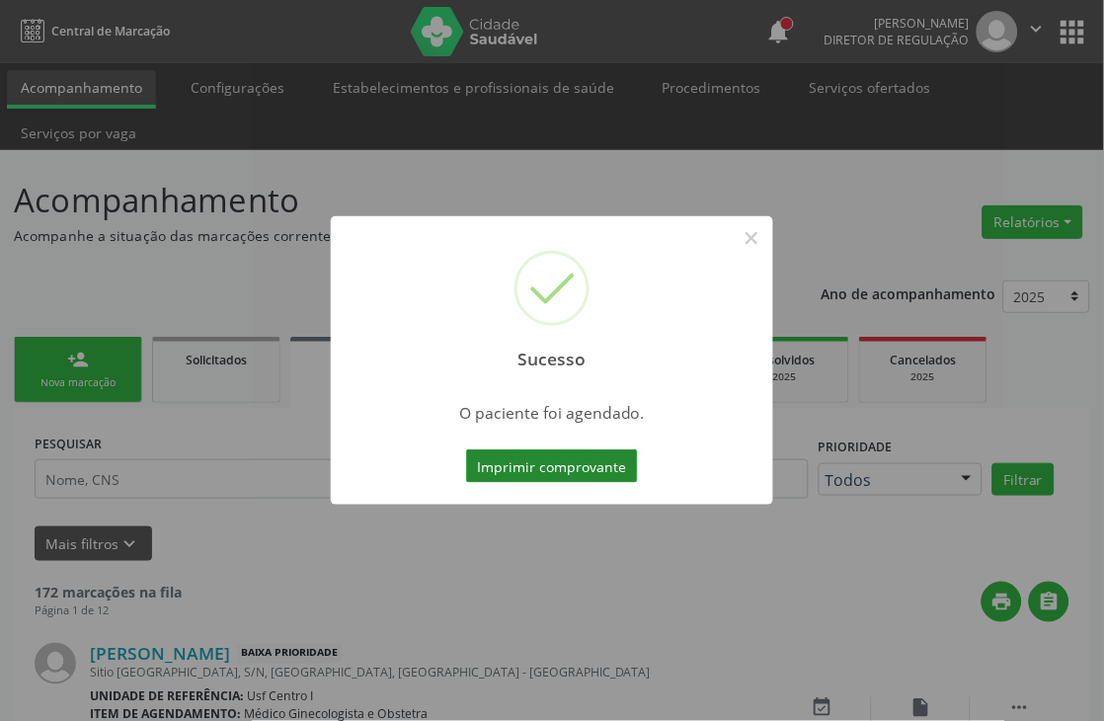
click at [524, 466] on button "Imprimir comprovante" at bounding box center [552, 466] width 172 height 34
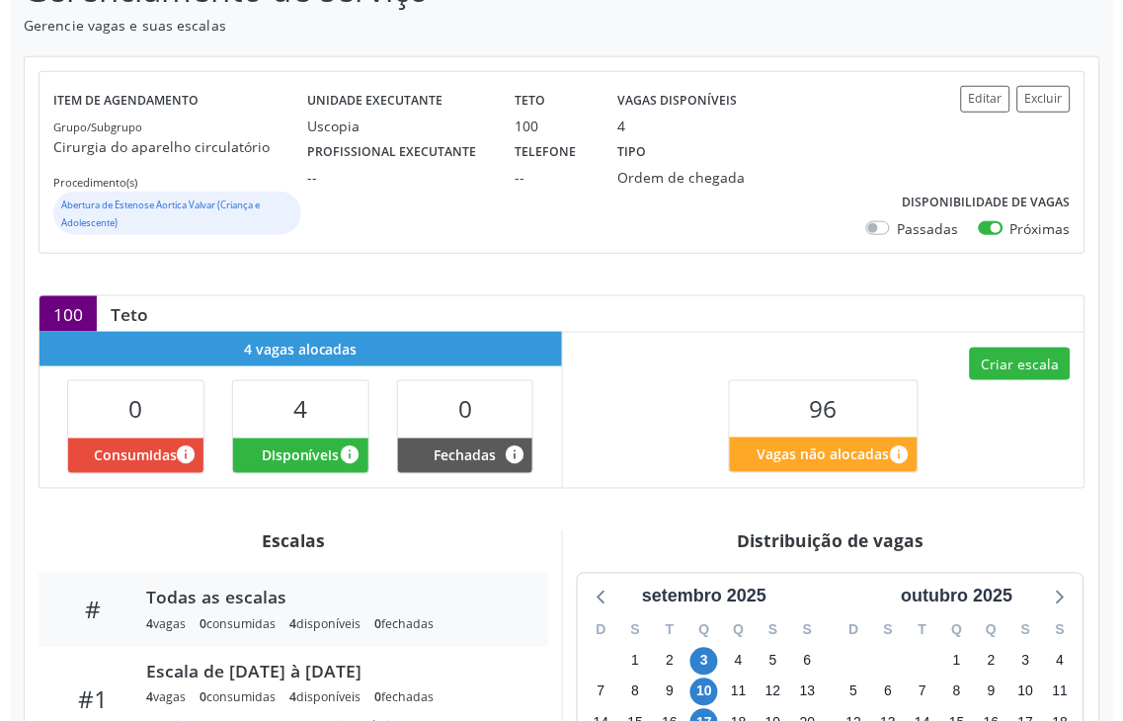
scroll to position [219, 0]
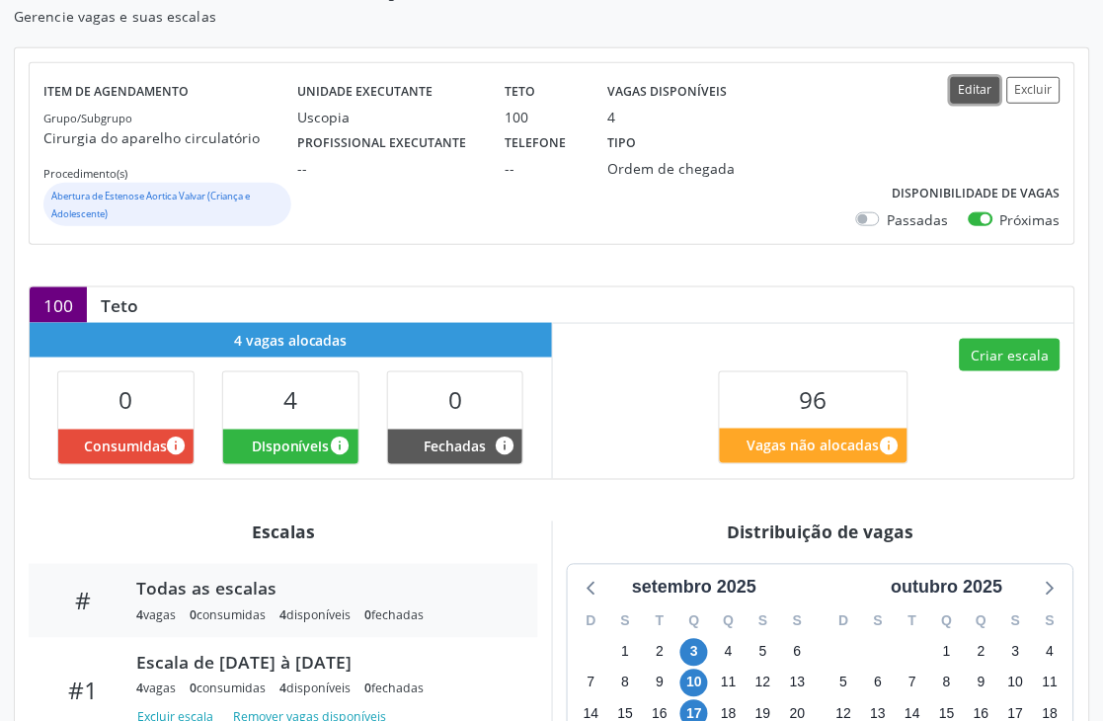
click at [976, 97] on button "Editar" at bounding box center [975, 90] width 49 height 27
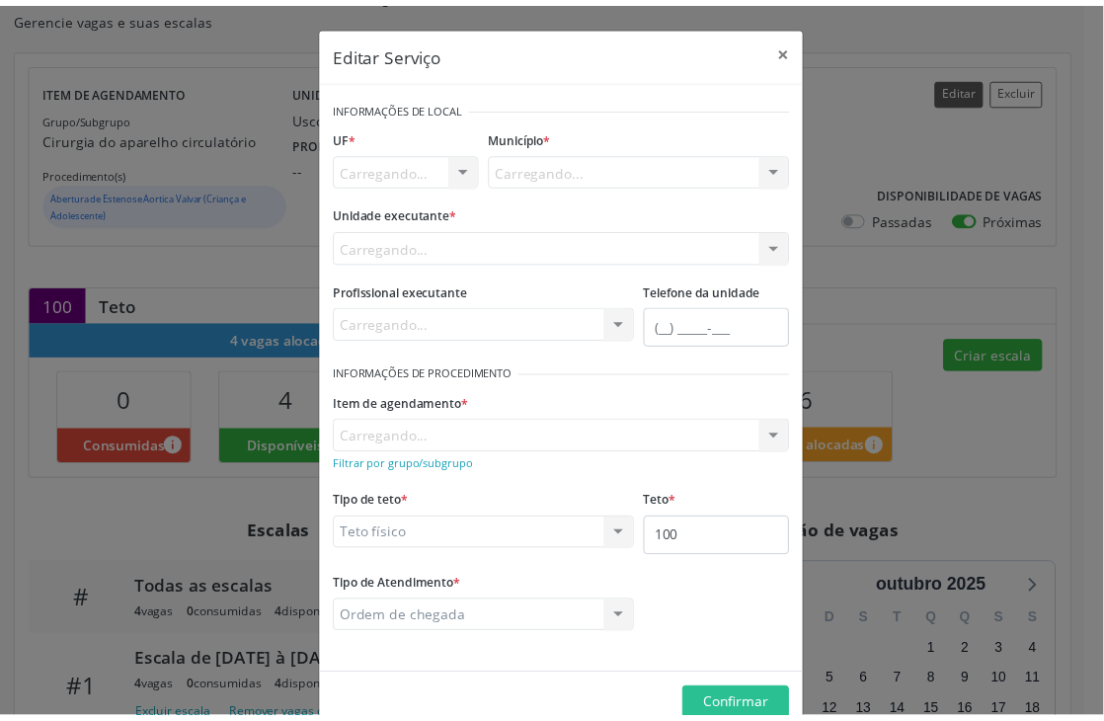
scroll to position [0, 0]
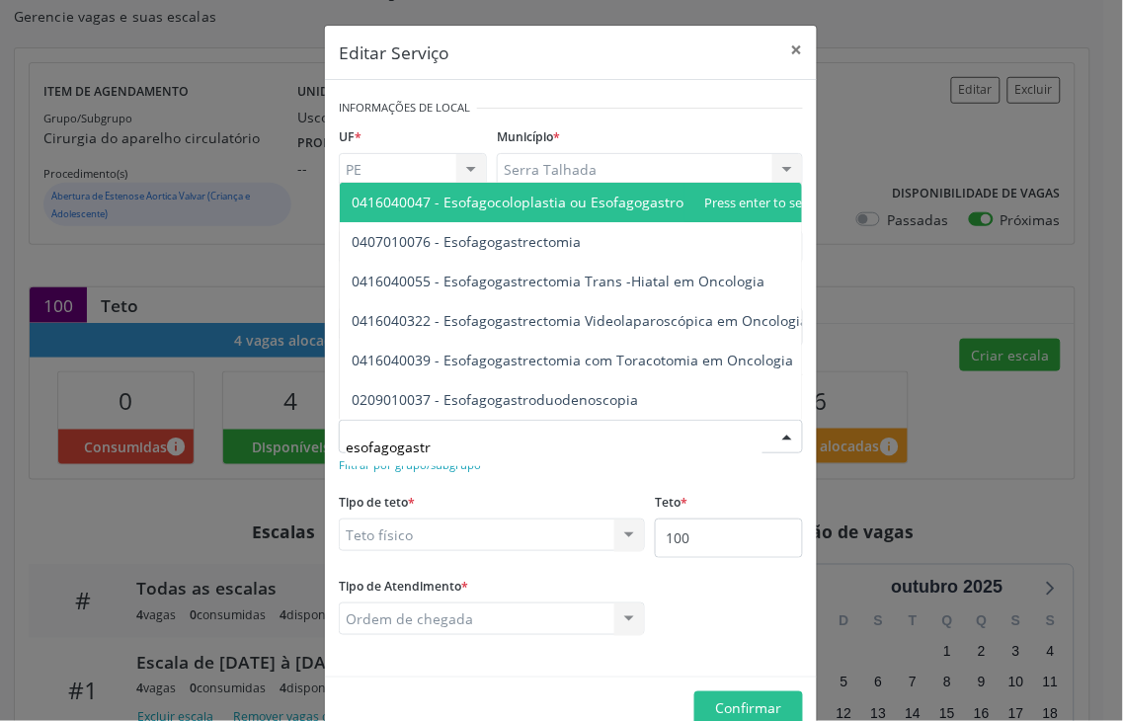
type input "esofagogastro"
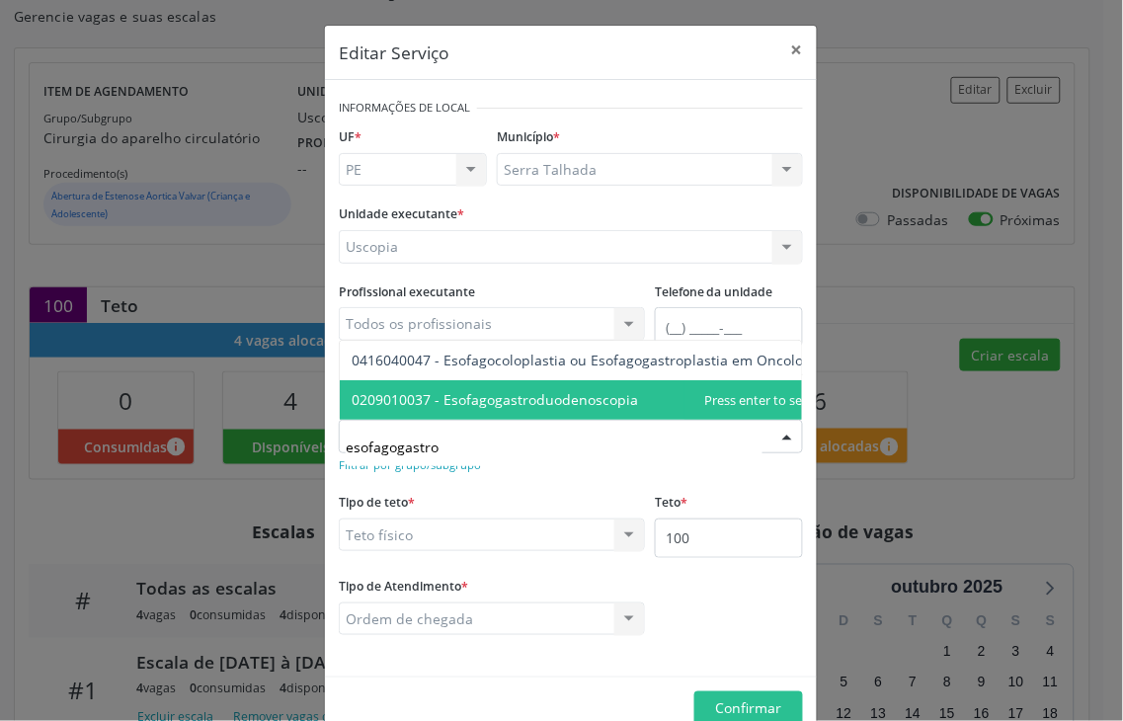
click at [456, 390] on span "0209010037 - Esofagogastroduodenoscopia" at bounding box center [495, 399] width 286 height 19
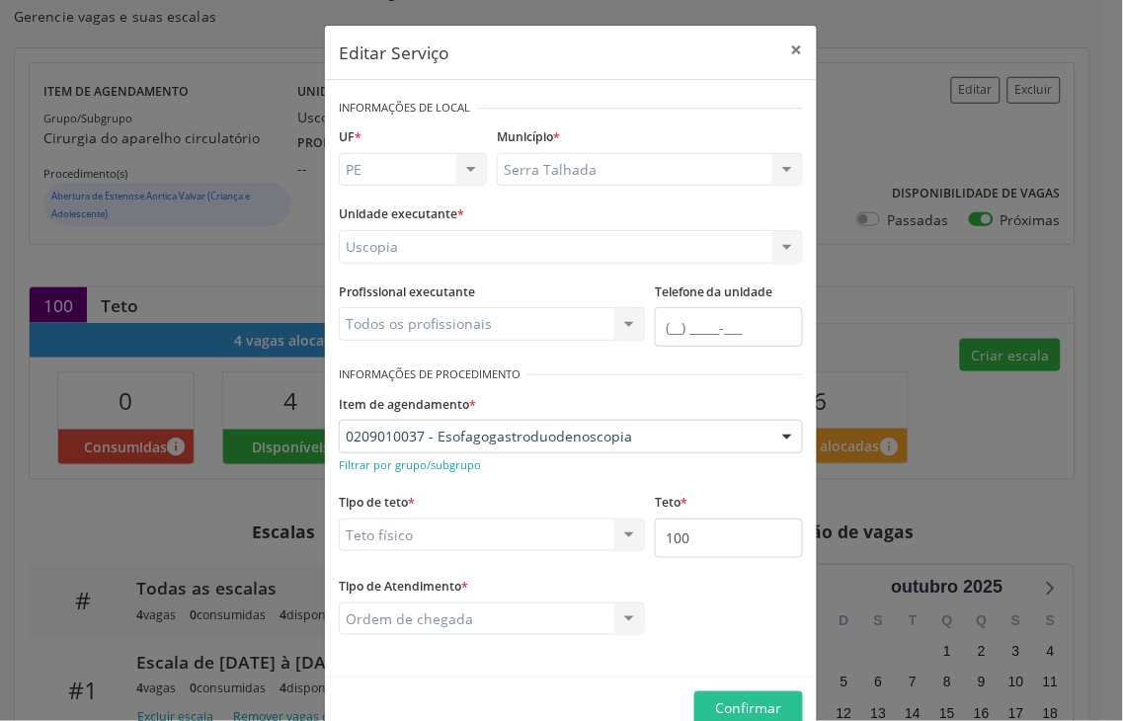
click at [498, 564] on fieldset "Tipo de teto * Teto físico Teto financeiro Teto físico Nenhum resultado encontr…" at bounding box center [492, 526] width 306 height 77
click at [702, 701] on button "Confirmar" at bounding box center [748, 708] width 109 height 34
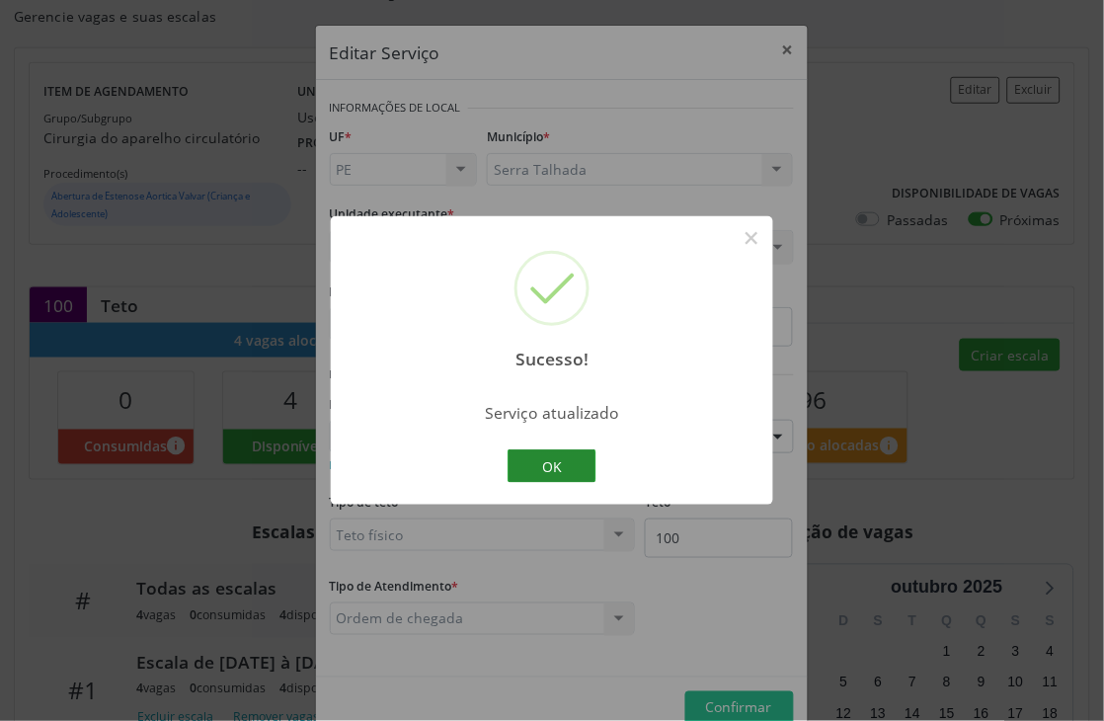
click at [566, 467] on button "OK" at bounding box center [552, 466] width 89 height 34
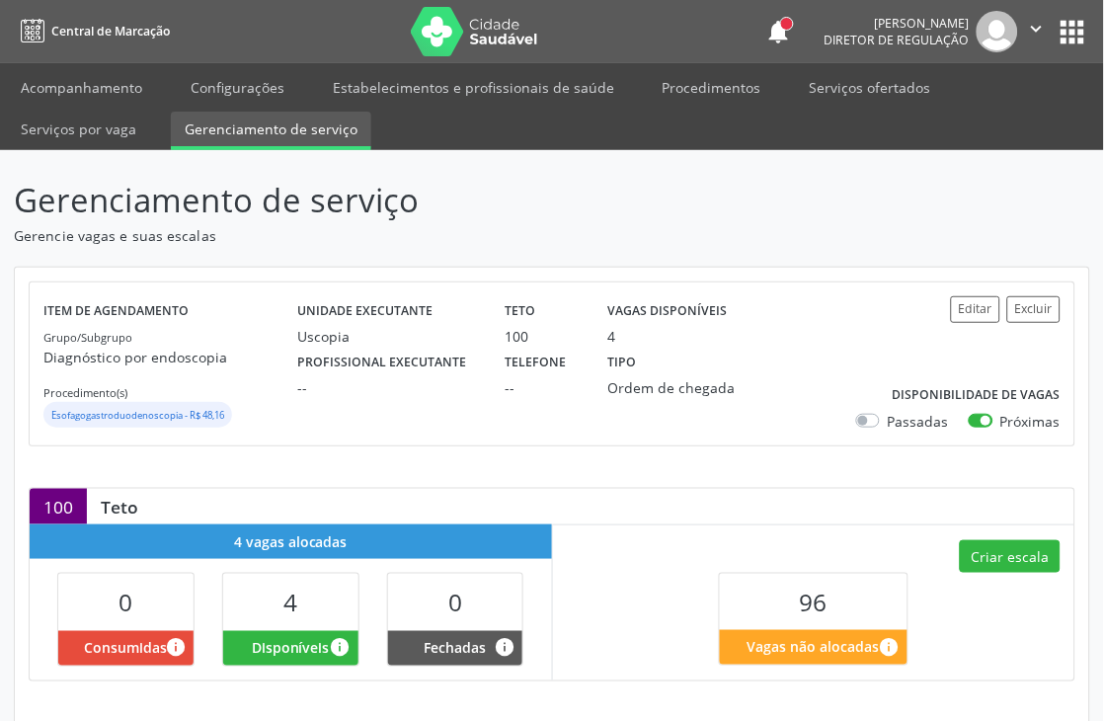
scroll to position [329, 0]
